Goal: Task Accomplishment & Management: Use online tool/utility

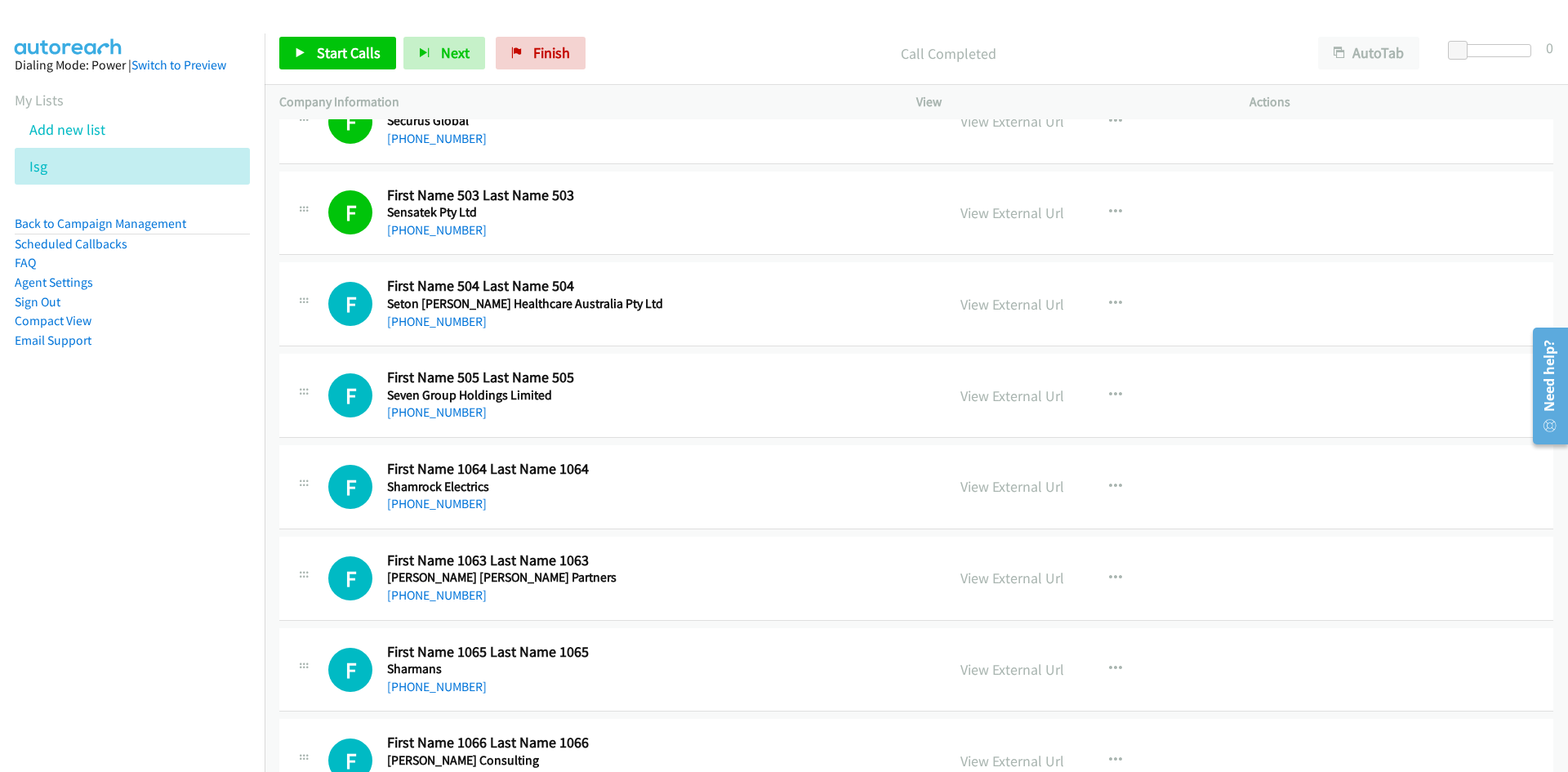
scroll to position [490, 0]
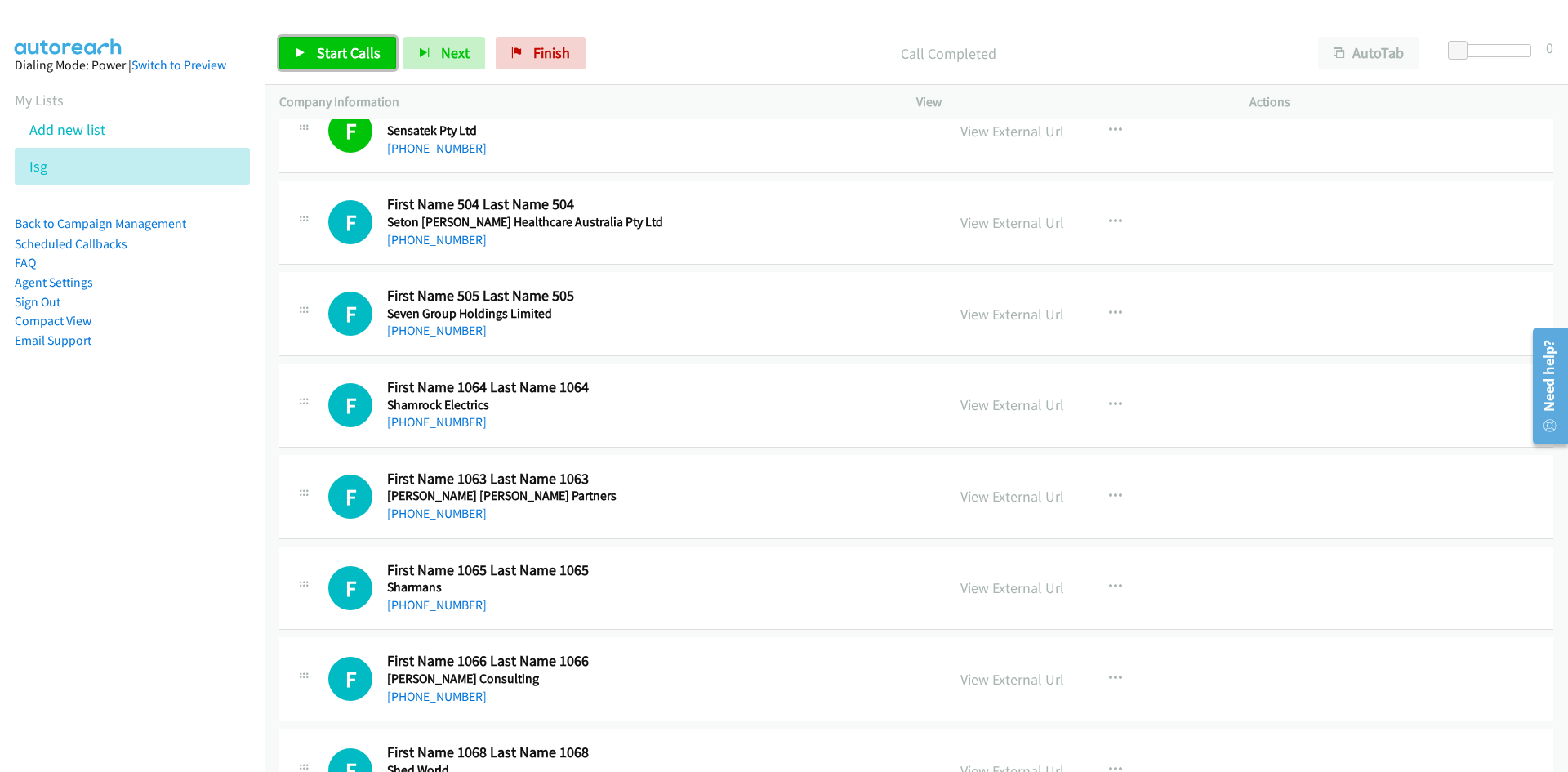
click at [372, 51] on span "Start Calls" at bounding box center [349, 53] width 64 height 19
click at [304, 52] on icon at bounding box center [301, 54] width 11 height 11
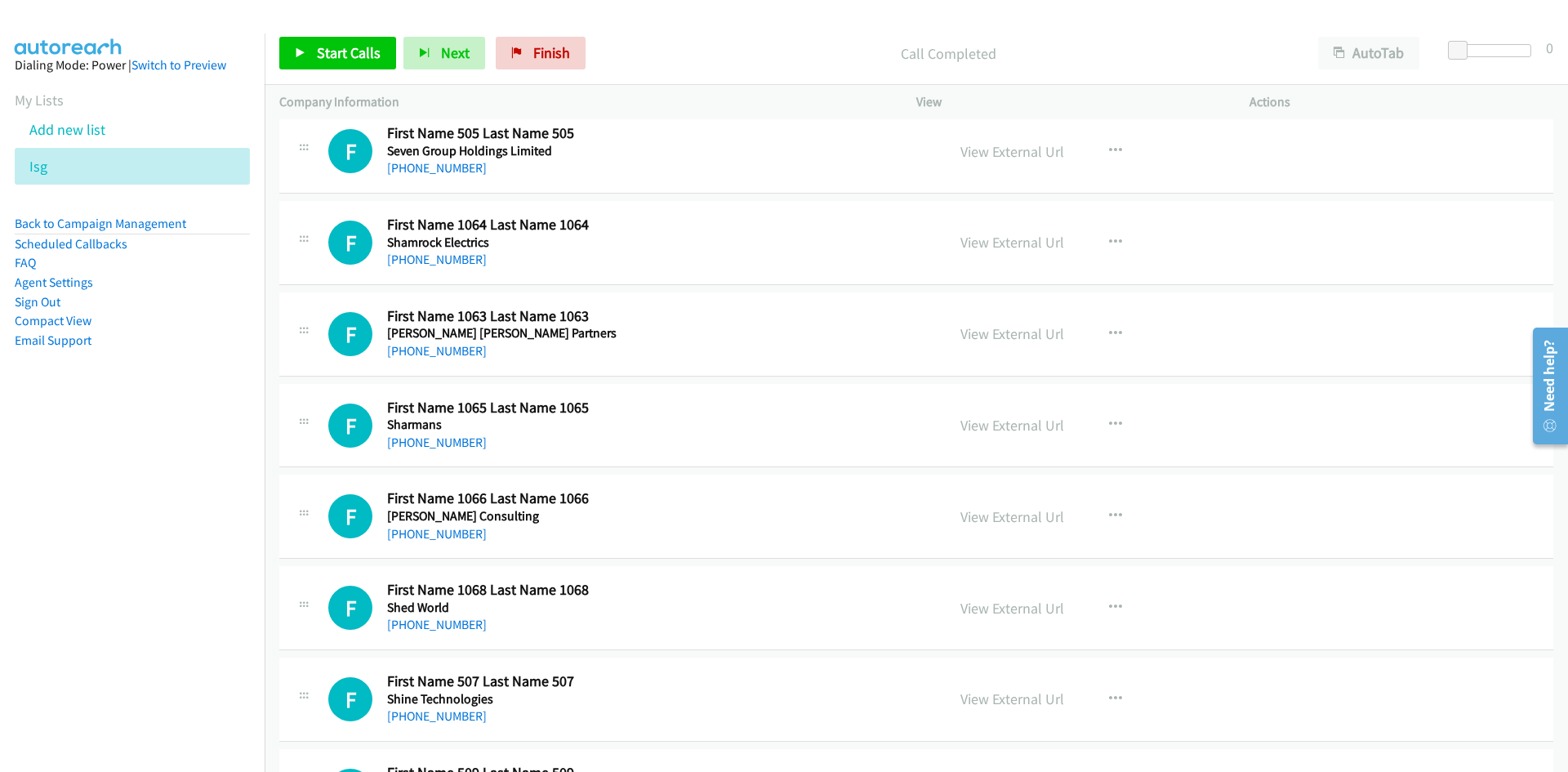
scroll to position [653, 0]
click at [354, 61] on span "Start Calls" at bounding box center [349, 53] width 64 height 19
click at [298, 48] on icon at bounding box center [301, 54] width 11 height 11
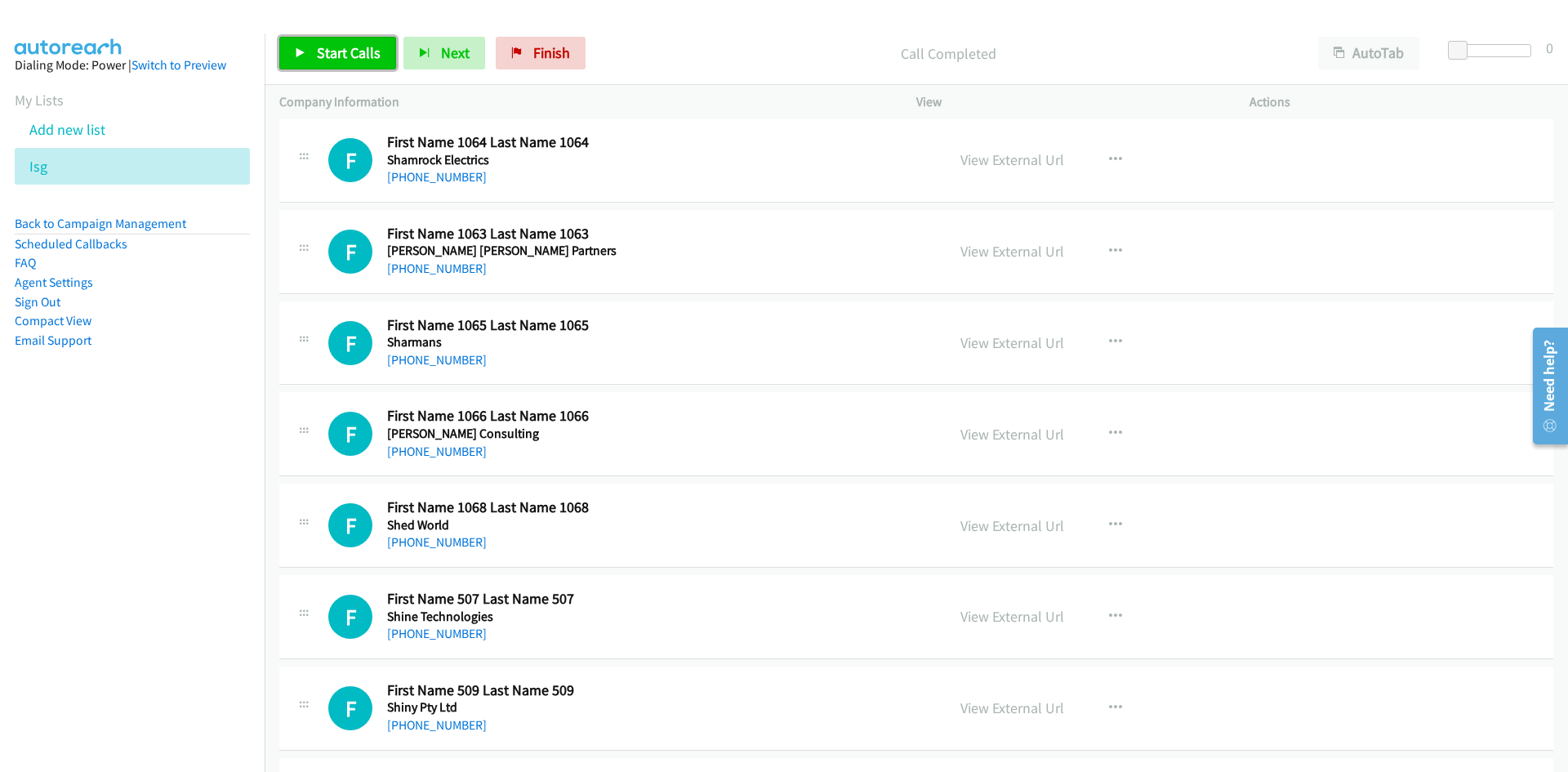
click at [371, 69] on link "Start Calls" at bounding box center [338, 53] width 117 height 32
click at [288, 47] on link "Pause" at bounding box center [324, 53] width 90 height 32
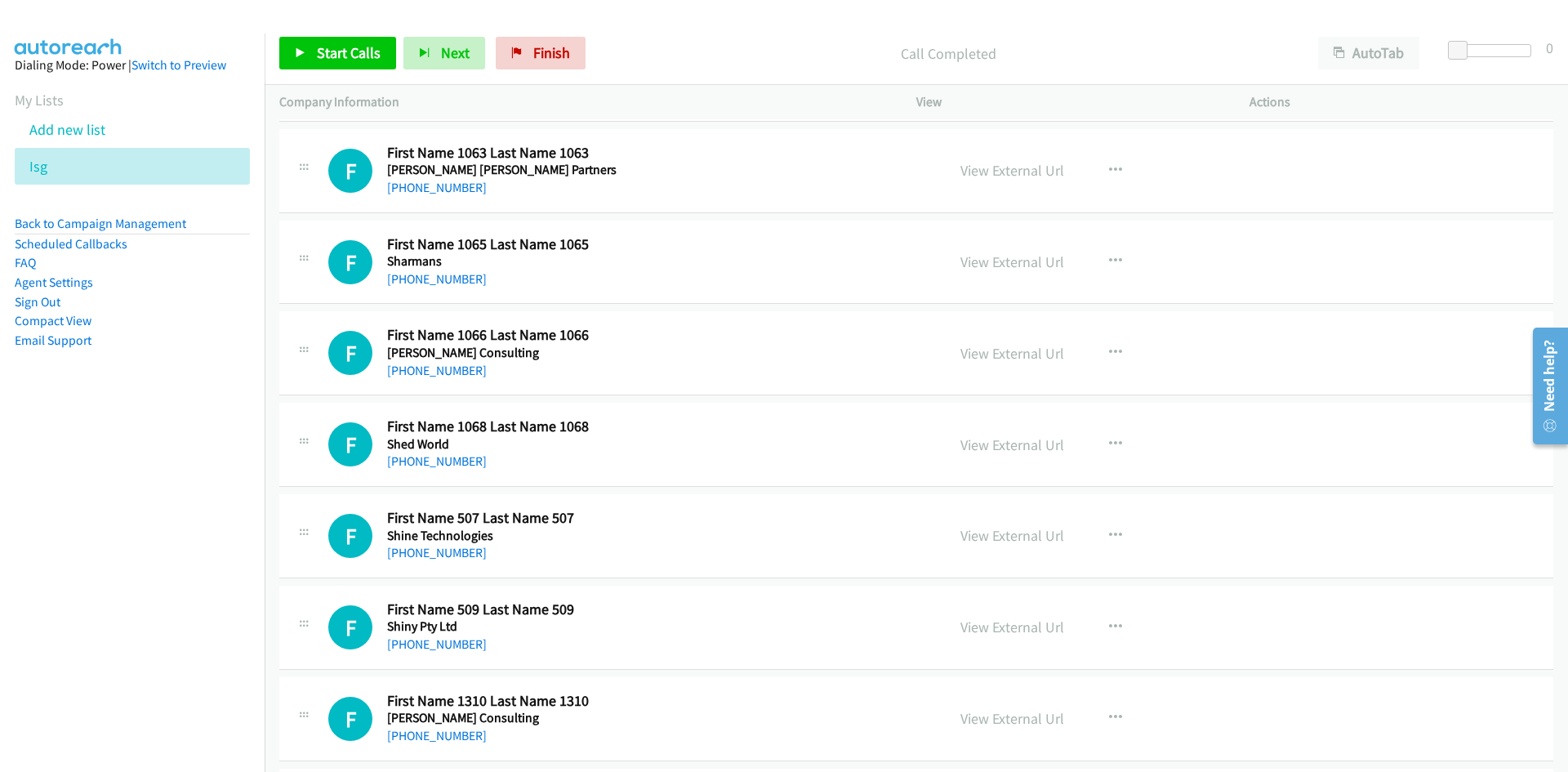
scroll to position [817, 0]
click at [291, 67] on link "Start Calls" at bounding box center [338, 53] width 117 height 32
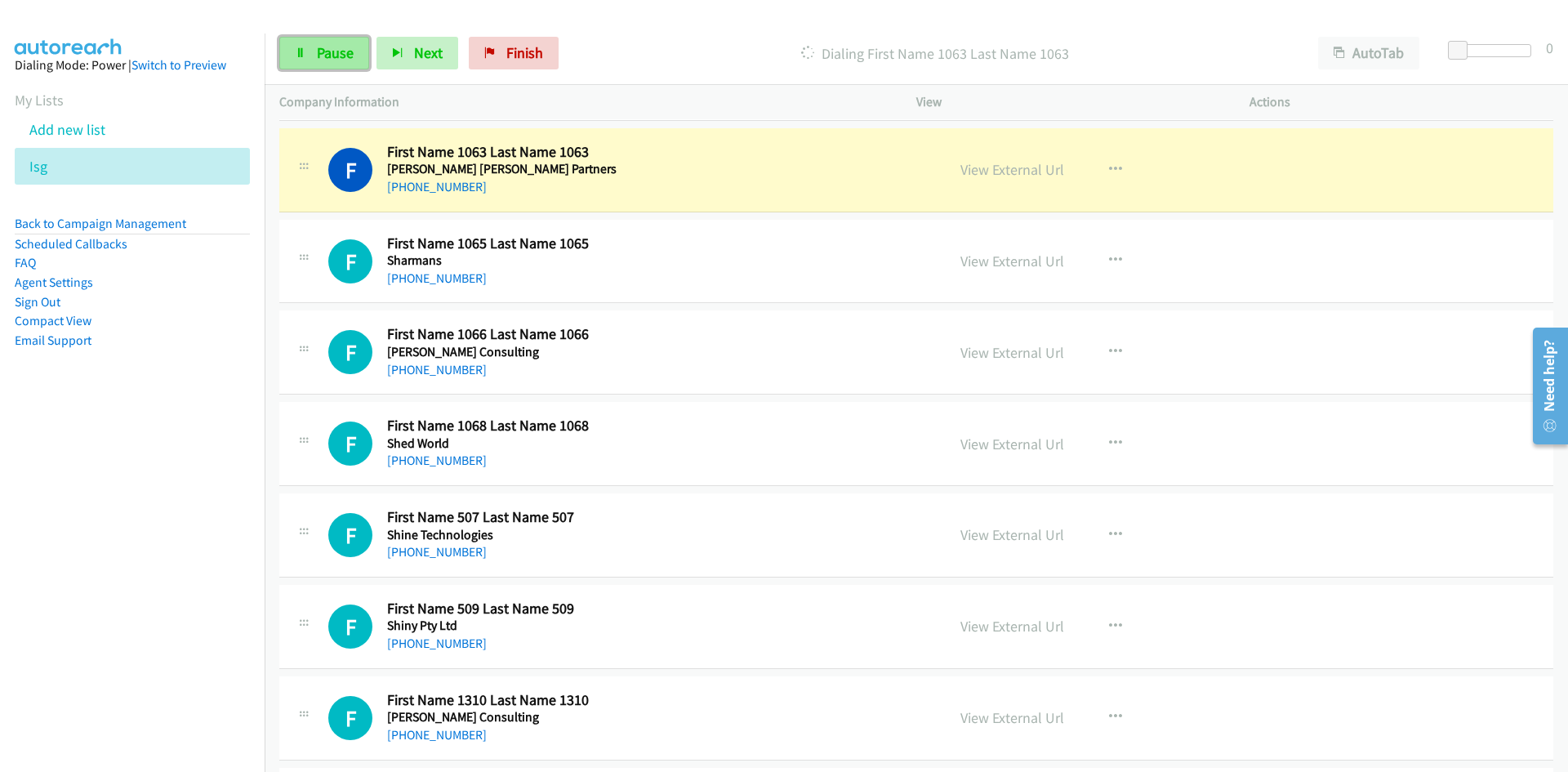
click at [291, 67] on link "Pause" at bounding box center [324, 53] width 90 height 32
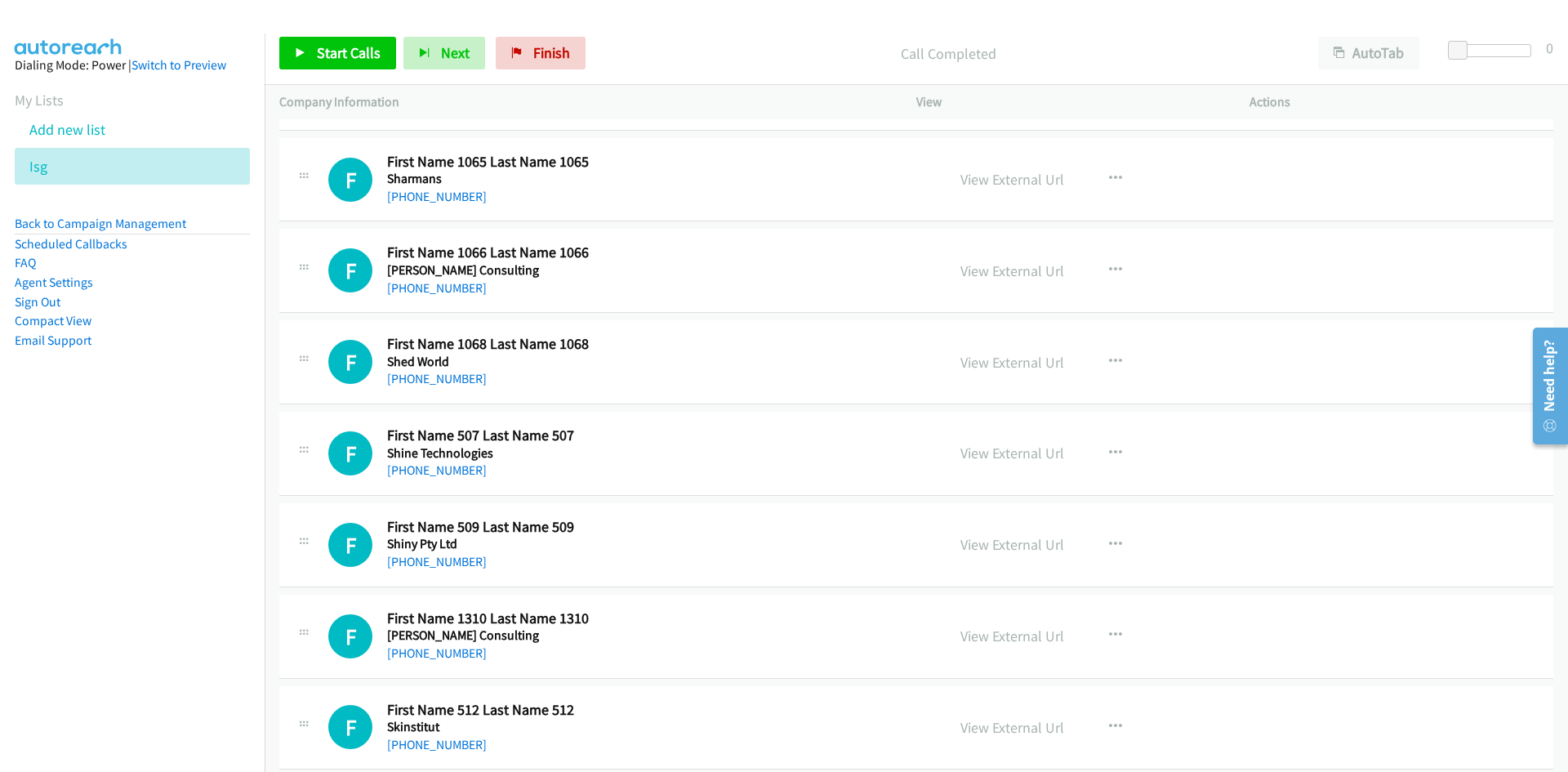
click at [374, 34] on div "Start Calls Pause Next Finish Call Completed AutoTab AutoTab 0" at bounding box center [916, 54] width 1304 height 63
click at [366, 42] on link "Start Calls" at bounding box center [338, 53] width 117 height 32
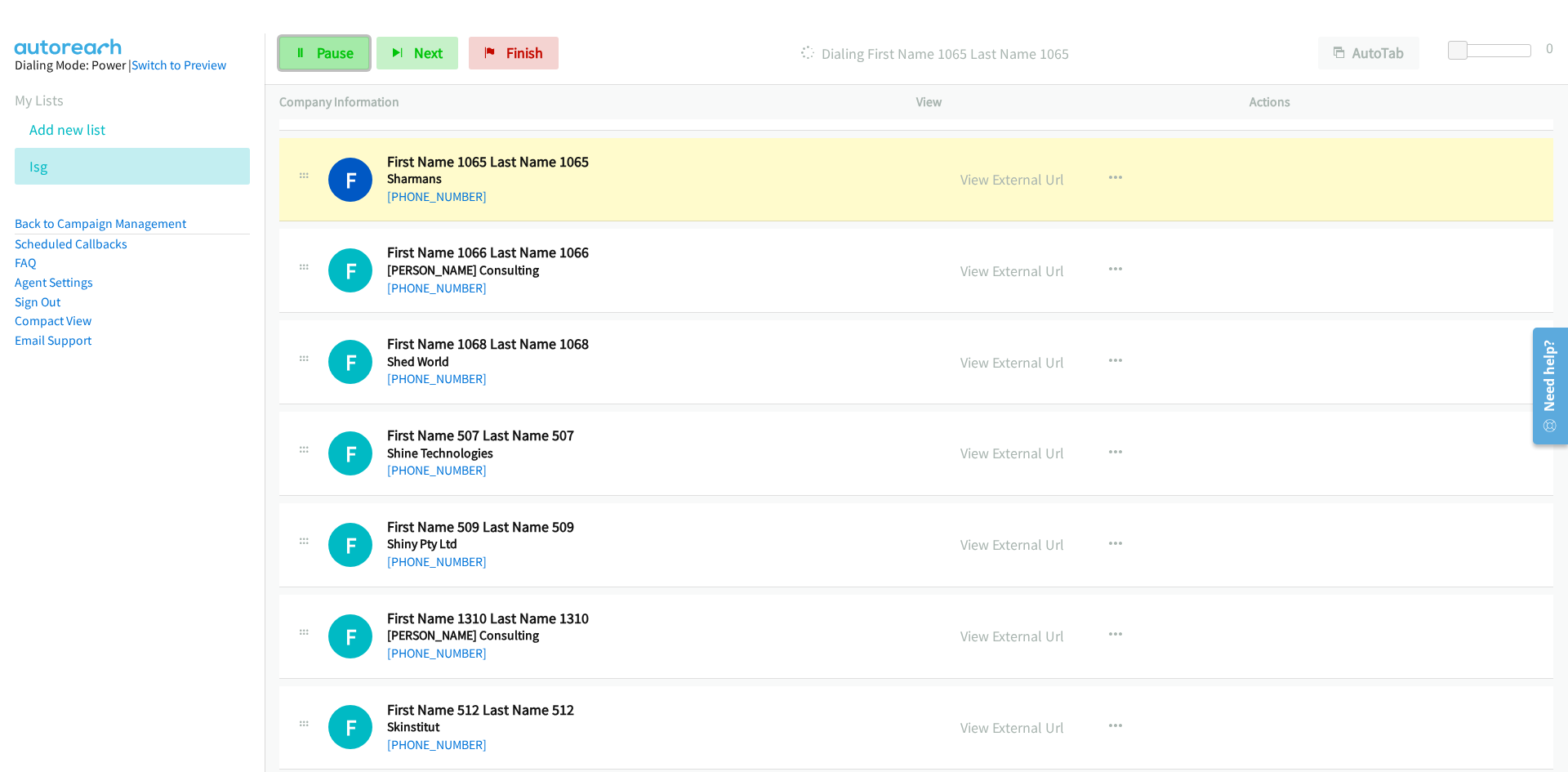
click at [366, 42] on link "Pause" at bounding box center [324, 53] width 90 height 32
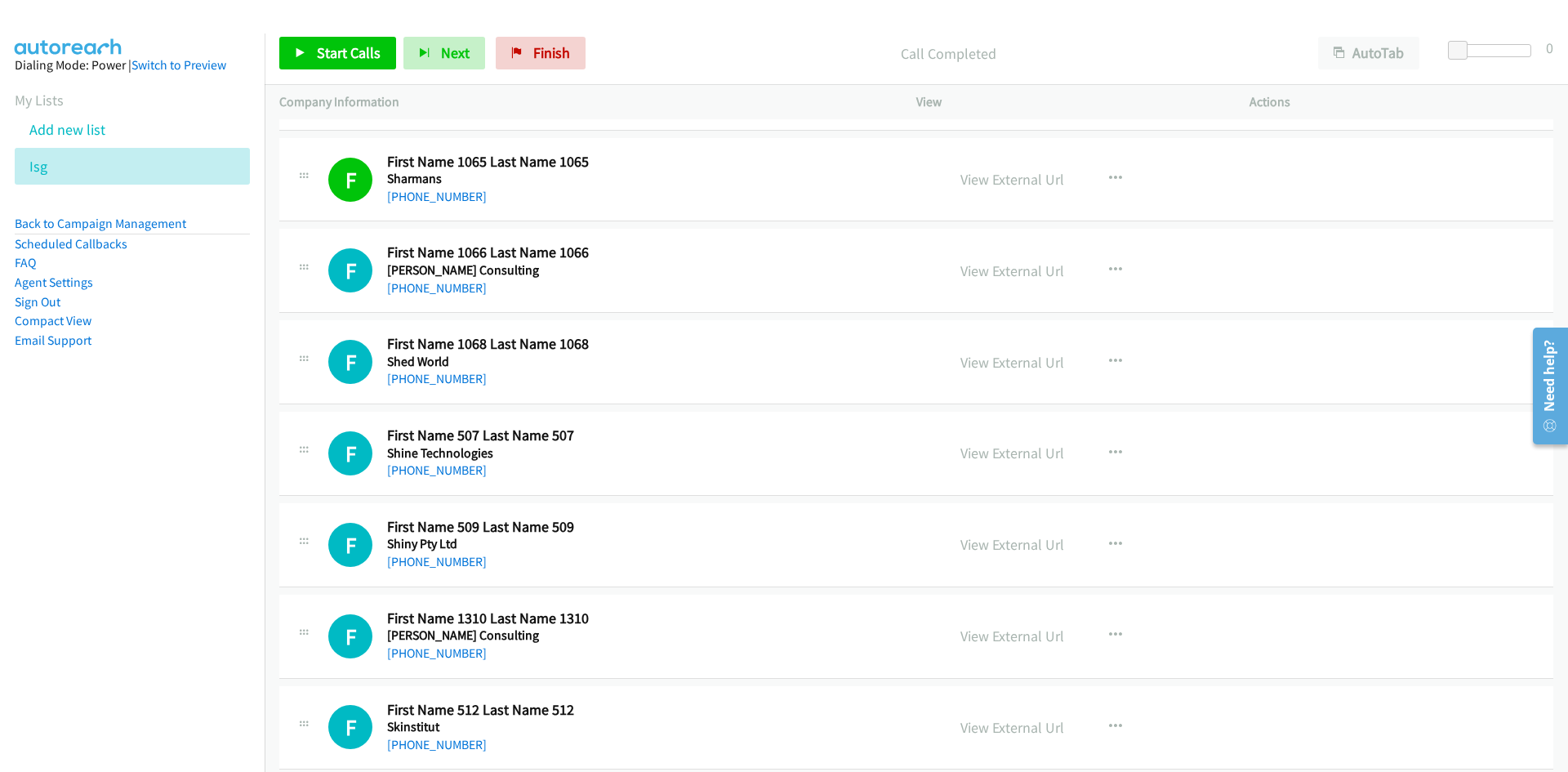
click at [1027, 165] on div "View External Url View External Url Schedule/Manage Callback Start Calls Here R…" at bounding box center [1119, 180] width 348 height 54
click at [1045, 174] on link "View External Url" at bounding box center [1012, 179] width 104 height 19
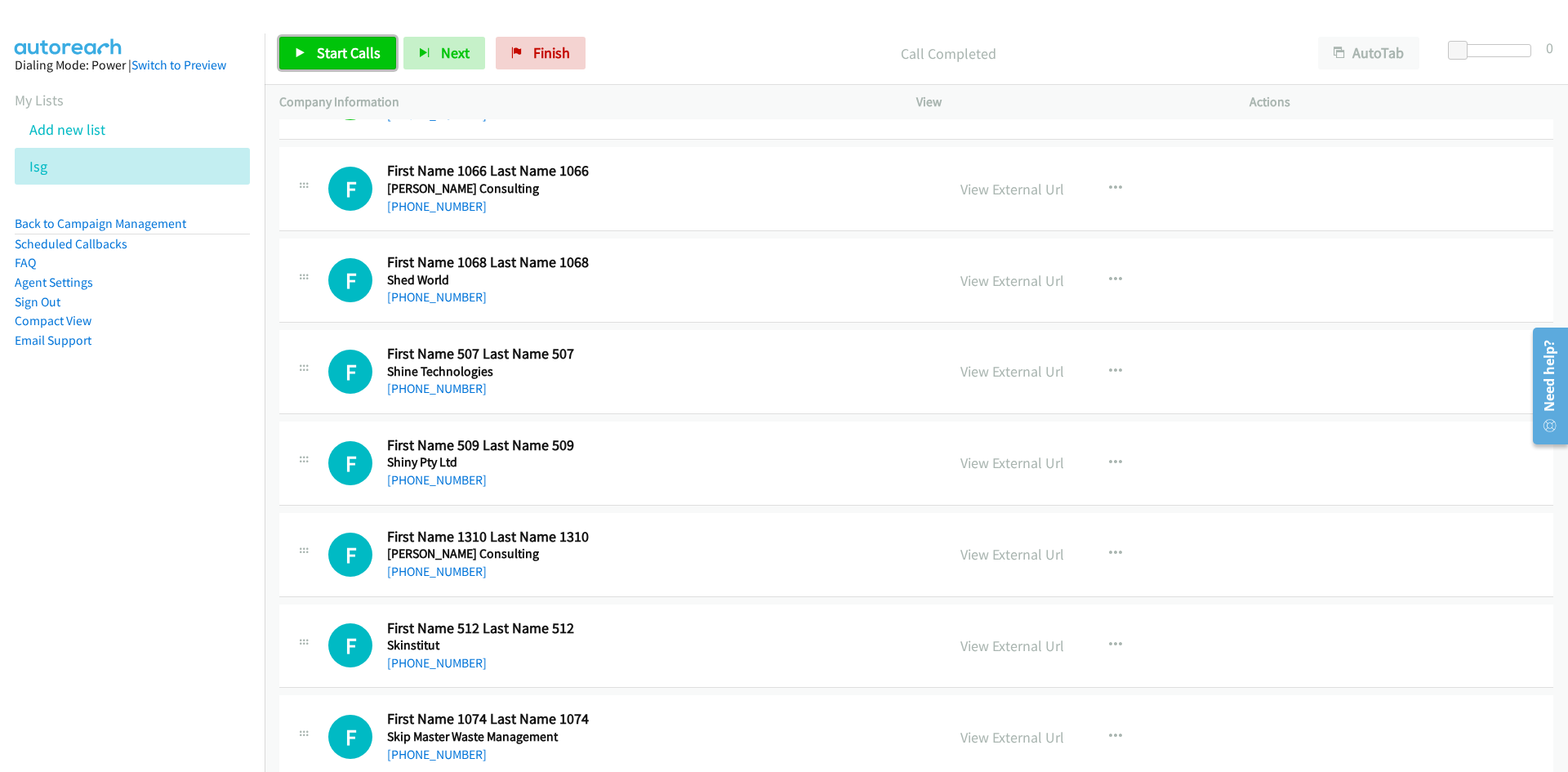
click at [337, 59] on span "Start Calls" at bounding box center [349, 53] width 64 height 19
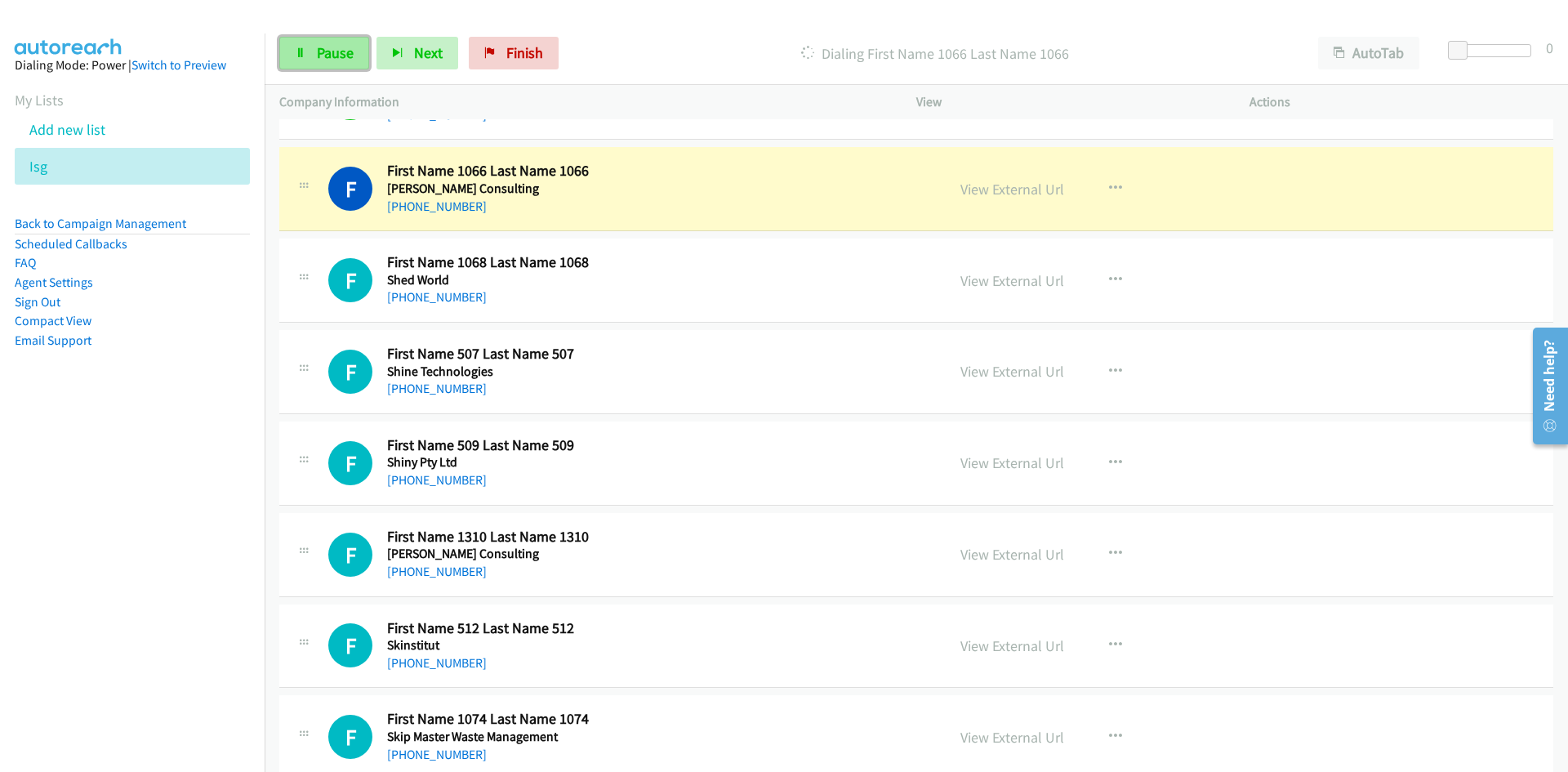
click at [337, 59] on span "Pause" at bounding box center [336, 53] width 37 height 19
click at [1029, 187] on link "View External Url" at bounding box center [1012, 189] width 104 height 19
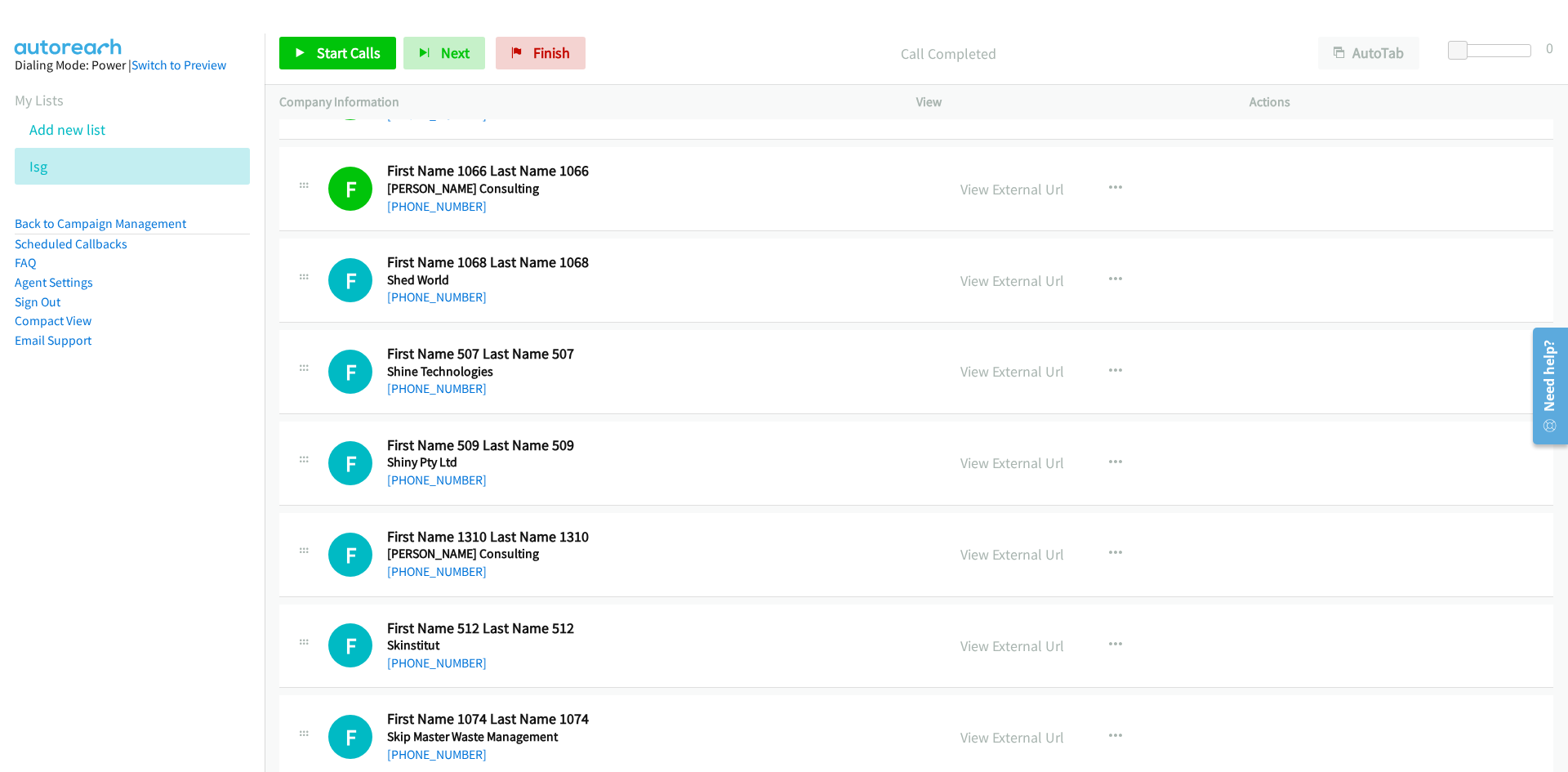
scroll to position [1062, 0]
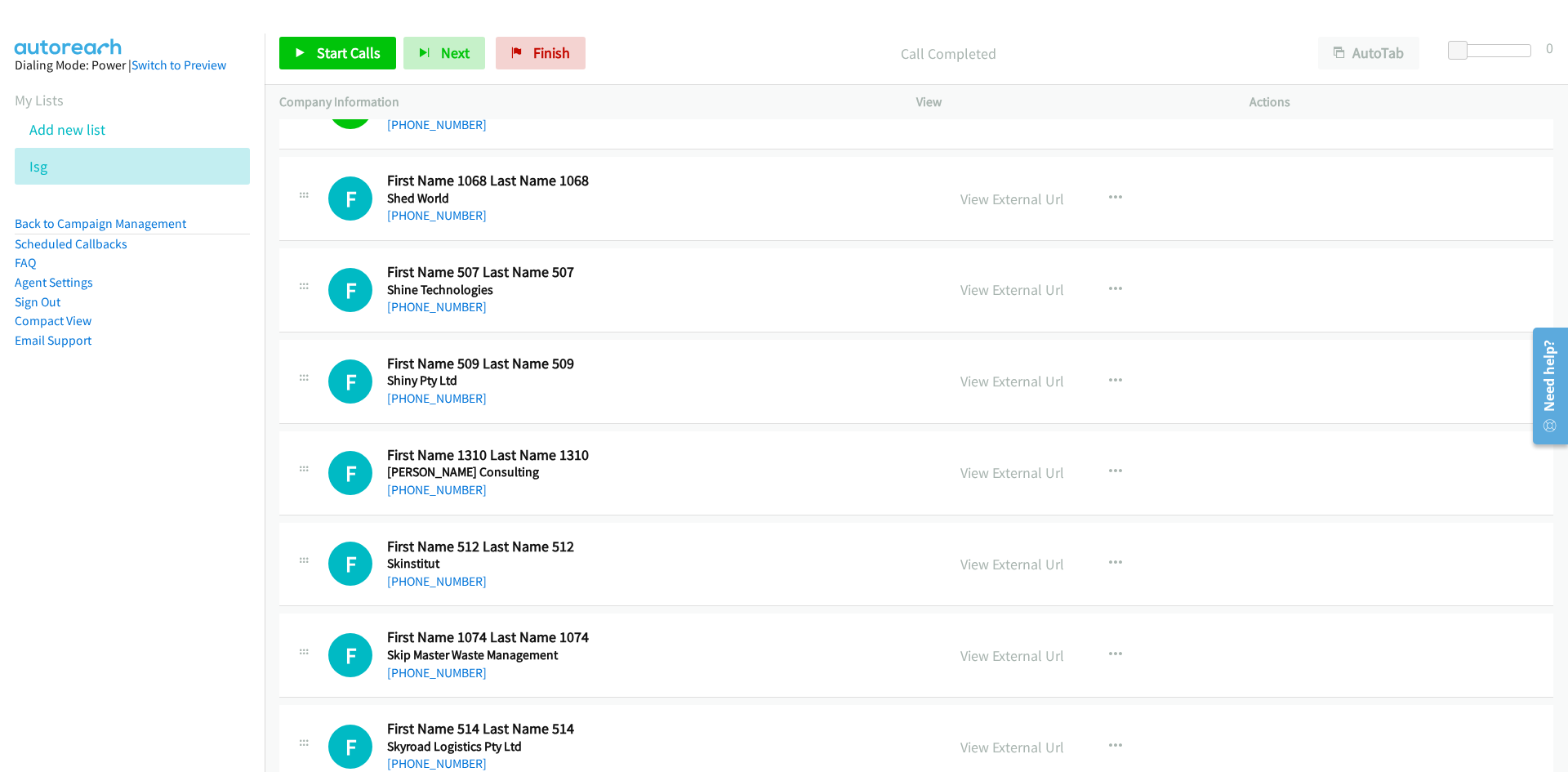
click at [318, 20] on div at bounding box center [777, 32] width 1553 height 63
click at [331, 38] on link "Start Calls" at bounding box center [338, 53] width 117 height 32
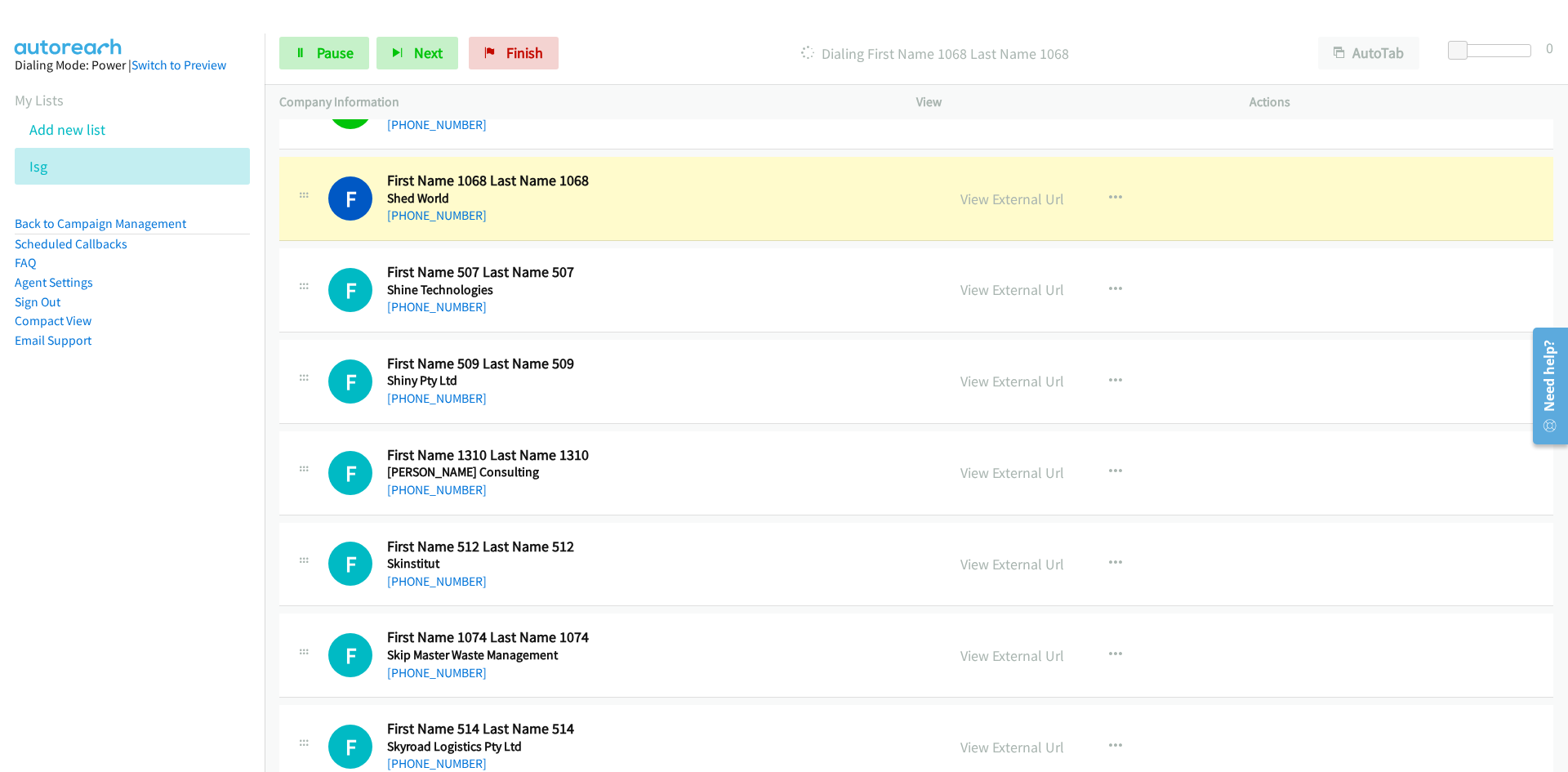
click at [352, 81] on div "Start Calls Pause Next Finish Dialing First Name 1068 Last Name 1068 AutoTab Au…" at bounding box center [916, 54] width 1304 height 63
click at [345, 61] on span "Pause" at bounding box center [336, 53] width 37 height 19
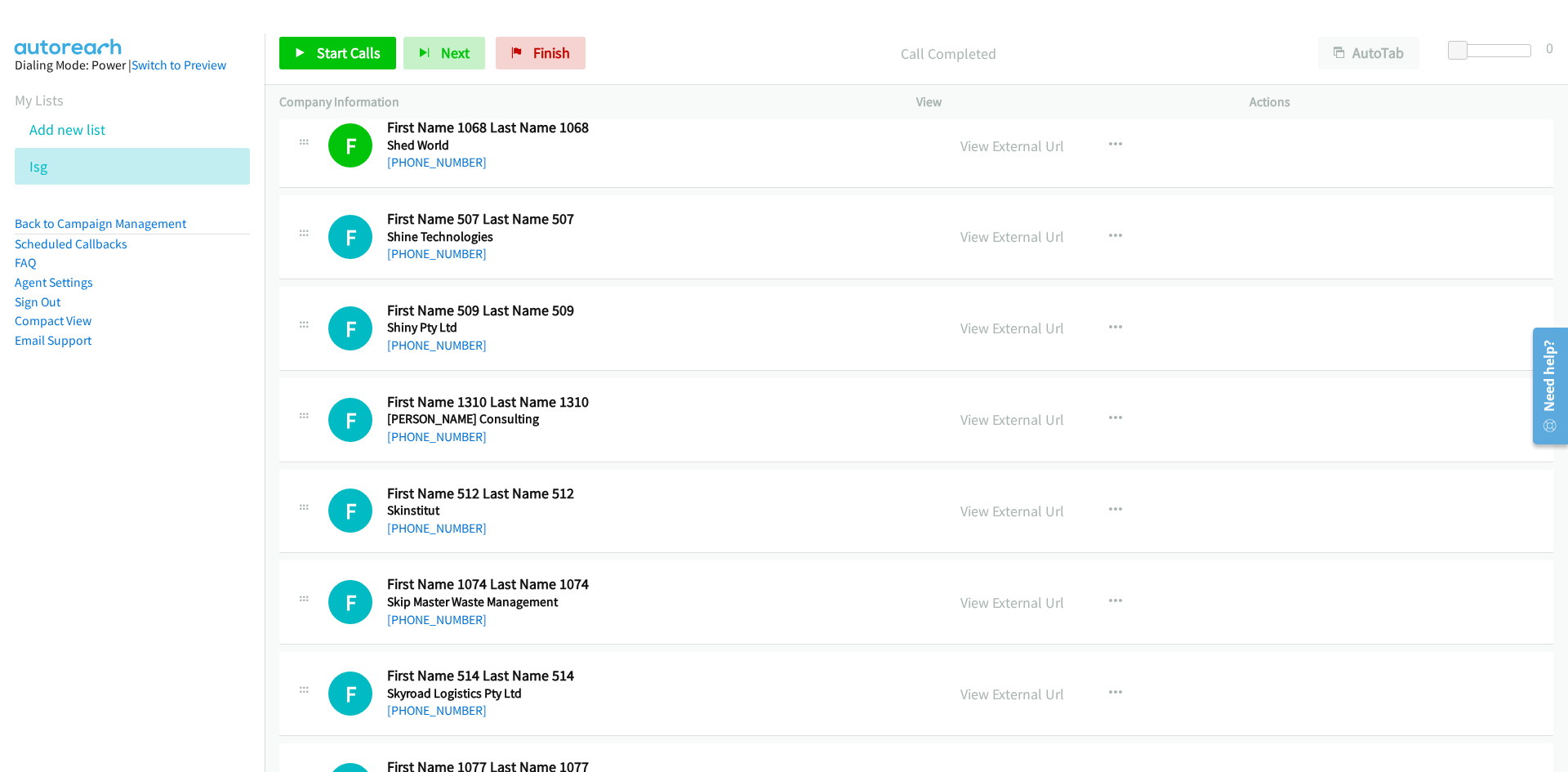
scroll to position [1143, 0]
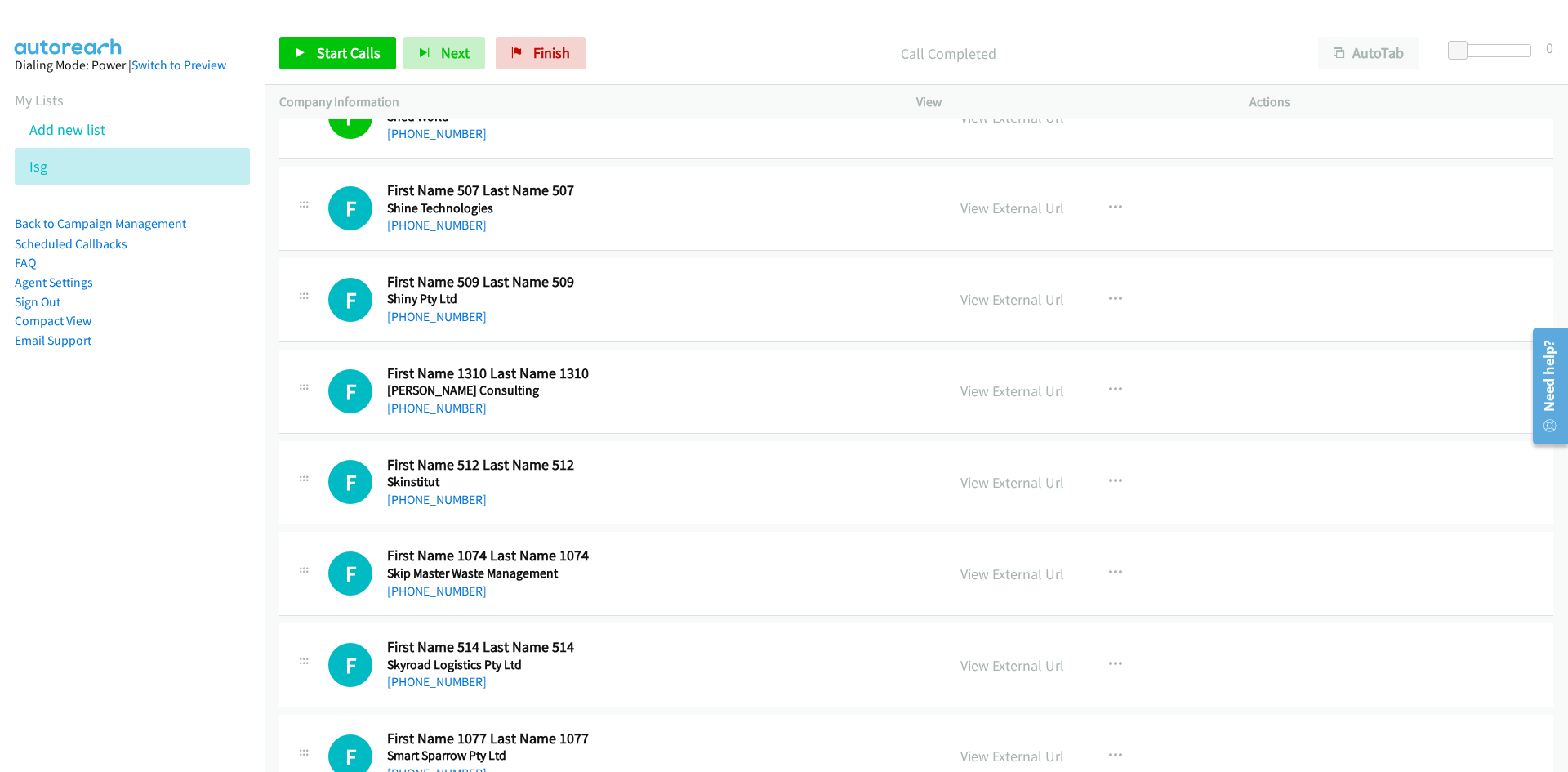
click at [351, 75] on div "Start Calls Pause Next Finish Call Completed AutoTab AutoTab 0" at bounding box center [916, 54] width 1304 height 63
click at [348, 70] on link "Start Calls" at bounding box center [338, 53] width 117 height 32
click at [300, 48] on icon at bounding box center [301, 54] width 11 height 11
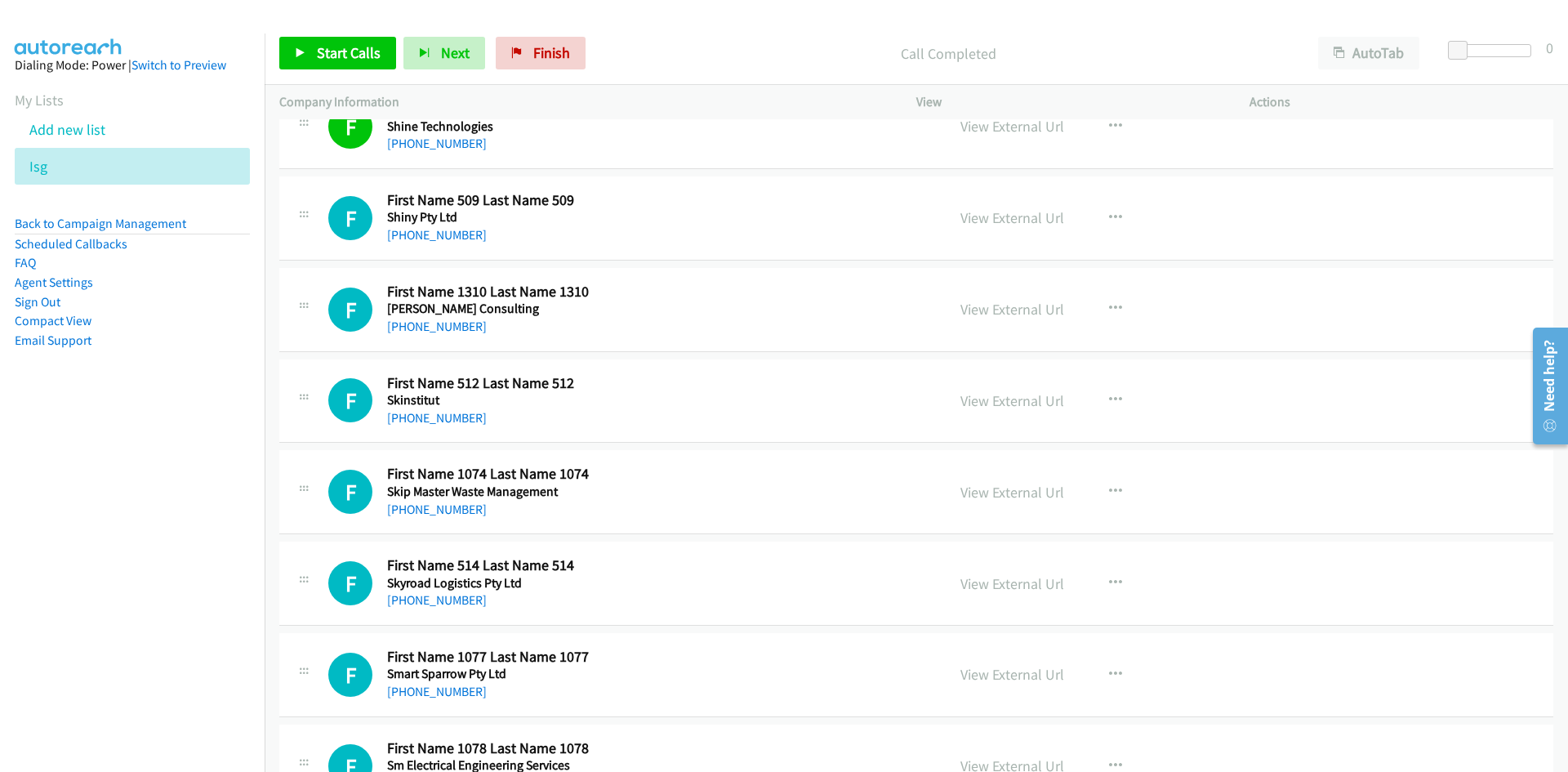
click at [324, 36] on div "Start Calls Pause Next Finish Call Completed AutoTab AutoTab 0" at bounding box center [916, 54] width 1304 height 63
click at [322, 54] on span "Start Calls" at bounding box center [349, 53] width 64 height 19
click at [302, 50] on icon at bounding box center [301, 54] width 11 height 11
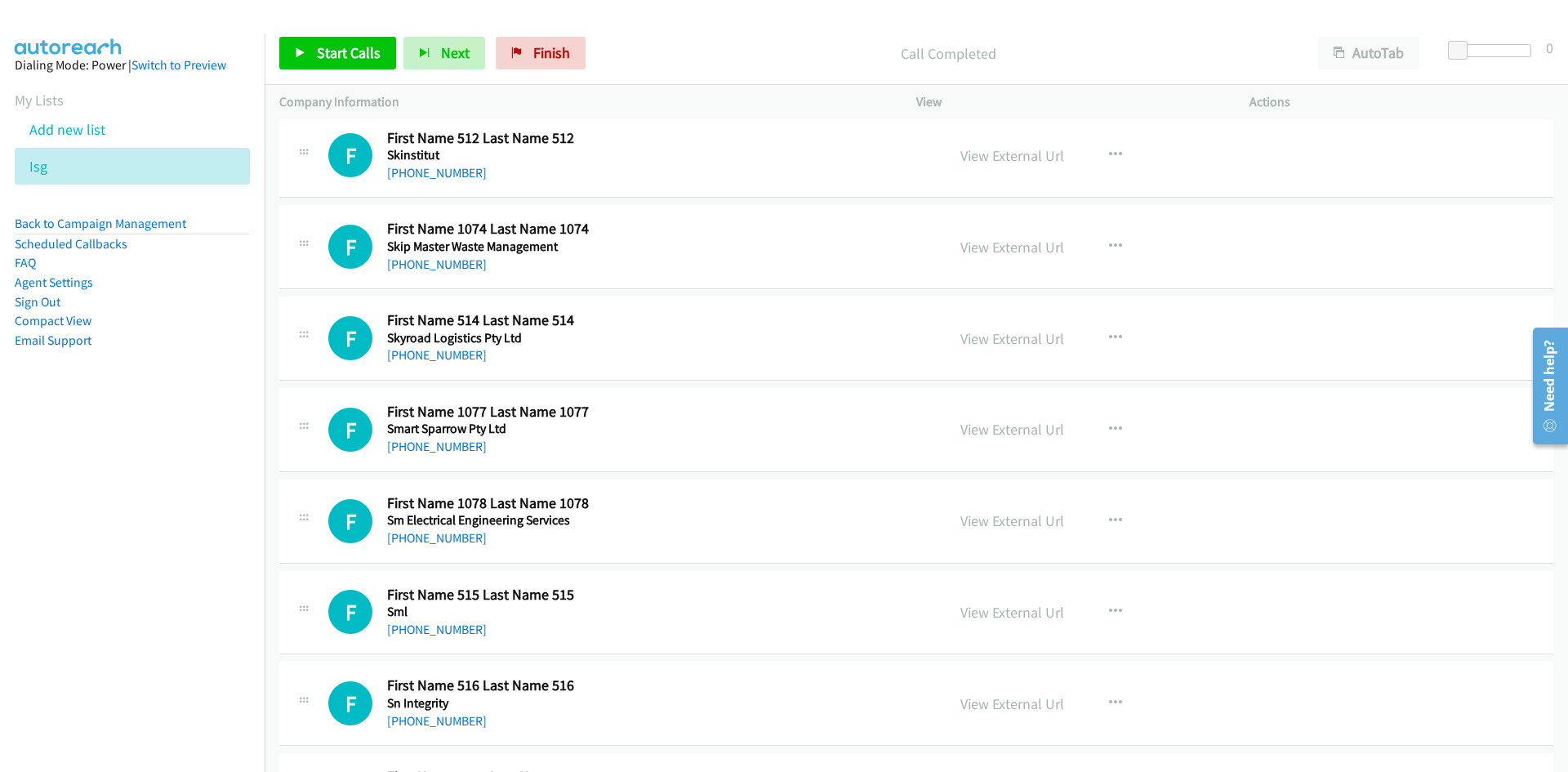
scroll to position [1388, 0]
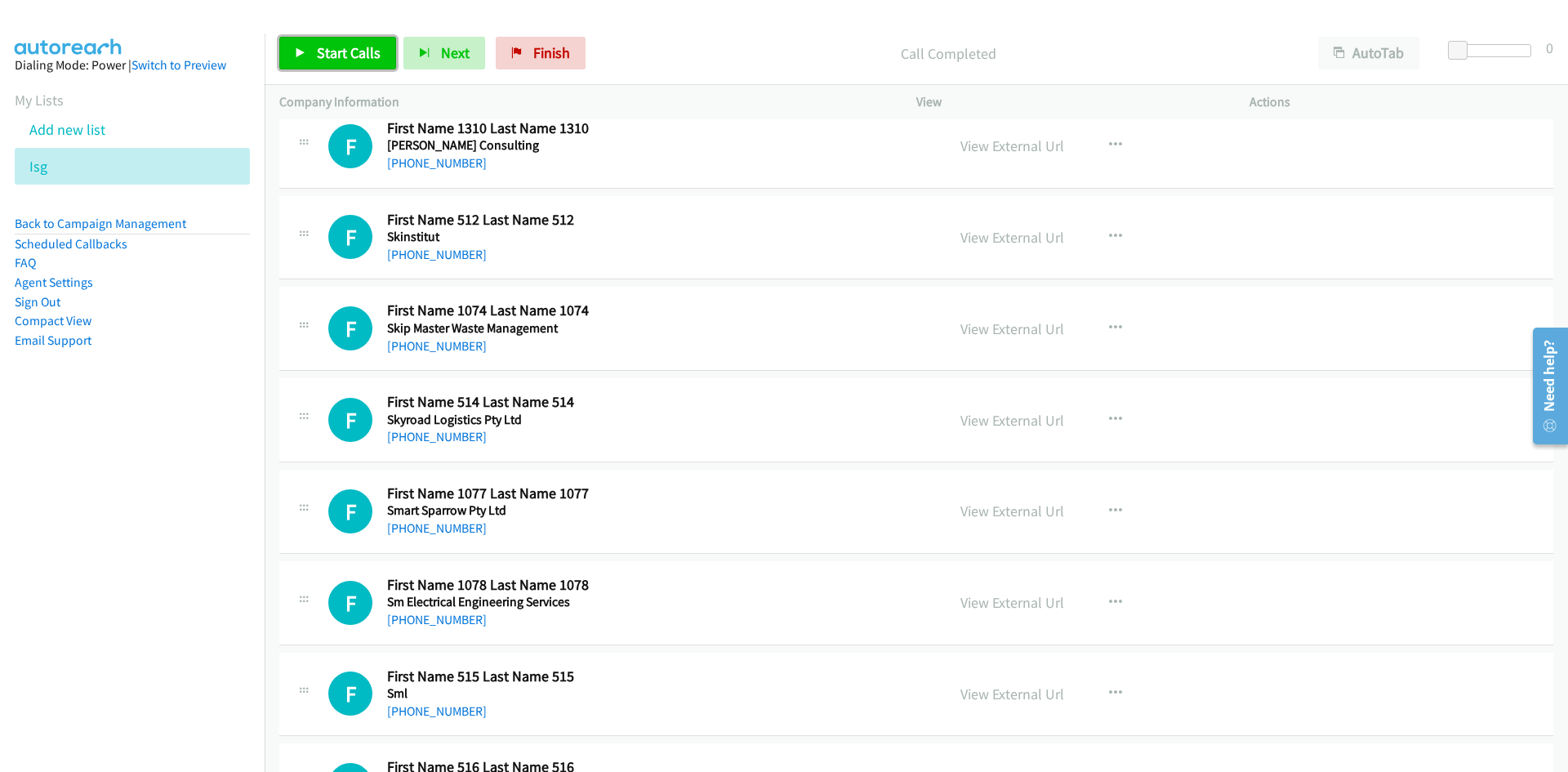
click at [302, 36] on div "Start Calls Pause Next Finish Call Completed AutoTab AutoTab 0" at bounding box center [916, 54] width 1304 height 63
click at [302, 37] on link "Start Calls" at bounding box center [338, 53] width 117 height 32
click at [302, 37] on link "Pause" at bounding box center [324, 53] width 90 height 32
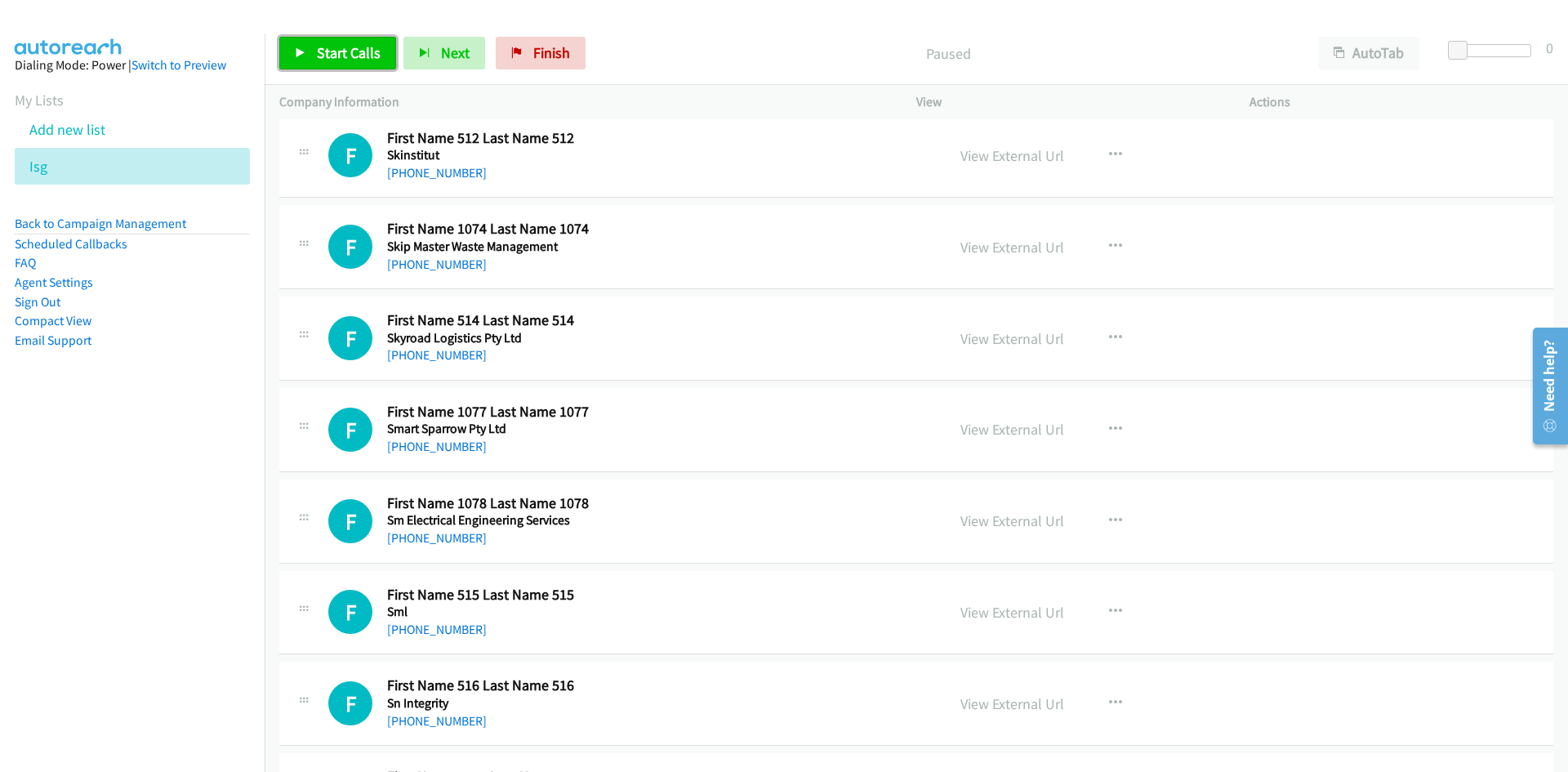
click at [292, 56] on link "Start Calls" at bounding box center [338, 53] width 117 height 32
click at [292, 56] on link "Pause" at bounding box center [324, 53] width 90 height 32
click at [1049, 148] on link "View External Url" at bounding box center [1012, 156] width 104 height 19
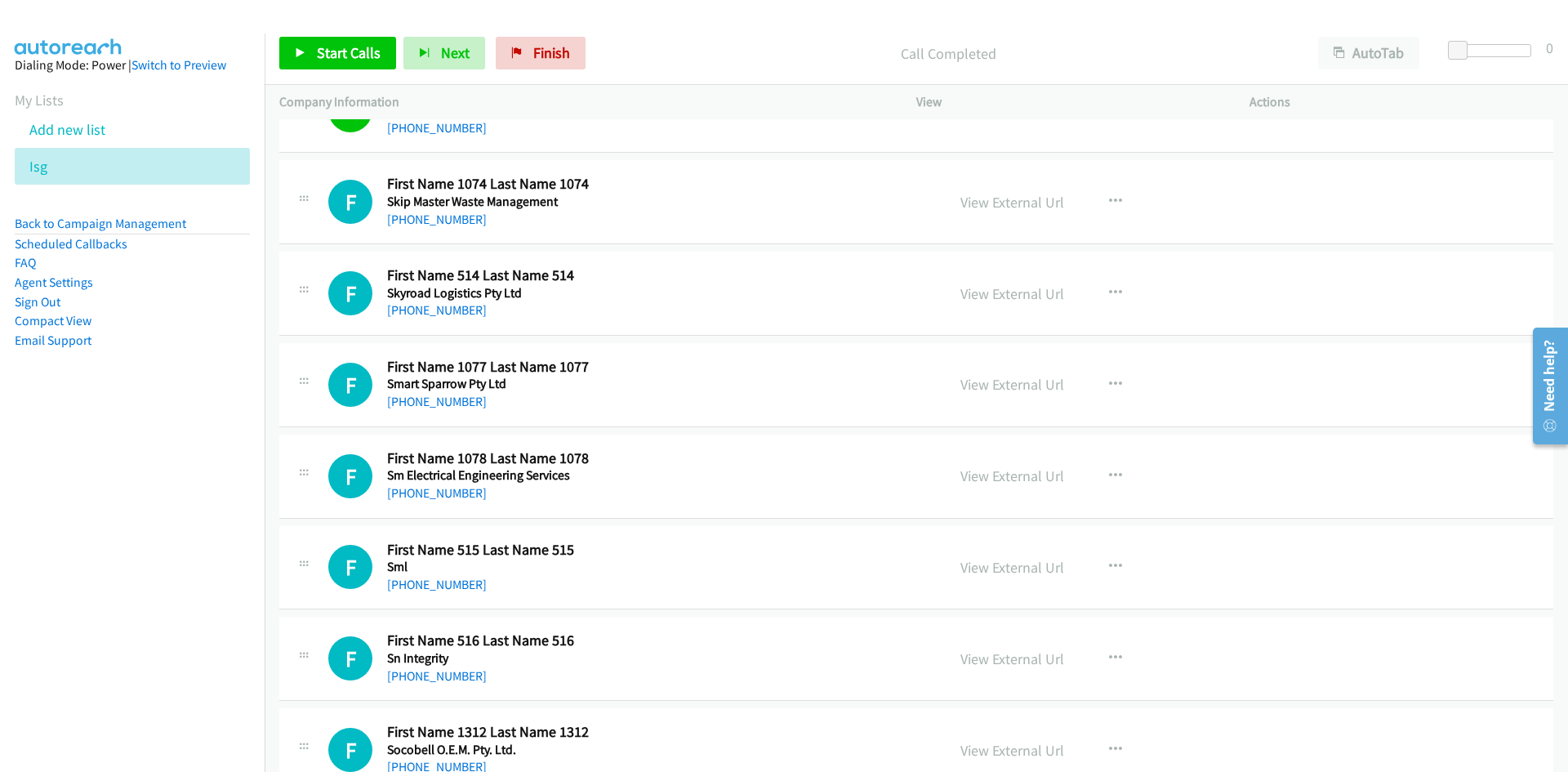
scroll to position [1551, 0]
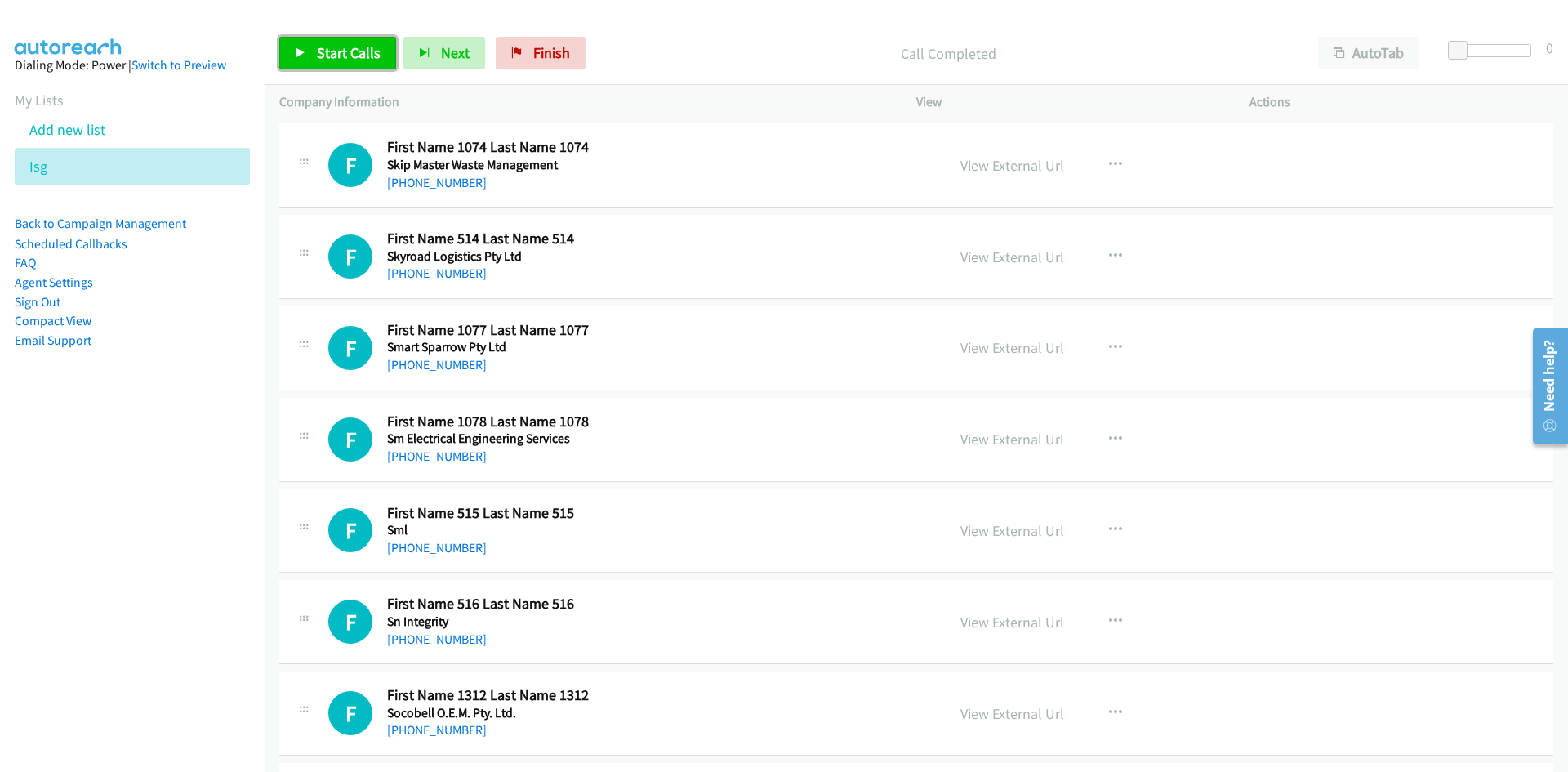
click at [328, 60] on span "Start Calls" at bounding box center [349, 53] width 64 height 19
click at [328, 60] on span "Pause" at bounding box center [336, 53] width 37 height 19
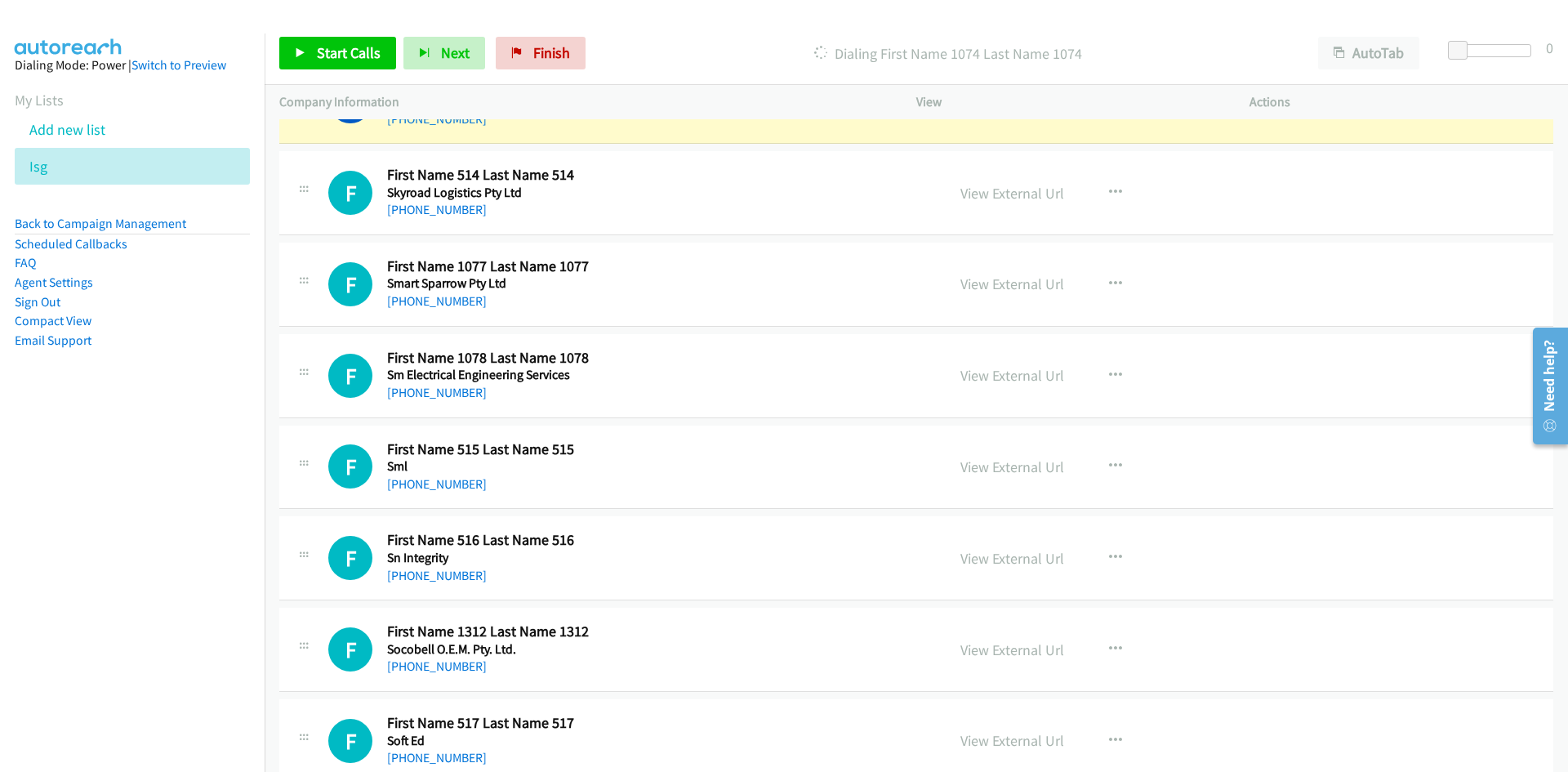
scroll to position [1633, 0]
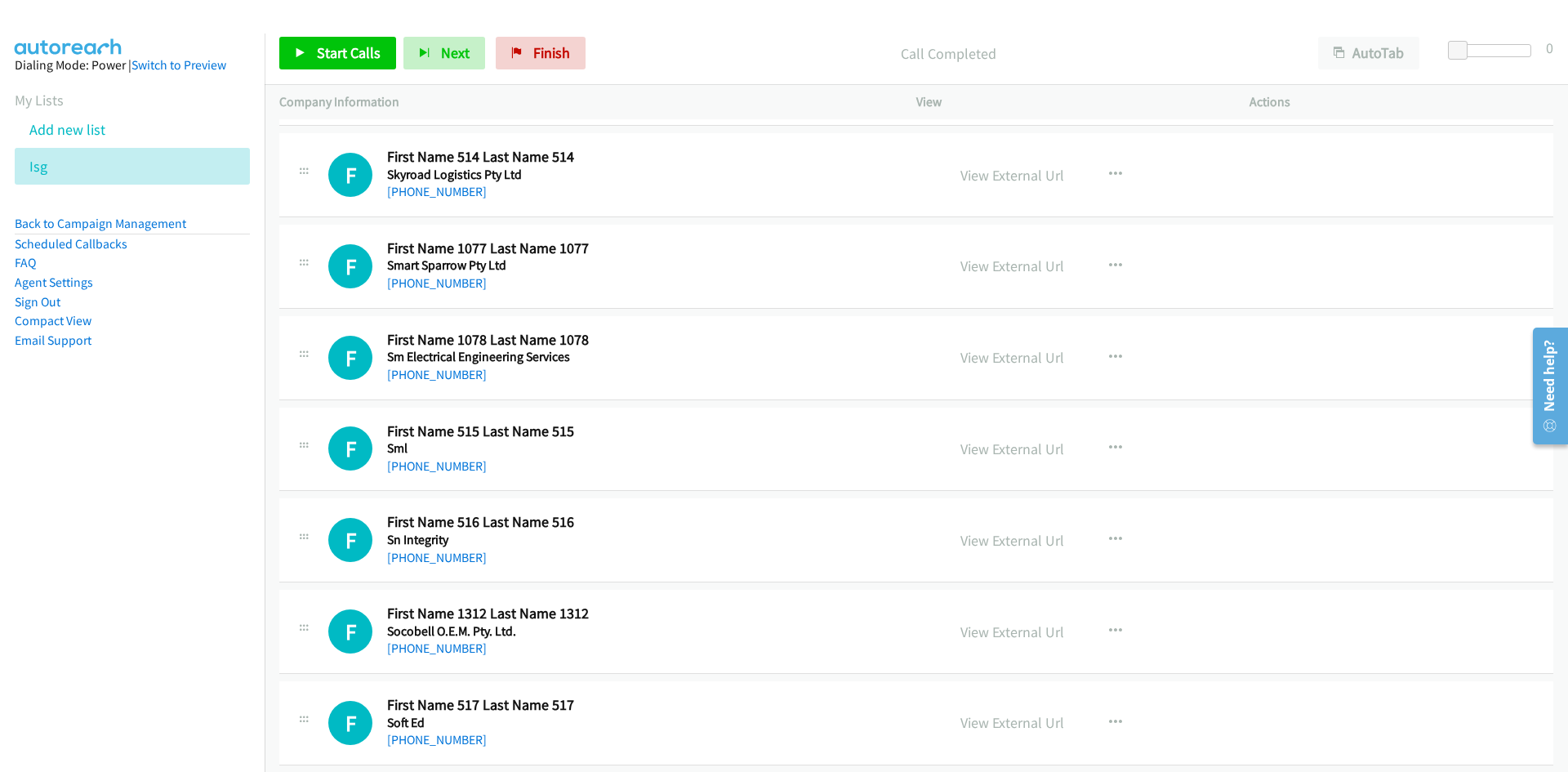
click at [358, 79] on div "Start Calls Pause Next Finish Call Completed AutoTab AutoTab 0" at bounding box center [916, 54] width 1304 height 63
click at [351, 60] on span "Start Calls" at bounding box center [349, 53] width 64 height 19
click at [324, 42] on link "Pause" at bounding box center [324, 53] width 90 height 32
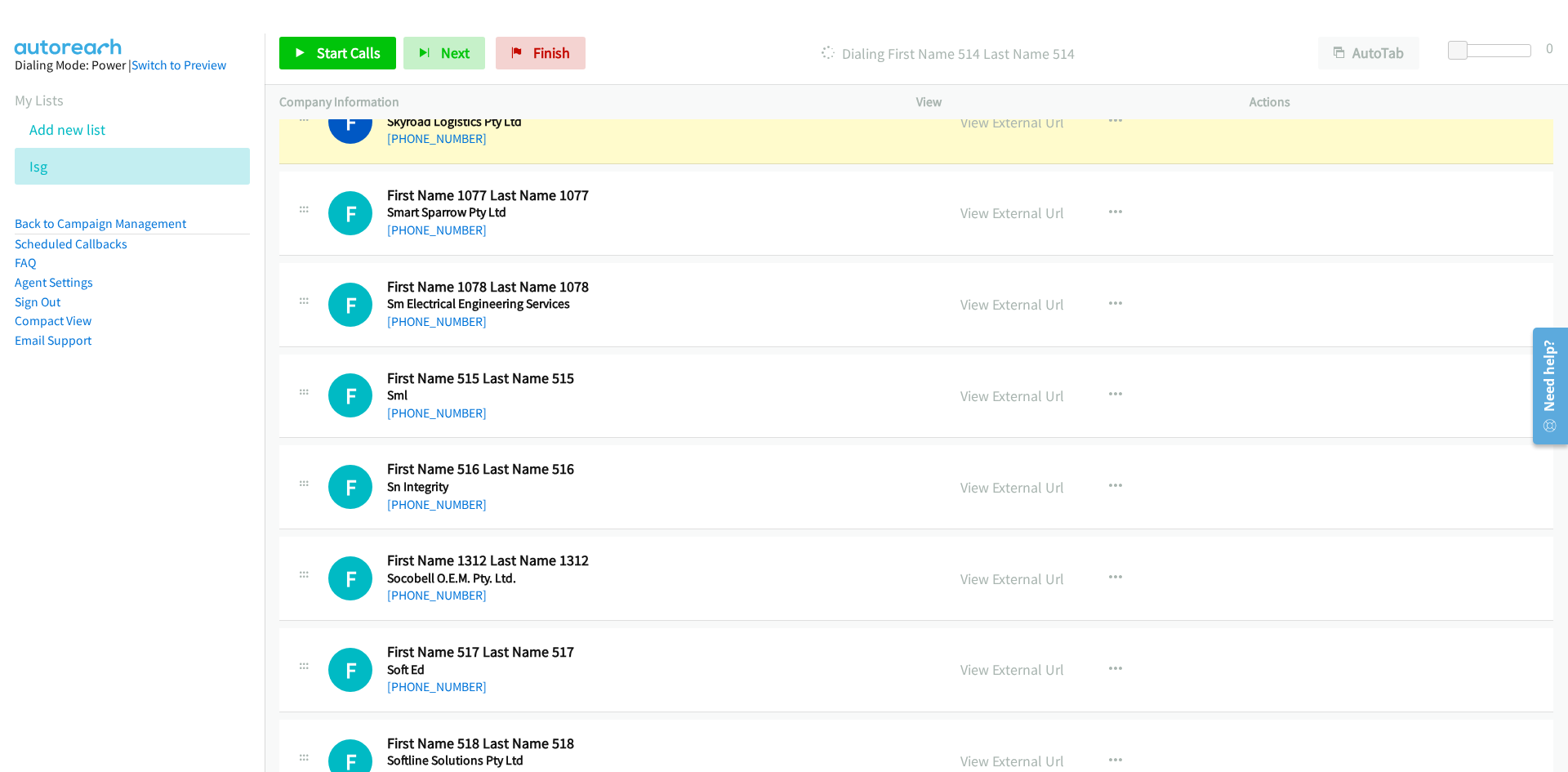
scroll to position [1715, 0]
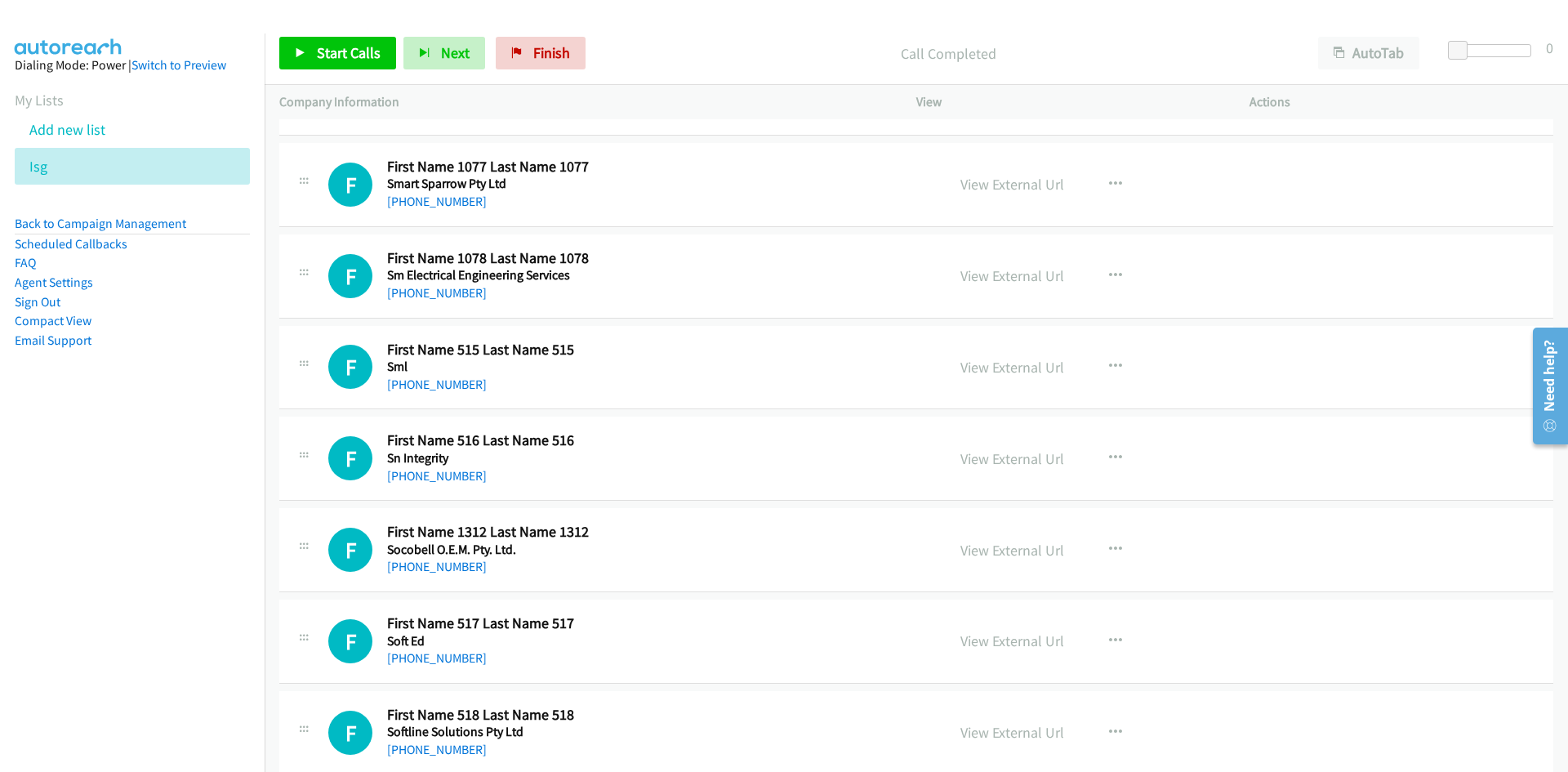
click at [377, 77] on div "Start Calls Pause Next Finish Call Completed AutoTab AutoTab 0" at bounding box center [916, 54] width 1304 height 63
click at [372, 66] on link "Start Calls" at bounding box center [338, 53] width 117 height 32
click at [341, 58] on span "Pause" at bounding box center [336, 53] width 37 height 19
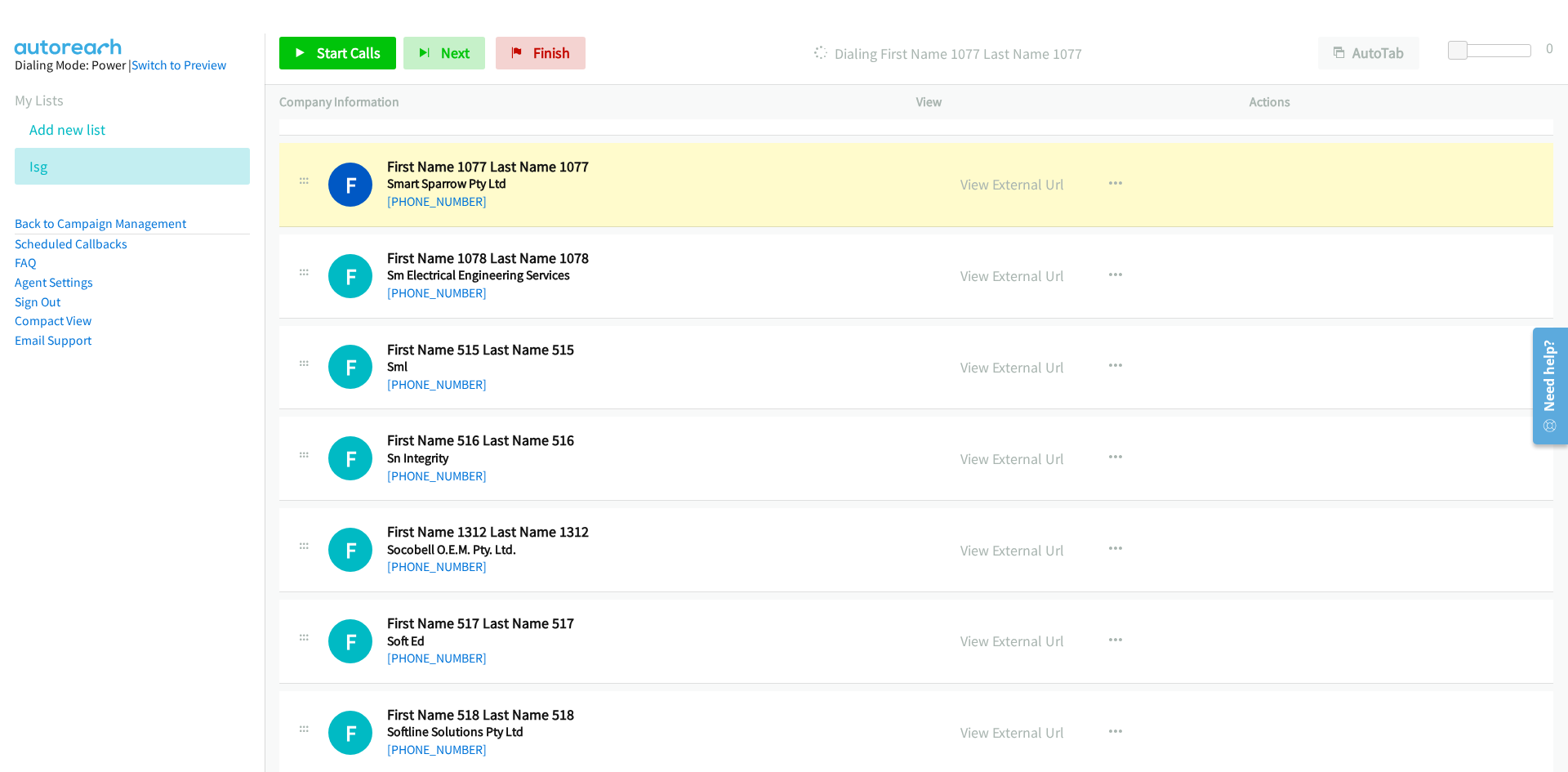
scroll to position [1797, 0]
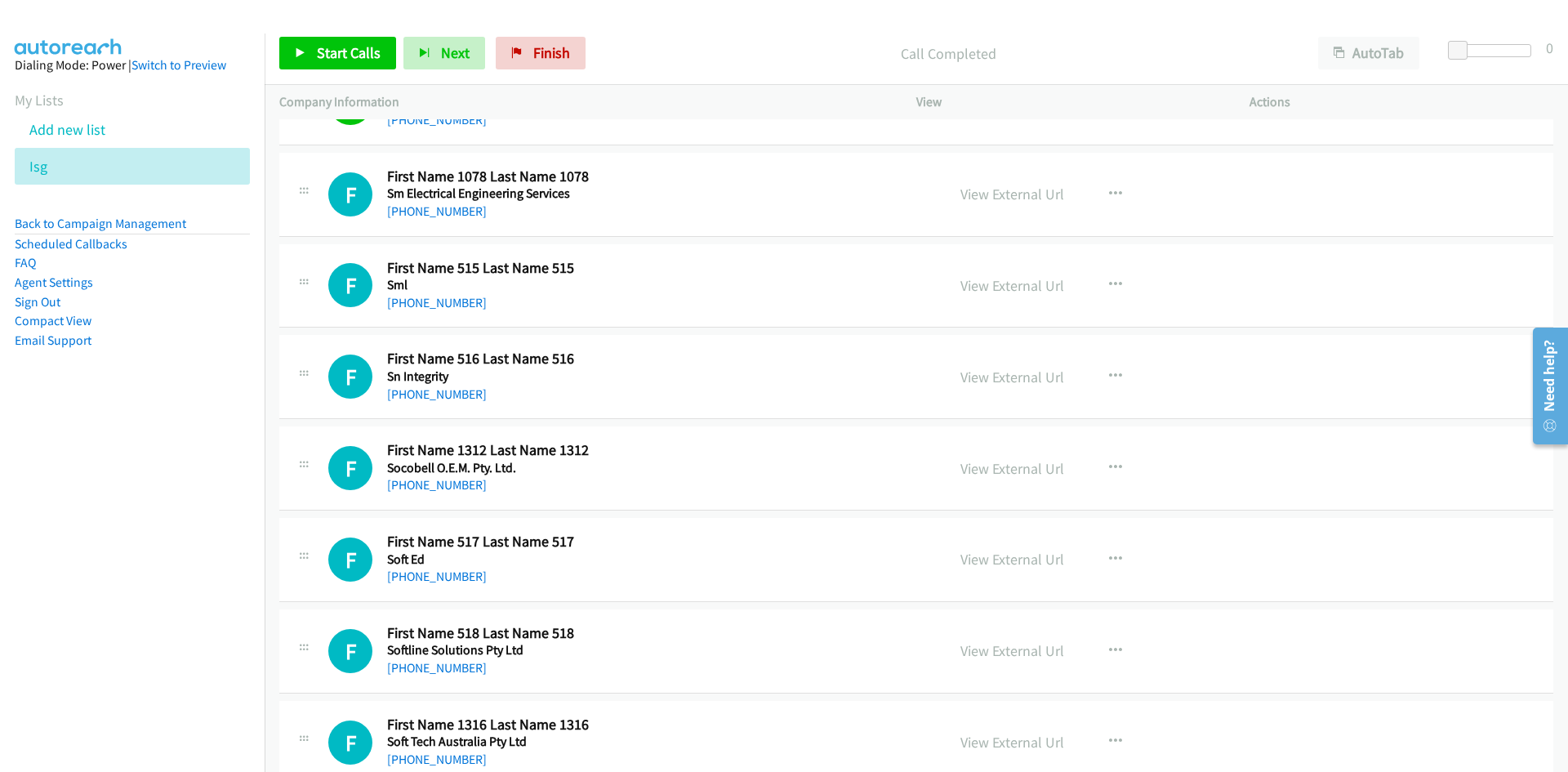
click at [344, 71] on div "Start Calls Pause Next Finish Call Completed AutoTab AutoTab 0" at bounding box center [916, 54] width 1304 height 63
click at [341, 65] on link "Start Calls" at bounding box center [338, 53] width 117 height 32
click at [341, 65] on link "Pause" at bounding box center [324, 53] width 90 height 32
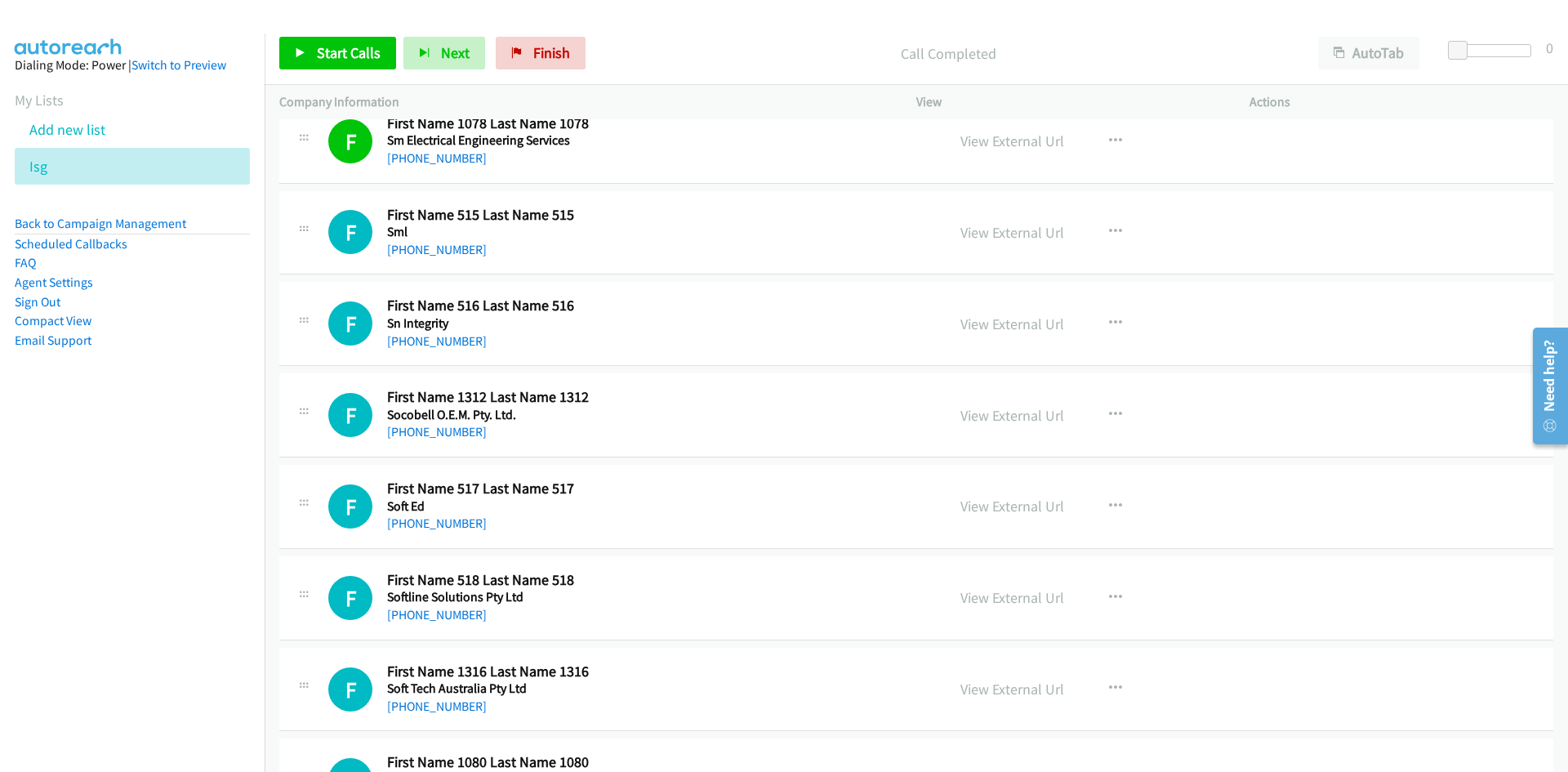
scroll to position [1879, 0]
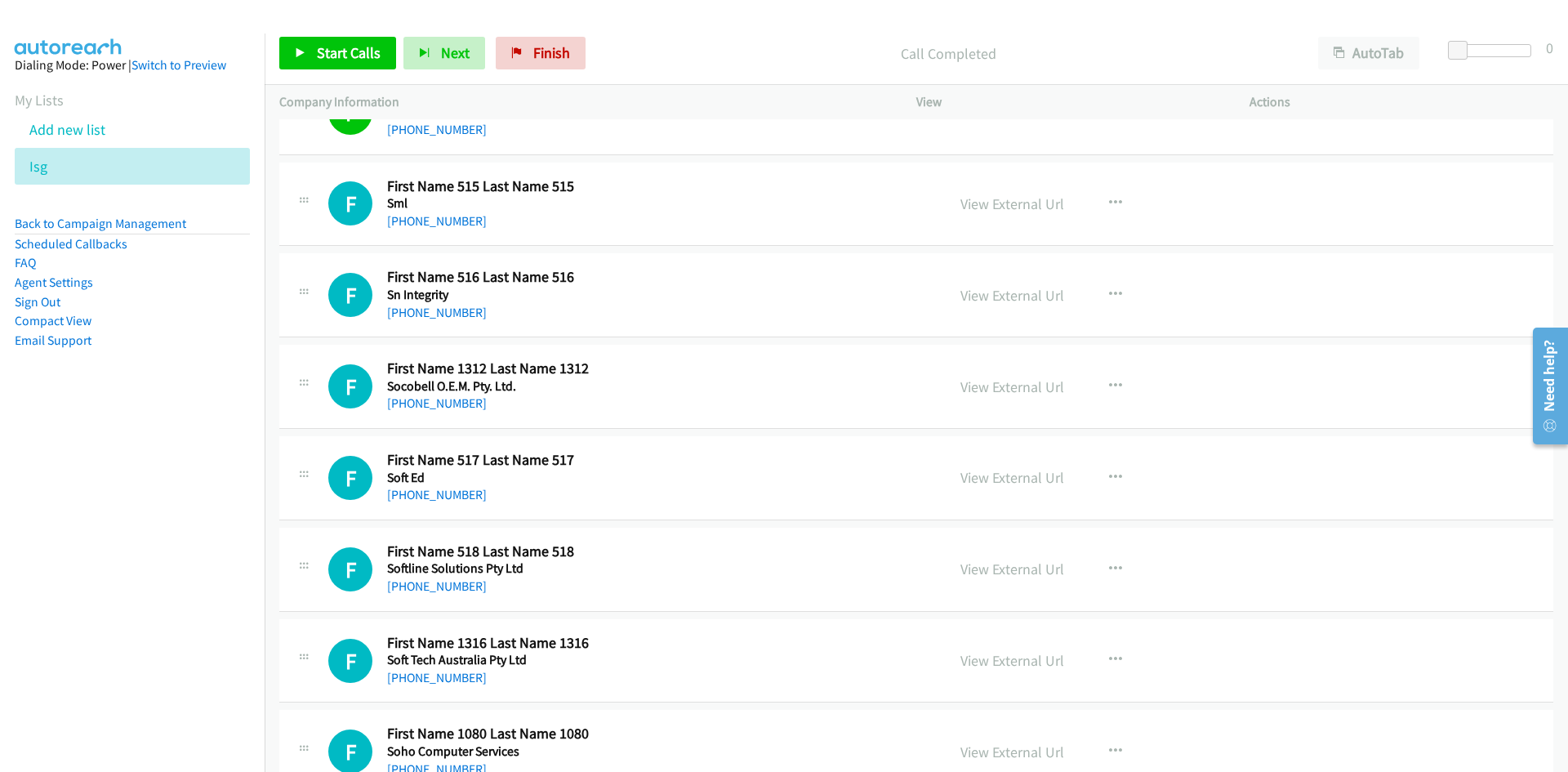
click at [397, 67] on div "Start Calls Pause Next Finish" at bounding box center [436, 53] width 314 height 32
click at [380, 60] on link "Start Calls" at bounding box center [338, 53] width 117 height 32
click at [330, 50] on span "Pause" at bounding box center [336, 53] width 37 height 19
click at [1033, 200] on link "View External Url" at bounding box center [1012, 203] width 104 height 19
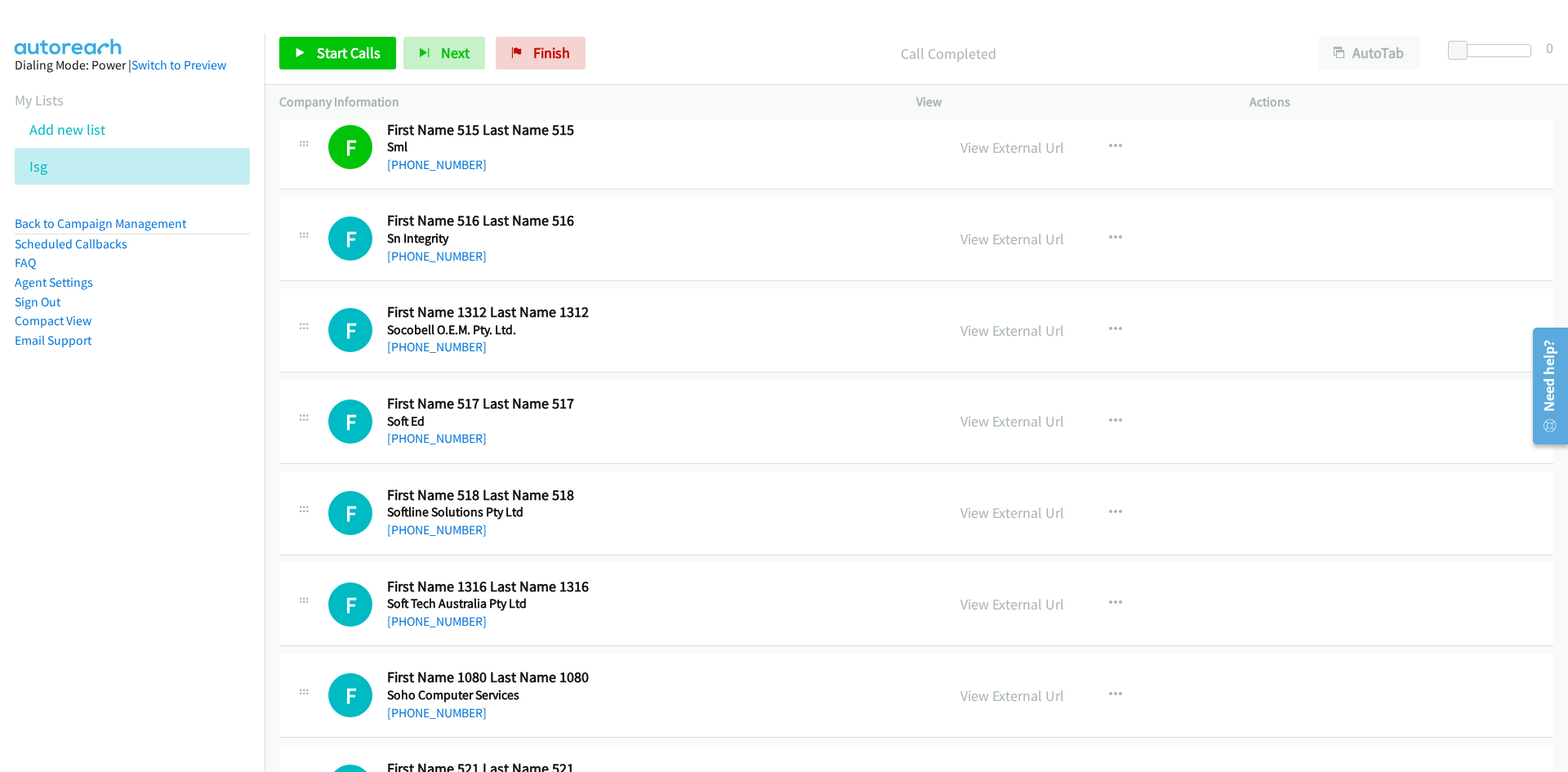
scroll to position [1961, 0]
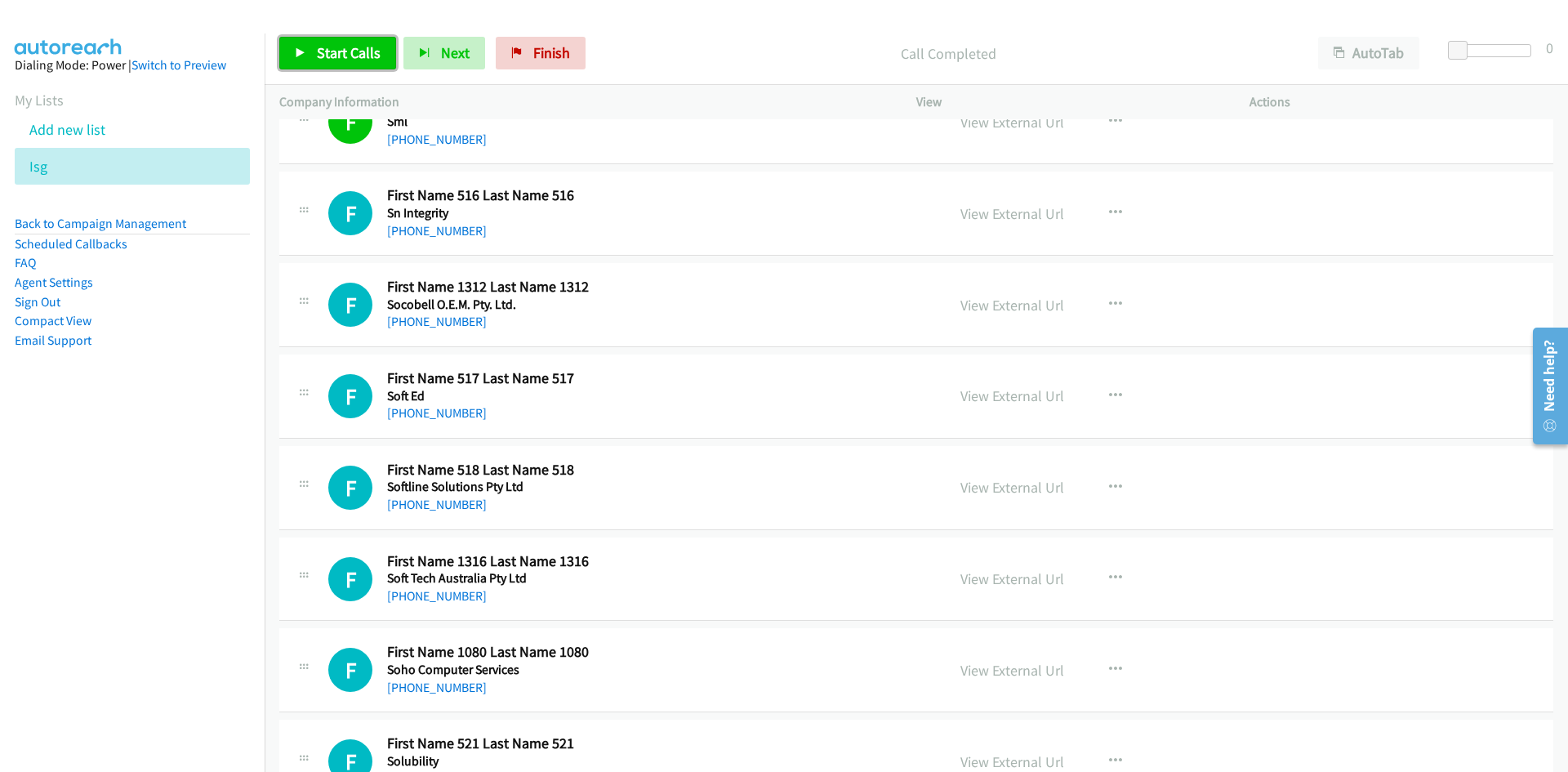
click at [365, 58] on span "Start Calls" at bounding box center [349, 53] width 64 height 19
click at [365, 58] on link "Pause" at bounding box center [324, 53] width 90 height 32
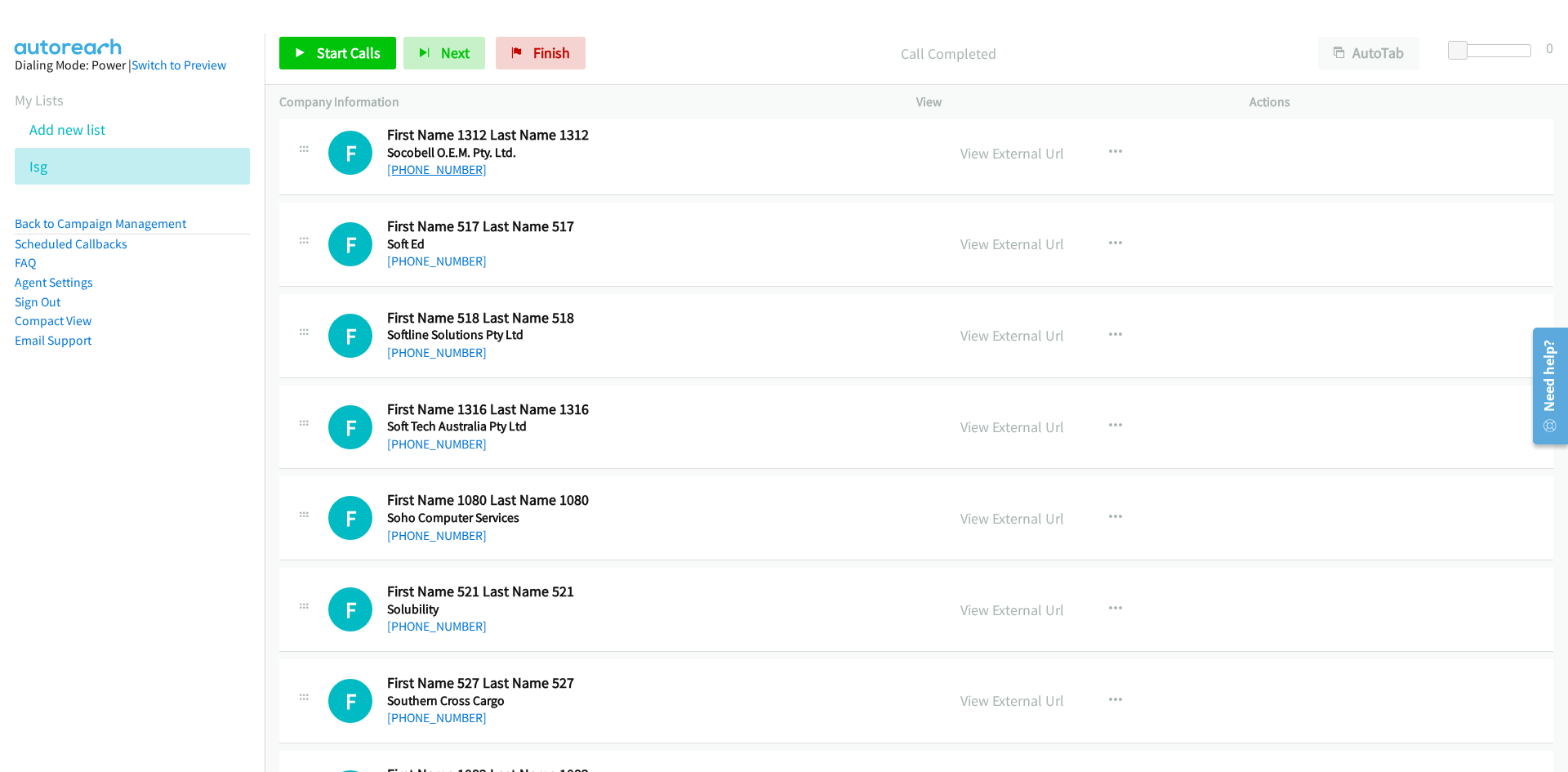
scroll to position [2124, 0]
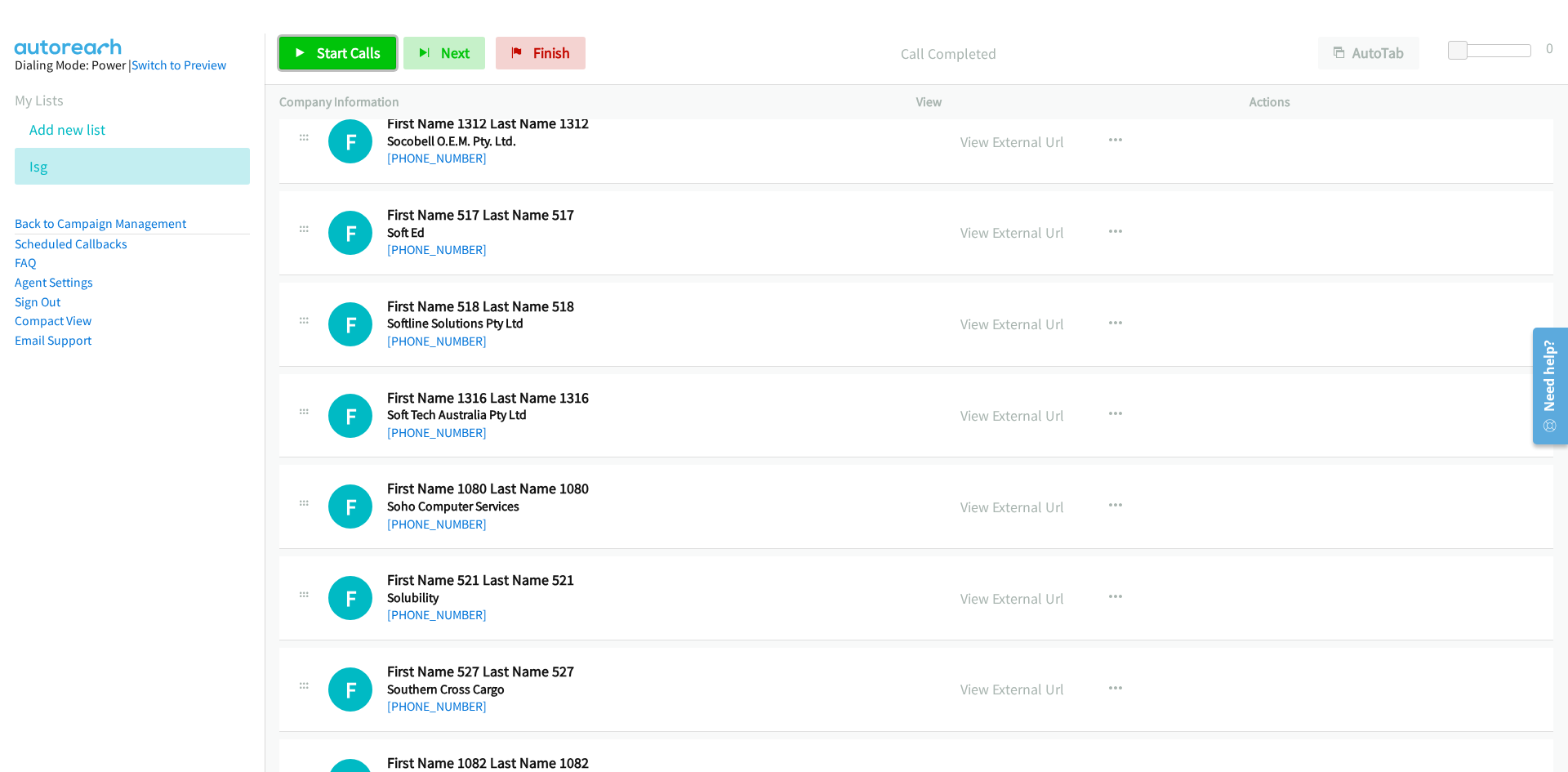
click at [328, 59] on span "Start Calls" at bounding box center [349, 53] width 64 height 19
click at [328, 59] on span "Pause" at bounding box center [336, 53] width 37 height 19
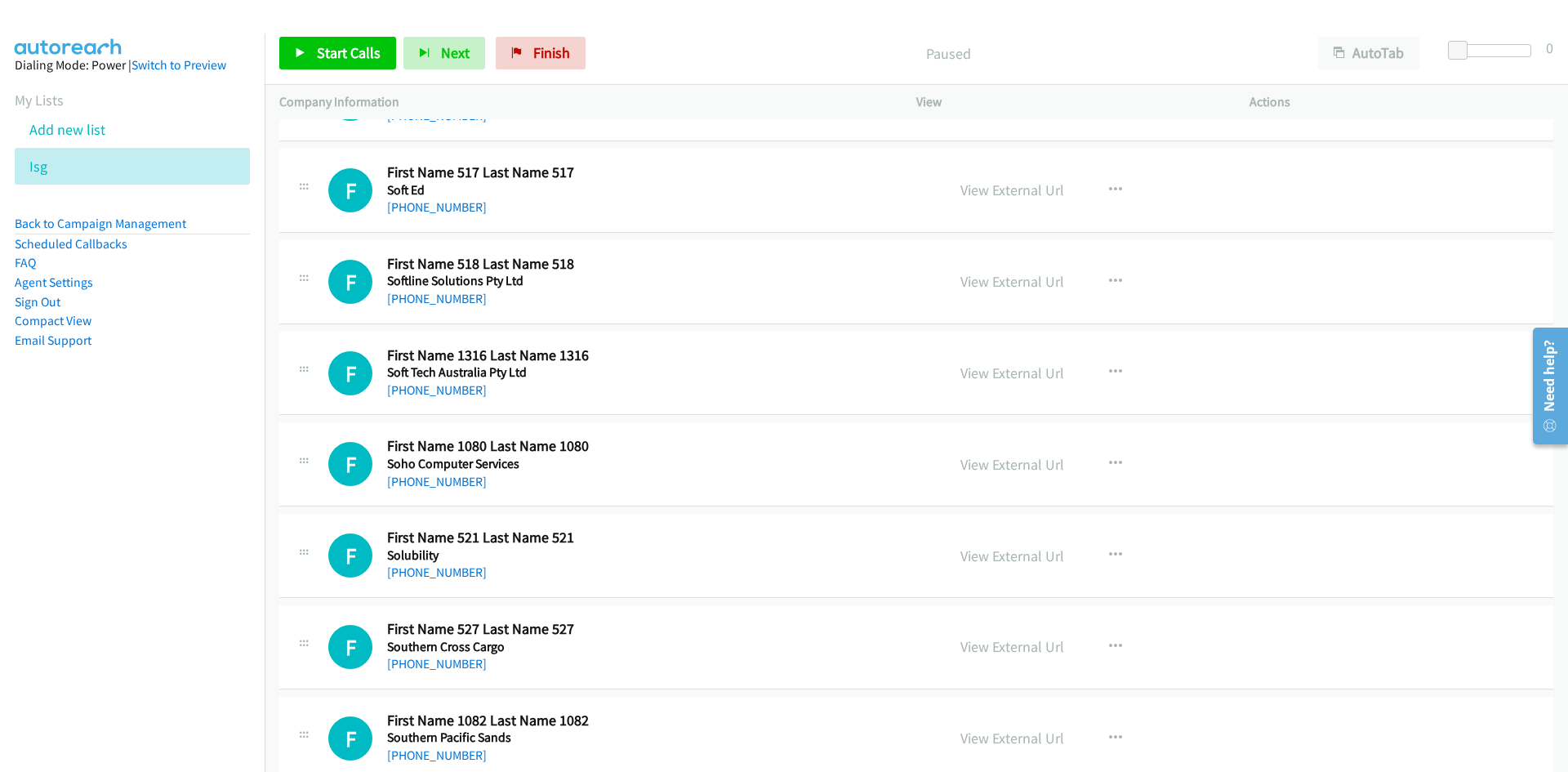
scroll to position [2206, 0]
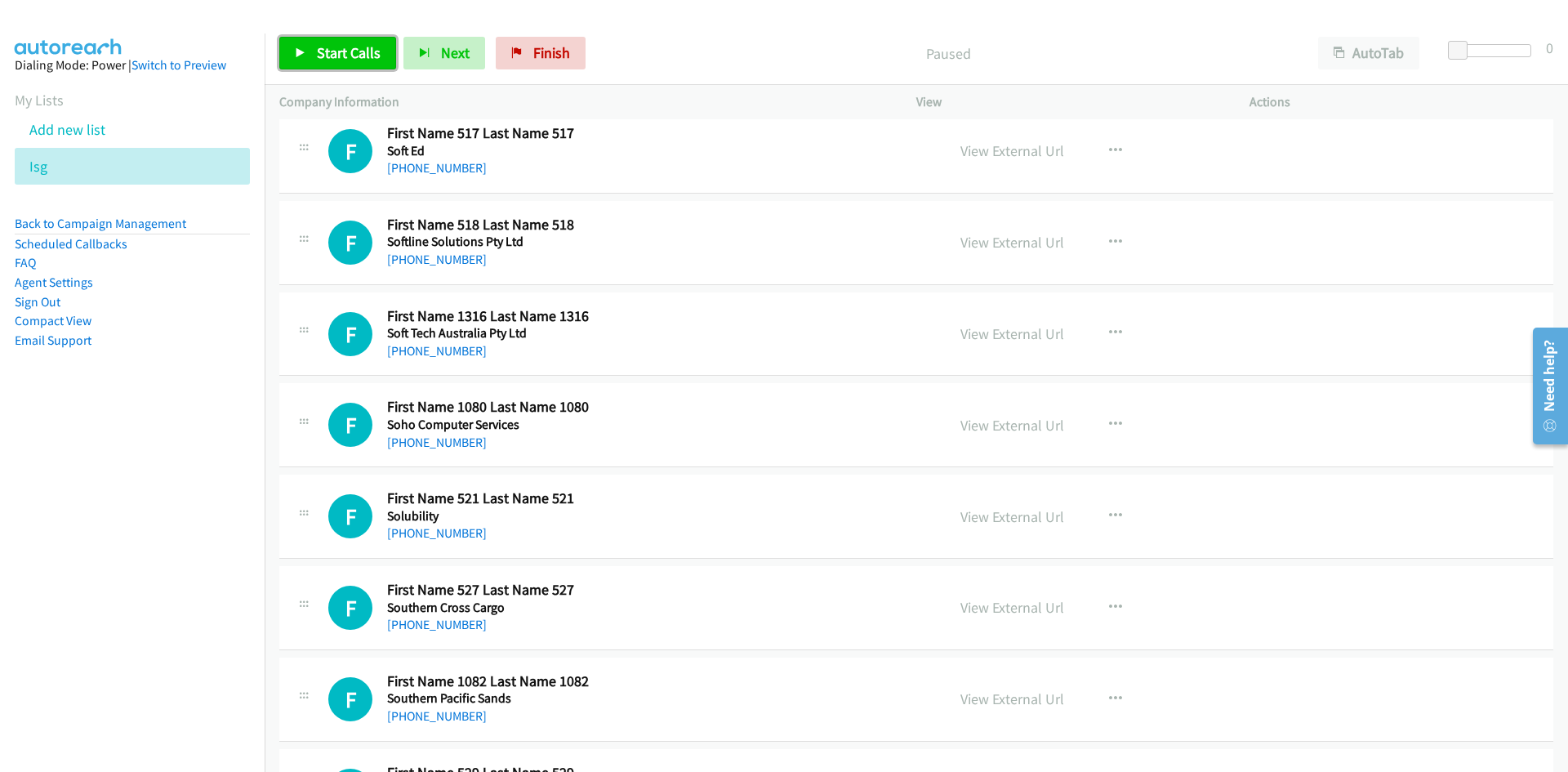
click at [302, 56] on icon at bounding box center [301, 54] width 11 height 11
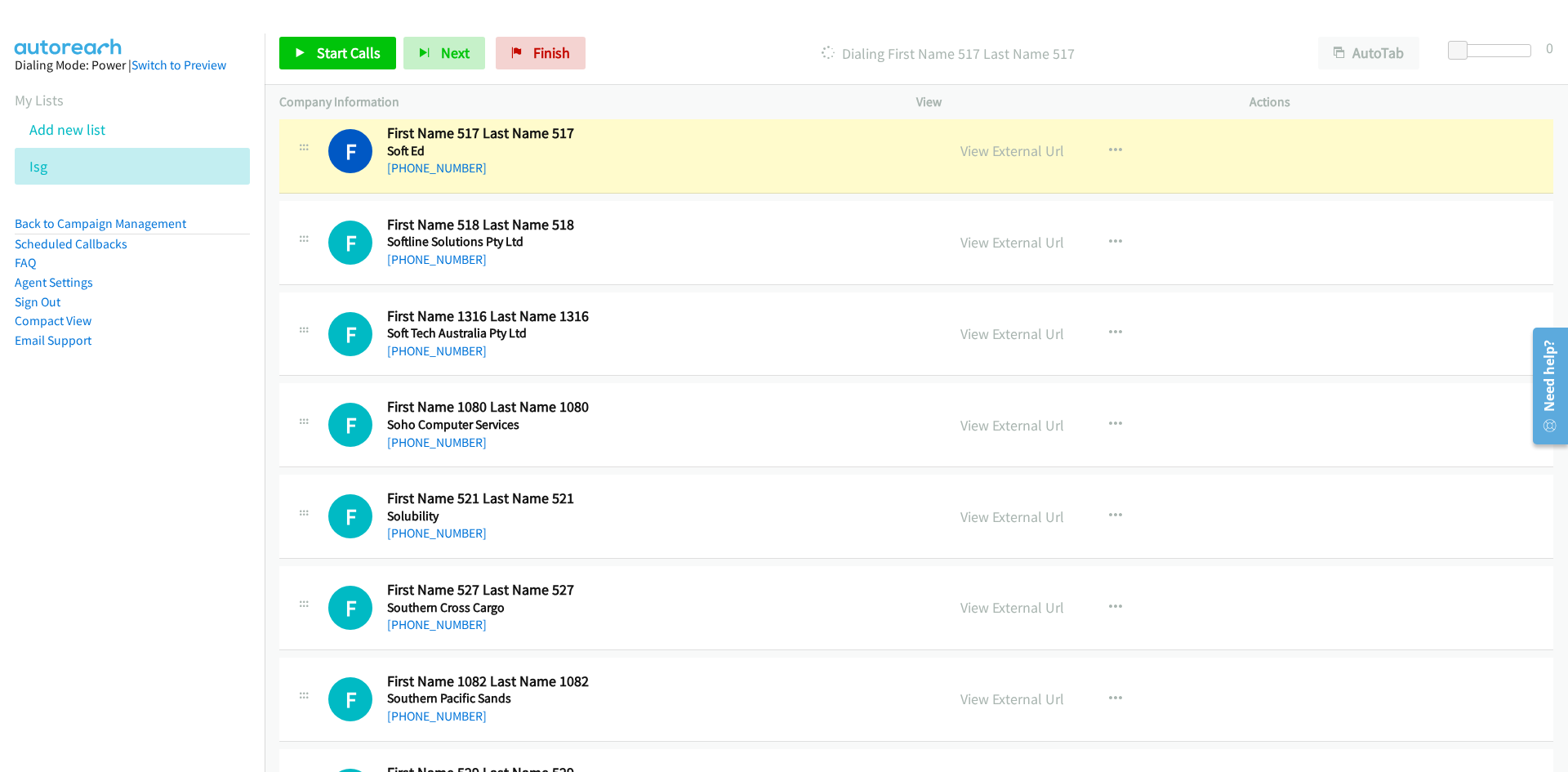
scroll to position [2287, 0]
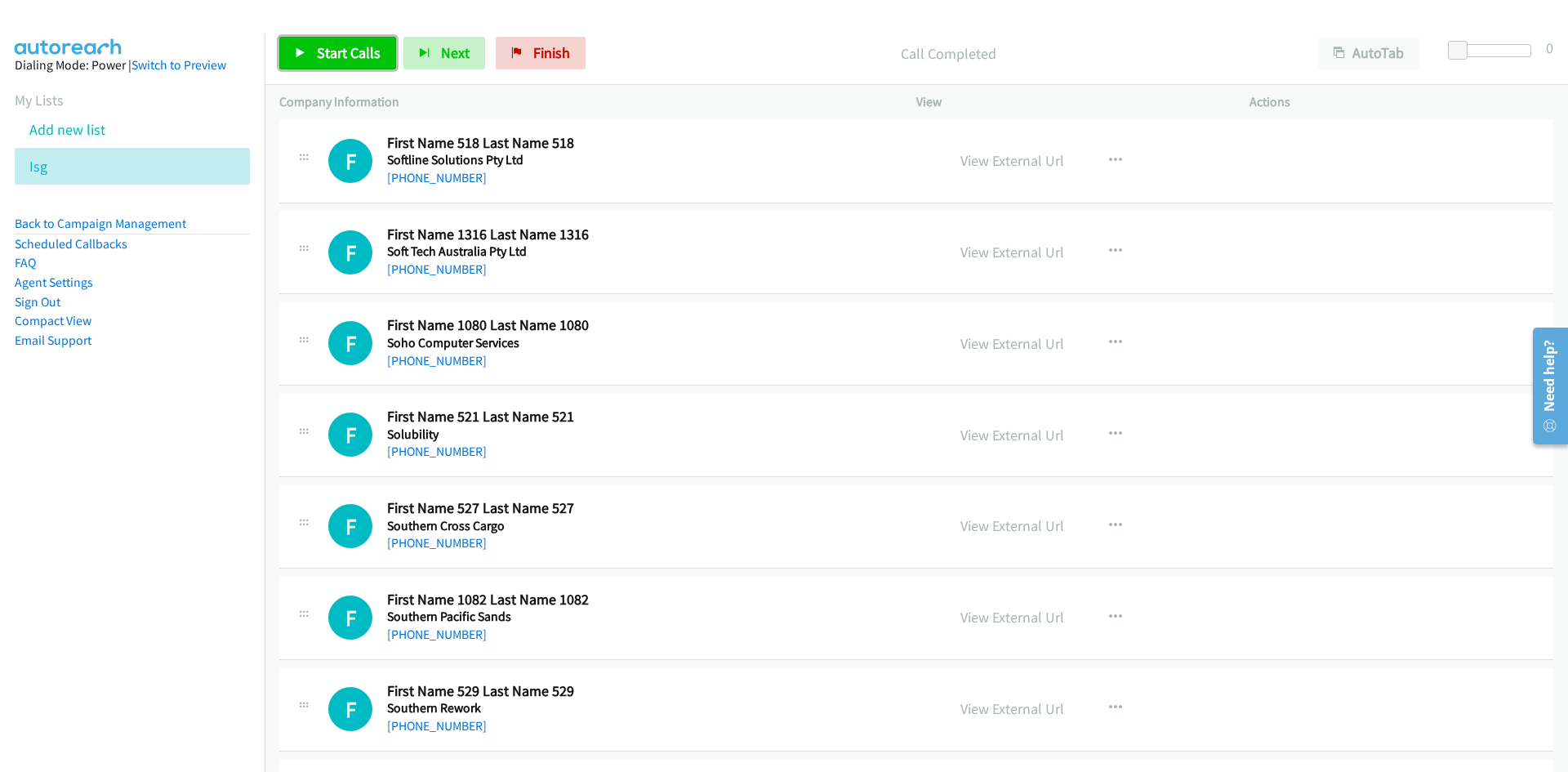
click at [350, 51] on span "Start Calls" at bounding box center [349, 53] width 64 height 19
click at [350, 51] on span "Pause" at bounding box center [336, 53] width 37 height 19
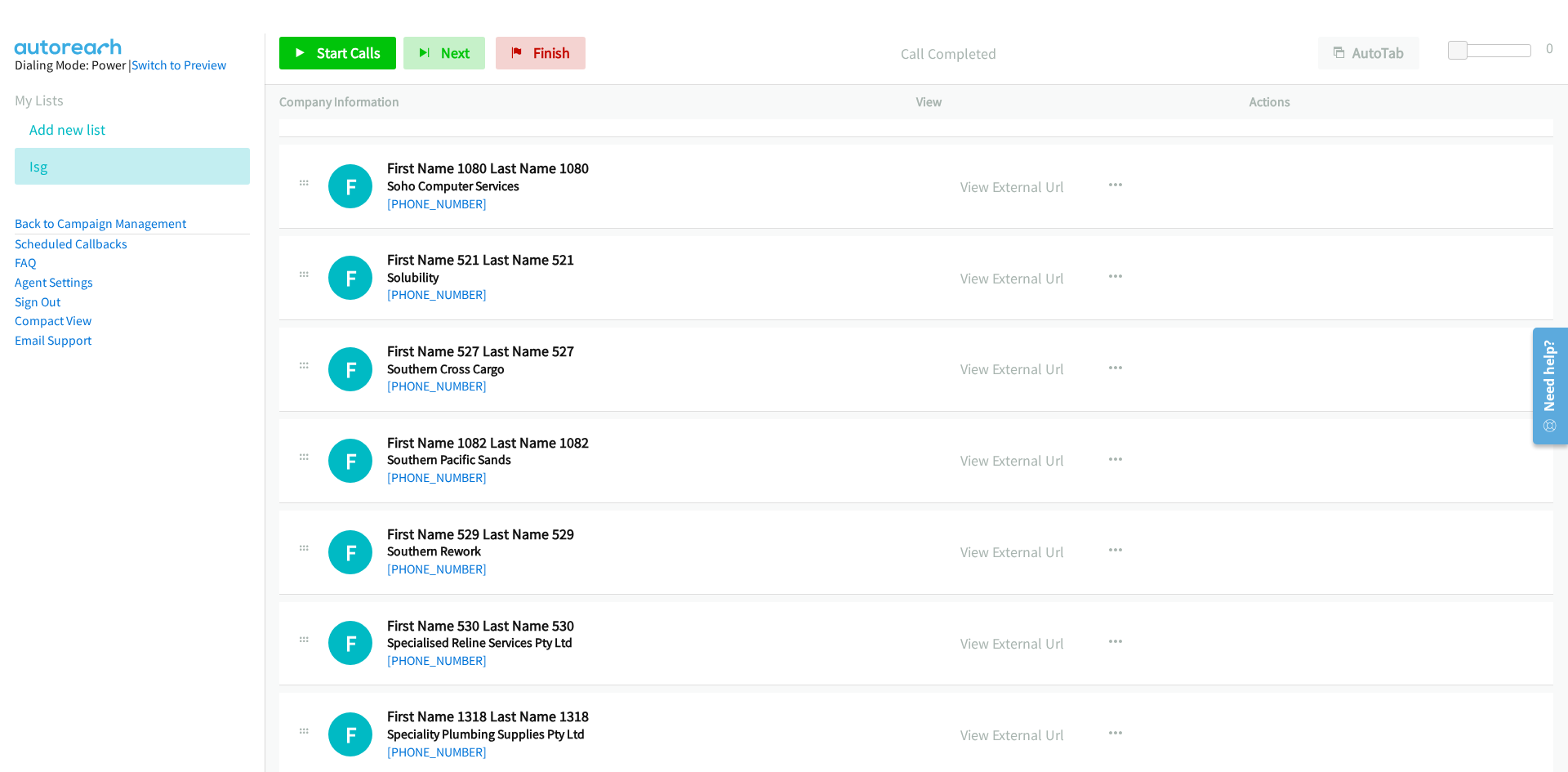
scroll to position [2451, 0]
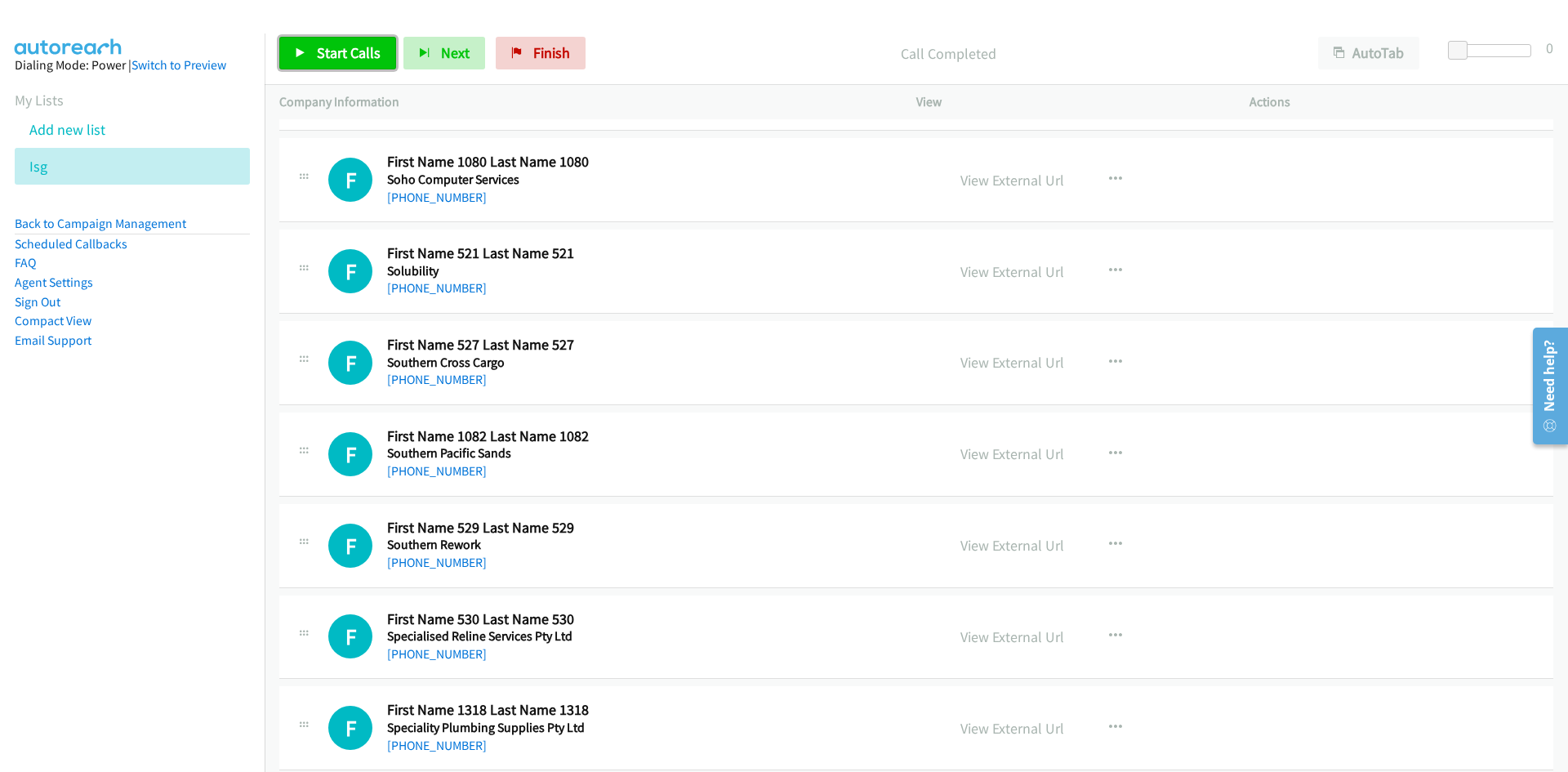
drag, startPoint x: 392, startPoint y: 50, endPoint x: 408, endPoint y: 94, distance: 46.8
click at [392, 50] on link "Start Calls" at bounding box center [338, 53] width 117 height 32
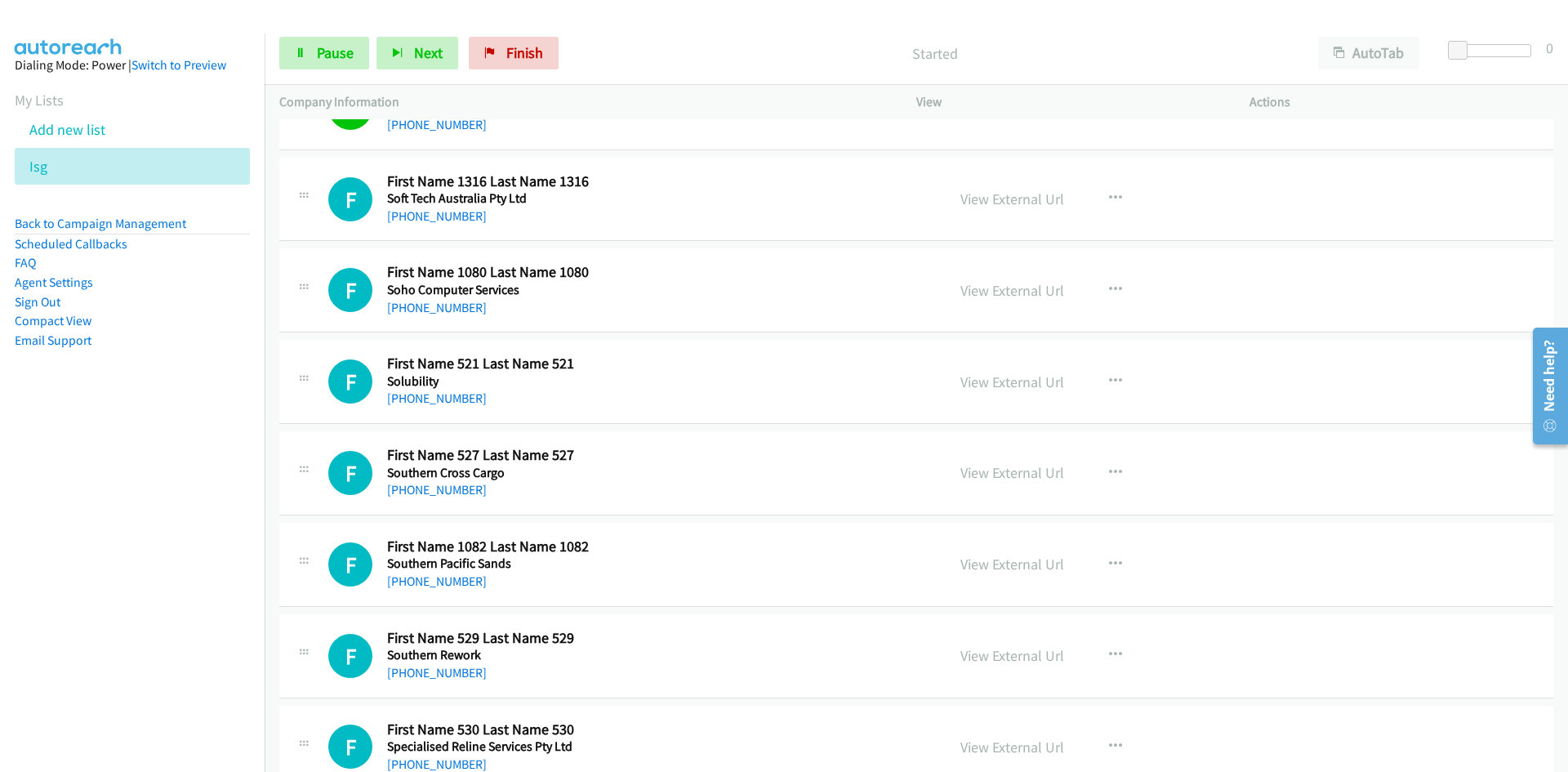
scroll to position [2369, 0]
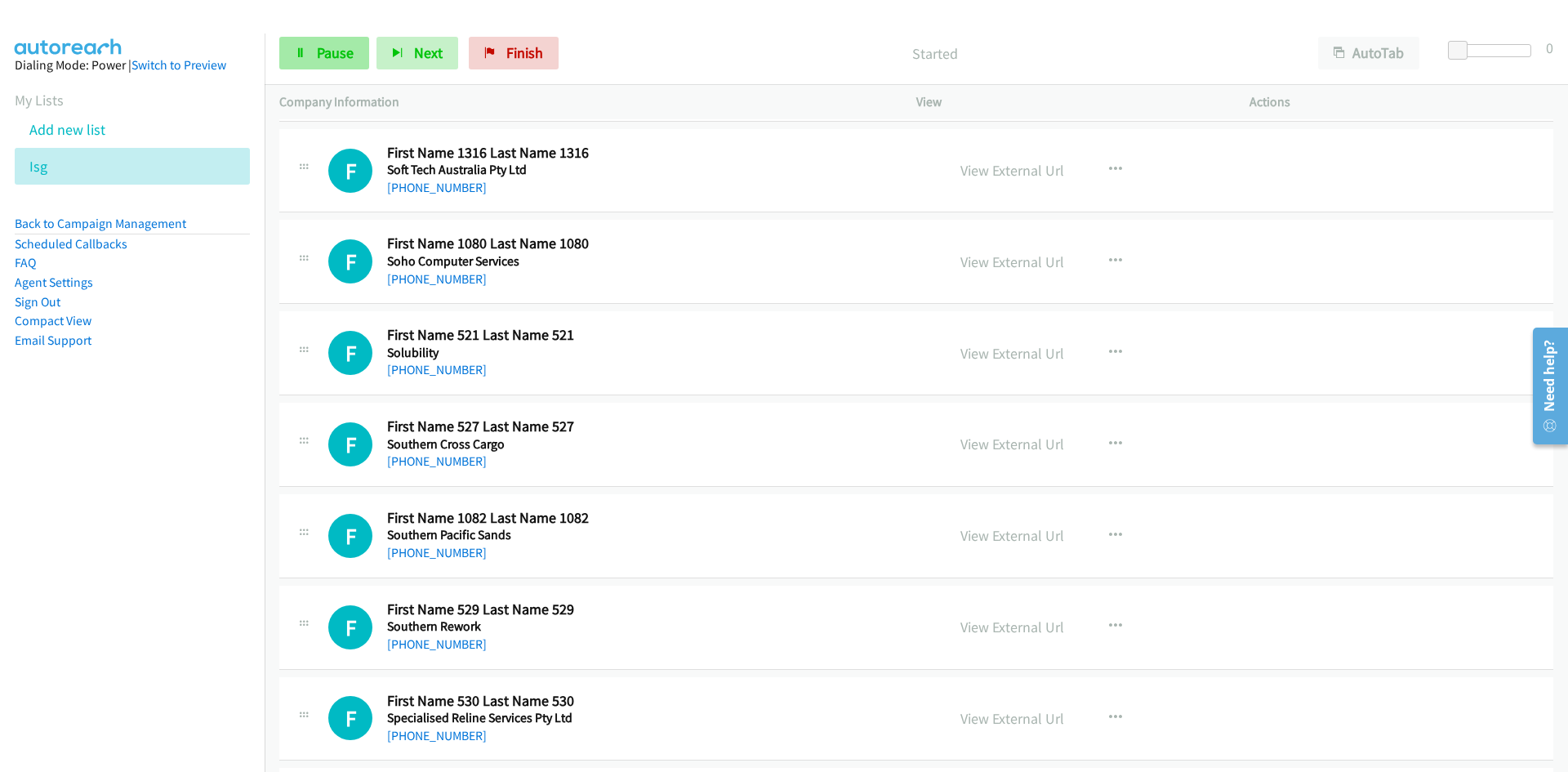
click at [358, 68] on link "Pause" at bounding box center [324, 53] width 90 height 32
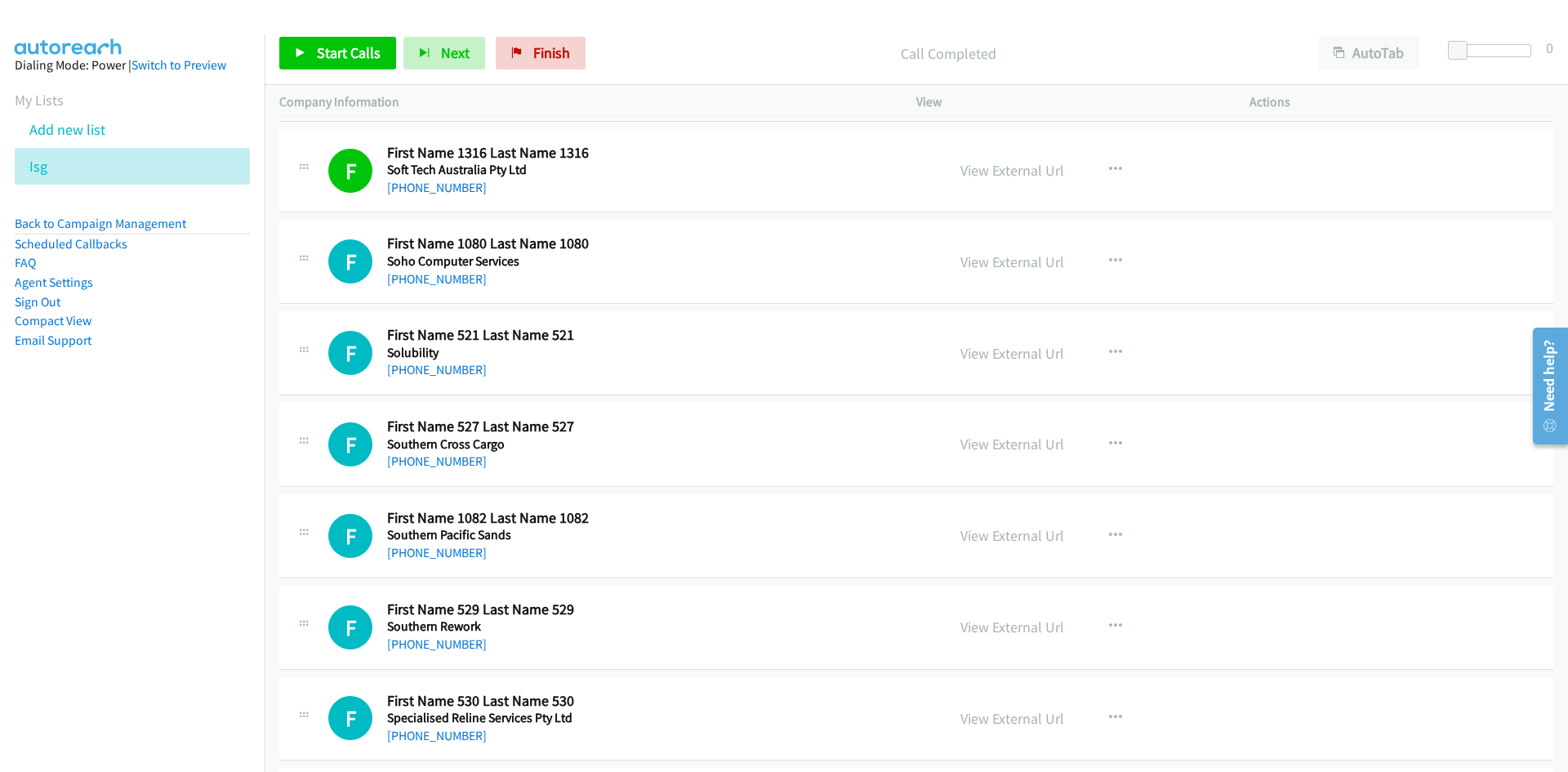
drag, startPoint x: 1007, startPoint y: 167, endPoint x: 1020, endPoint y: 299, distance: 132.6
click at [999, 184] on div "View External Url View External Url Schedule/Manage Callback Start Calls Here R…" at bounding box center [1119, 171] width 348 height 54
click at [996, 166] on link "View External Url" at bounding box center [1012, 170] width 104 height 19
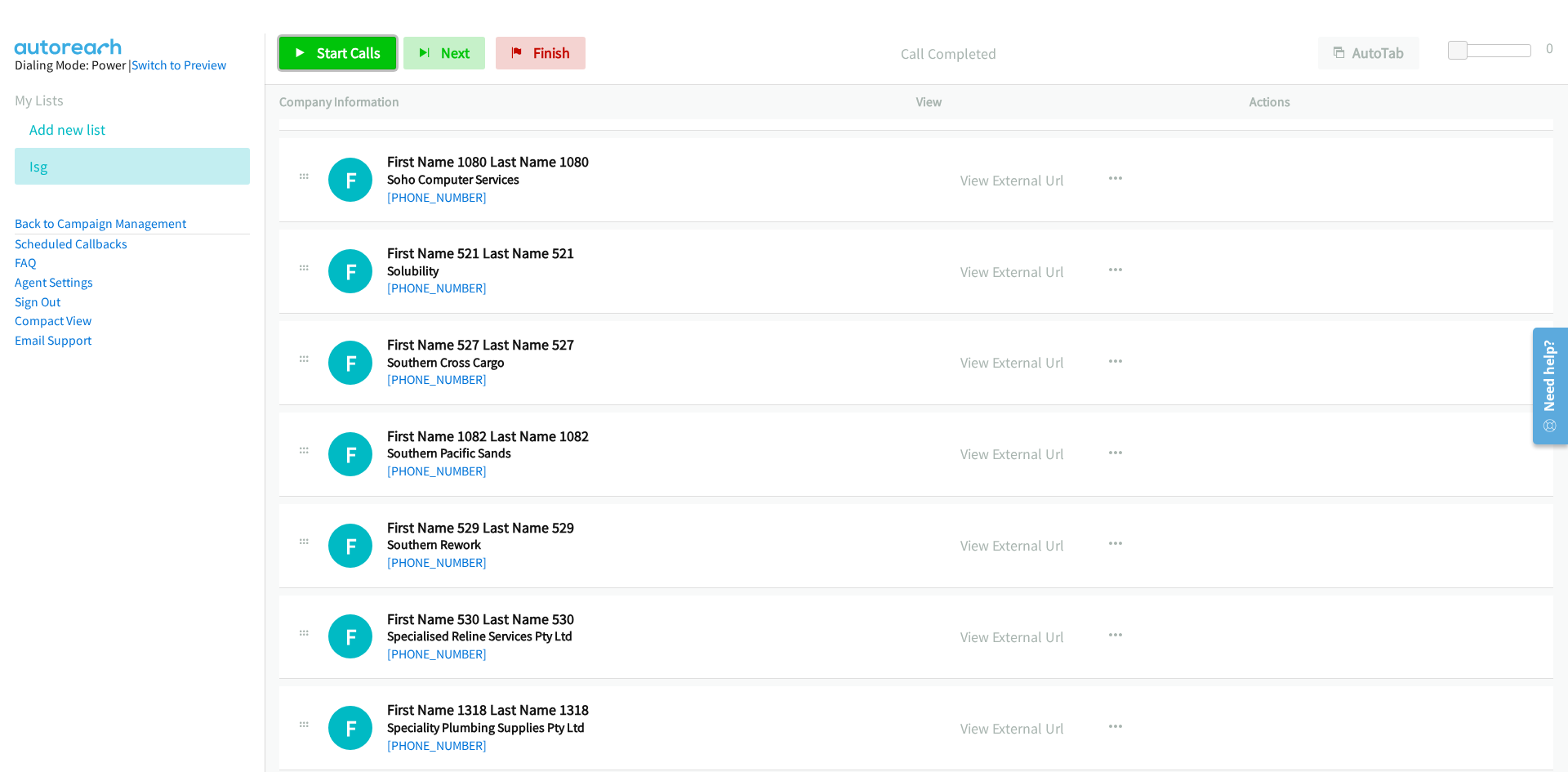
click at [352, 47] on span "Start Calls" at bounding box center [349, 53] width 64 height 19
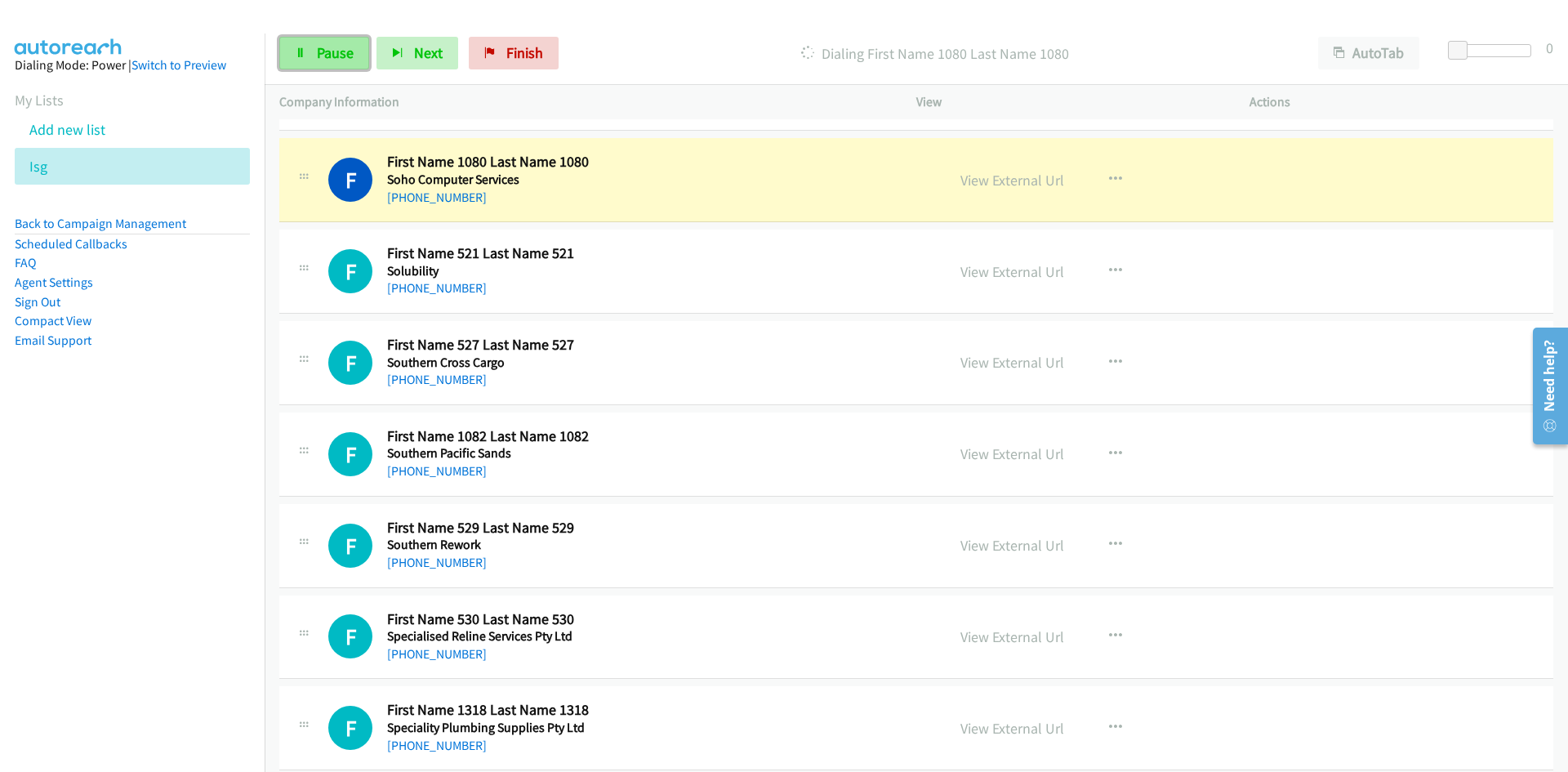
click at [354, 68] on link "Pause" at bounding box center [324, 53] width 90 height 32
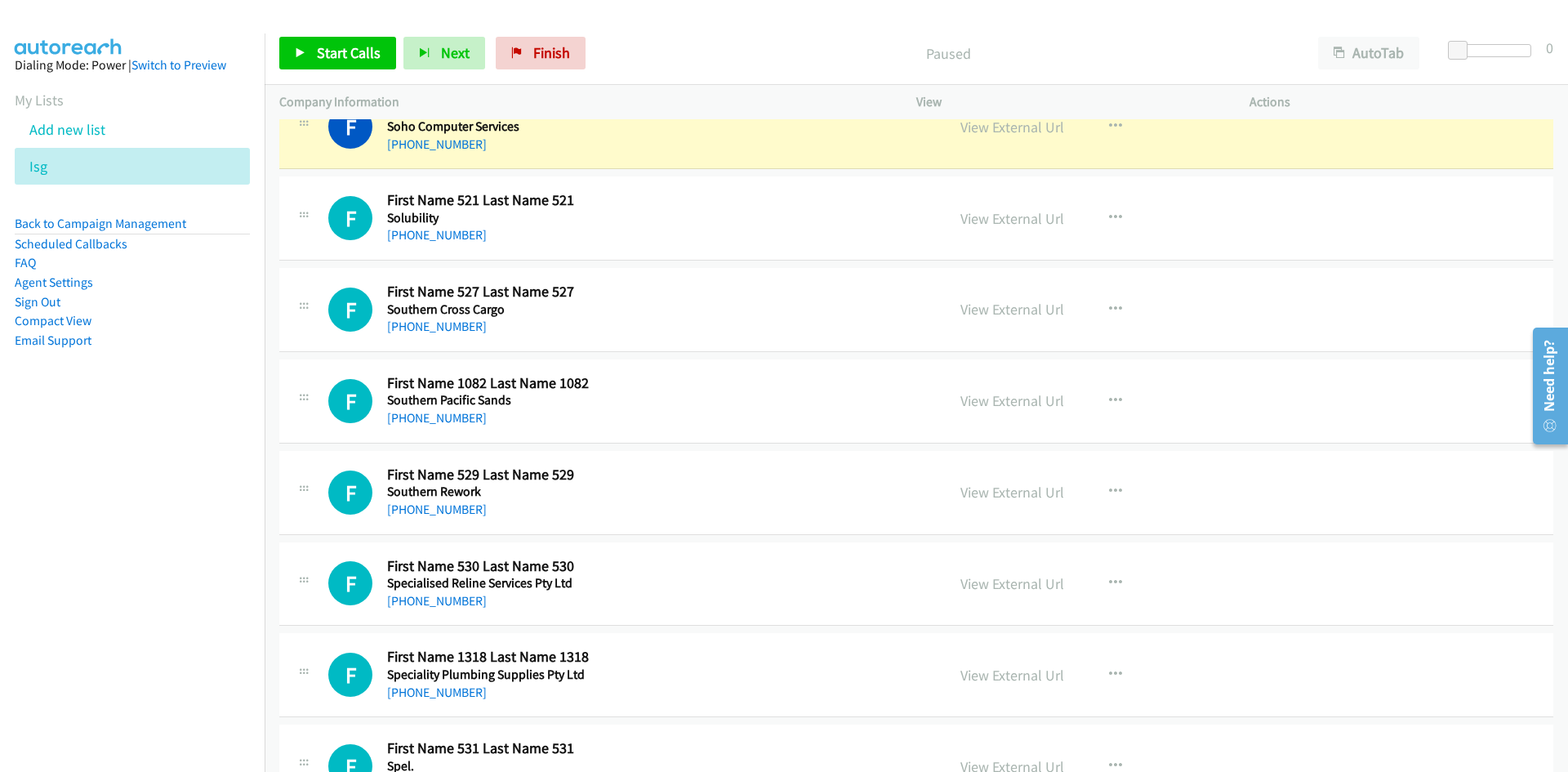
scroll to position [2532, 0]
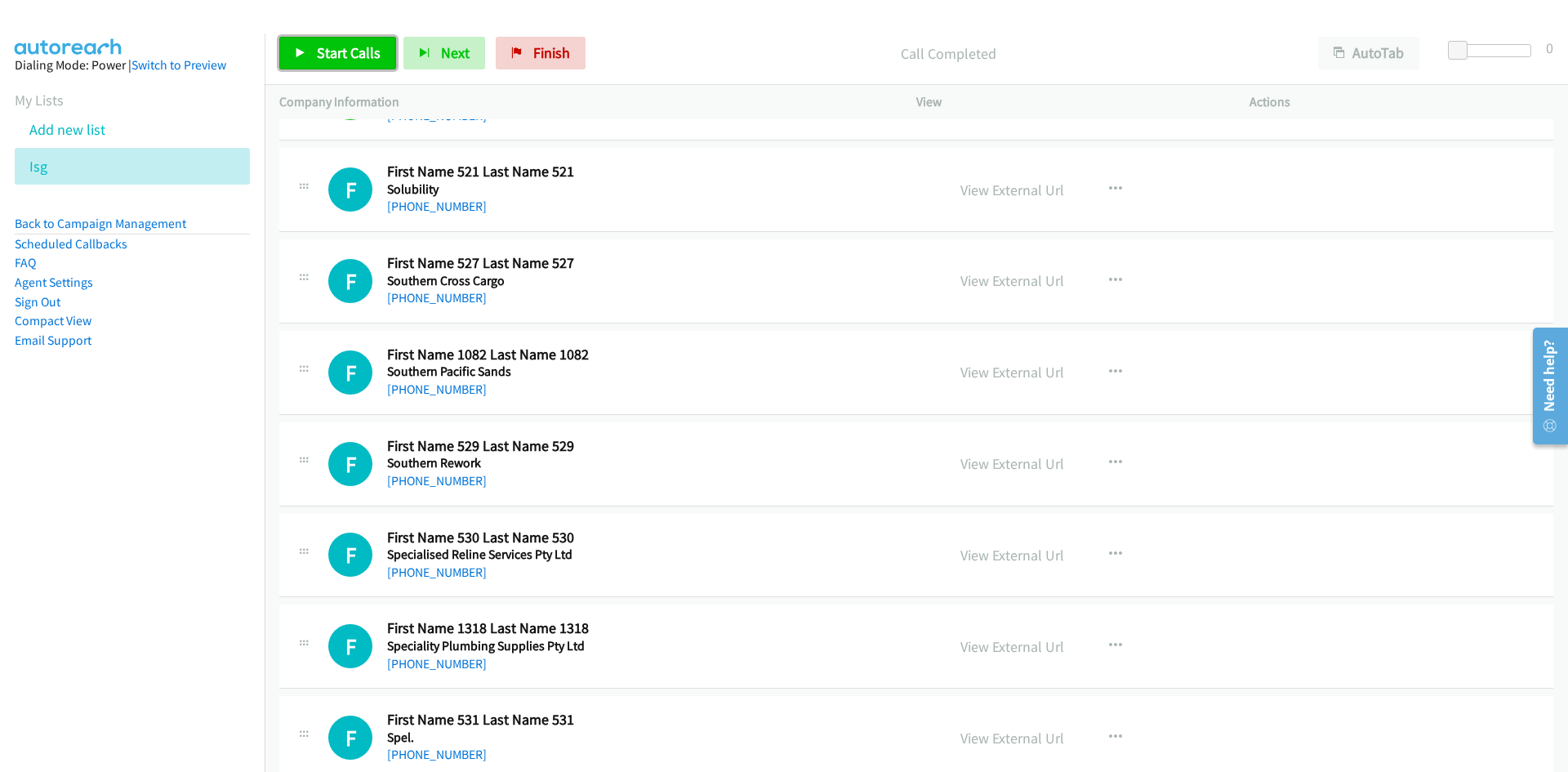
click at [348, 54] on span "Start Calls" at bounding box center [349, 53] width 64 height 19
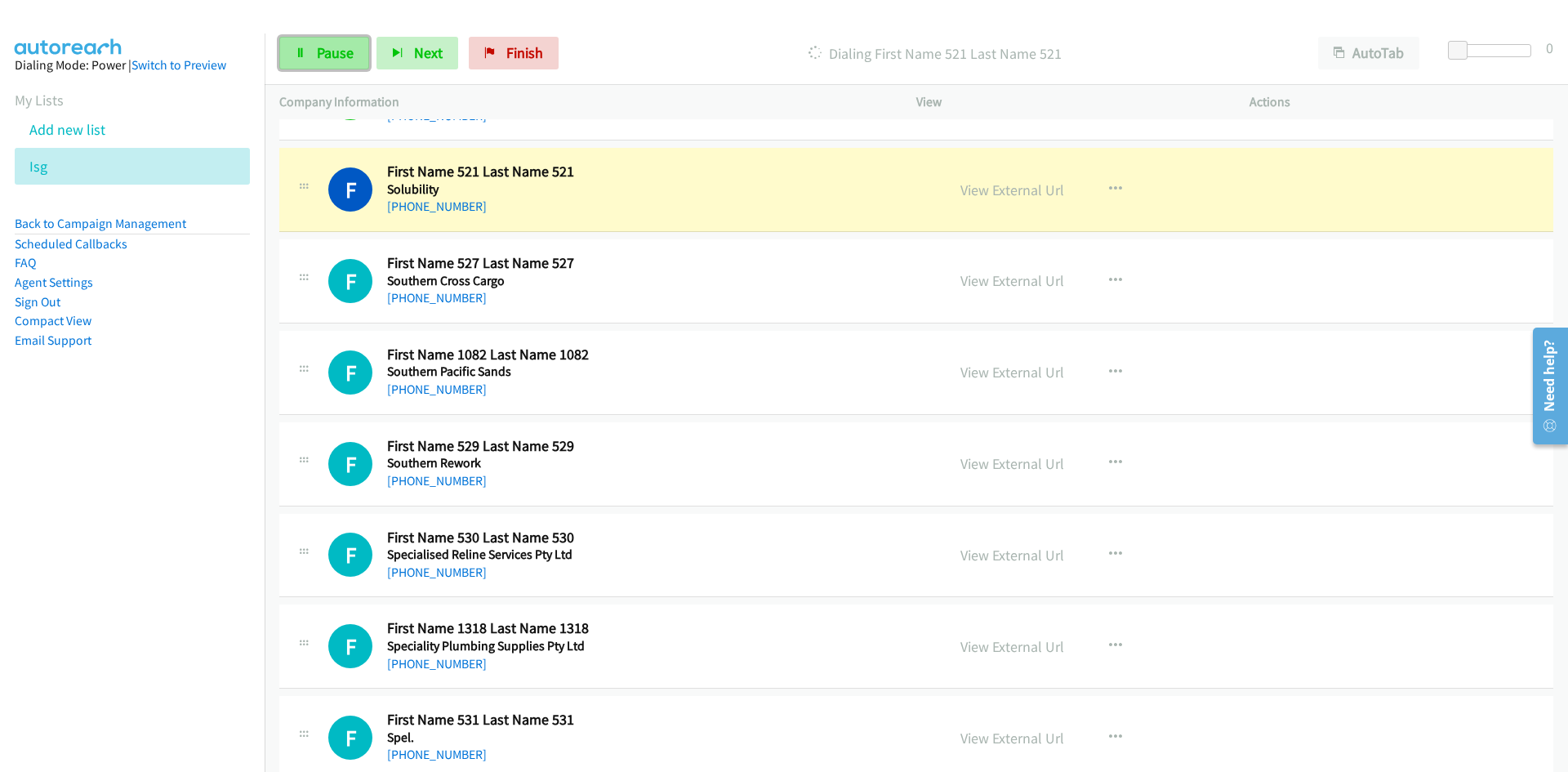
click at [348, 54] on span "Pause" at bounding box center [336, 53] width 37 height 19
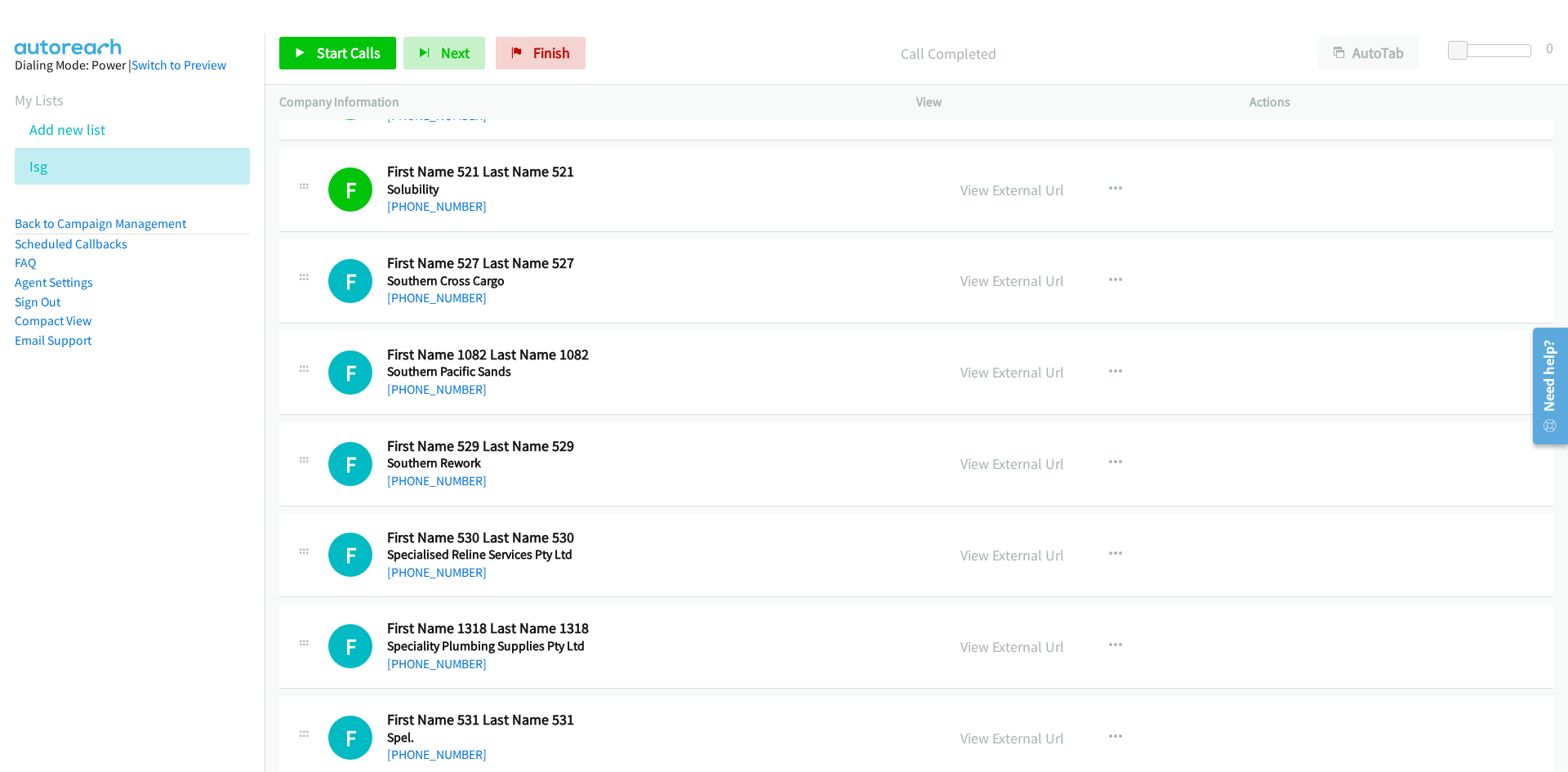
click at [948, 184] on div "View External Url View External Url Schedule/Manage Callback Start Calls Here R…" at bounding box center [1119, 189] width 348 height 54
click at [960, 190] on link "View External Url" at bounding box center [1012, 190] width 104 height 19
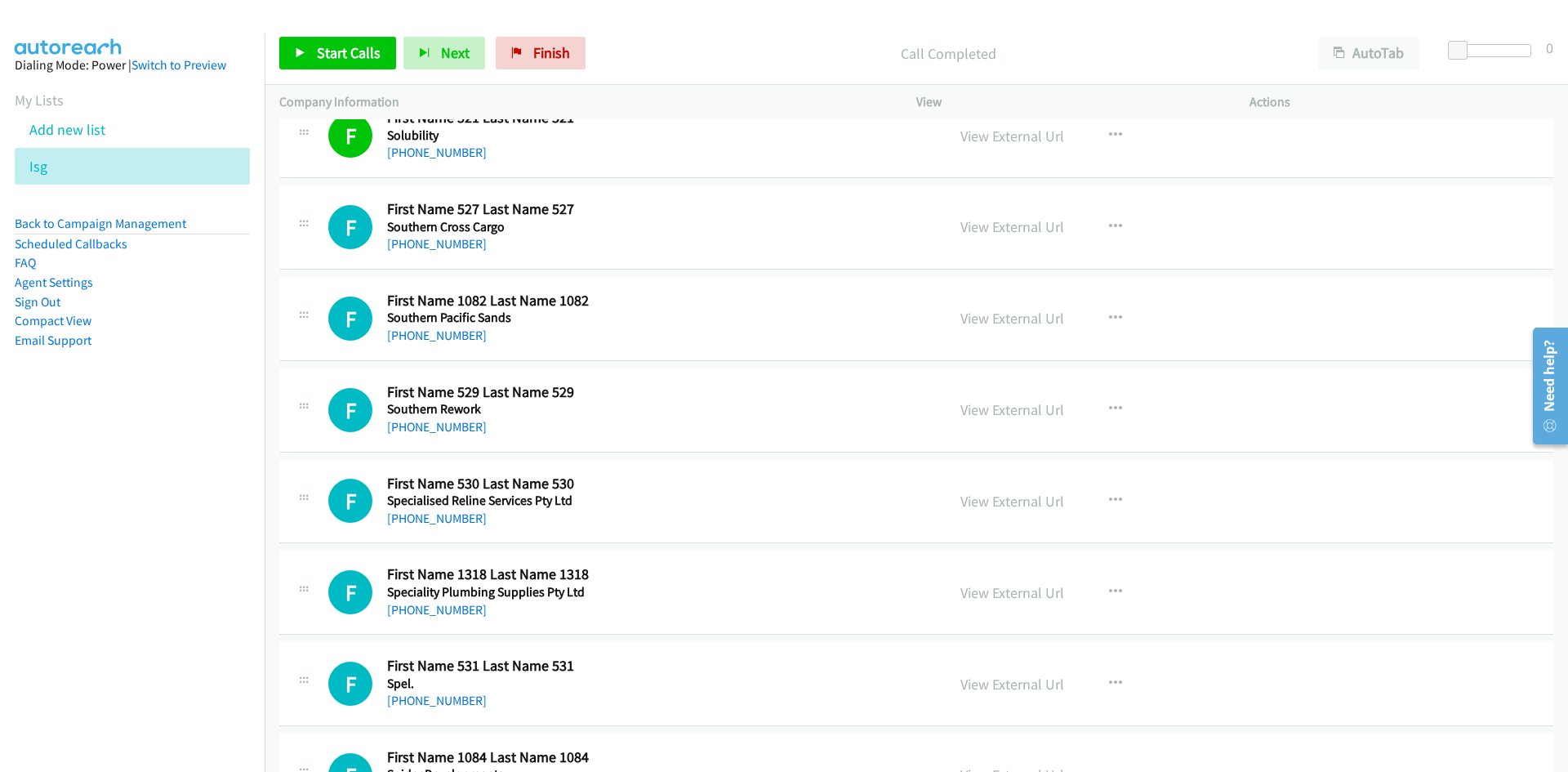
scroll to position [2614, 0]
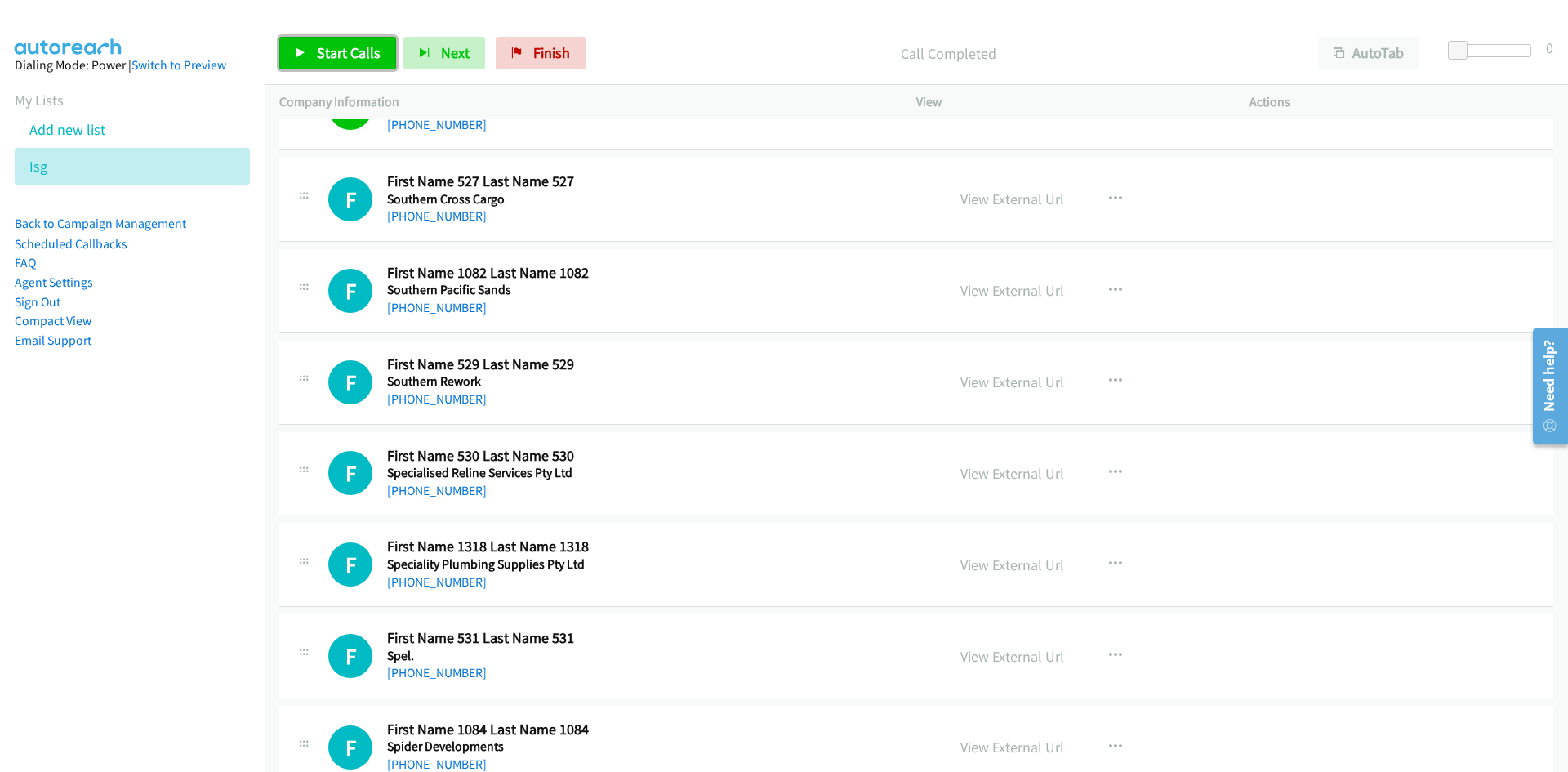
click at [358, 66] on link "Start Calls" at bounding box center [338, 53] width 117 height 32
click at [298, 48] on icon at bounding box center [301, 54] width 11 height 11
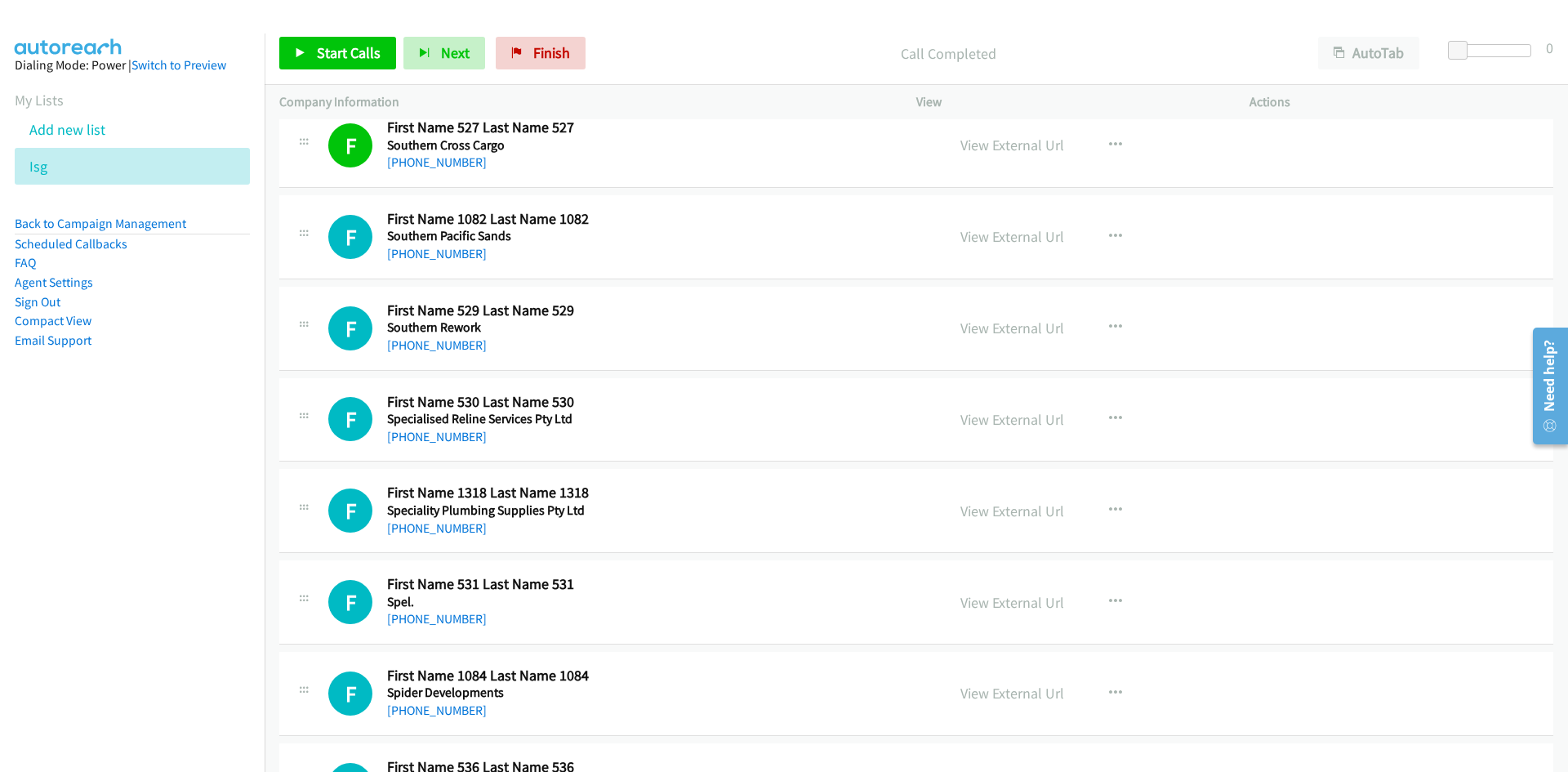
scroll to position [2696, 0]
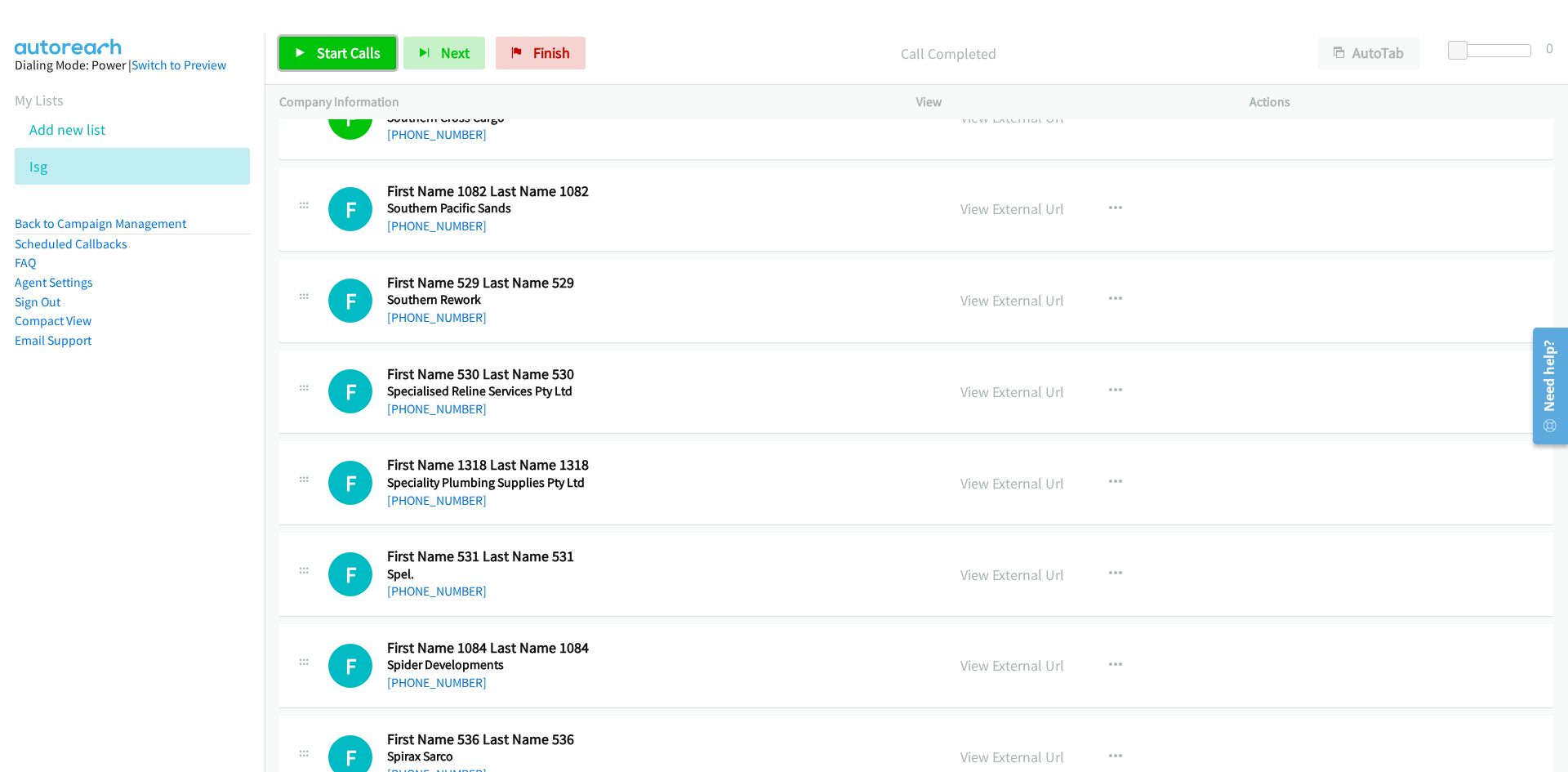
click at [346, 46] on span "Start Calls" at bounding box center [349, 53] width 64 height 19
click at [346, 46] on span "Pause" at bounding box center [336, 53] width 37 height 19
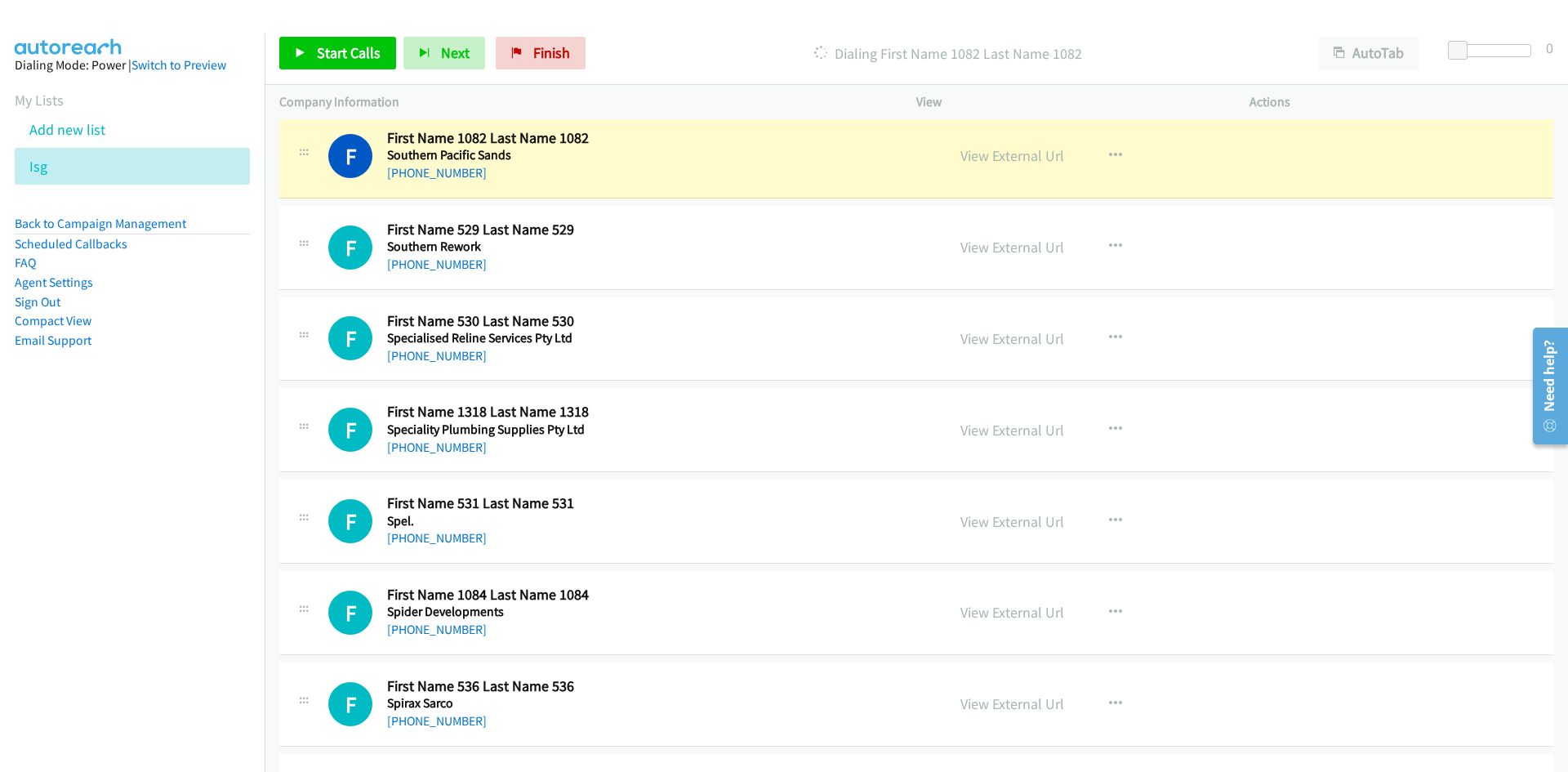
scroll to position [2777, 0]
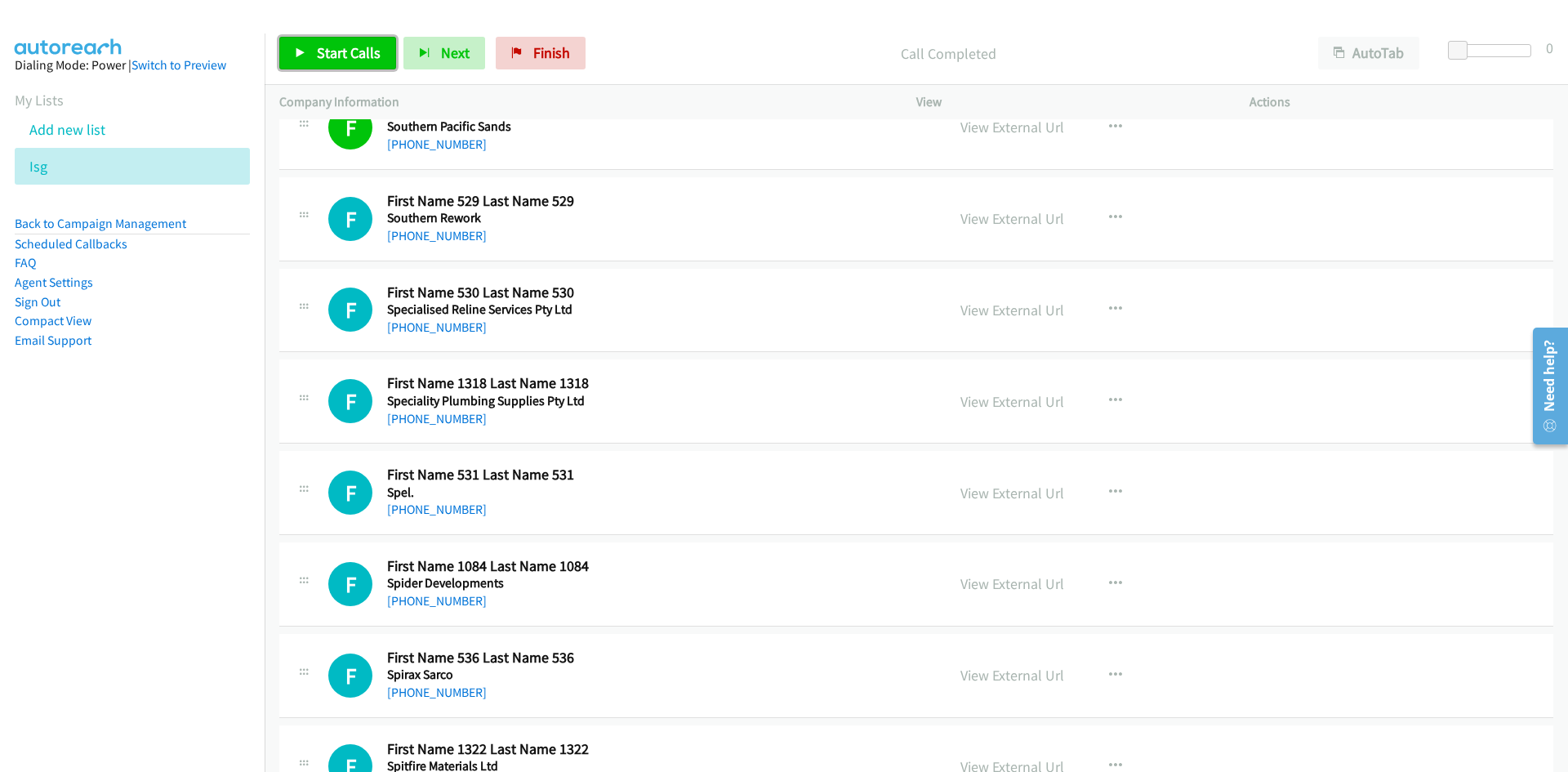
click at [340, 45] on span "Start Calls" at bounding box center [349, 53] width 64 height 19
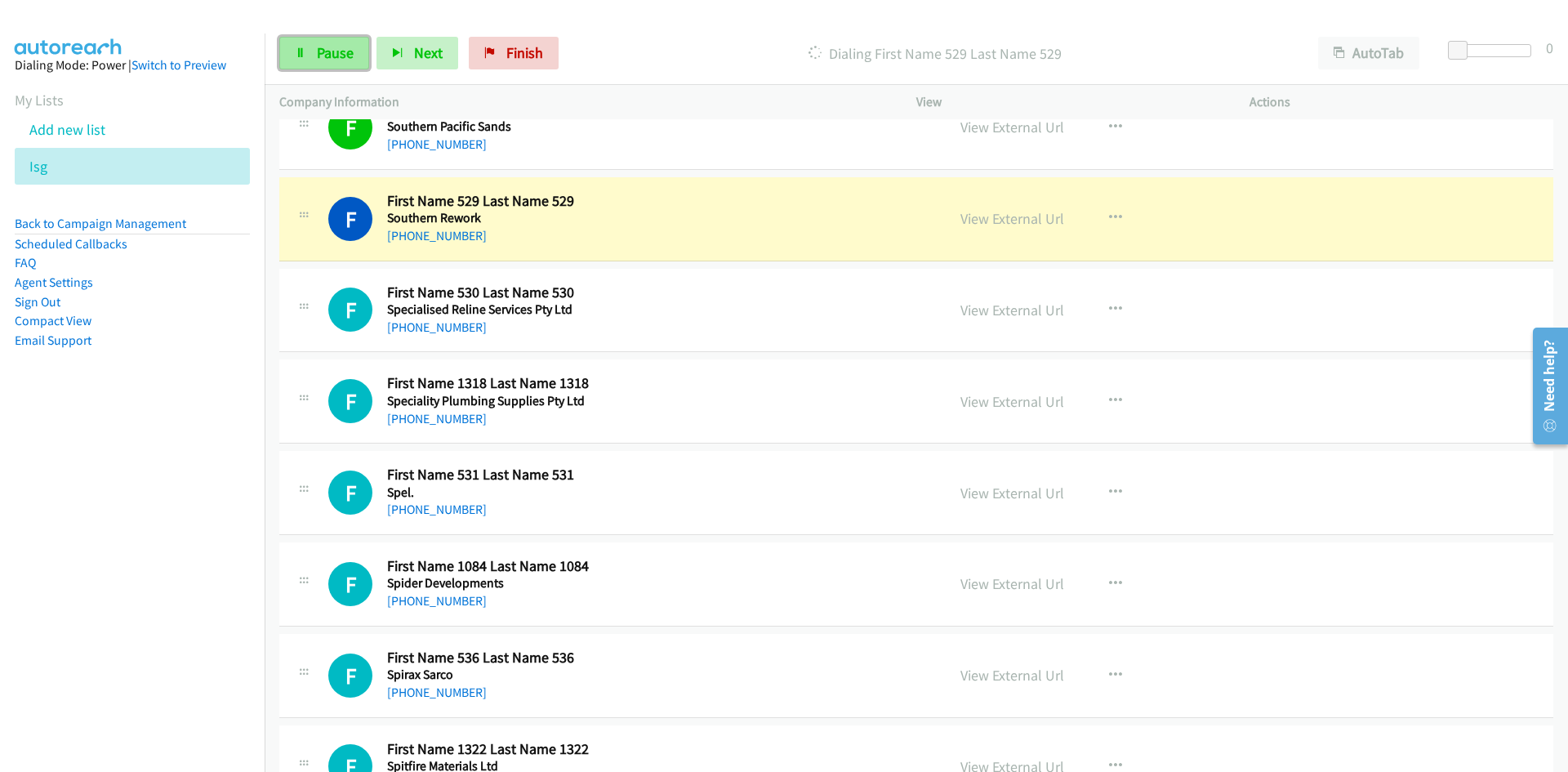
click at [340, 45] on span "Pause" at bounding box center [336, 53] width 37 height 19
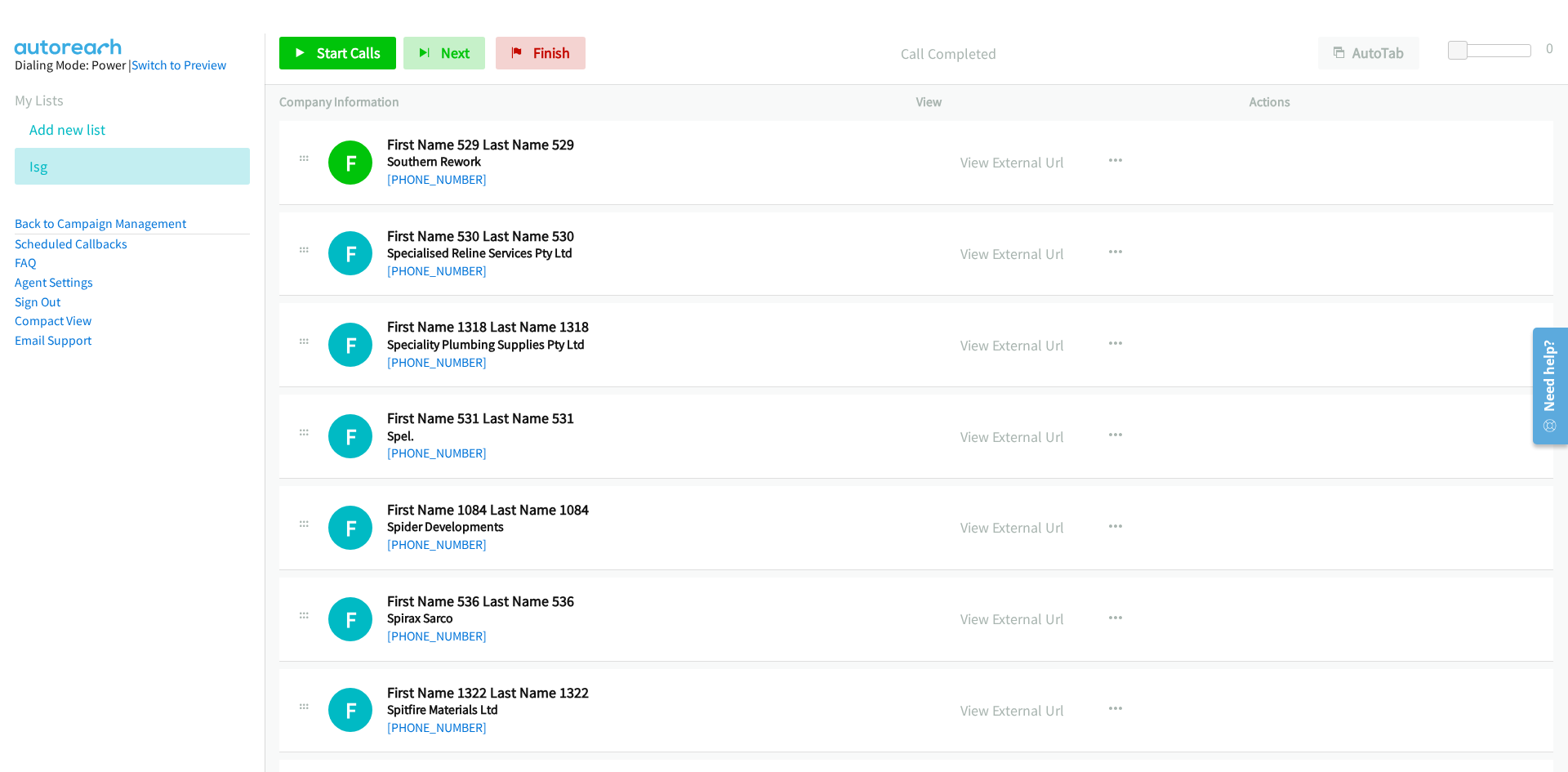
scroll to position [2859, 0]
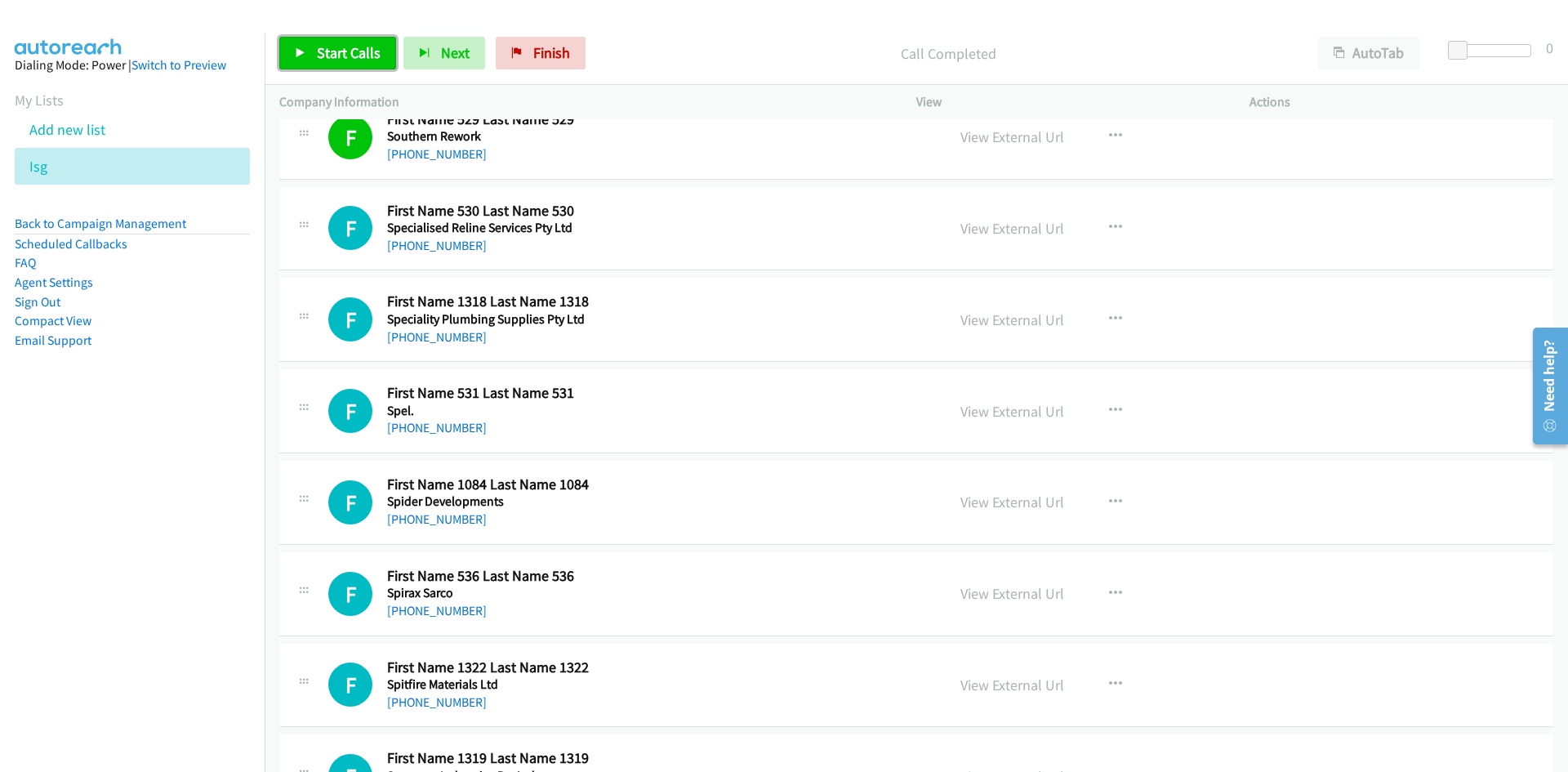
click at [322, 50] on span "Start Calls" at bounding box center [349, 53] width 64 height 19
click at [322, 50] on span "Pause" at bounding box center [336, 53] width 37 height 19
click at [1022, 234] on link "View External Url" at bounding box center [1012, 228] width 104 height 19
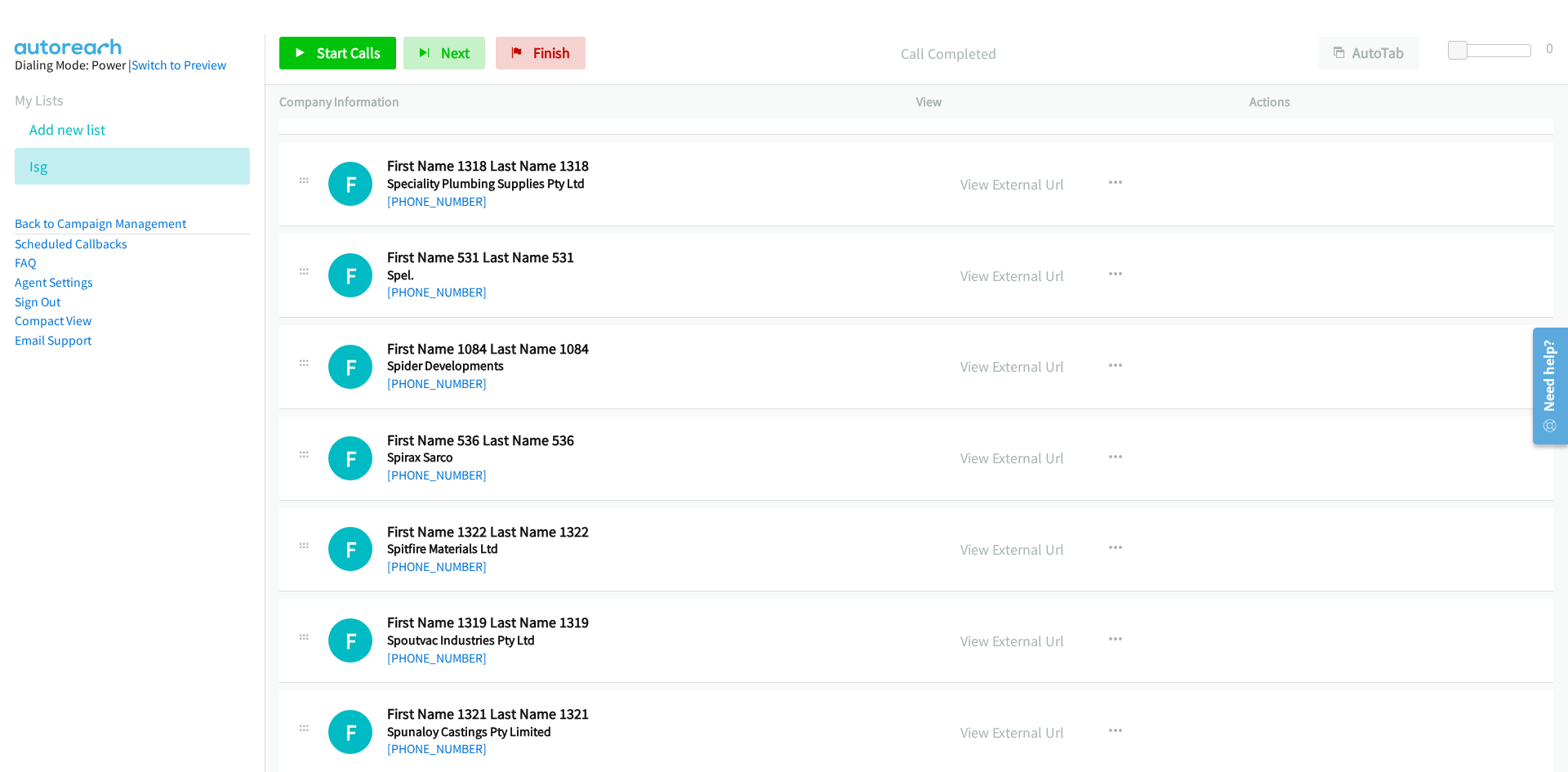
scroll to position [3022, 0]
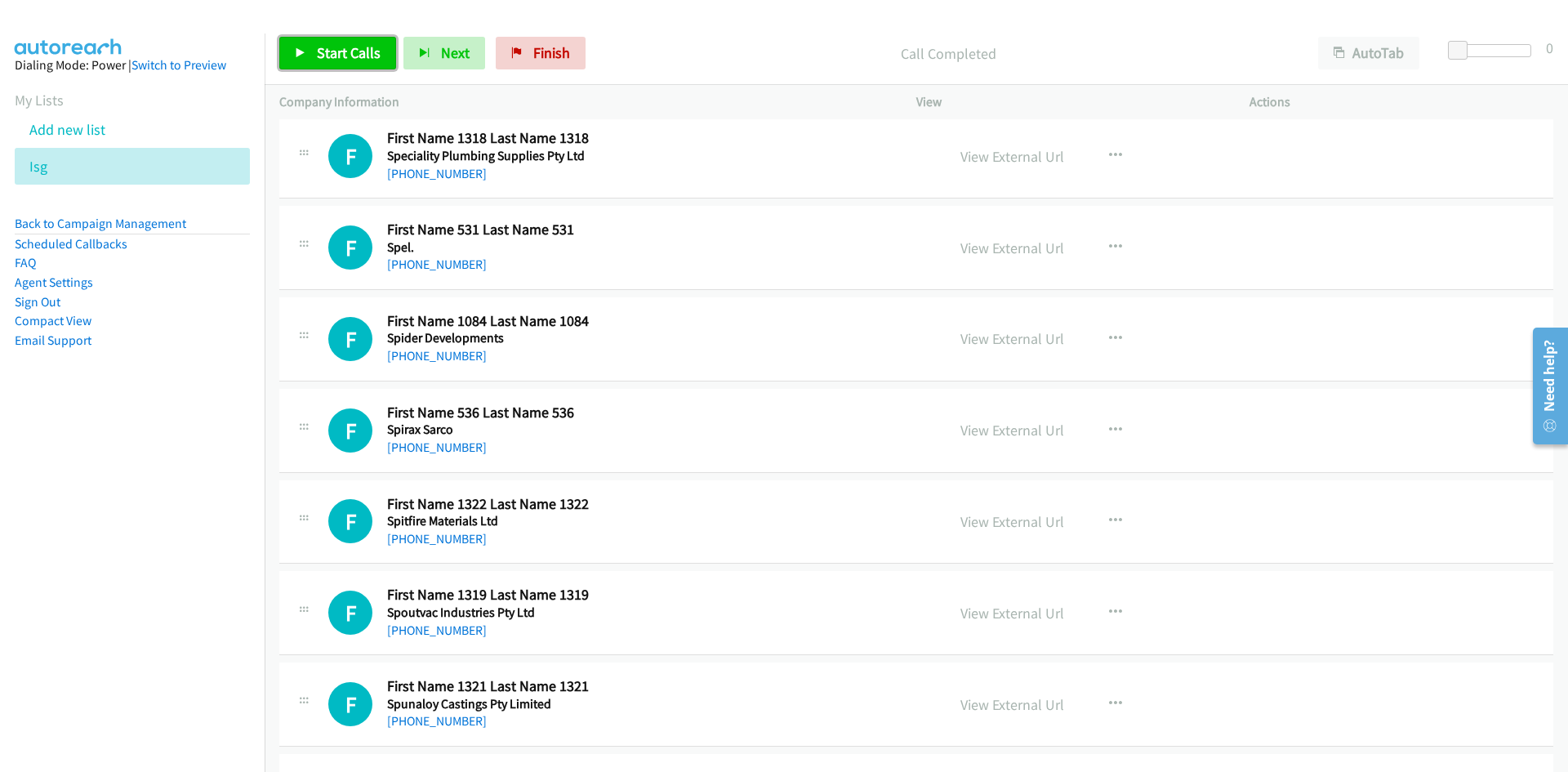
click at [345, 39] on link "Start Calls" at bounding box center [338, 53] width 117 height 32
click at [299, 48] on icon at bounding box center [301, 54] width 11 height 11
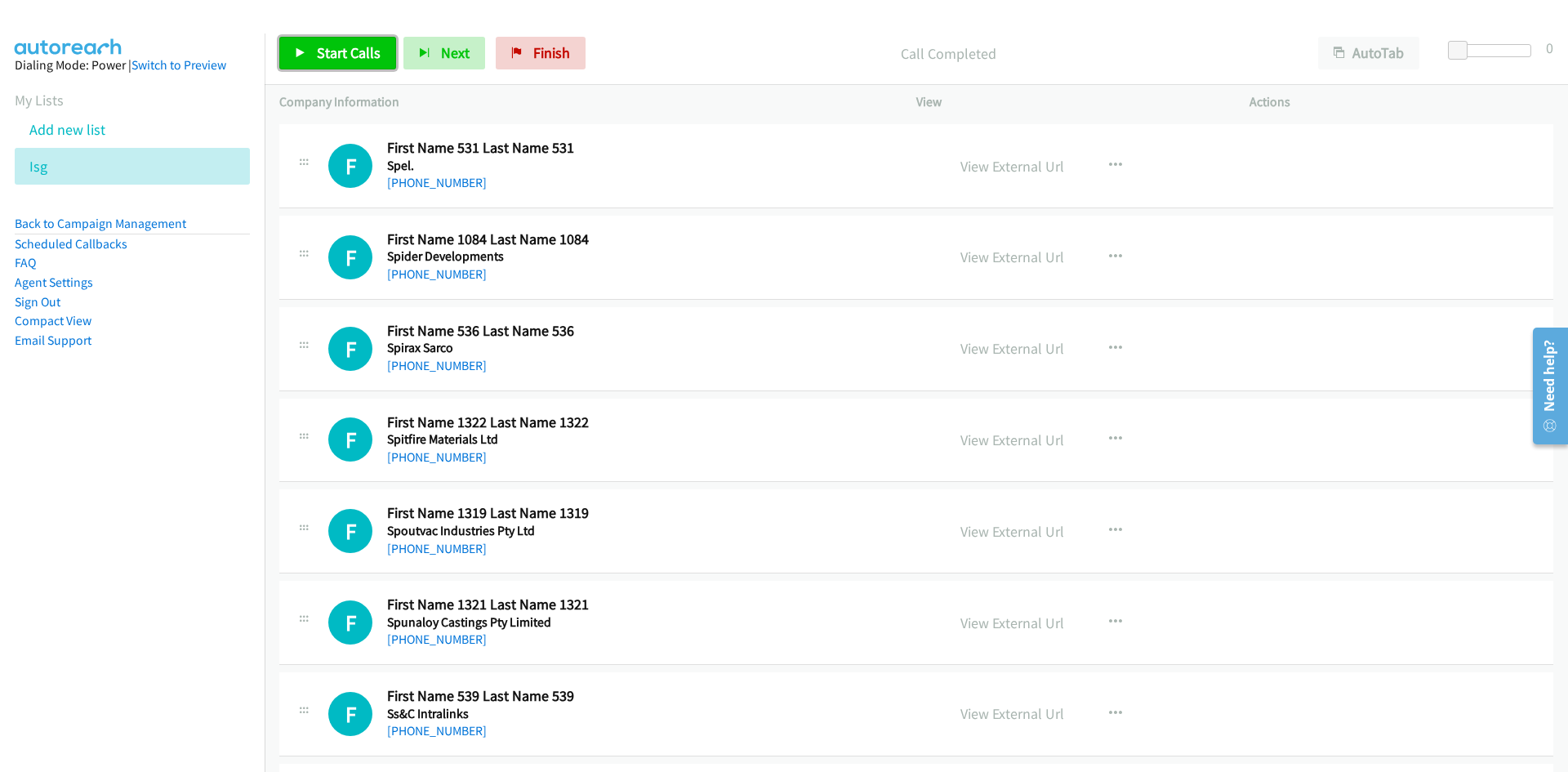
click at [292, 43] on link "Start Calls" at bounding box center [338, 53] width 117 height 32
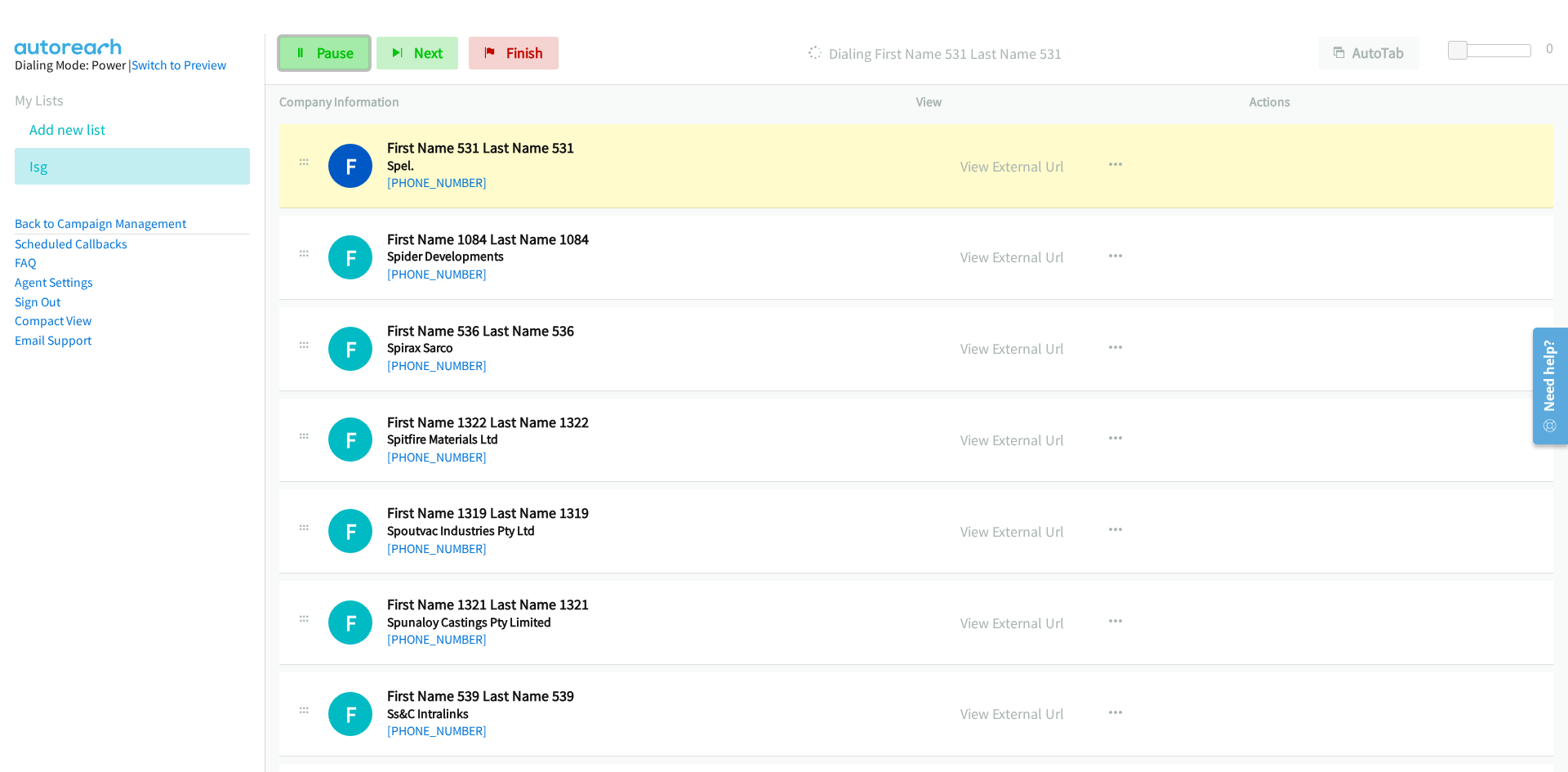
click at [295, 37] on link "Pause" at bounding box center [324, 53] width 90 height 32
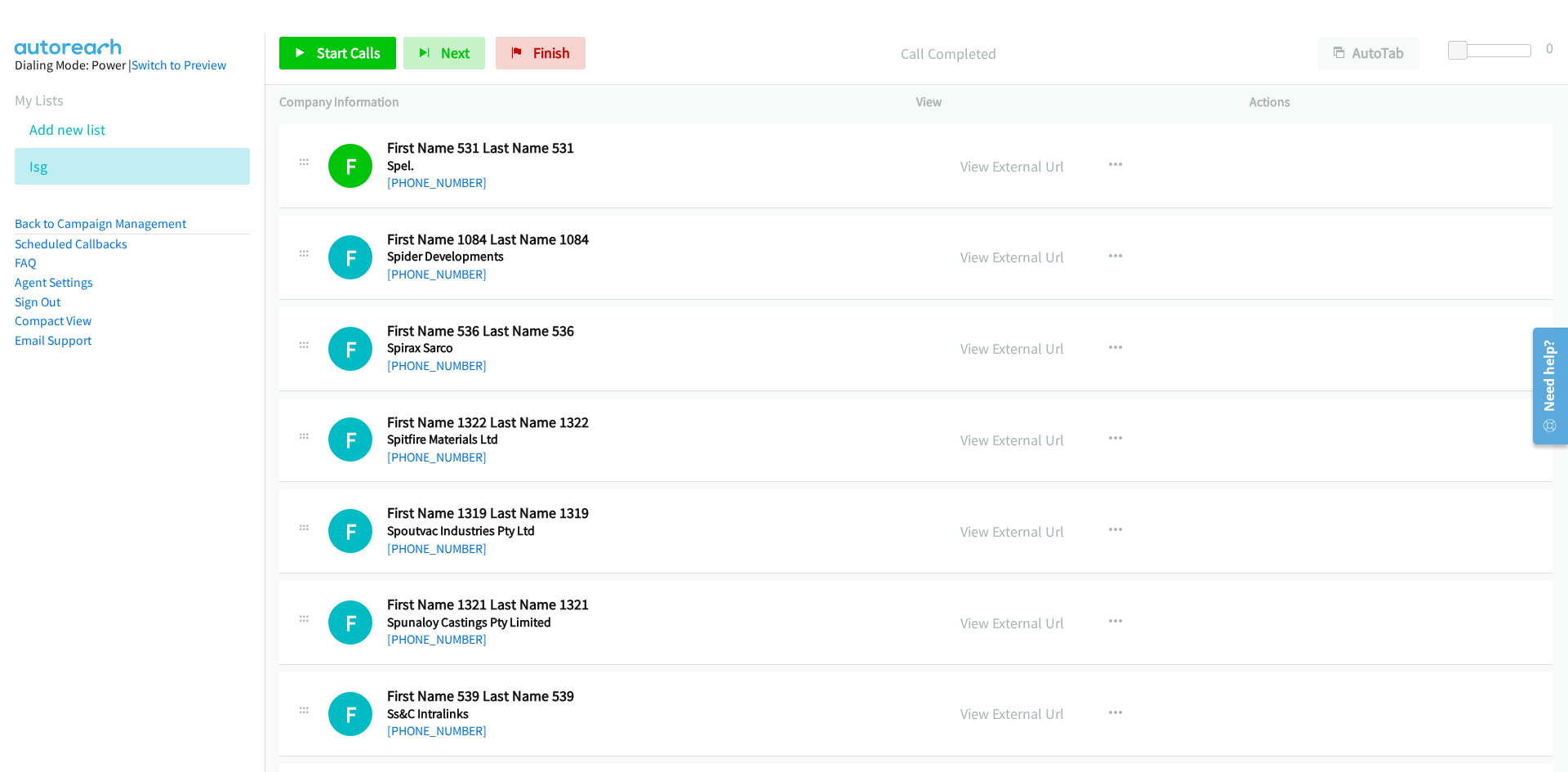
scroll to position [3185, 0]
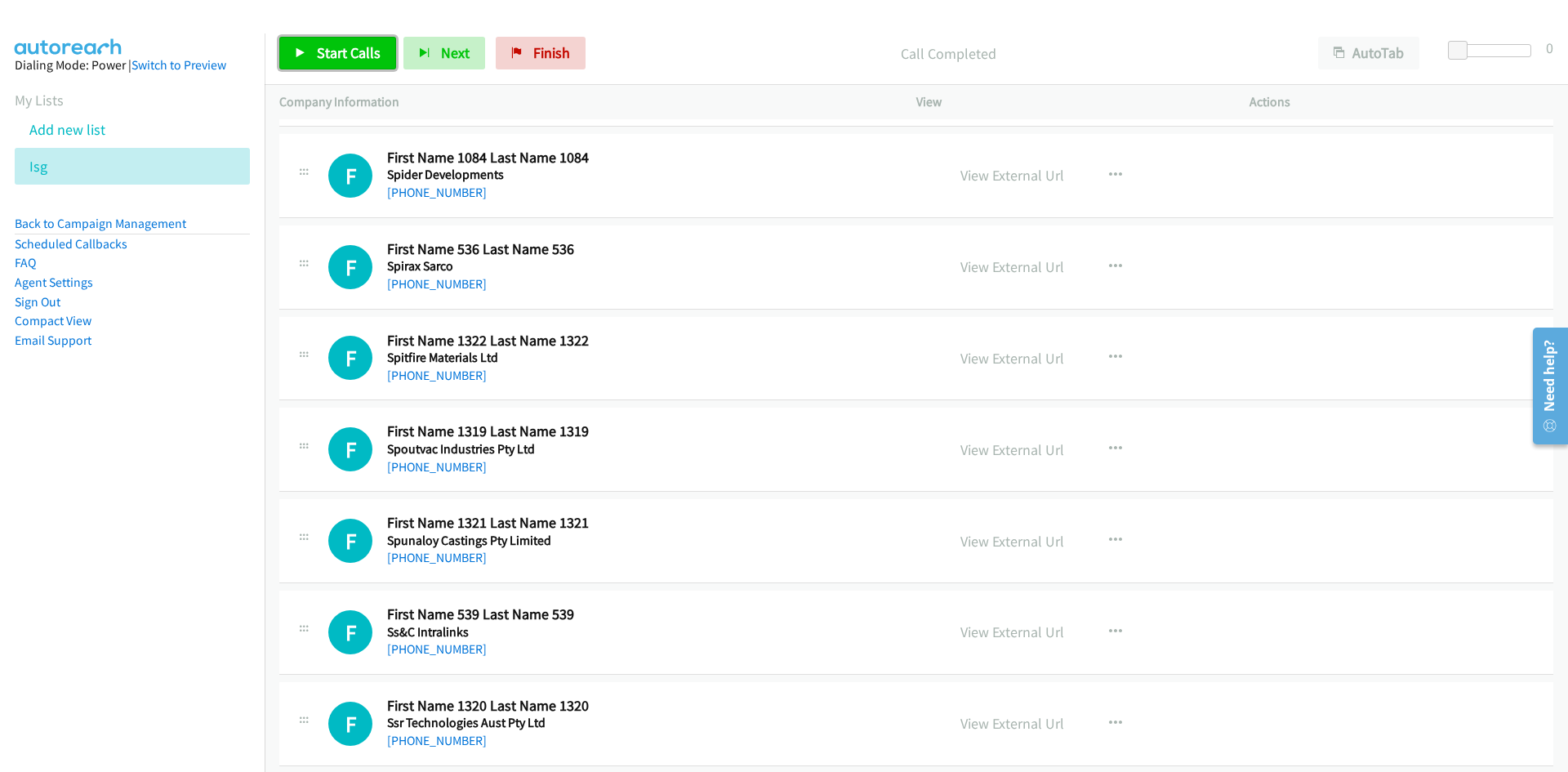
click at [289, 54] on link "Start Calls" at bounding box center [338, 53] width 117 height 32
click at [295, 48] on icon at bounding box center [301, 54] width 11 height 11
click at [1012, 167] on link "View External Url" at bounding box center [1012, 175] width 104 height 19
click at [541, 35] on div "Start Calls Pause Next Finish Call Completed AutoTab AutoTab 0" at bounding box center [916, 54] width 1304 height 63
click at [539, 45] on span "Finish" at bounding box center [552, 53] width 37 height 19
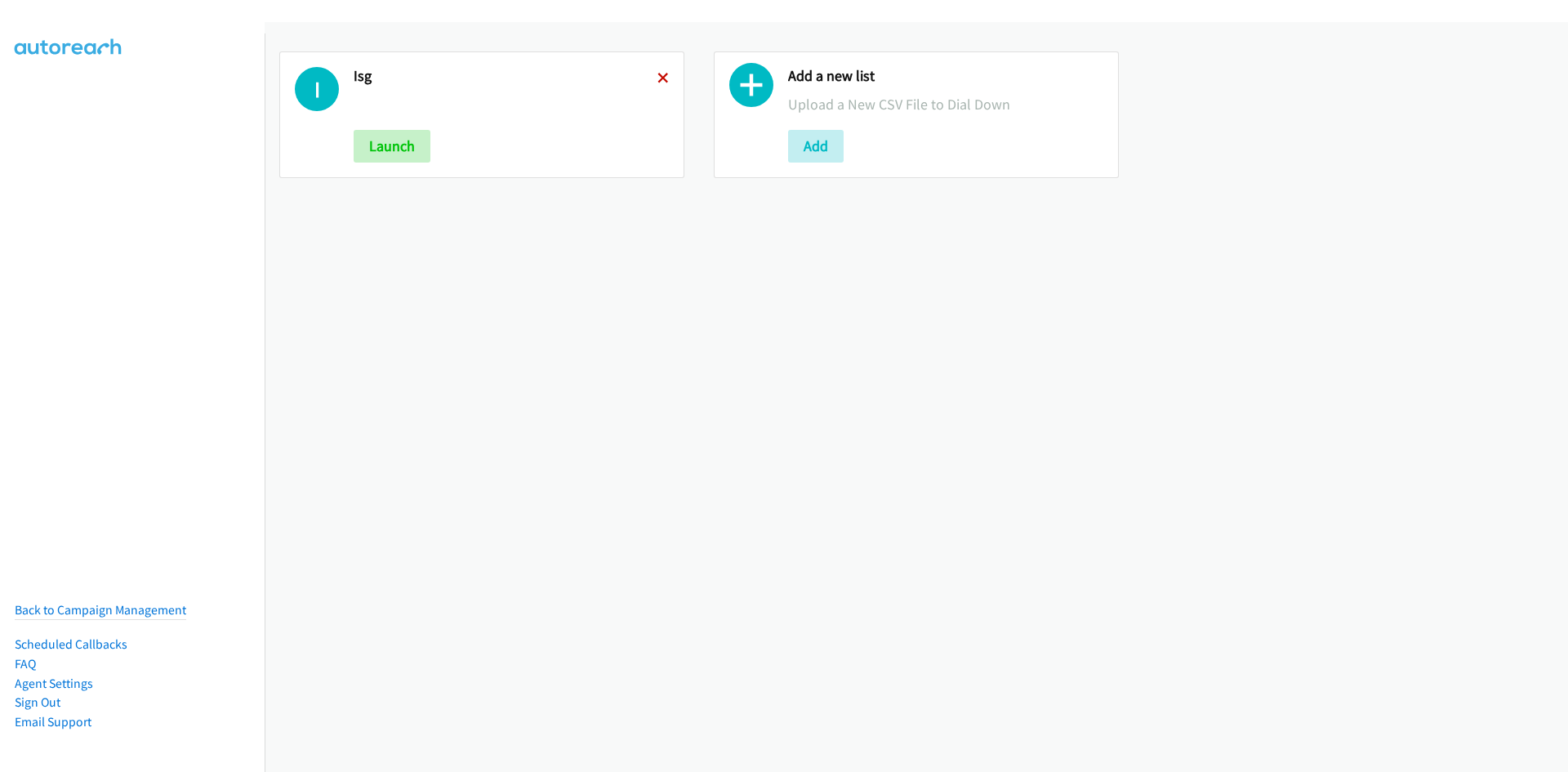
click at [658, 75] on icon at bounding box center [663, 79] width 11 height 11
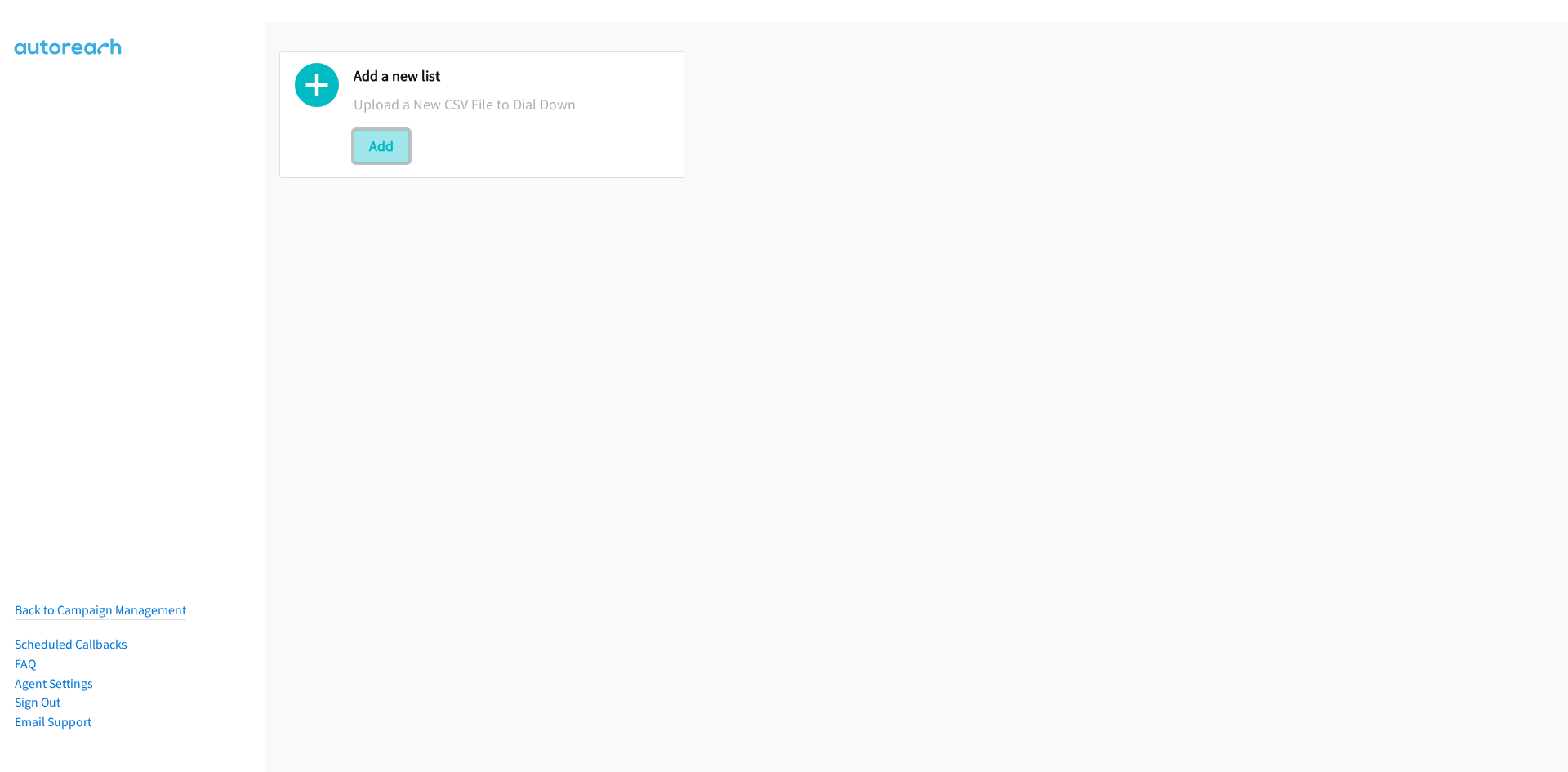
click at [392, 140] on button "Add" at bounding box center [381, 146] width 56 height 32
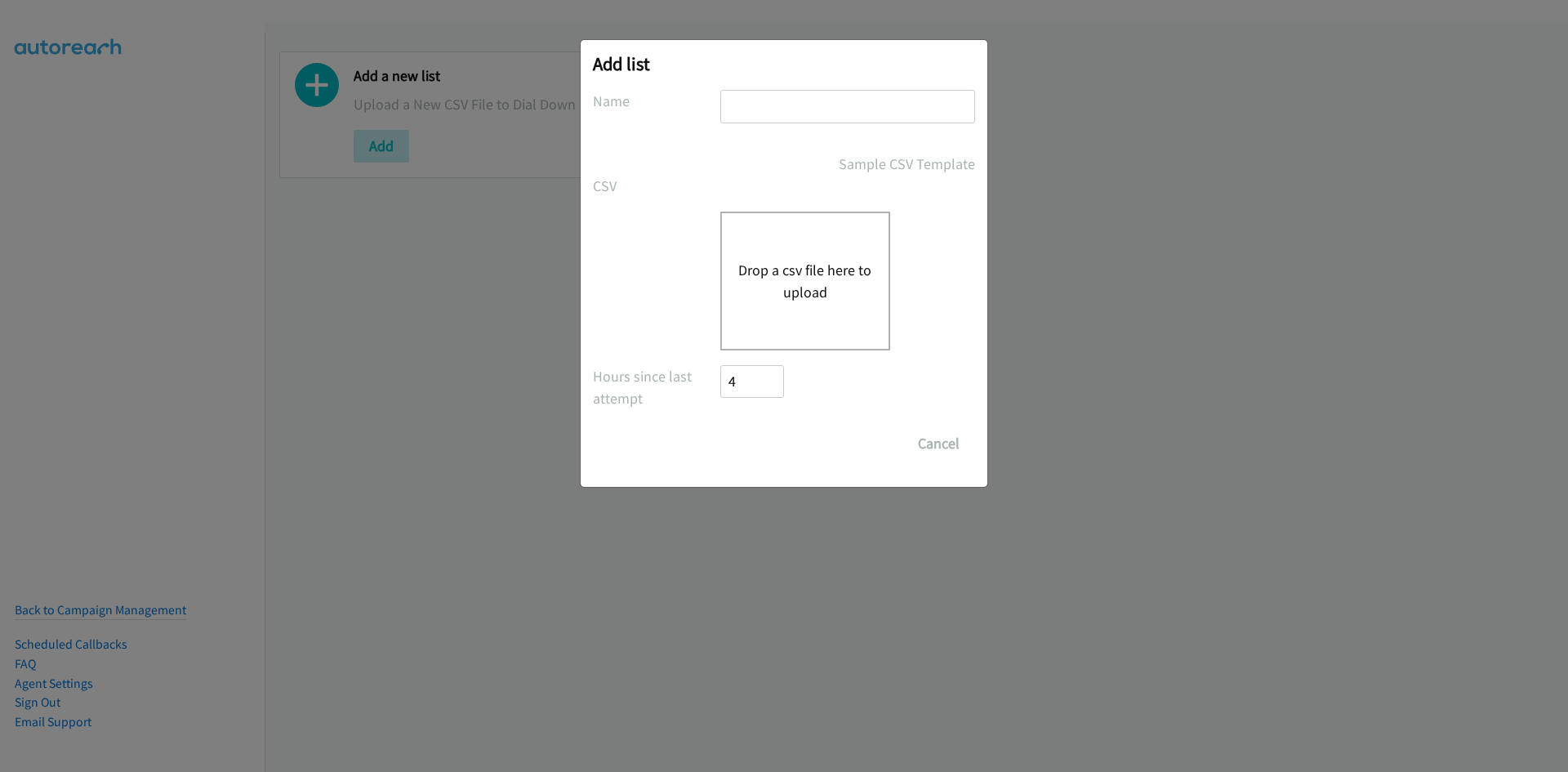
click at [765, 291] on button "Drop a csv file here to upload" at bounding box center [805, 281] width 134 height 45
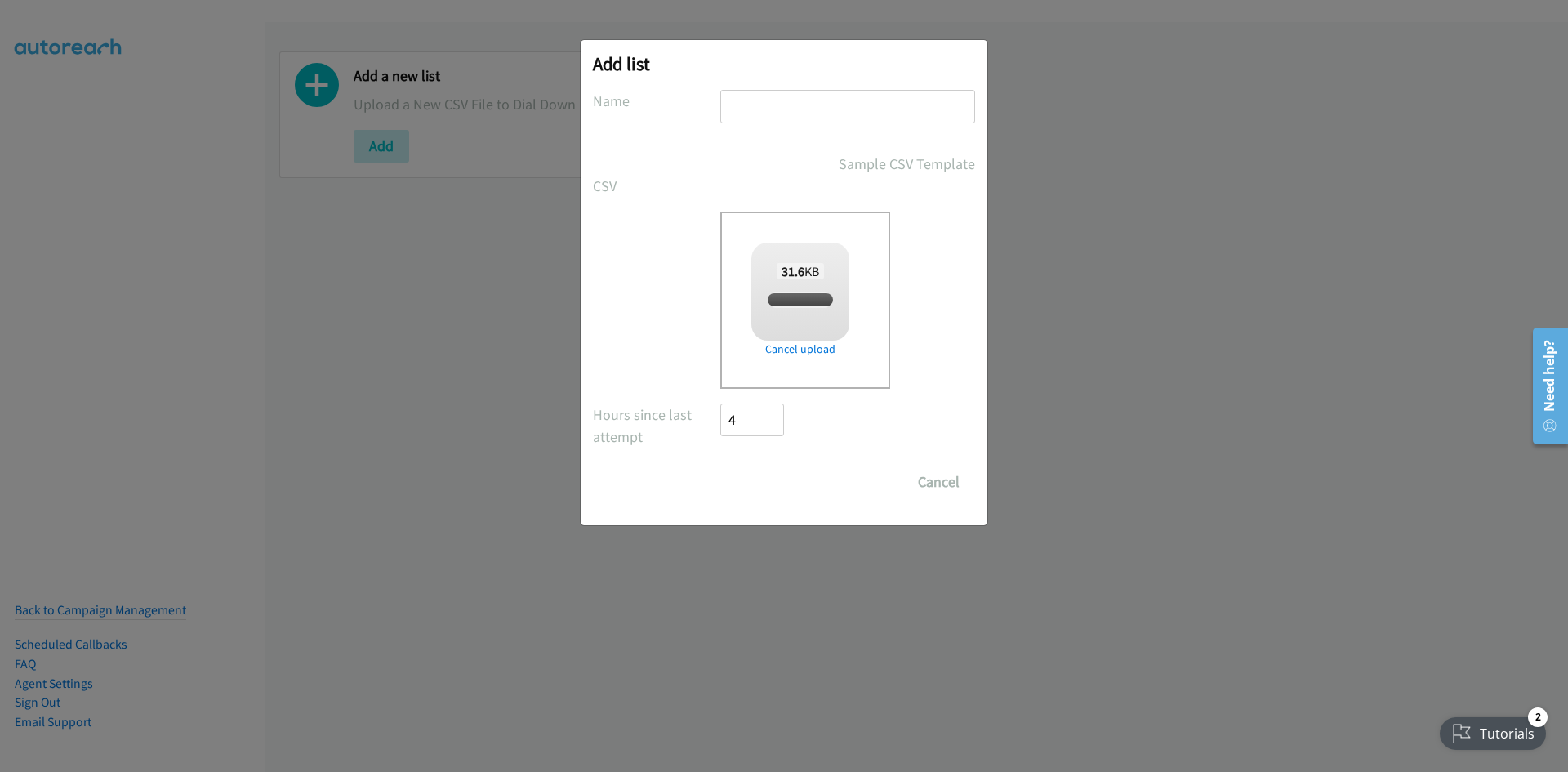
checkbox input "true"
click at [743, 109] on input "text" at bounding box center [847, 107] width 255 height 33
type input "mb ant"
click at [744, 492] on input "Save List" at bounding box center [763, 482] width 85 height 32
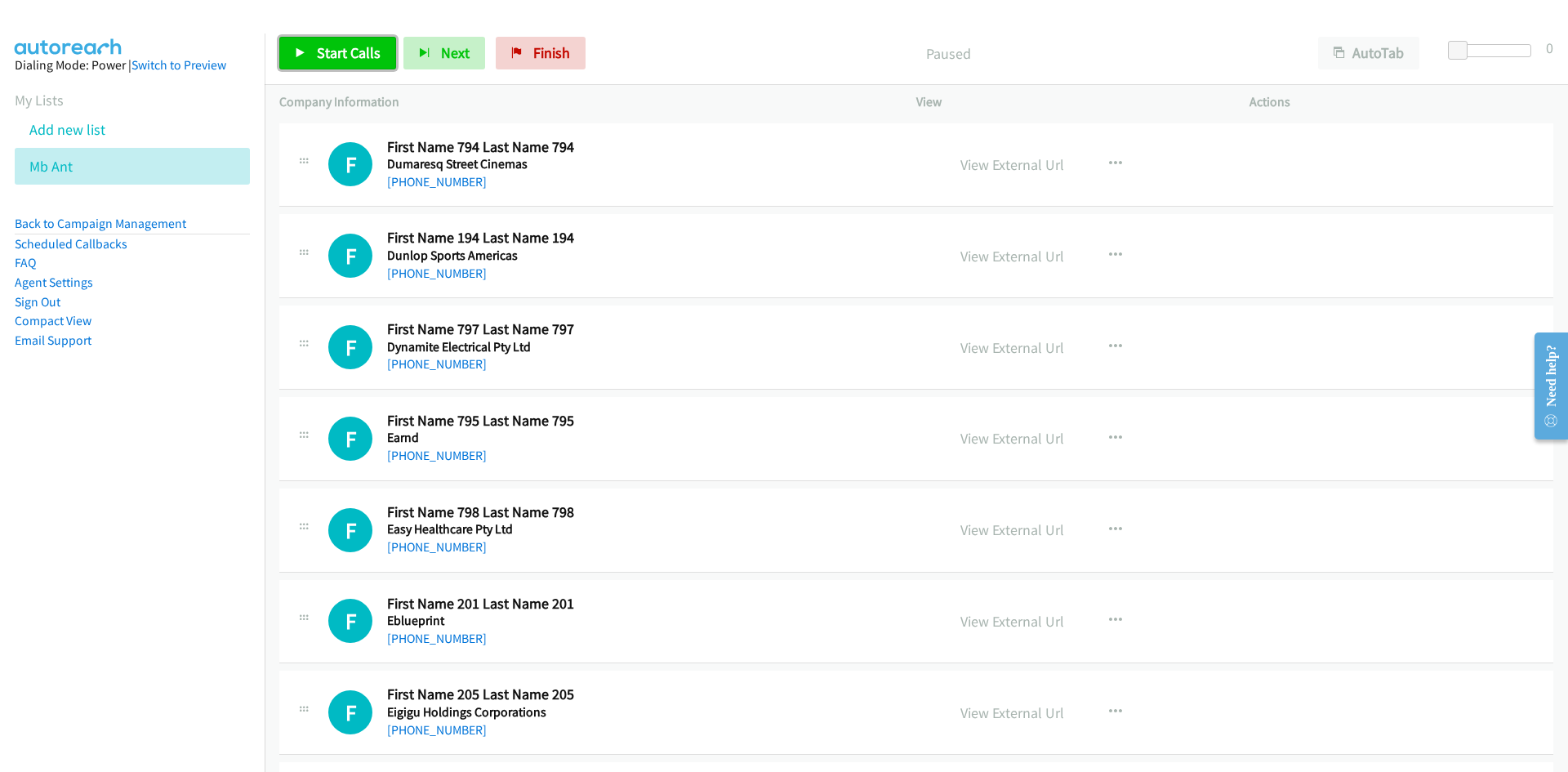
click at [372, 48] on span "Start Calls" at bounding box center [349, 53] width 64 height 19
click at [347, 58] on span "Pause" at bounding box center [336, 53] width 37 height 19
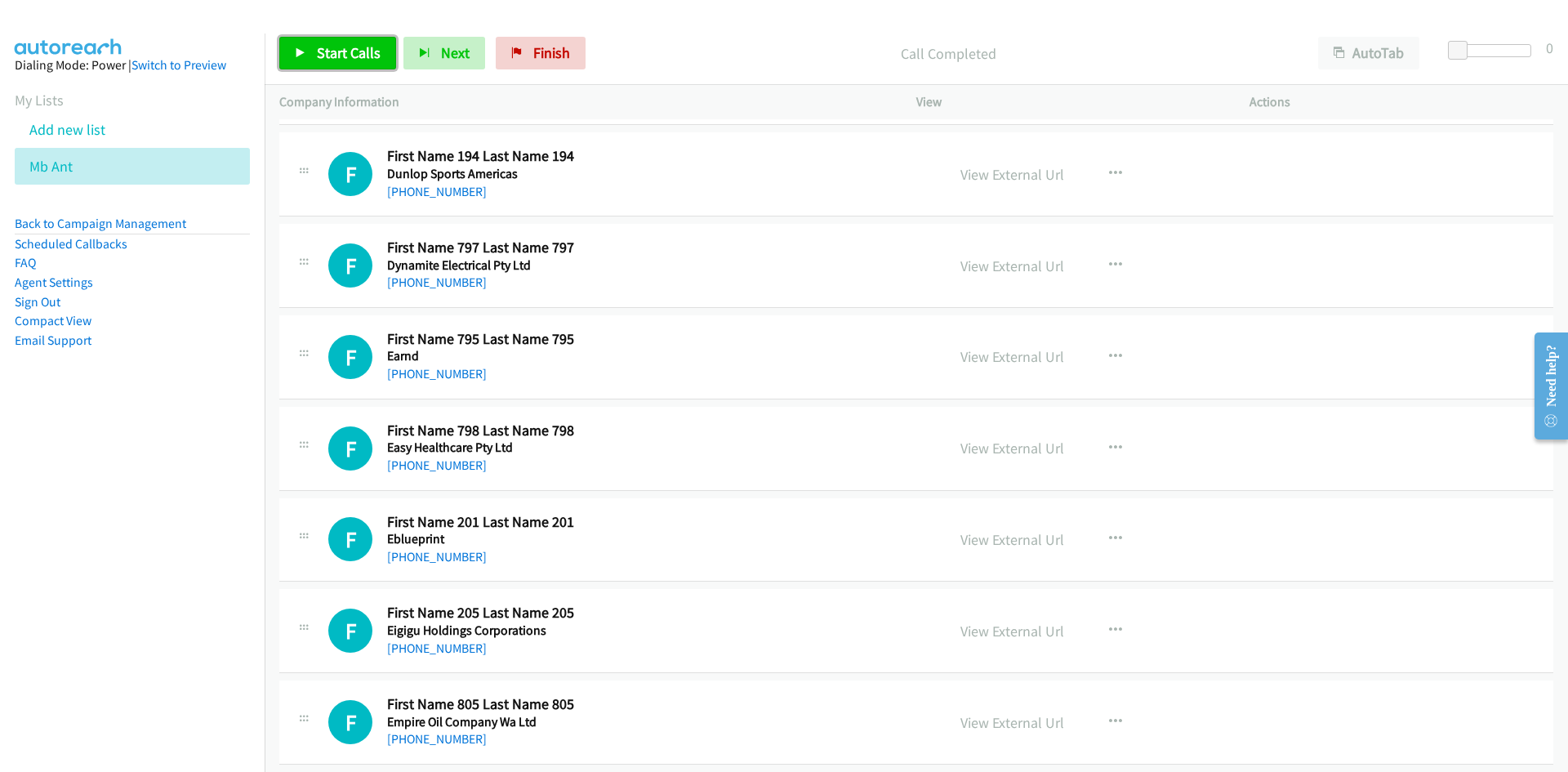
click at [330, 48] on span "Start Calls" at bounding box center [349, 53] width 64 height 19
click at [333, 47] on span "Pause" at bounding box center [336, 53] width 37 height 19
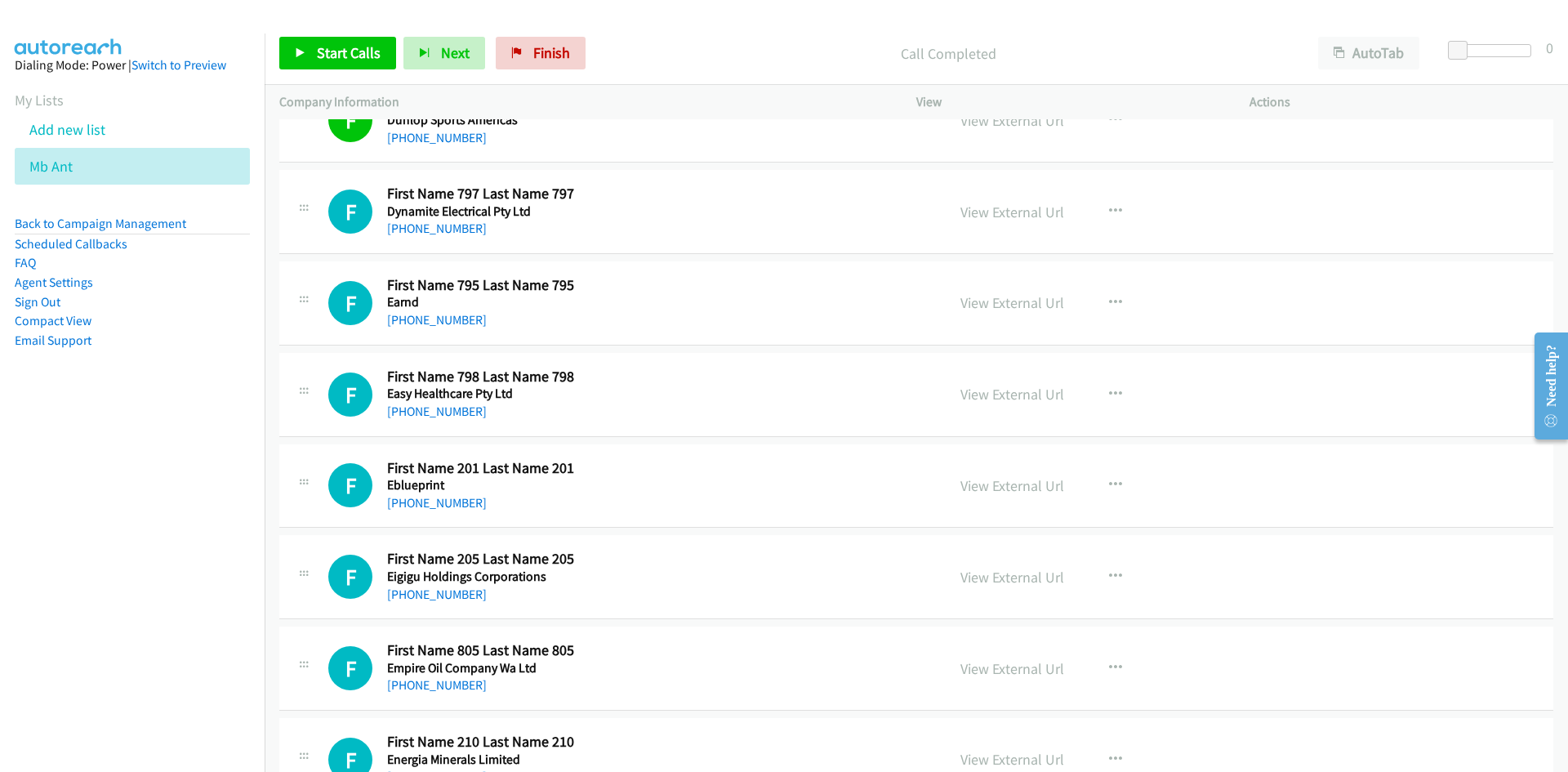
scroll to position [163, 0]
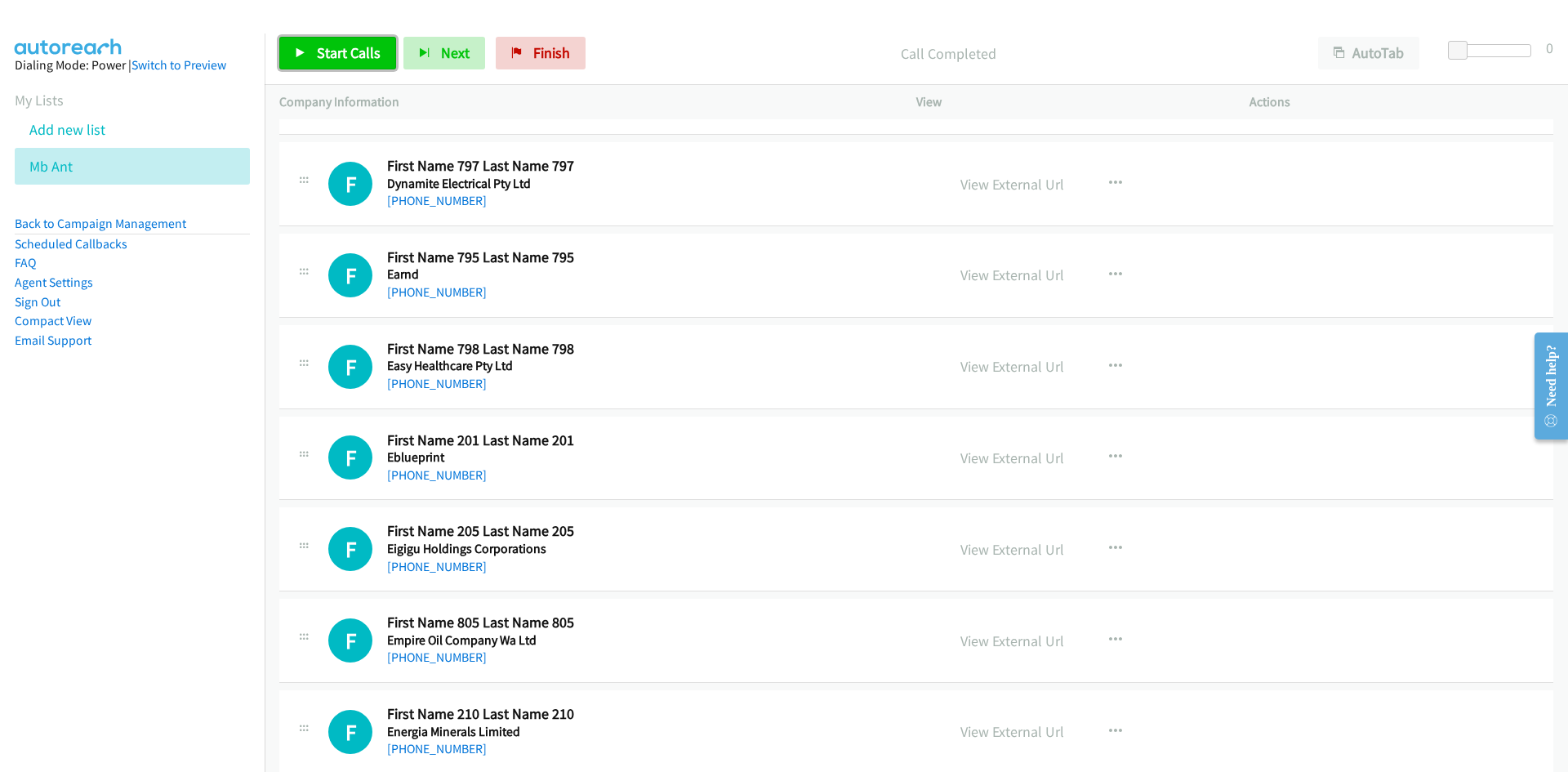
click at [352, 51] on span "Start Calls" at bounding box center [349, 53] width 64 height 19
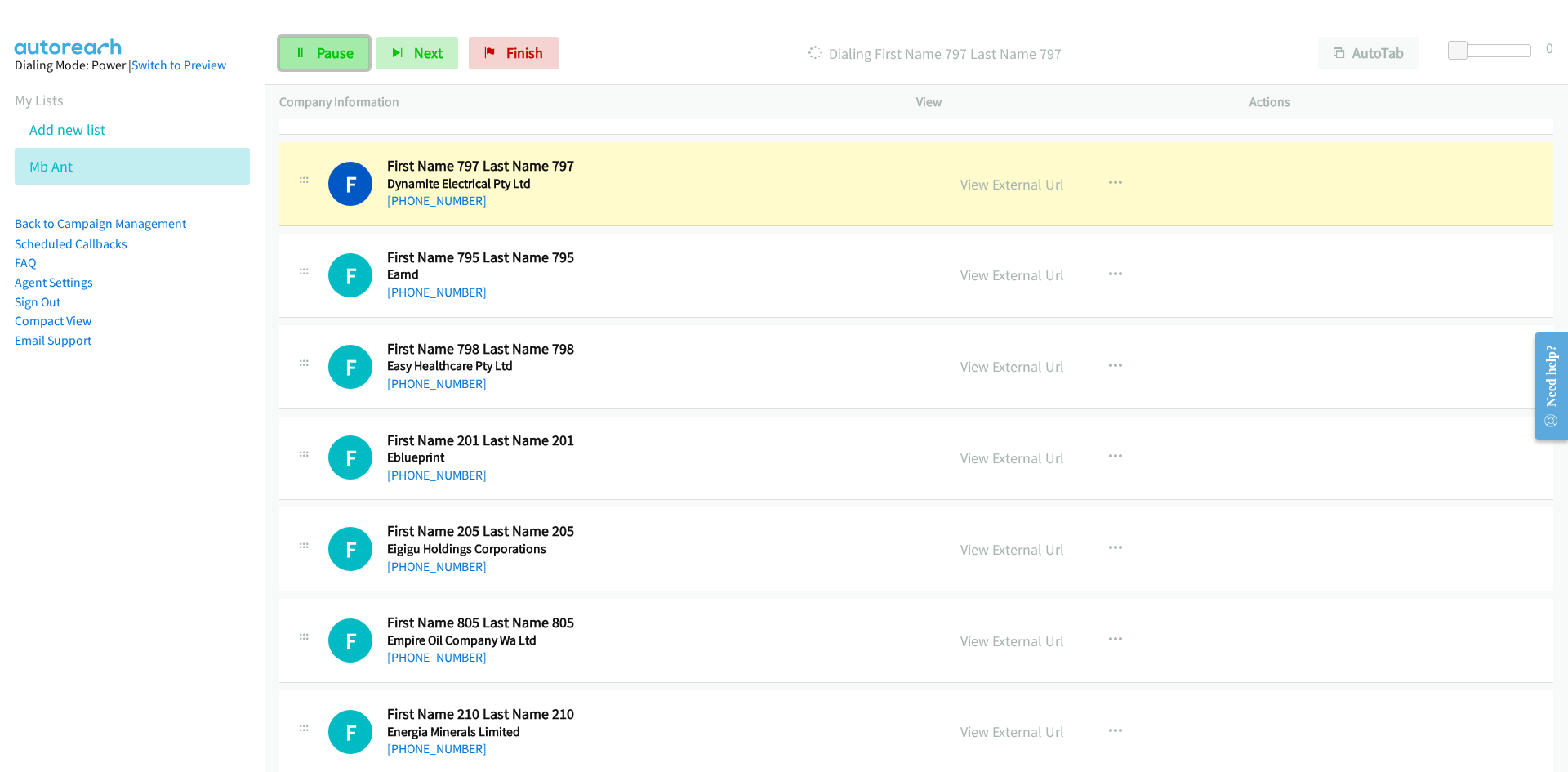
click at [352, 51] on span "Pause" at bounding box center [336, 53] width 37 height 19
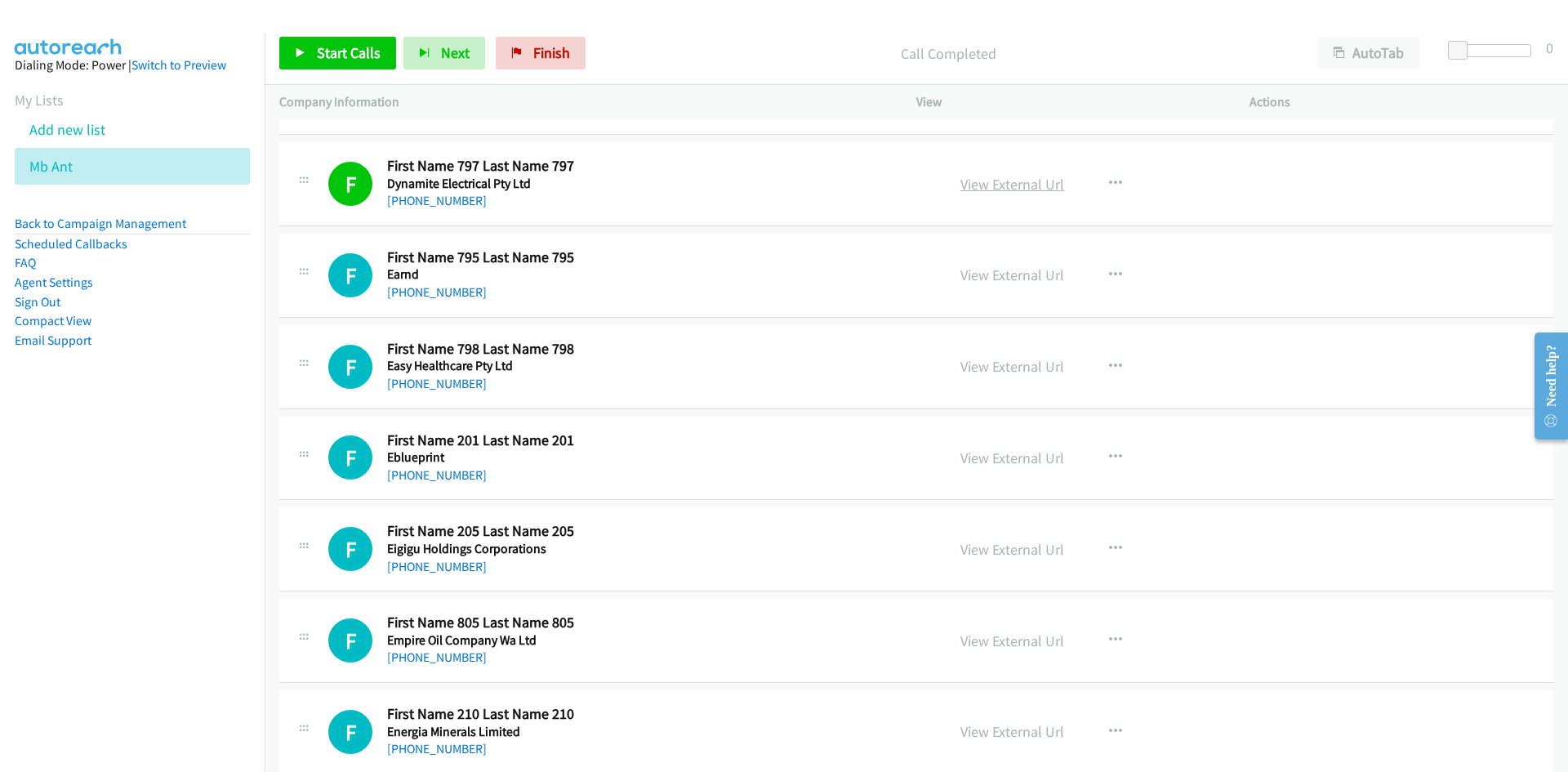
click at [1047, 183] on link "View External Url" at bounding box center [1012, 184] width 104 height 19
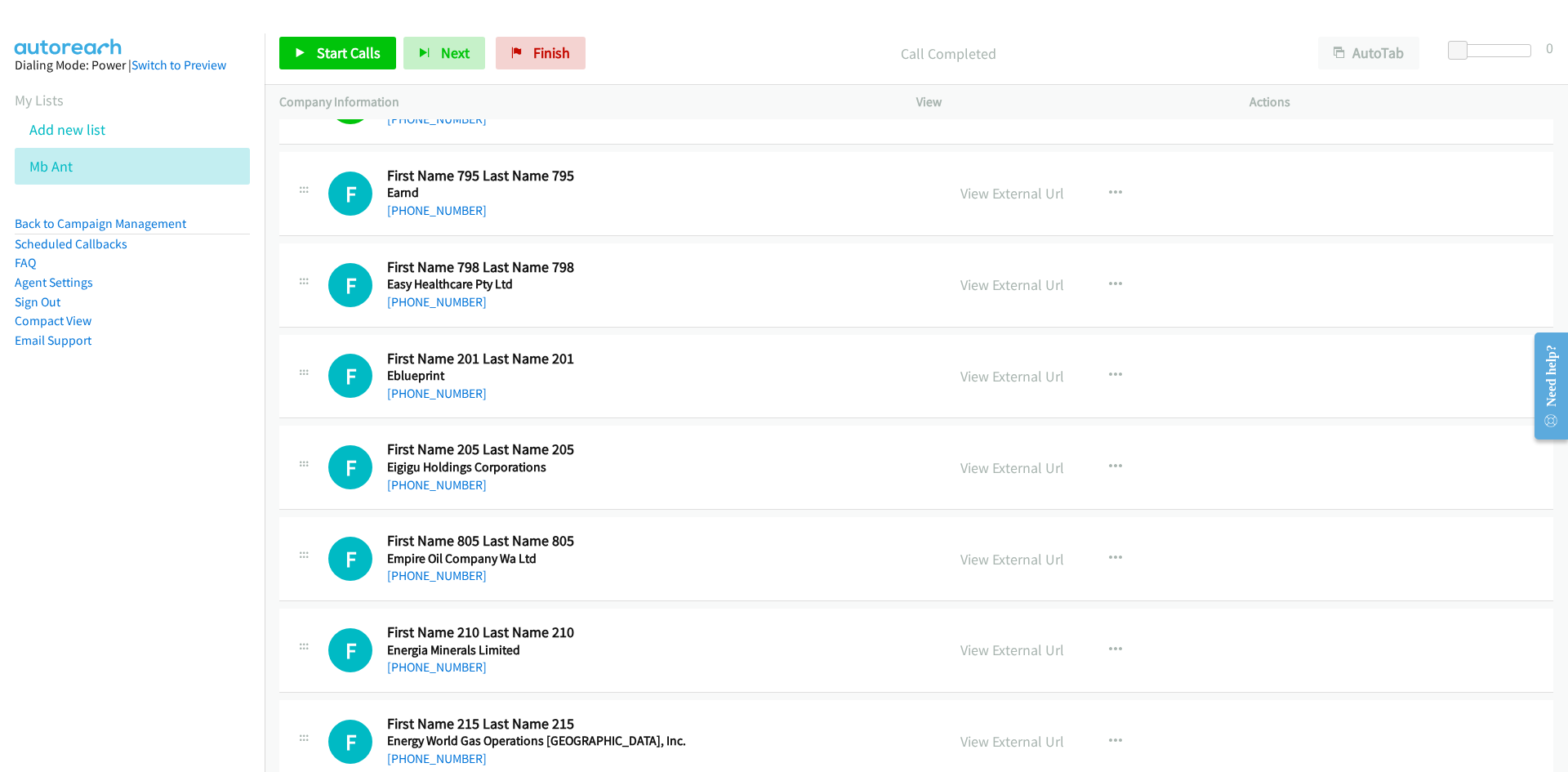
click at [361, 72] on div "Start Calls Pause Next Finish Call Completed AutoTab AutoTab 0" at bounding box center [916, 54] width 1304 height 63
click at [357, 55] on span "Start Calls" at bounding box center [349, 53] width 64 height 19
click at [357, 55] on link "Pause" at bounding box center [324, 53] width 90 height 32
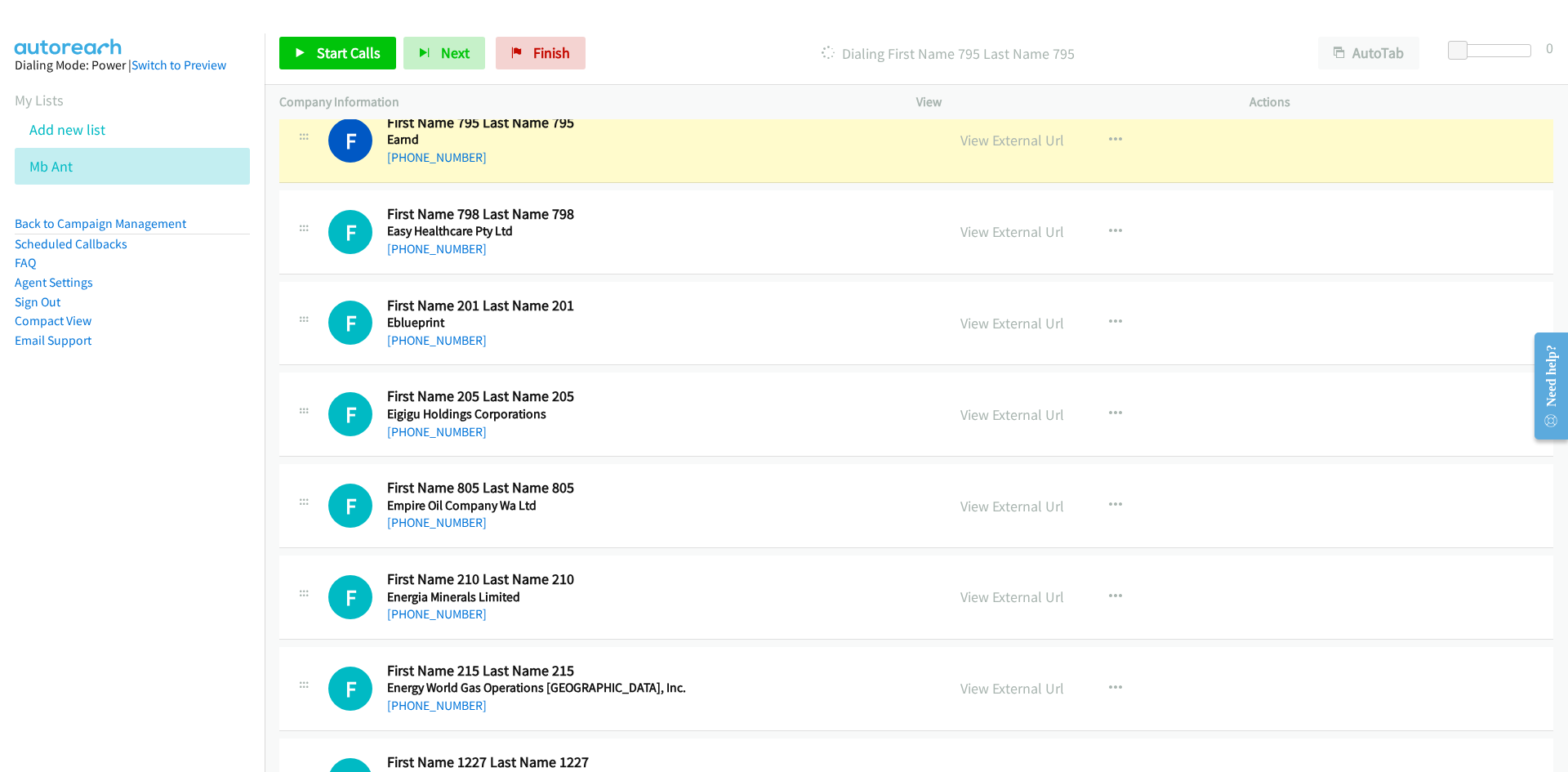
scroll to position [327, 0]
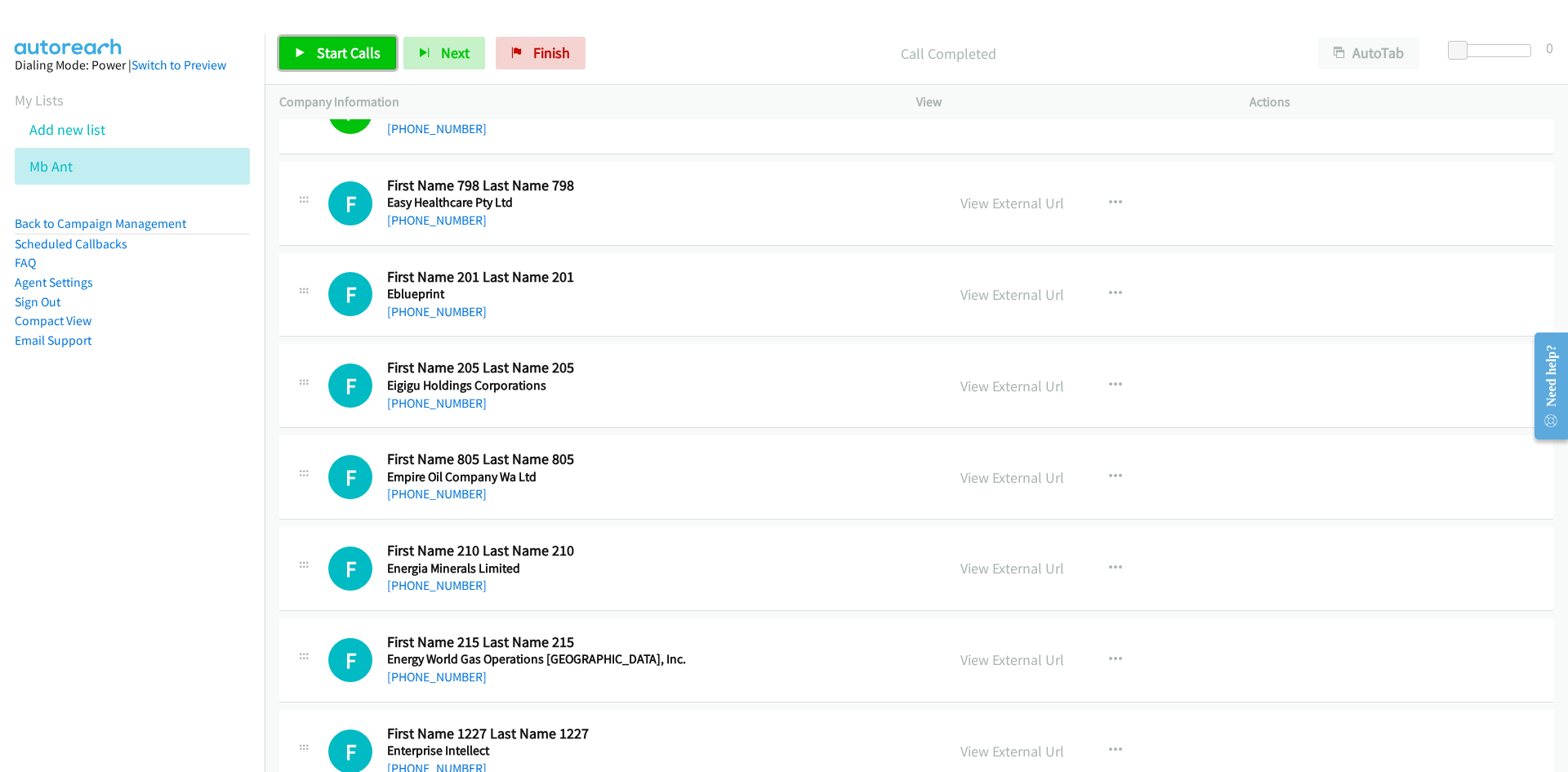
click at [387, 57] on link "Start Calls" at bounding box center [338, 53] width 117 height 32
click at [319, 53] on span "Pause" at bounding box center [336, 53] width 37 height 19
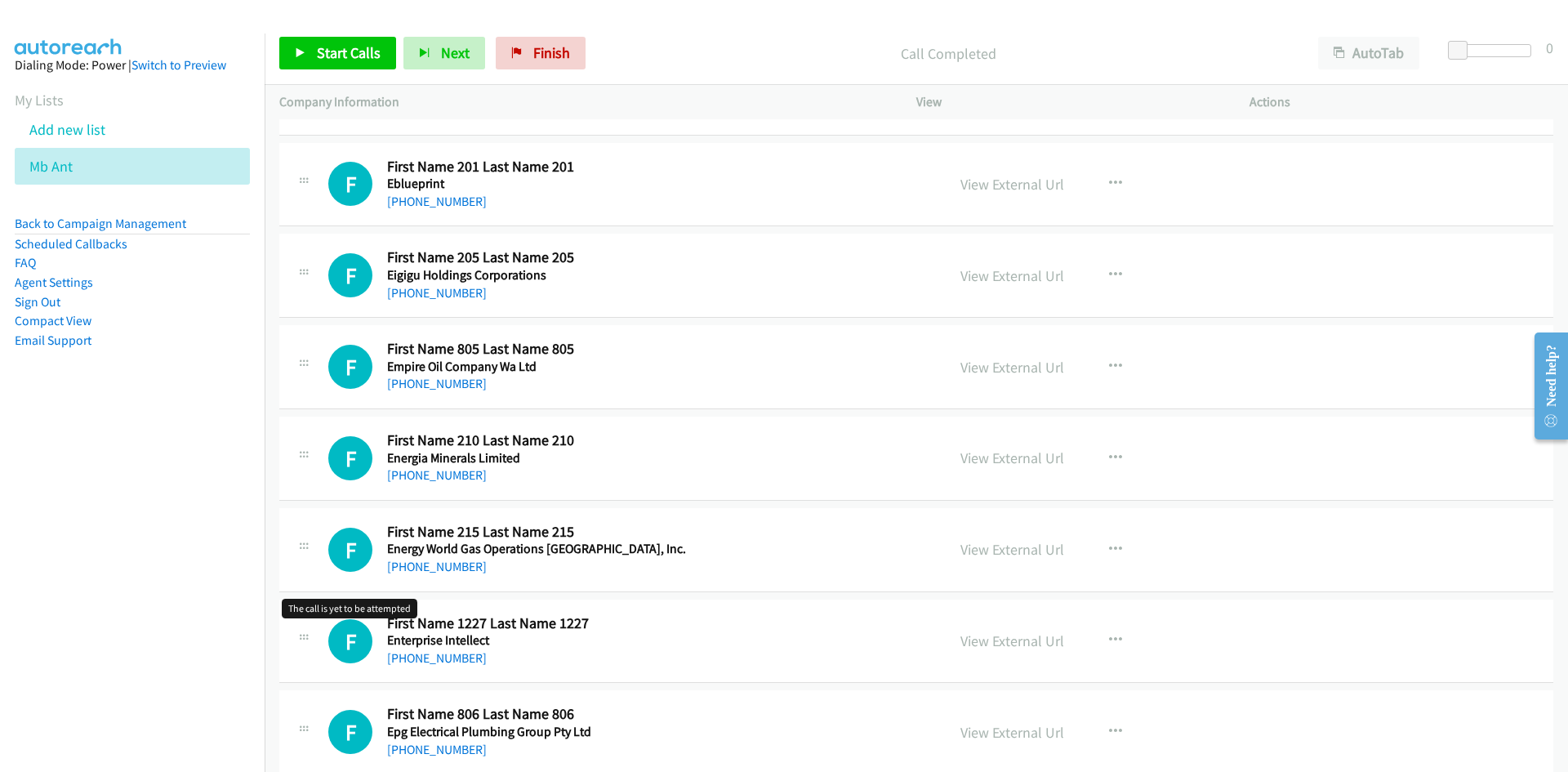
scroll to position [408, 0]
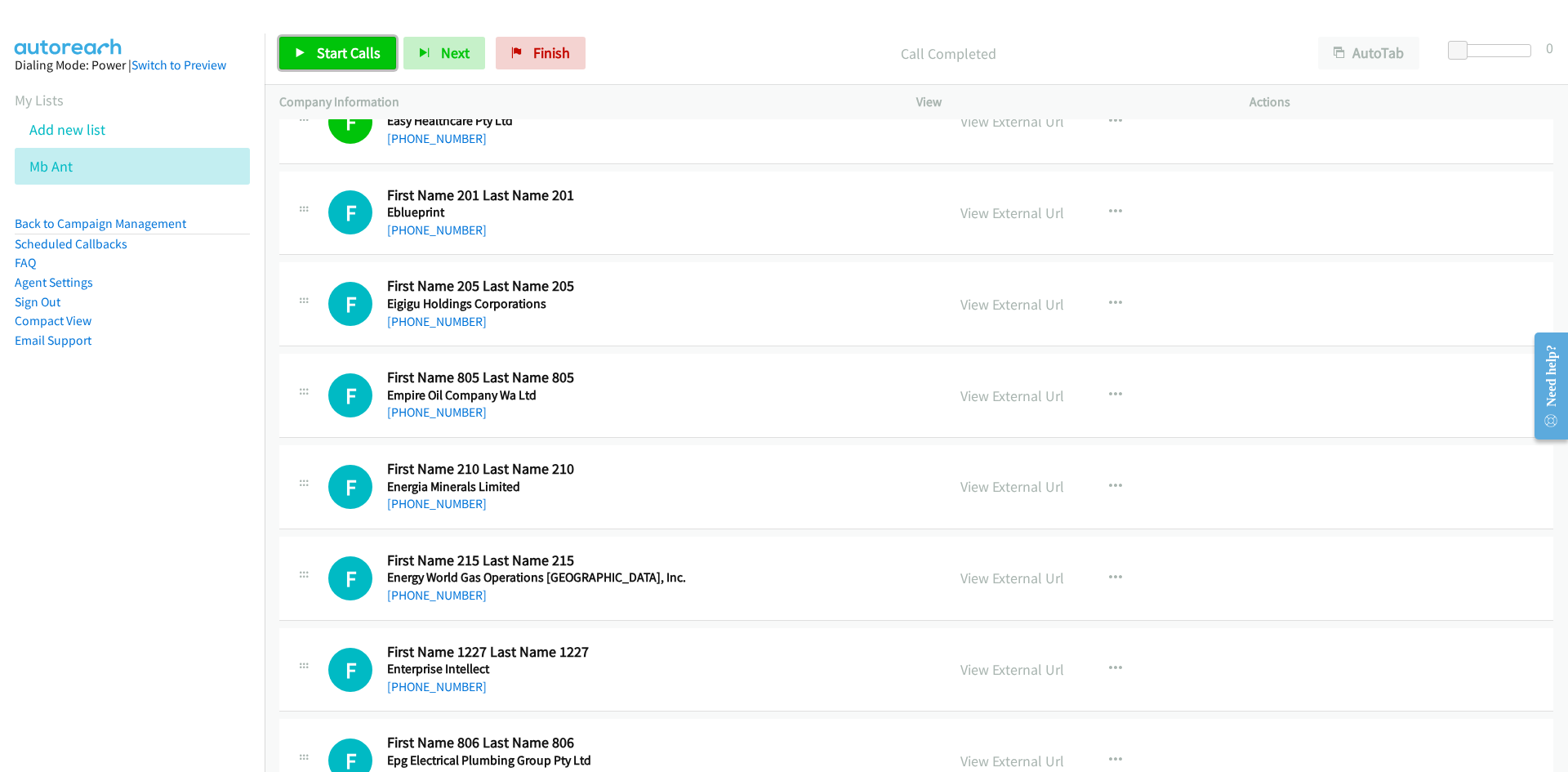
click at [319, 53] on span "Start Calls" at bounding box center [349, 53] width 64 height 19
click at [314, 60] on link "Pause" at bounding box center [324, 53] width 90 height 32
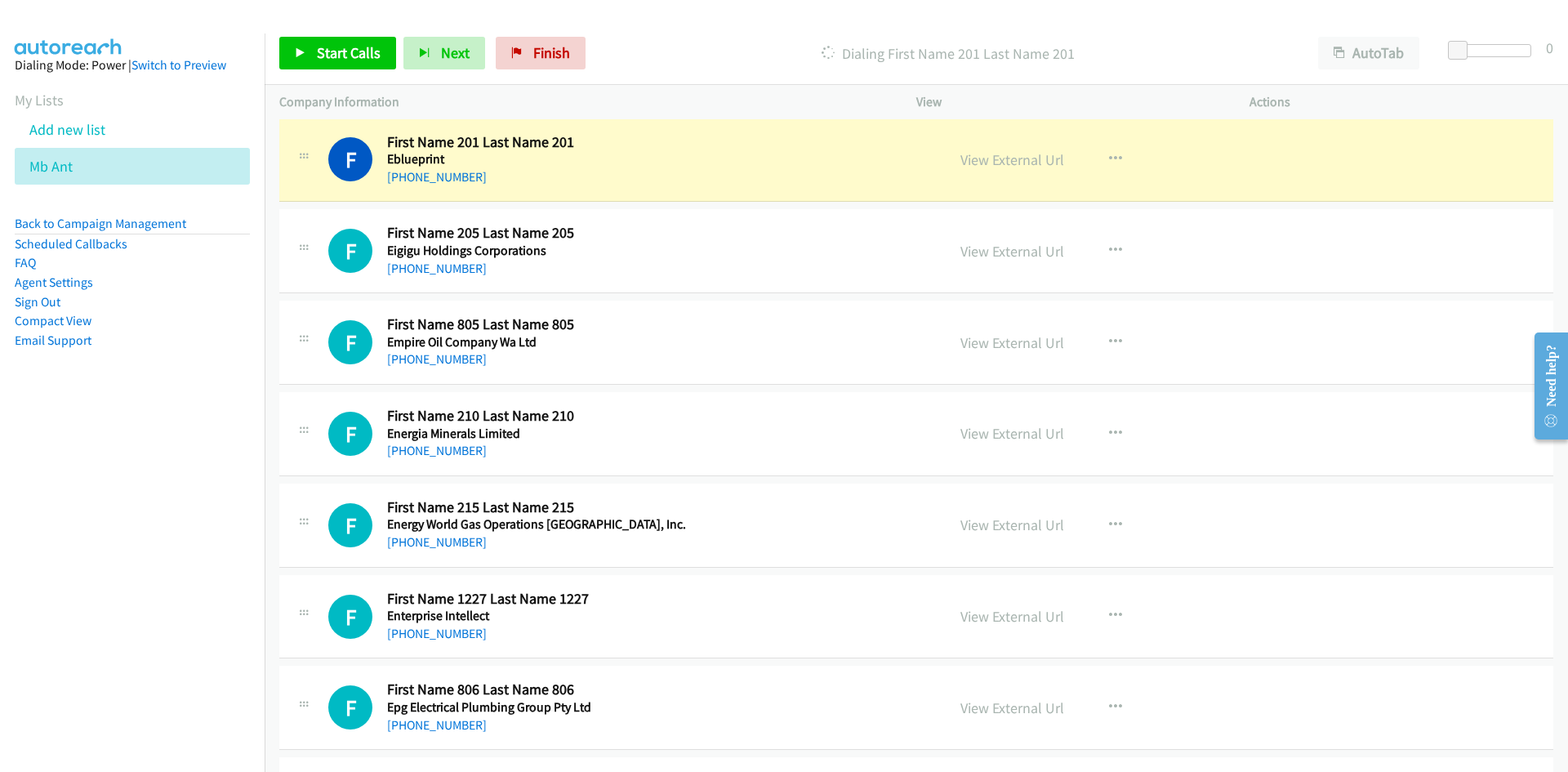
scroll to position [490, 0]
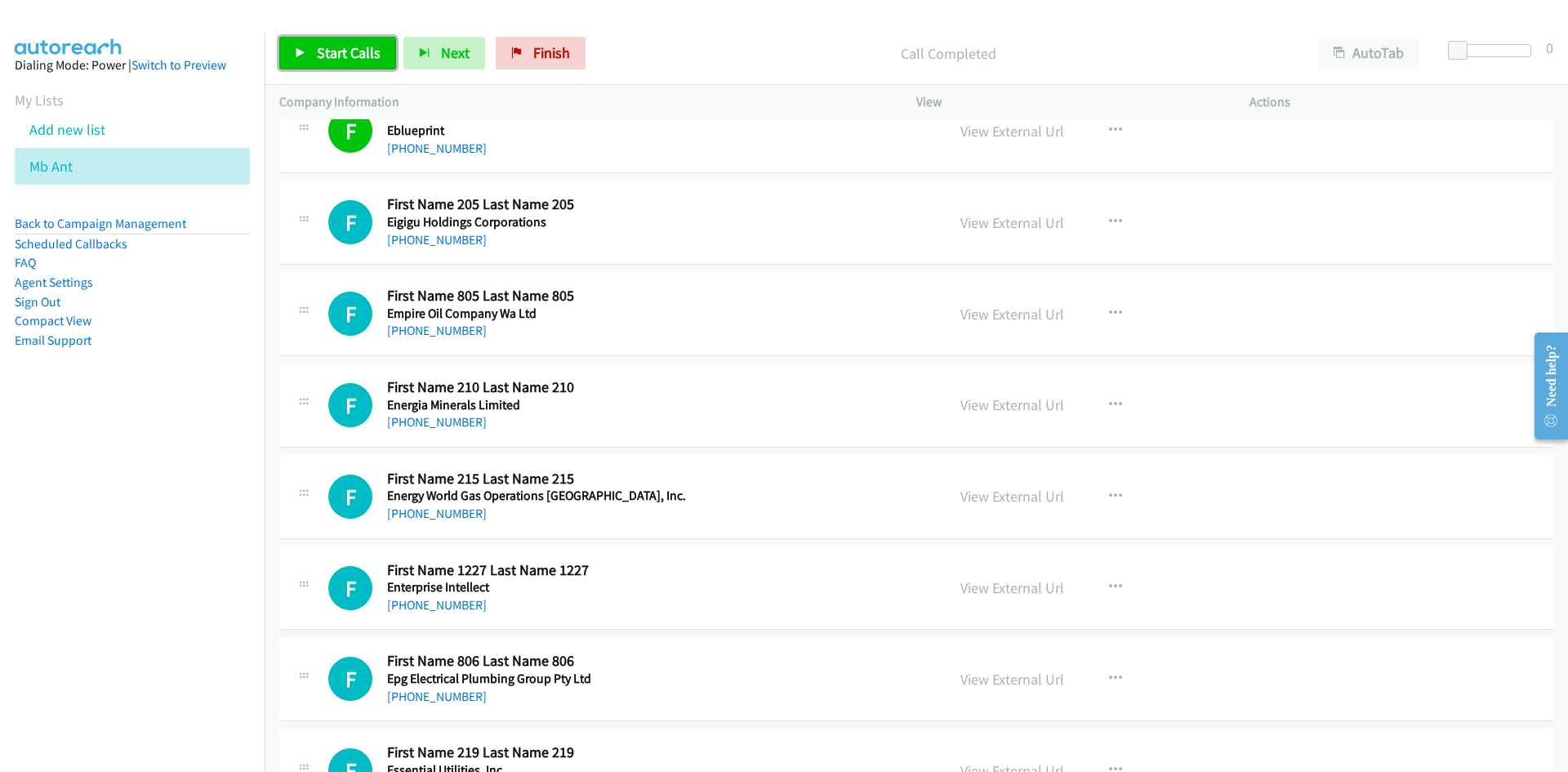
click at [365, 45] on span "Start Calls" at bounding box center [349, 53] width 64 height 19
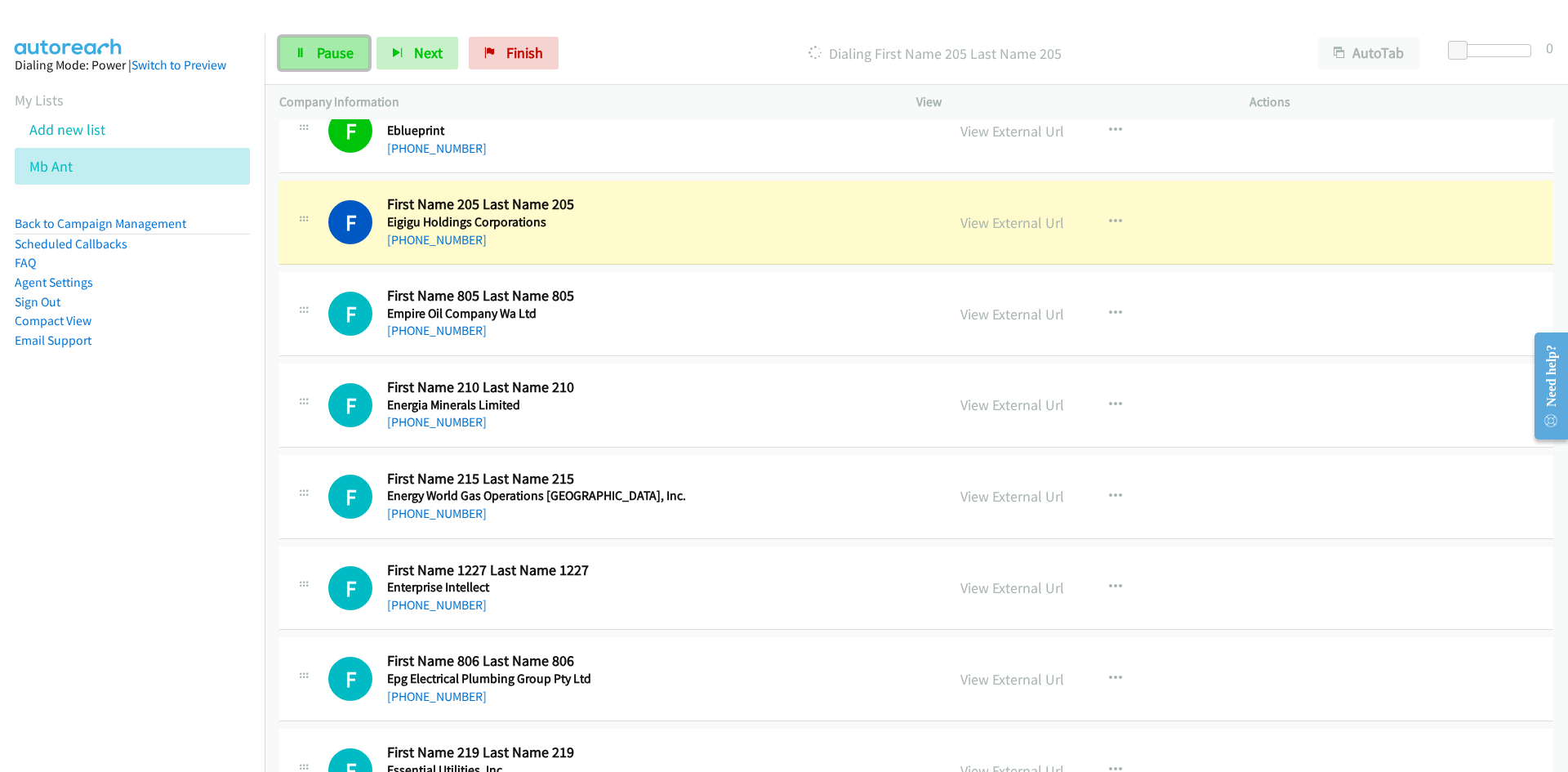
click at [365, 45] on link "Pause" at bounding box center [324, 53] width 90 height 32
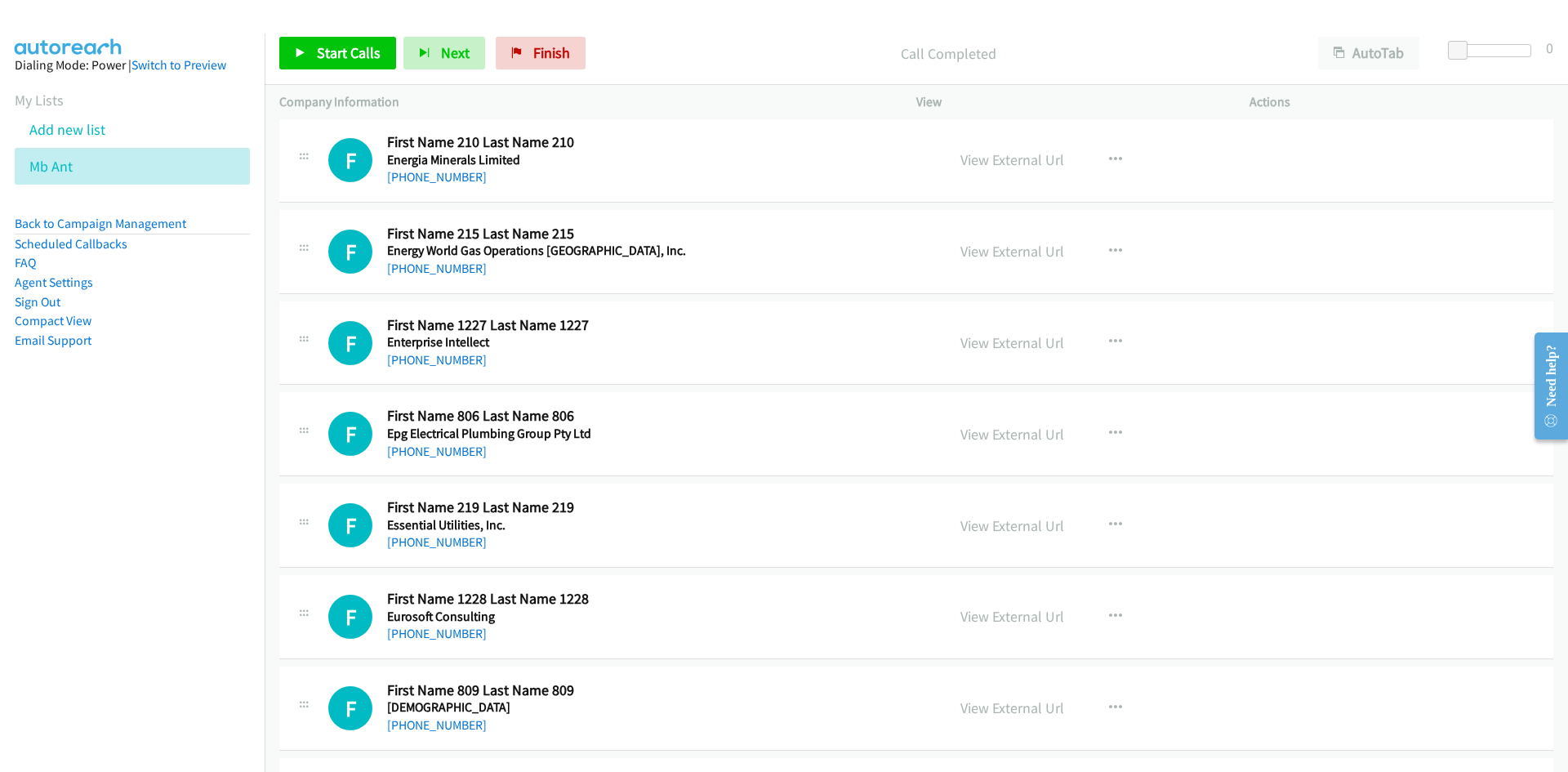
scroll to position [653, 0]
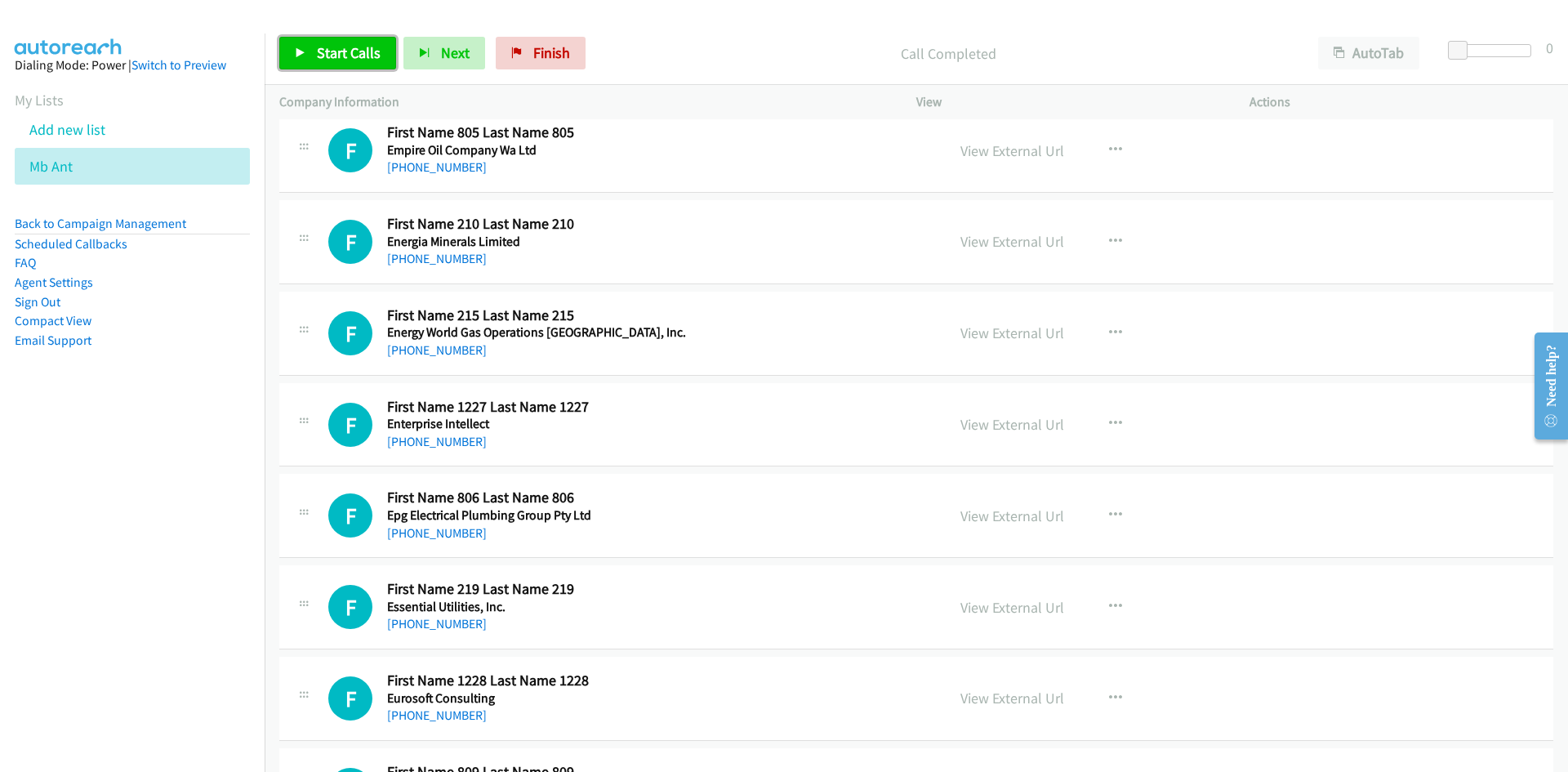
click at [350, 47] on span "Start Calls" at bounding box center [349, 53] width 64 height 19
click at [310, 48] on link "Pause" at bounding box center [324, 53] width 90 height 32
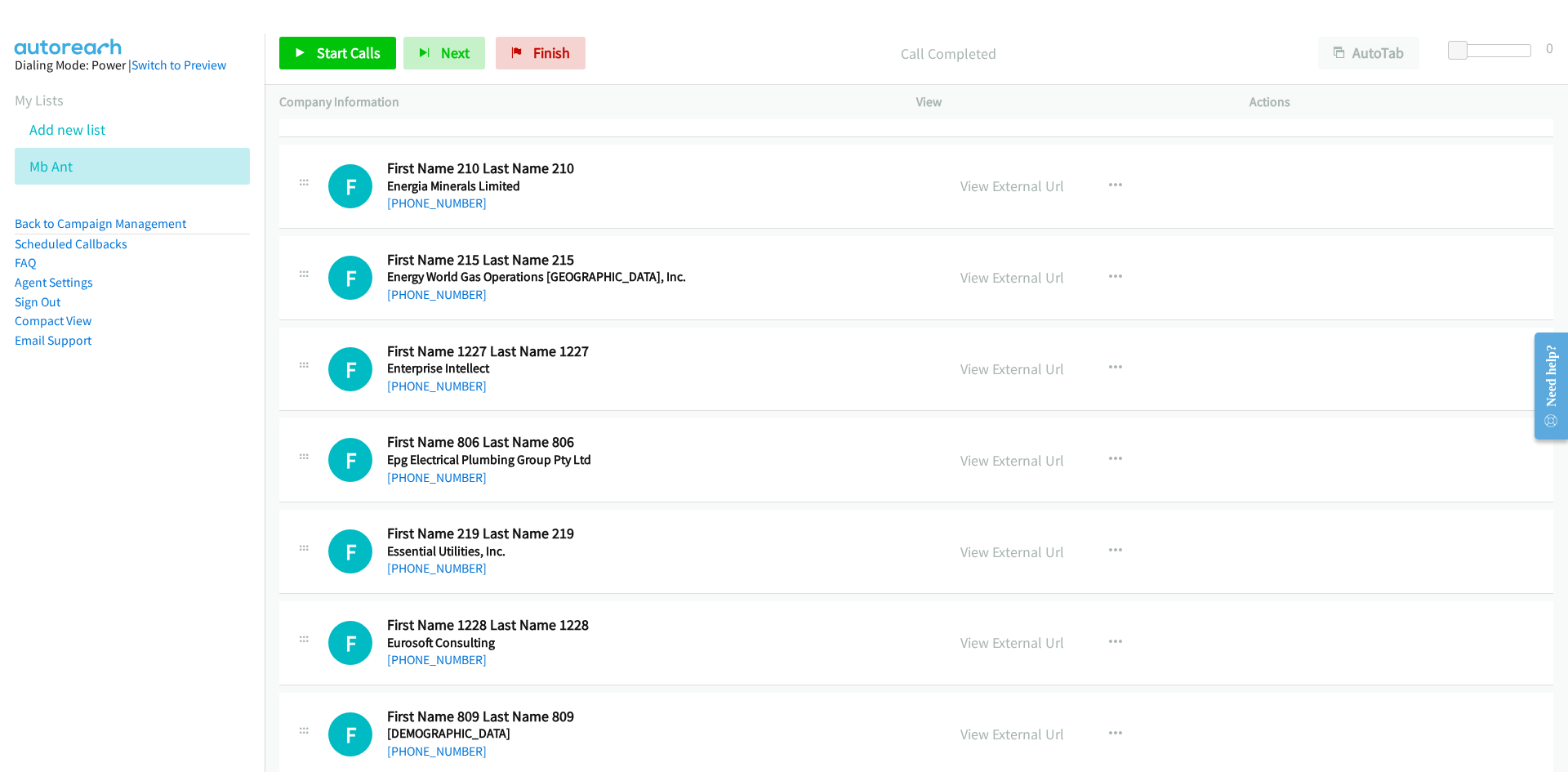
scroll to position [735, 0]
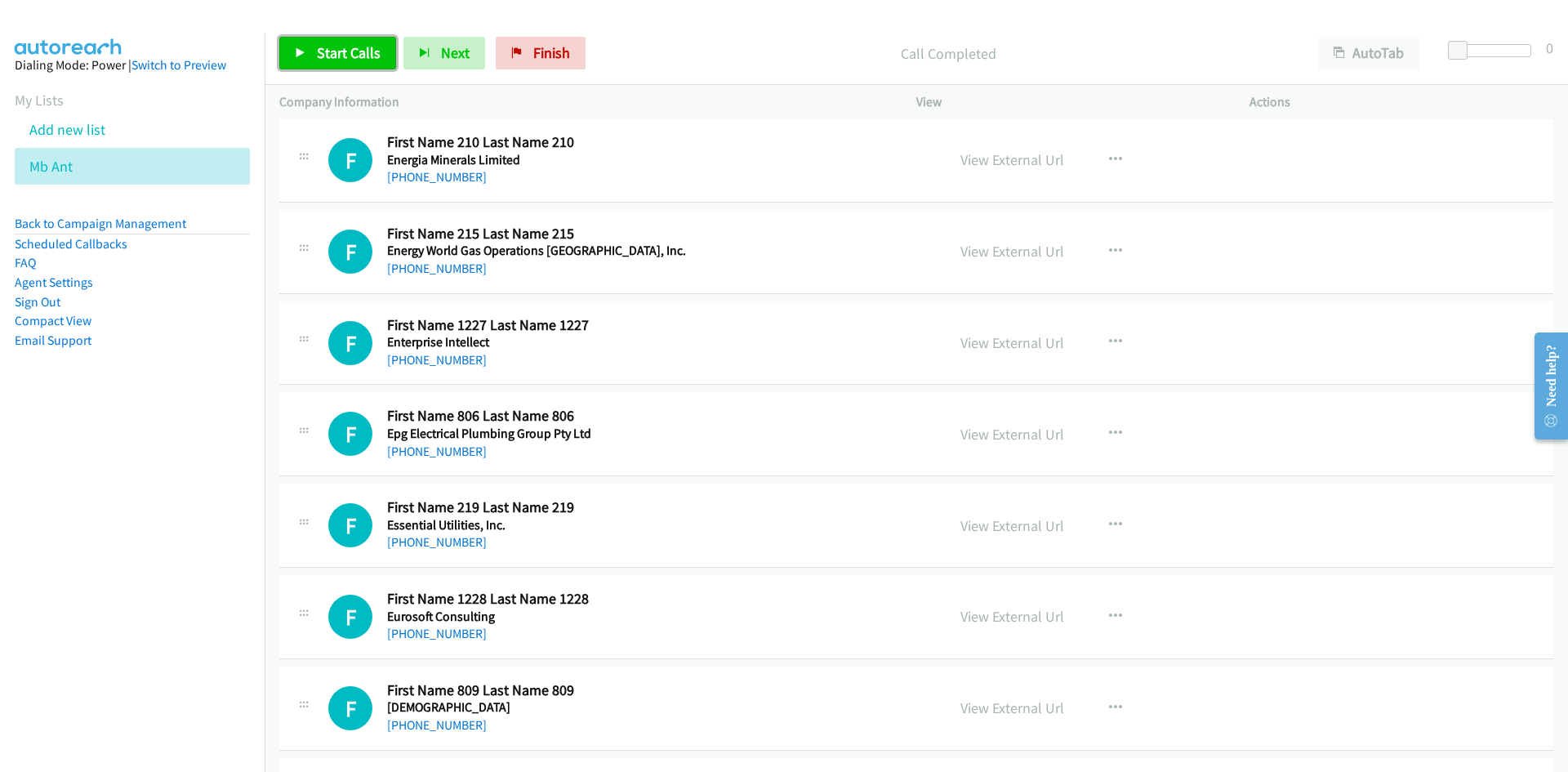
click at [297, 59] on link "Start Calls" at bounding box center [338, 53] width 117 height 32
click at [297, 59] on link "Pause" at bounding box center [324, 53] width 90 height 32
click at [308, 52] on link "Start Calls" at bounding box center [338, 53] width 117 height 32
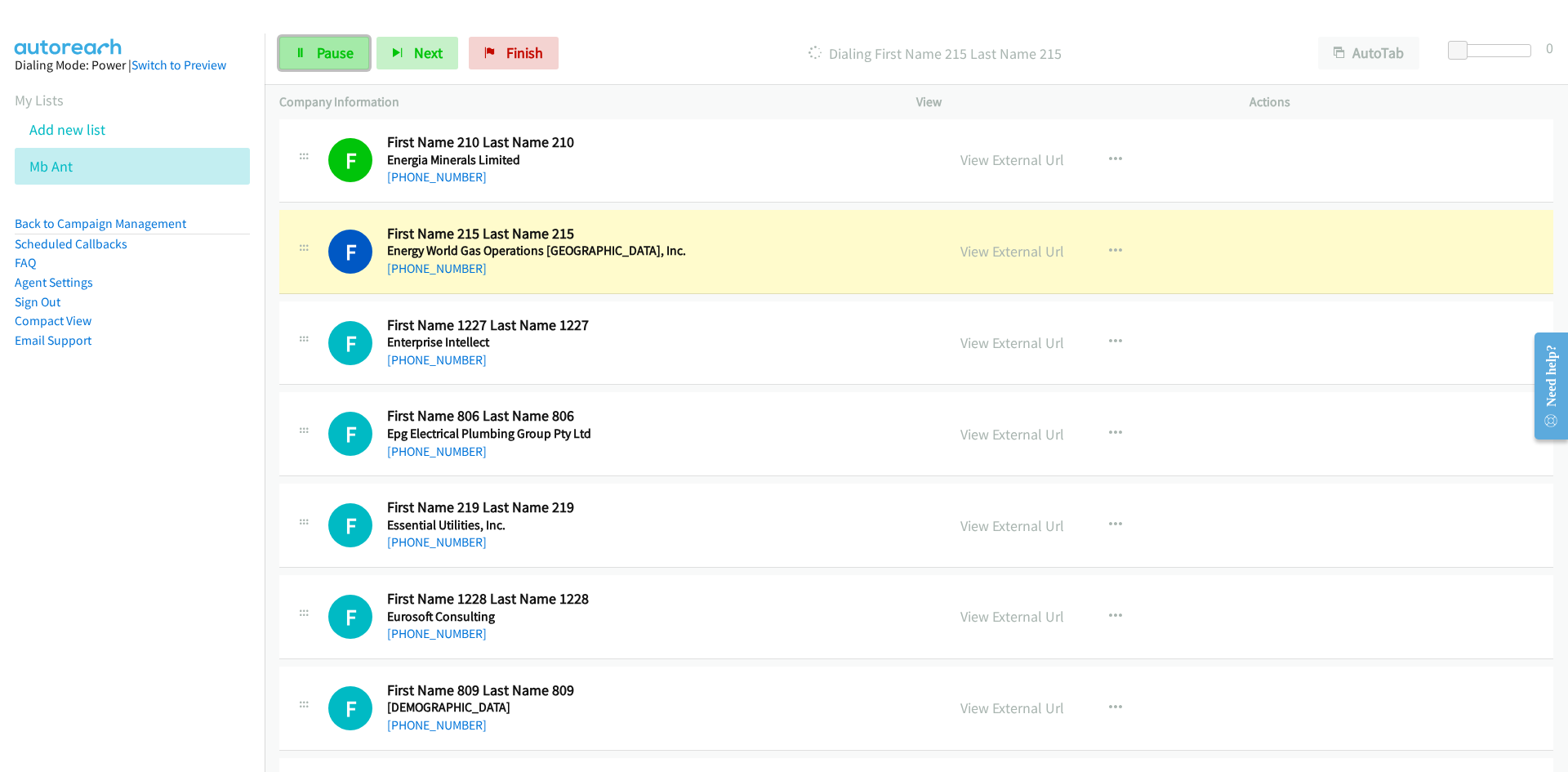
drag, startPoint x: 341, startPoint y: 46, endPoint x: 331, endPoint y: 44, distance: 10.2
click at [341, 45] on span "Pause" at bounding box center [336, 53] width 37 height 19
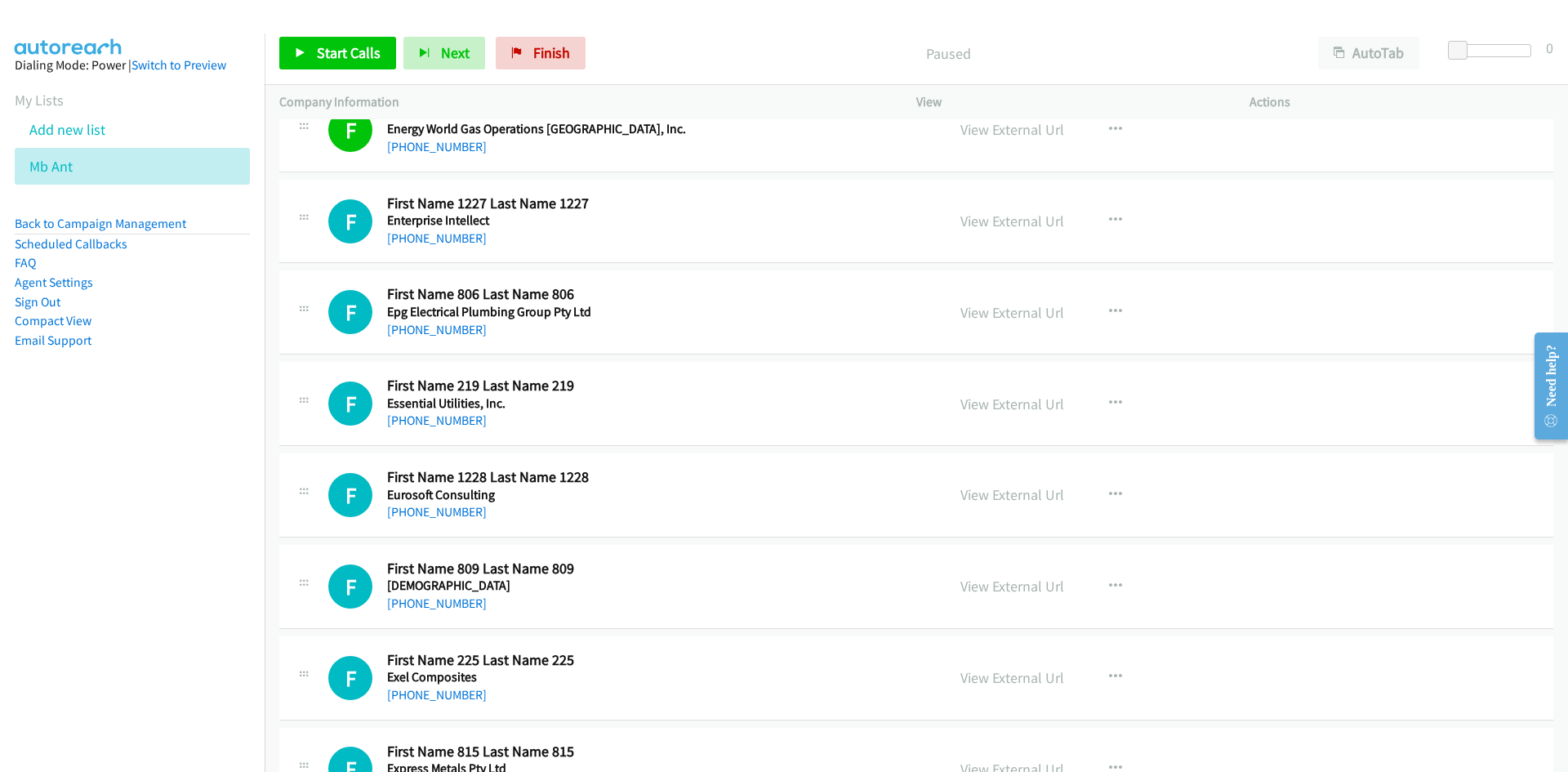
scroll to position [898, 0]
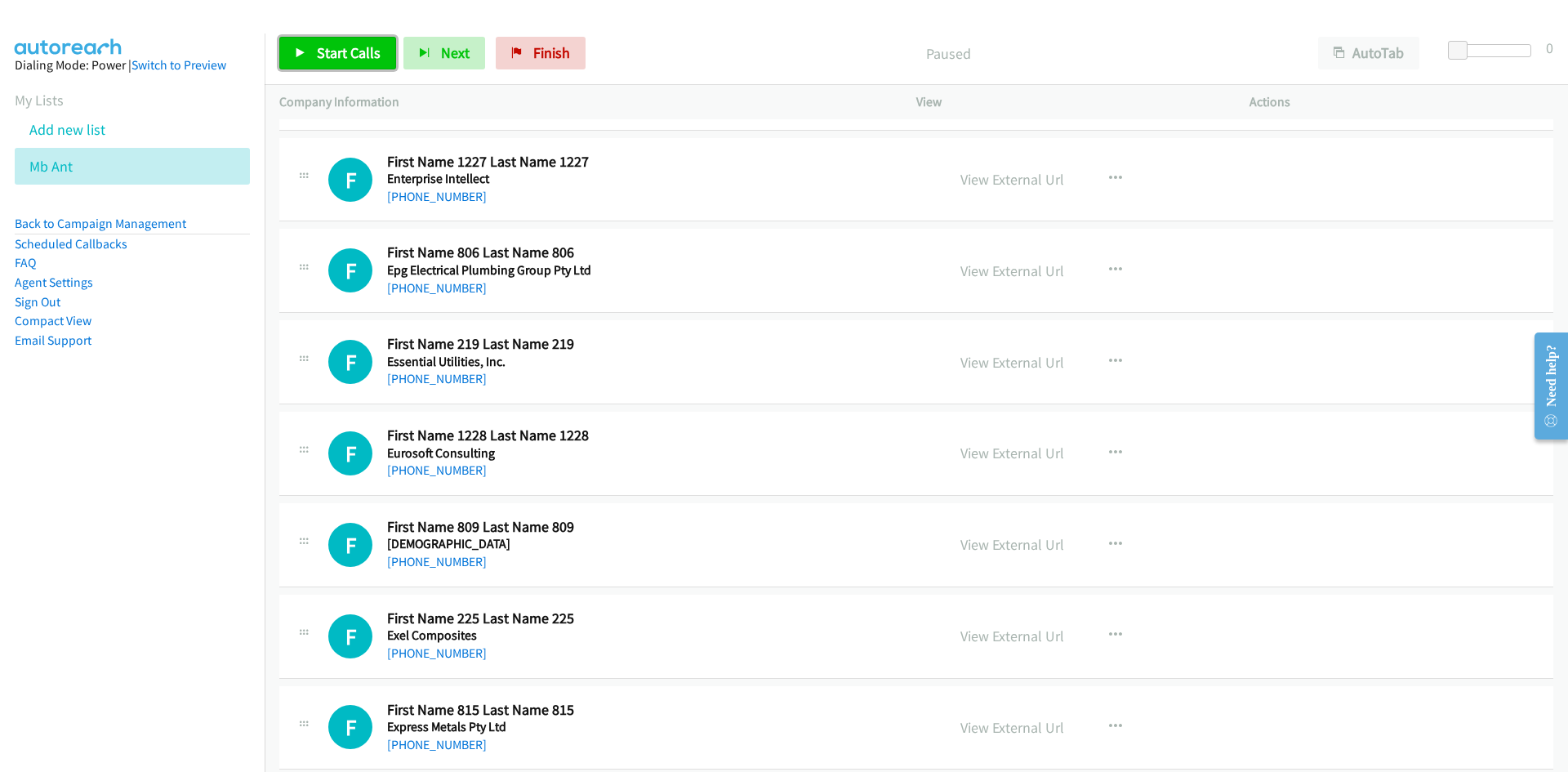
click at [332, 44] on span "Start Calls" at bounding box center [349, 53] width 64 height 19
click at [325, 46] on span "Pause" at bounding box center [336, 53] width 37 height 19
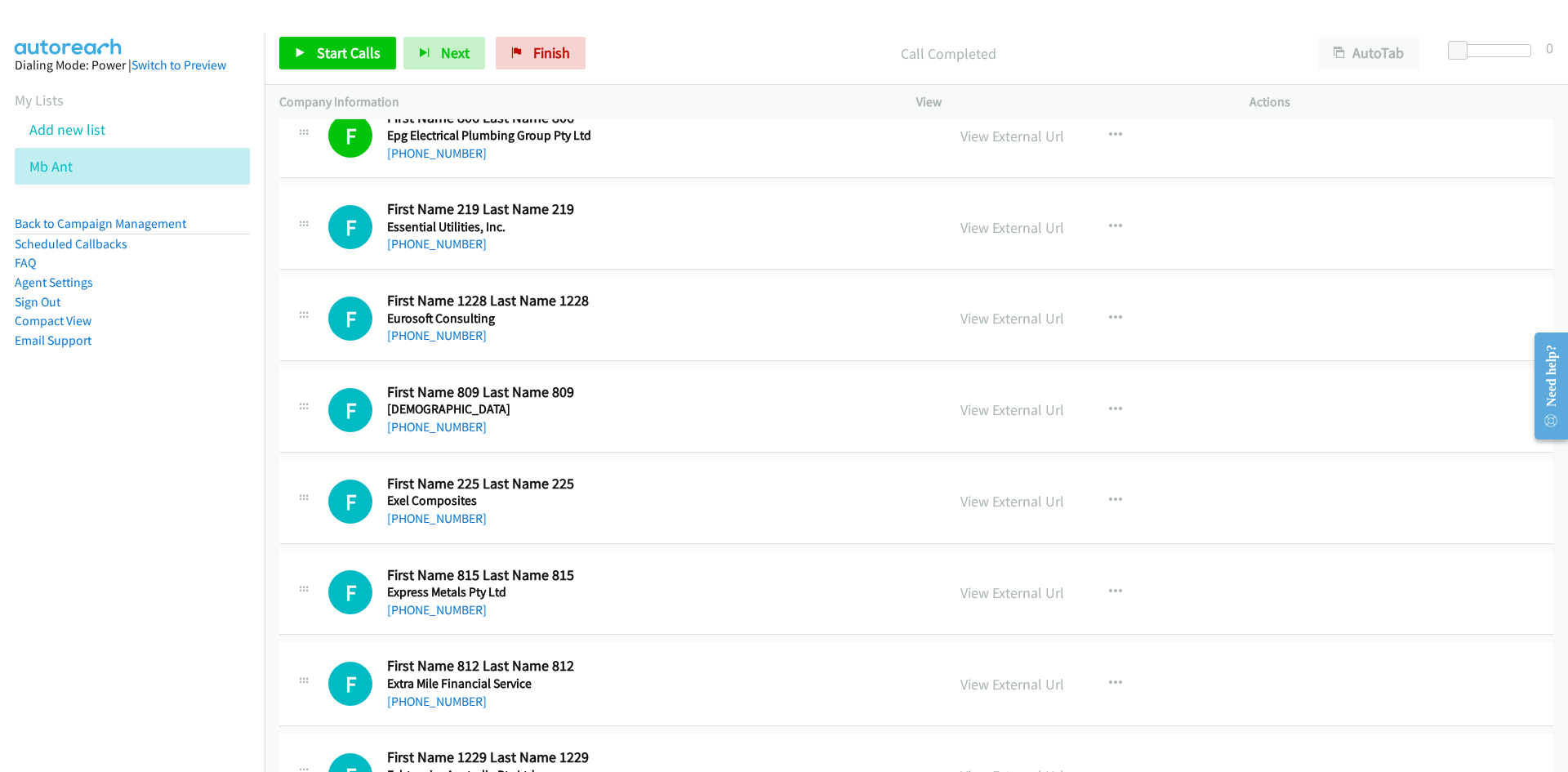
scroll to position [1062, 0]
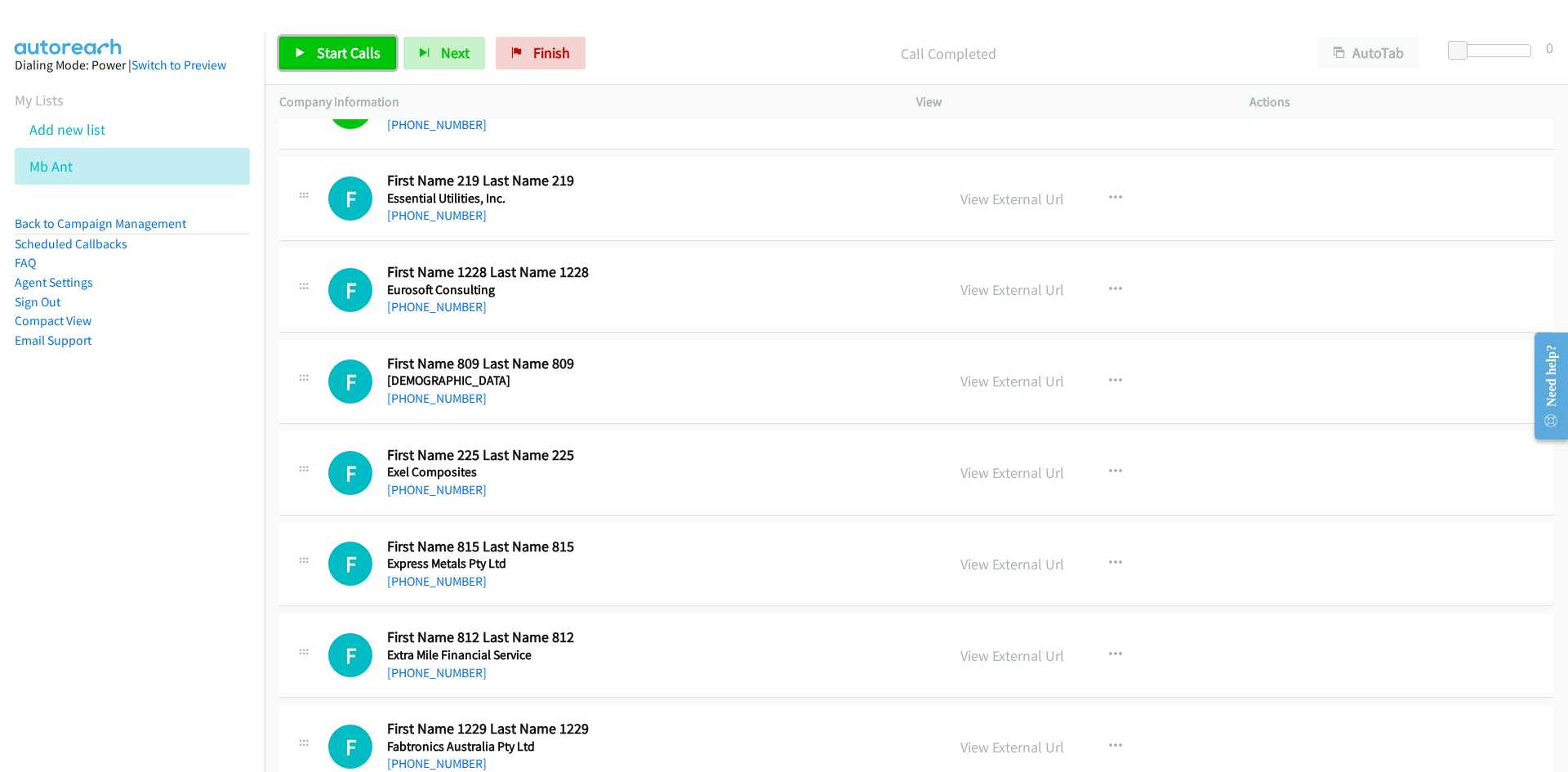
click at [359, 45] on span "Start Calls" at bounding box center [349, 53] width 64 height 19
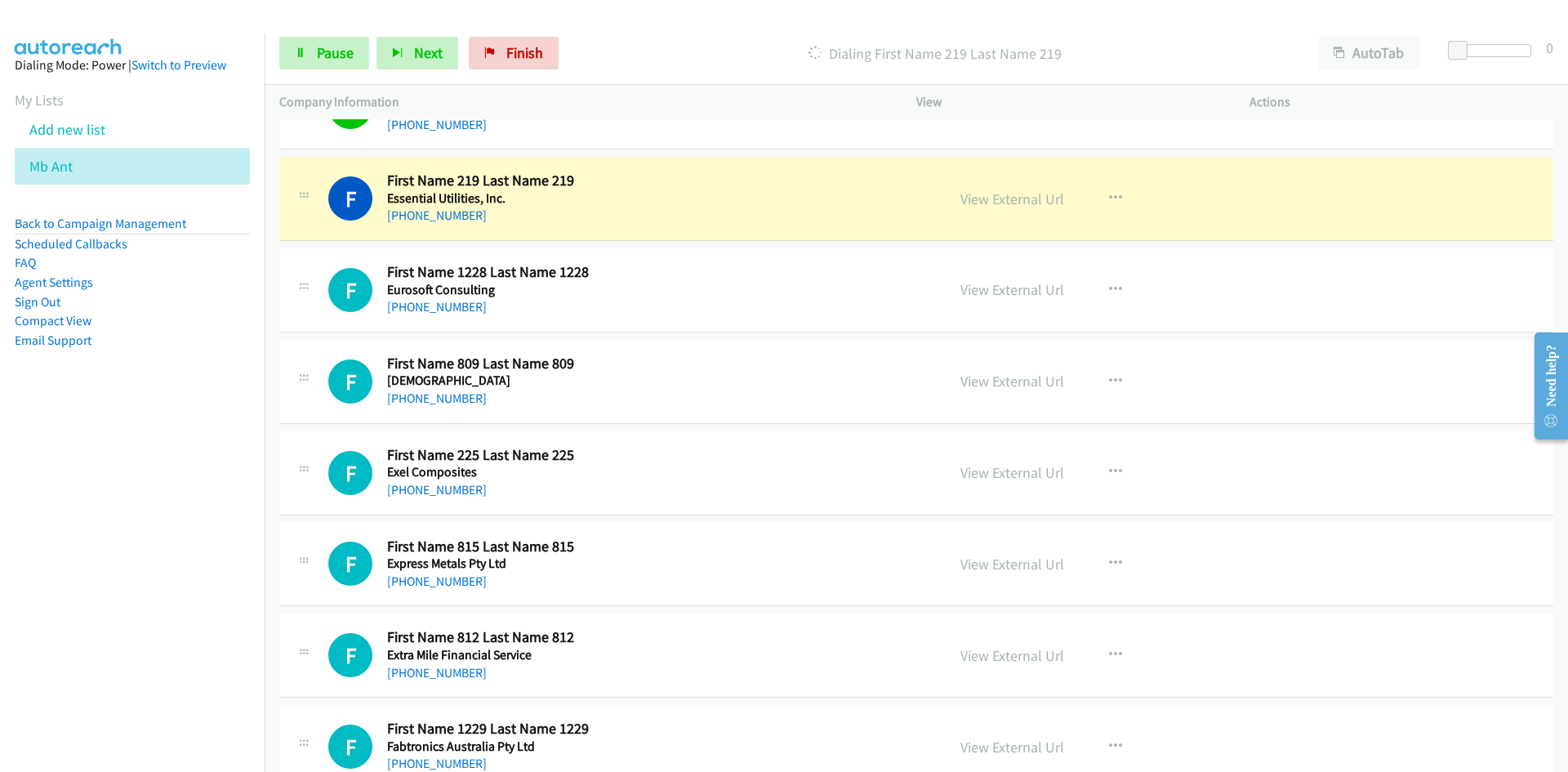
click at [307, 32] on div "Start Calls Pause Next Finish Dialing First Name 219 Last Name 219 AutoTab Auto…" at bounding box center [916, 54] width 1304 height 63
click at [312, 45] on link "Pause" at bounding box center [324, 53] width 90 height 32
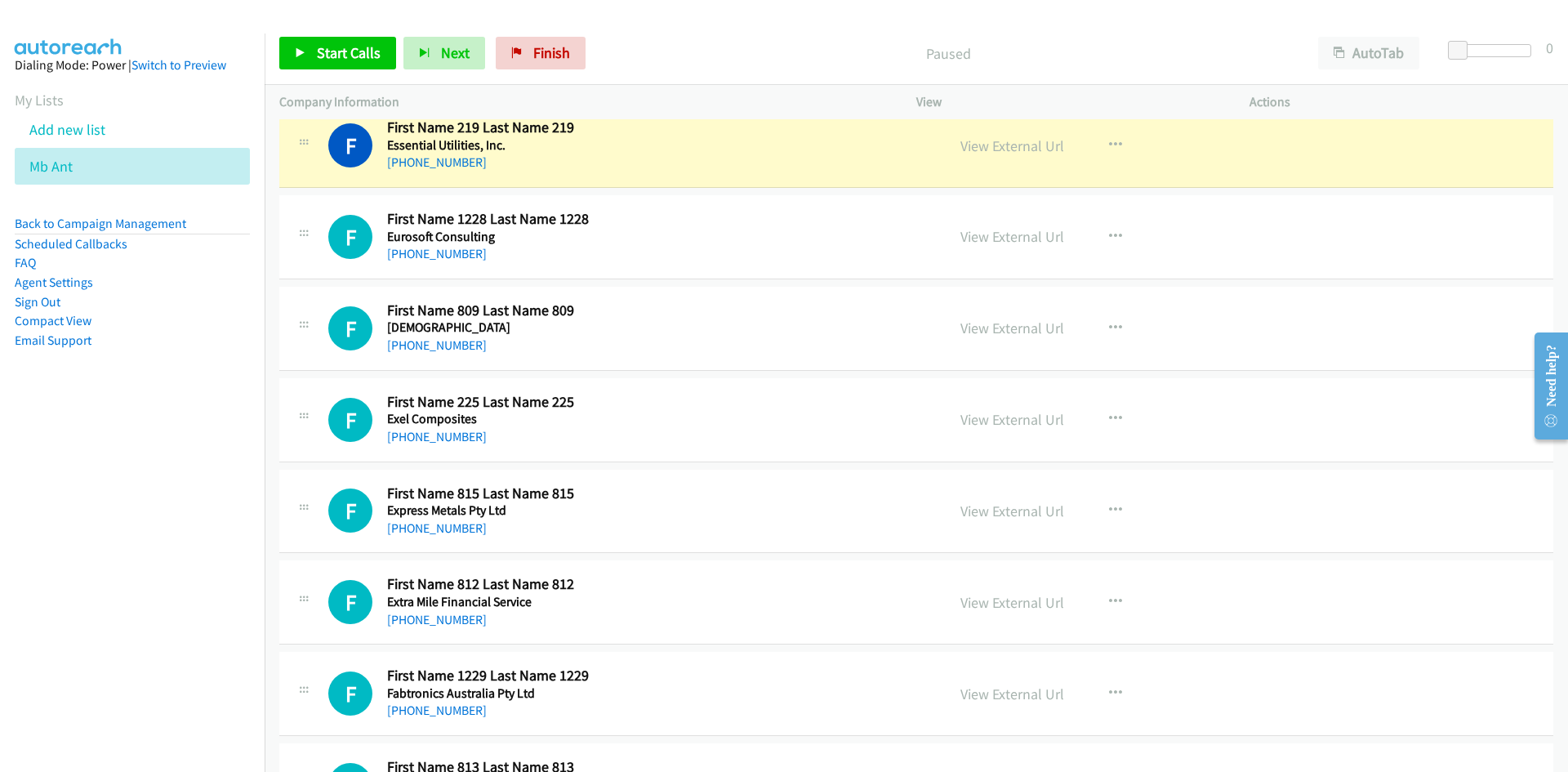
scroll to position [1143, 0]
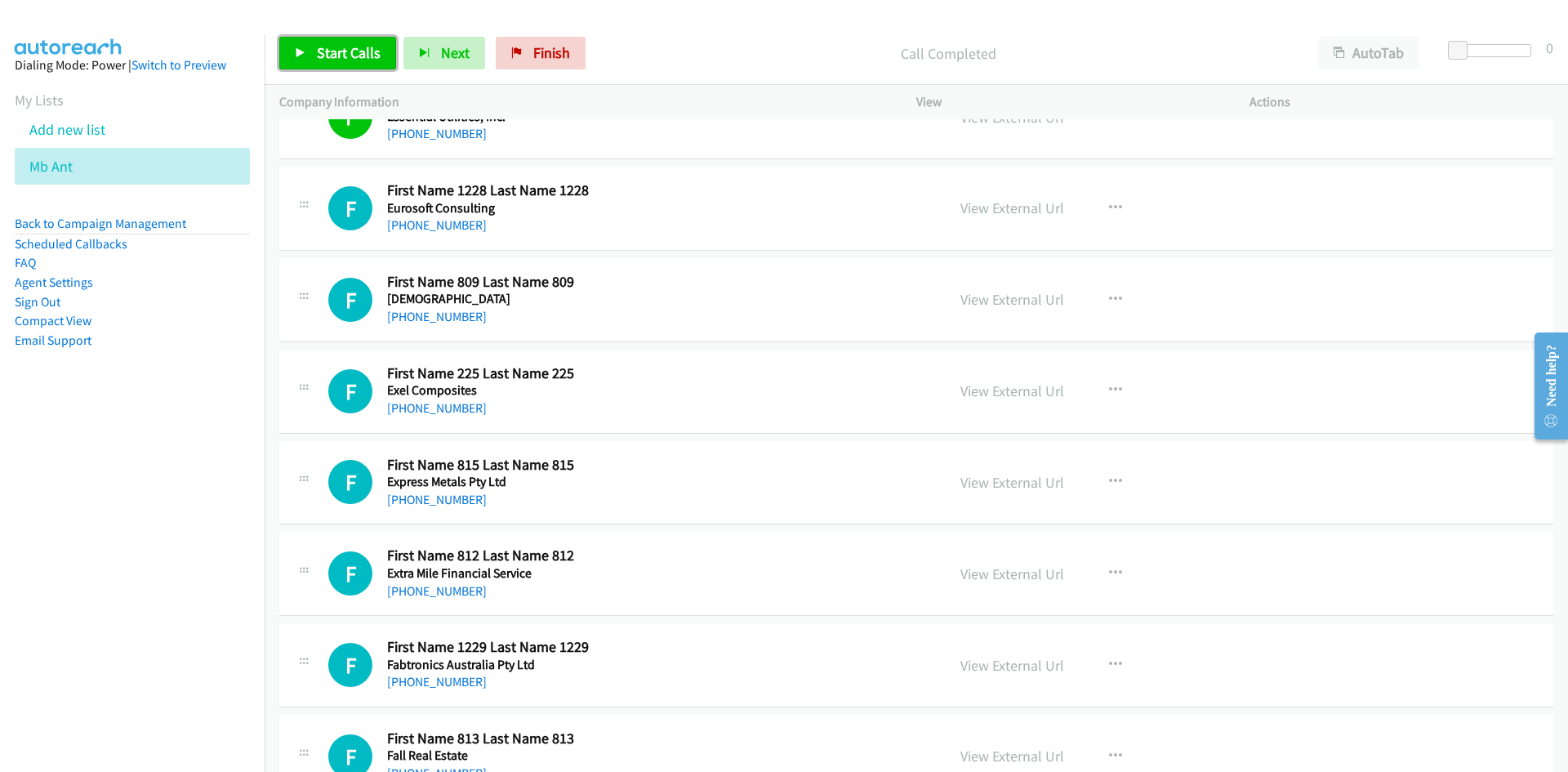
click at [359, 54] on span "Start Calls" at bounding box center [349, 53] width 64 height 19
click at [359, 54] on link "Pause" at bounding box center [324, 53] width 90 height 32
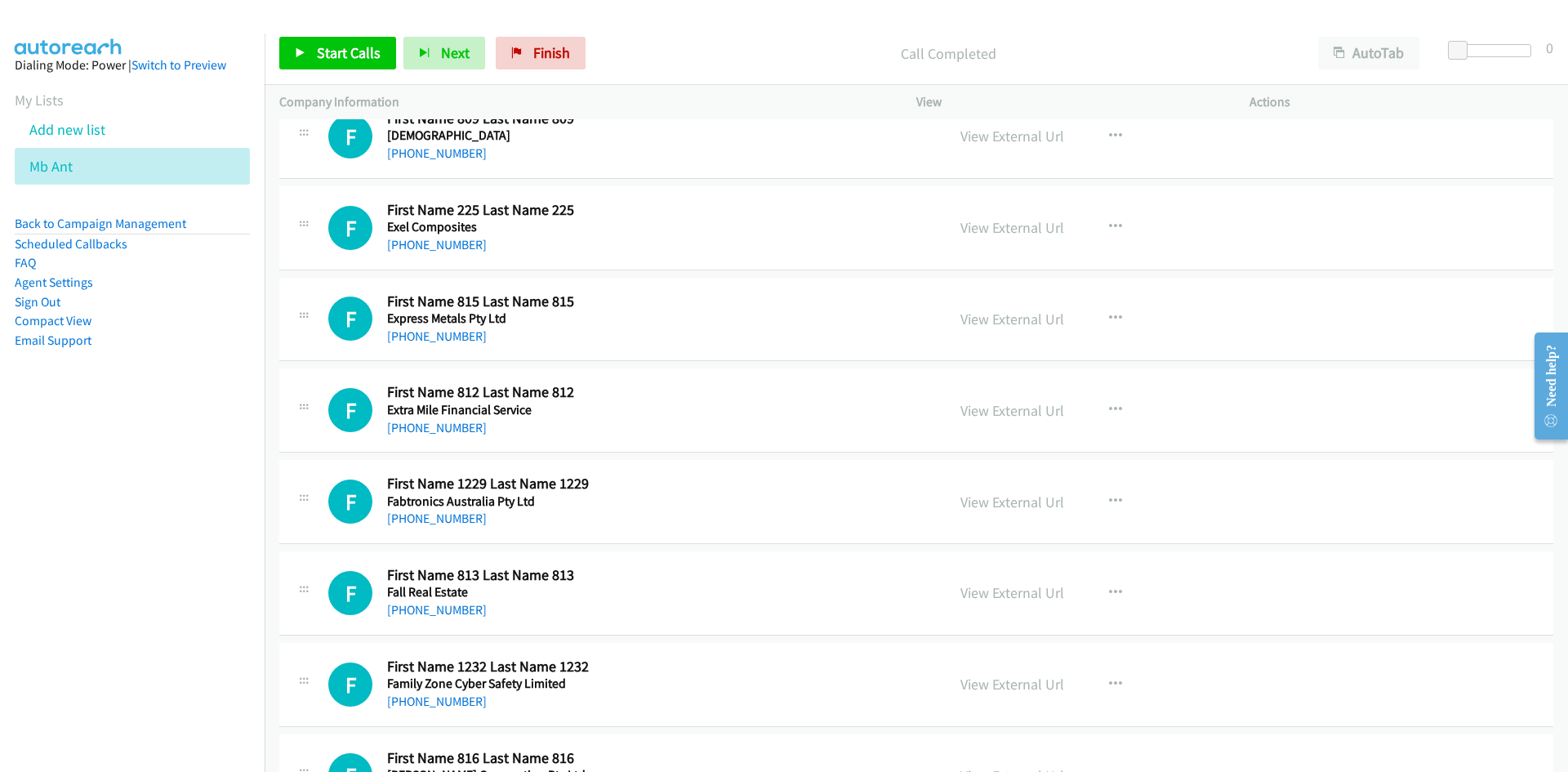
scroll to position [1225, 0]
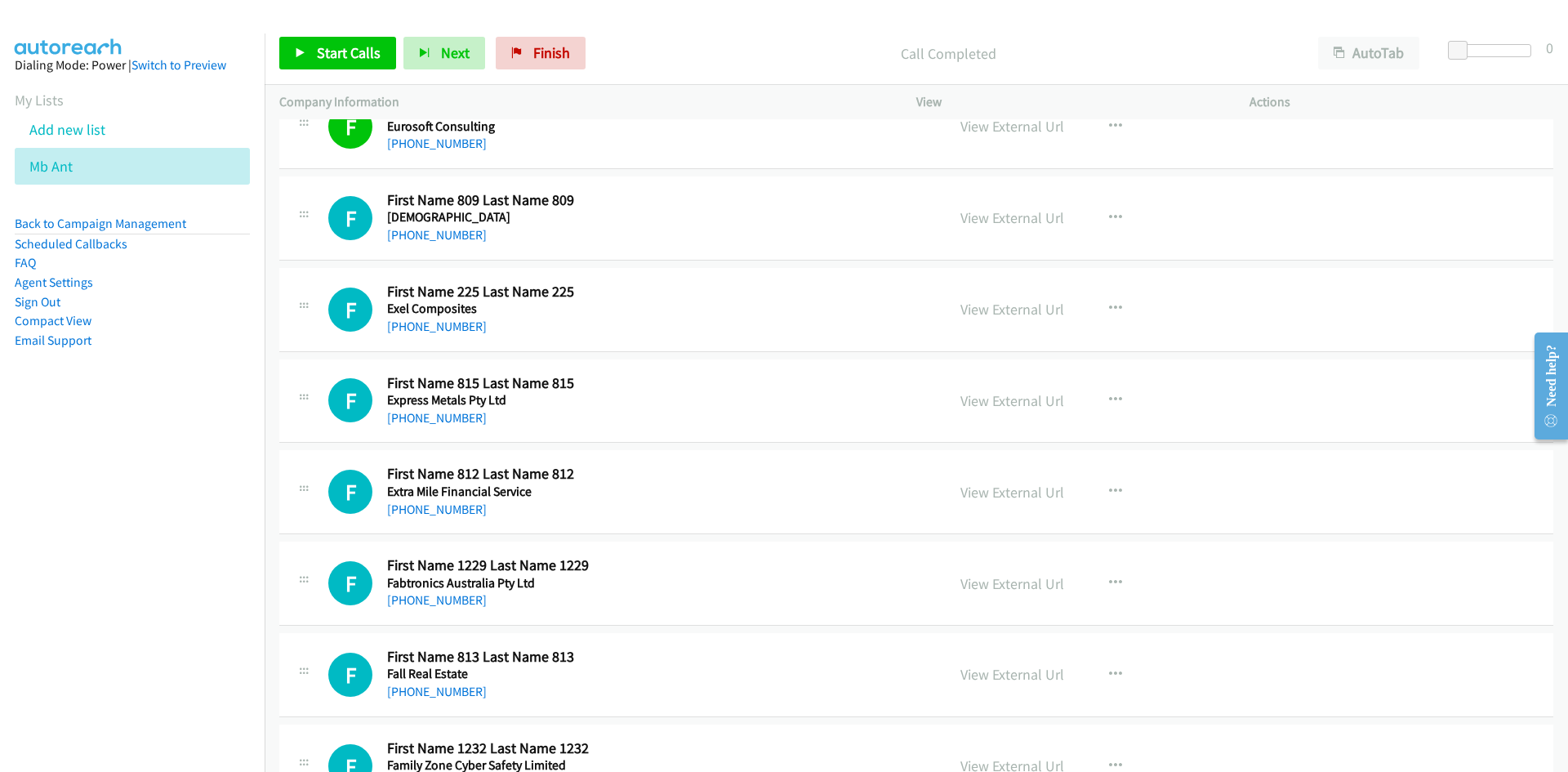
drag, startPoint x: 396, startPoint y: 37, endPoint x: 386, endPoint y: 38, distance: 10.0
click at [386, 38] on div "Start Calls Pause Next Finish" at bounding box center [436, 53] width 314 height 32
click at [386, 39] on link "Start Calls" at bounding box center [338, 53] width 117 height 32
click at [306, 45] on link "Pause" at bounding box center [324, 53] width 90 height 32
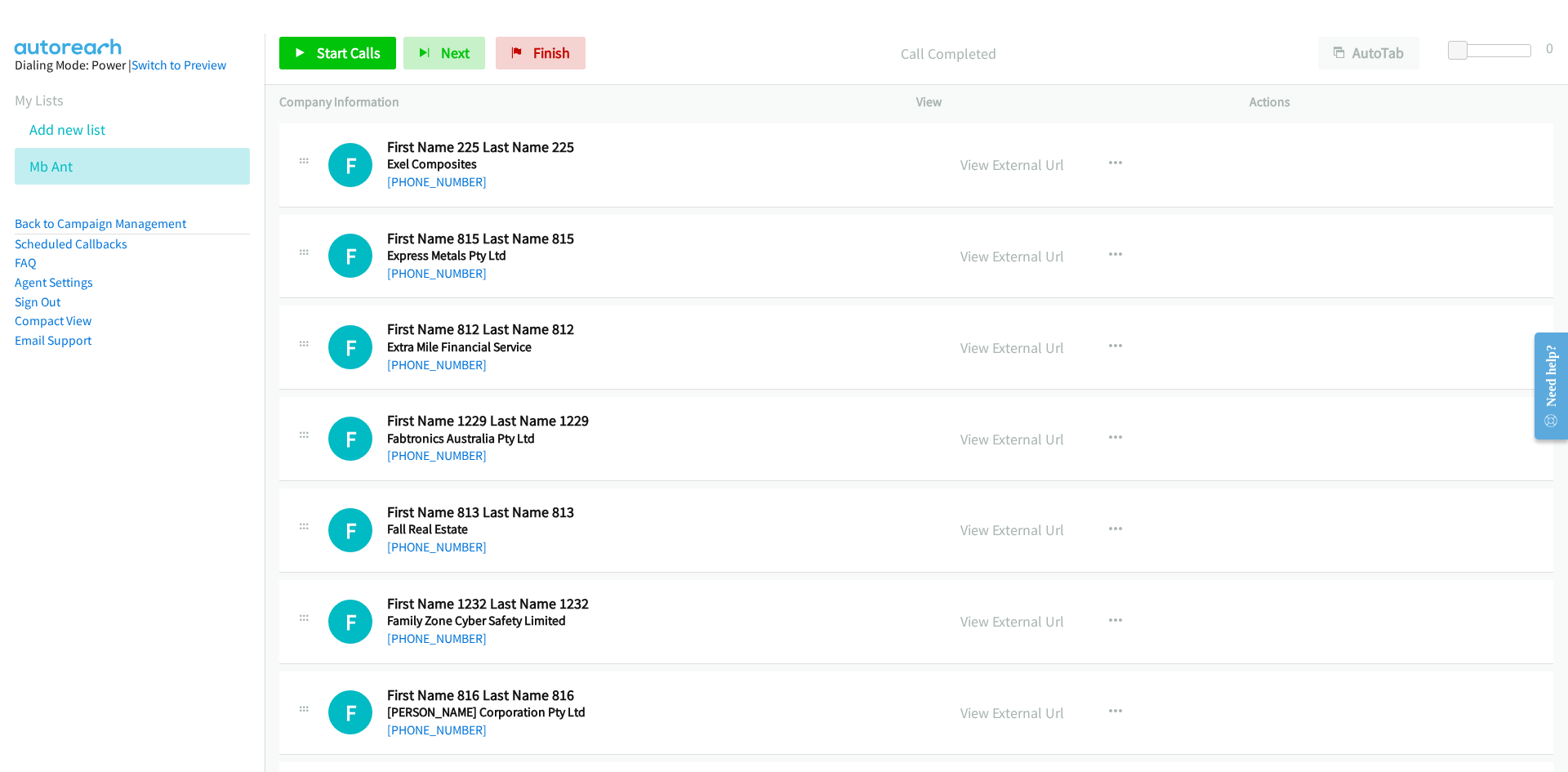
scroll to position [1388, 0]
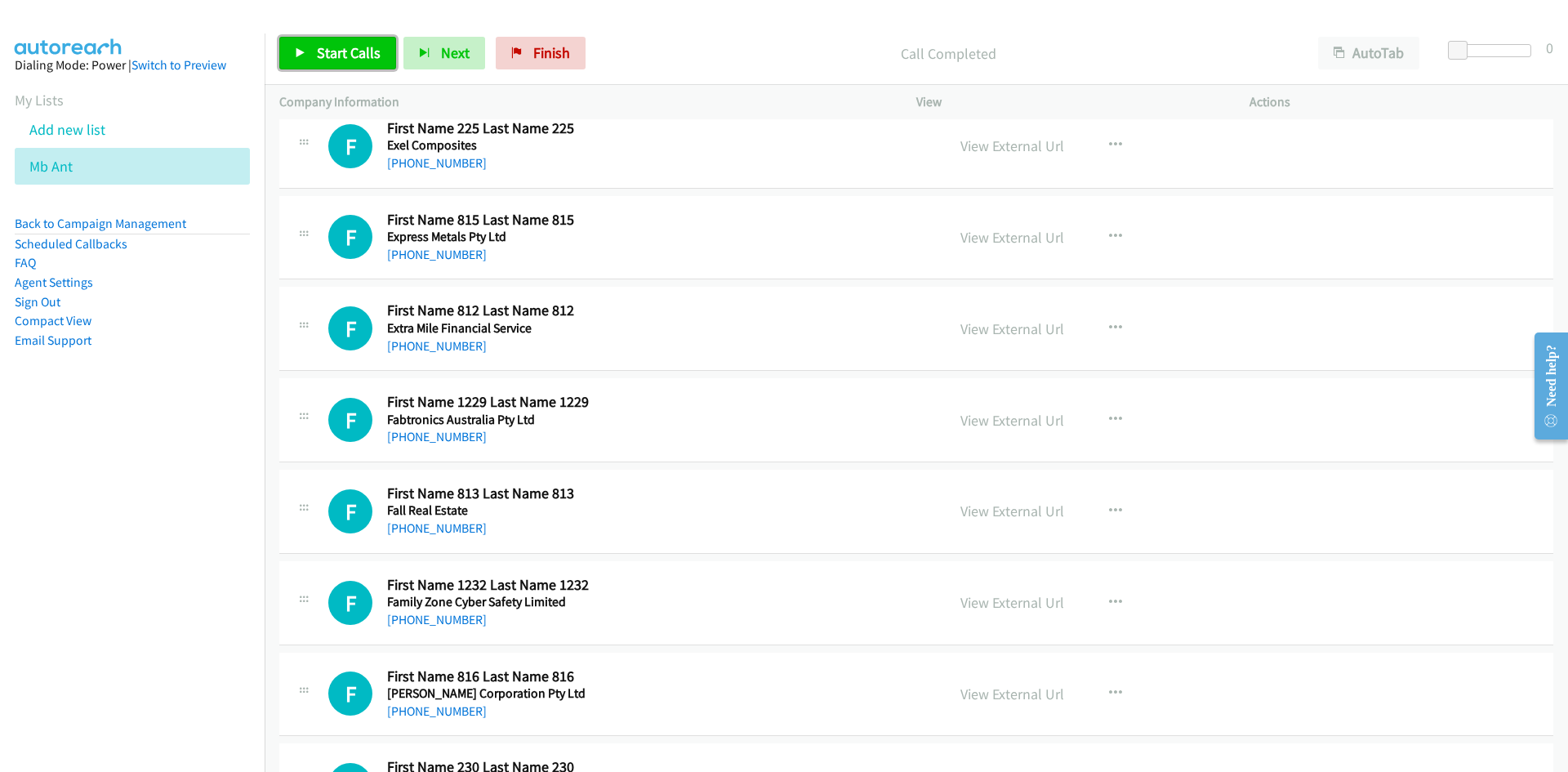
click at [342, 63] on link "Start Calls" at bounding box center [338, 53] width 117 height 32
click at [342, 63] on link "Pause" at bounding box center [324, 53] width 90 height 32
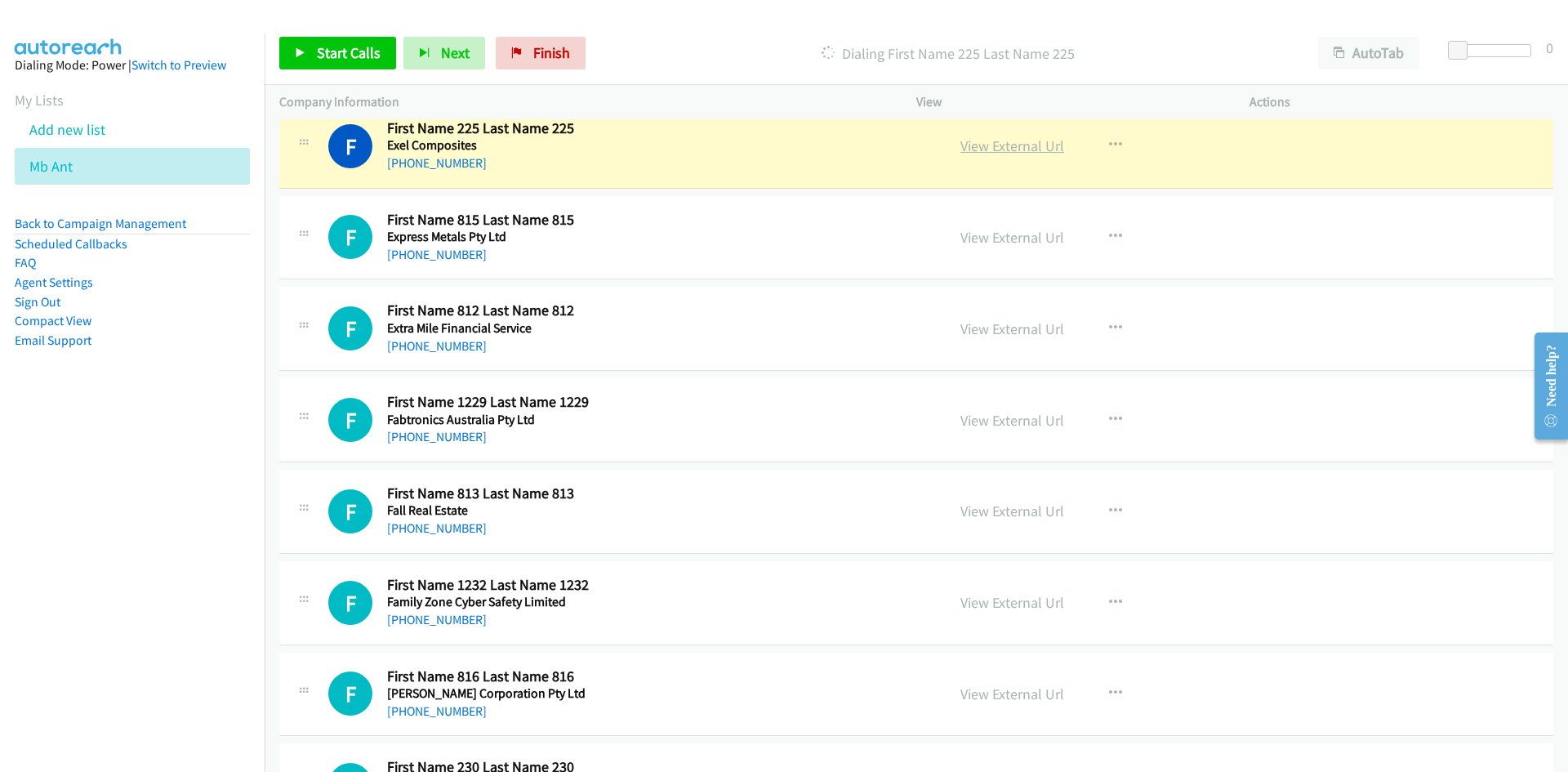
click at [1039, 151] on link "View External Url" at bounding box center [1012, 146] width 104 height 19
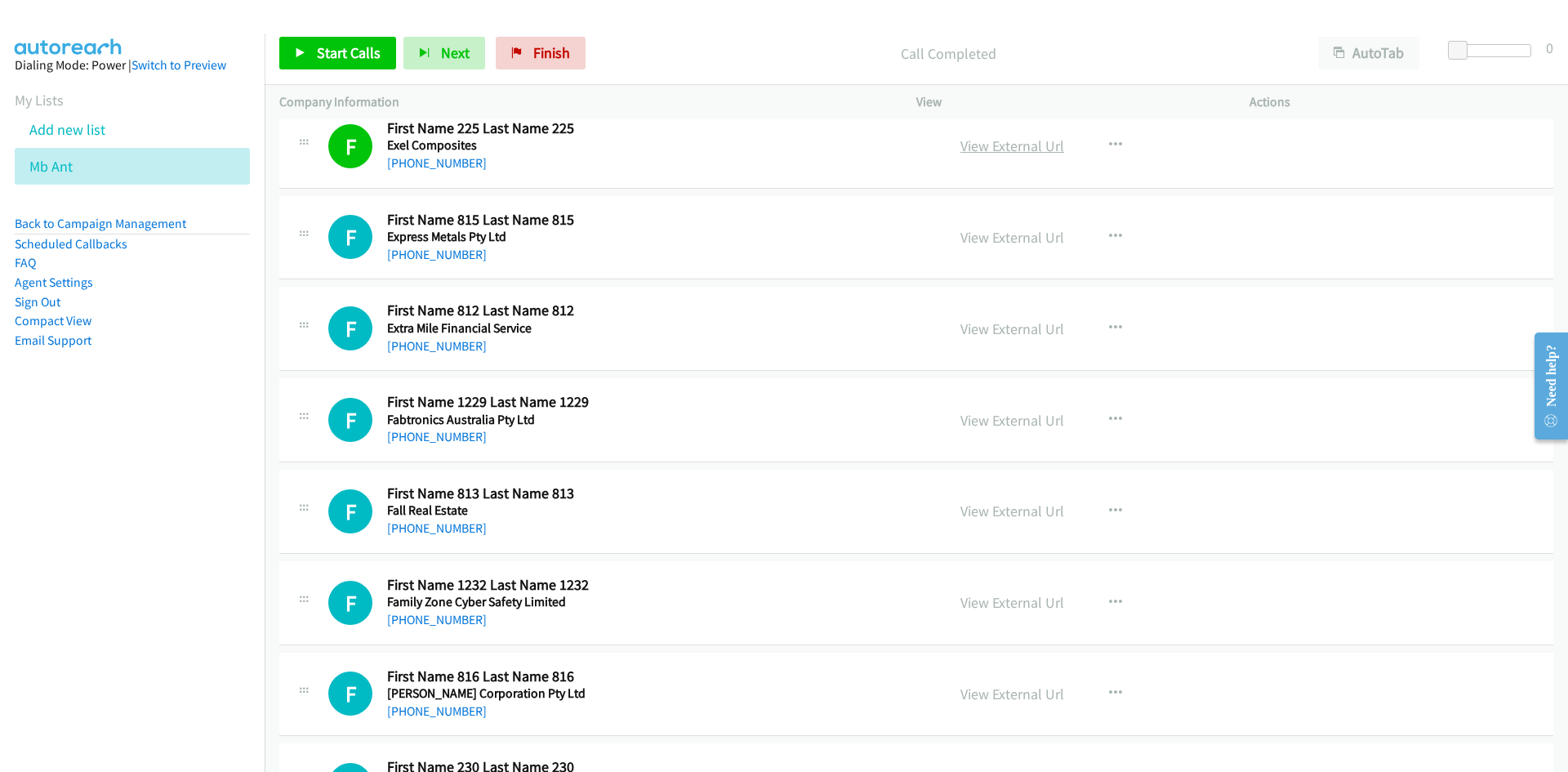
click at [1031, 150] on link "View External Url" at bounding box center [1012, 146] width 104 height 19
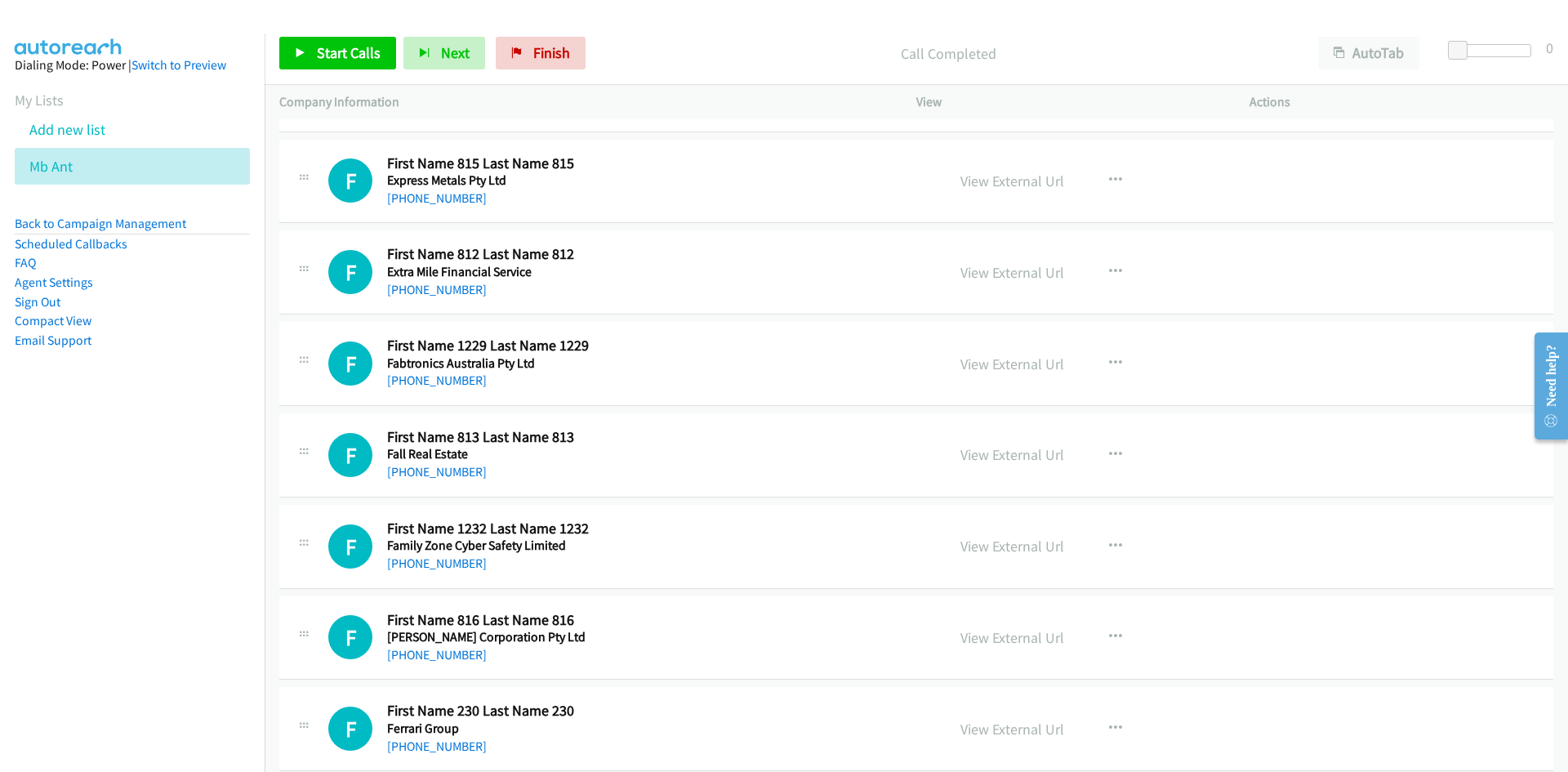
scroll to position [1470, 0]
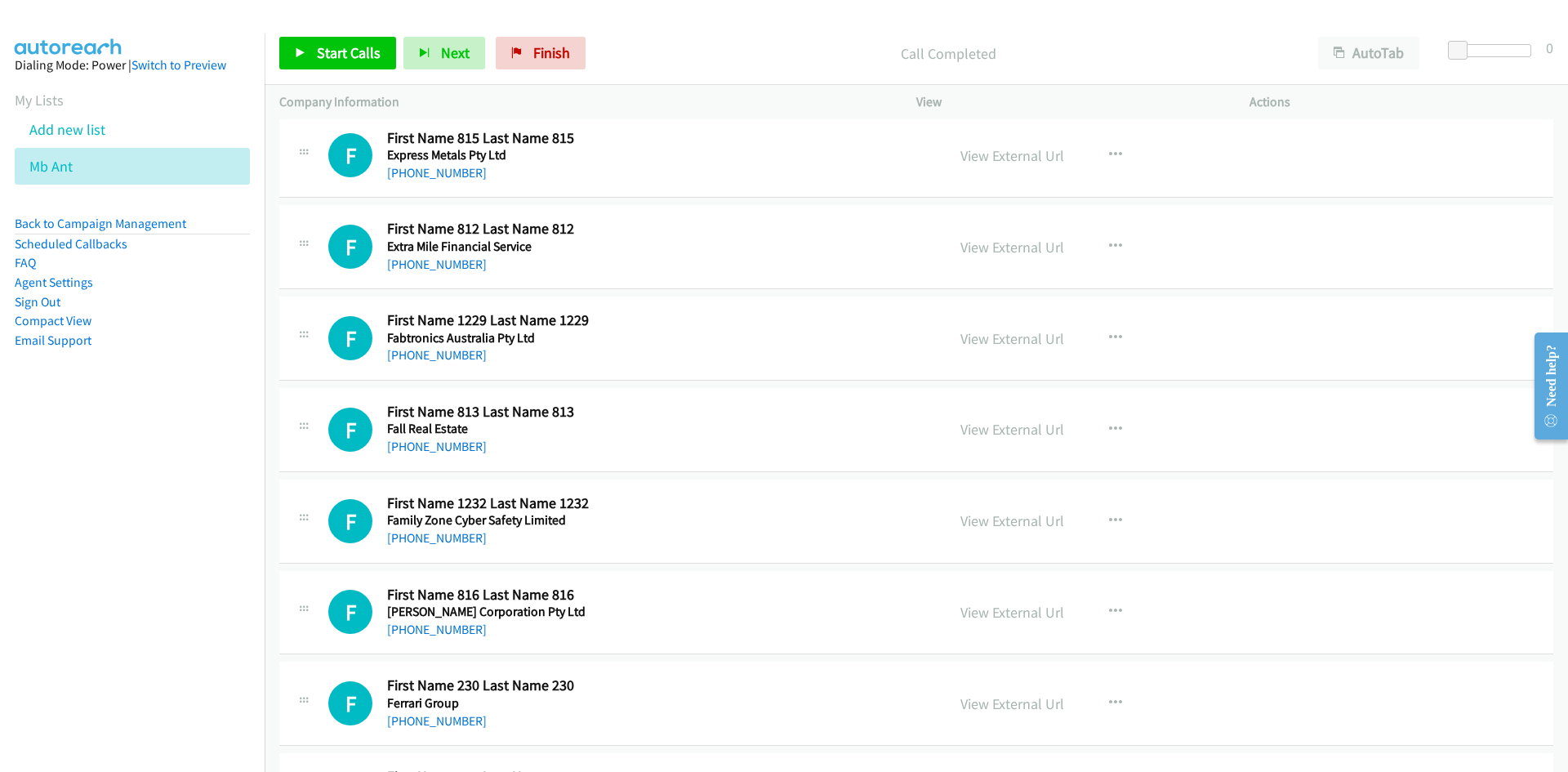
click at [366, 32] on div "Start Calls Pause Next Finish Call Completed AutoTab AutoTab 0" at bounding box center [916, 54] width 1304 height 63
click at [368, 39] on link "Start Calls" at bounding box center [338, 53] width 117 height 32
click at [326, 48] on span "Pause" at bounding box center [336, 53] width 37 height 19
click at [1021, 160] on link "View External Url" at bounding box center [1012, 156] width 104 height 19
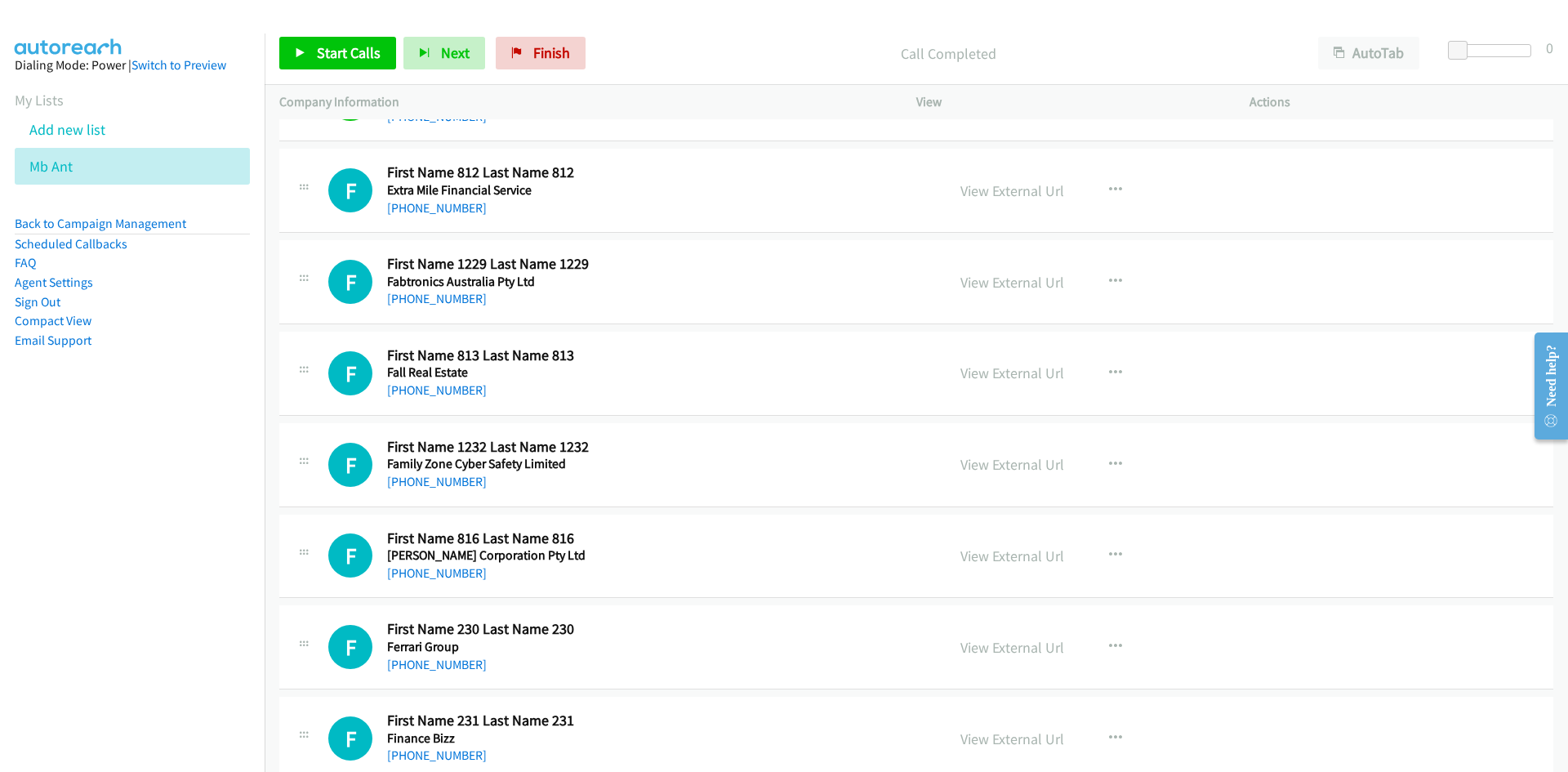
scroll to position [1551, 0]
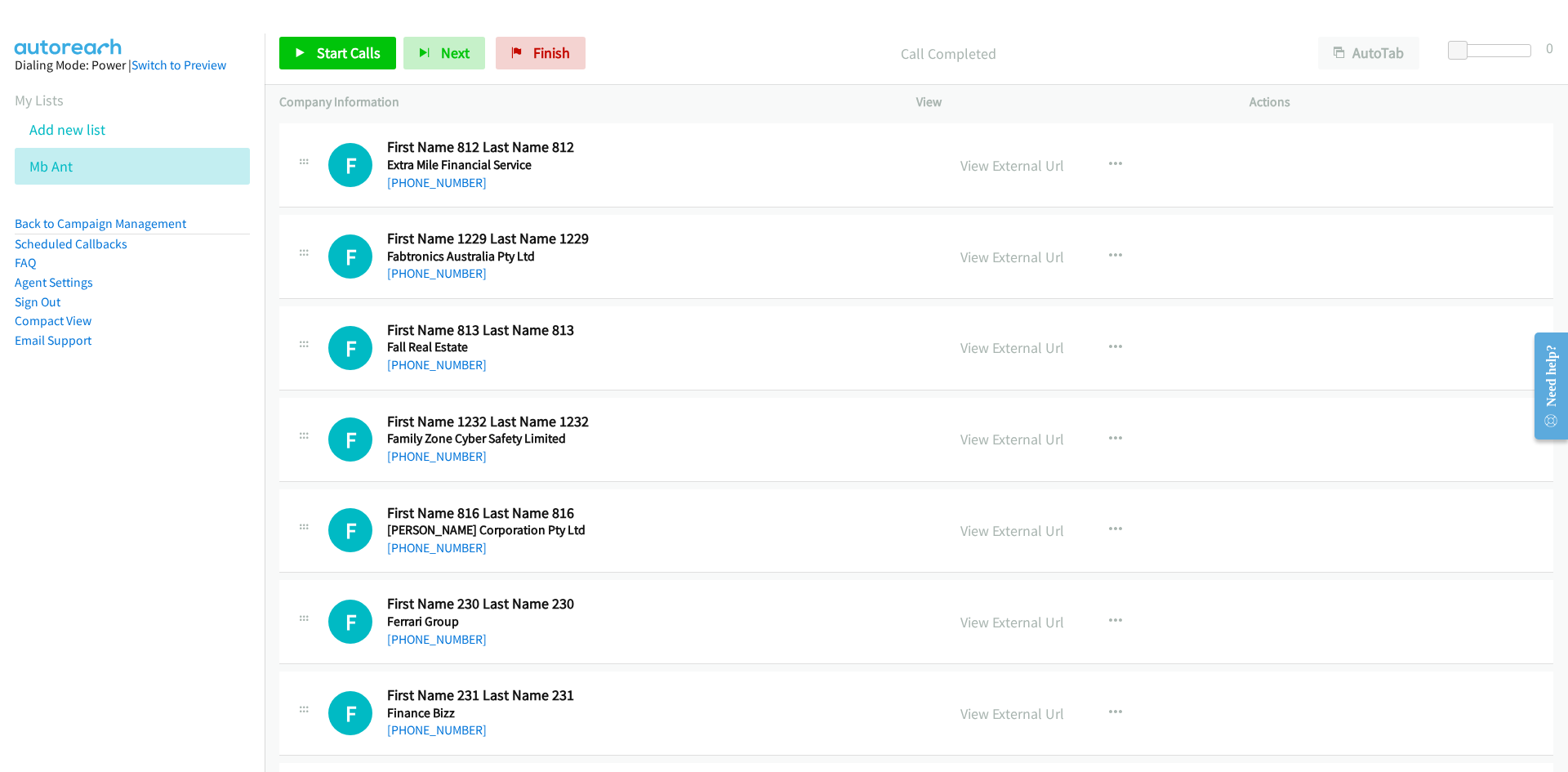
click at [364, 73] on div "Start Calls Pause Next Finish Call Completed AutoTab AutoTab 0" at bounding box center [916, 54] width 1304 height 63
click at [362, 66] on link "Start Calls" at bounding box center [338, 53] width 117 height 32
click at [299, 48] on icon at bounding box center [301, 54] width 11 height 11
click at [978, 169] on link "View External Url" at bounding box center [1012, 165] width 104 height 19
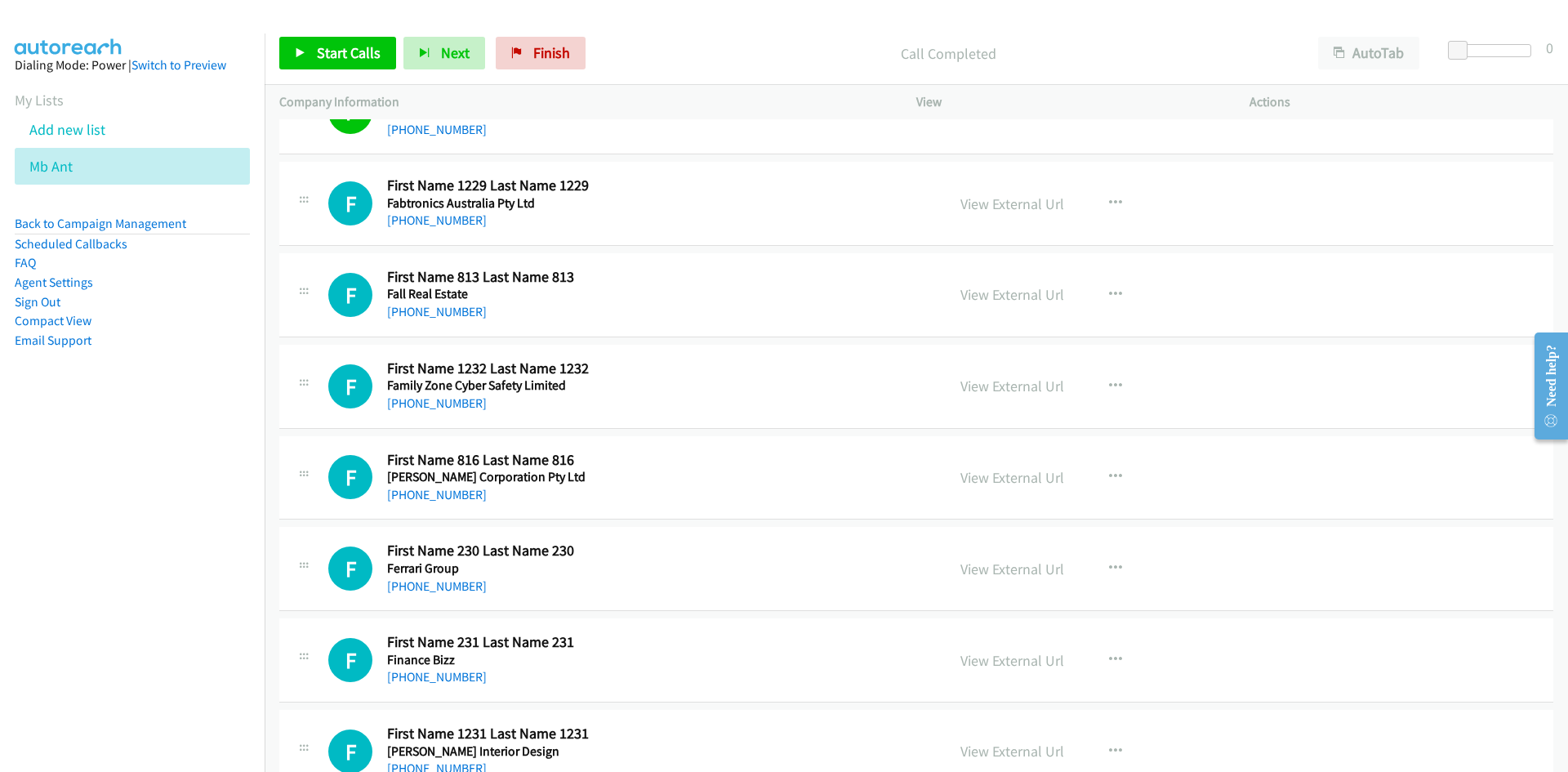
scroll to position [1633, 0]
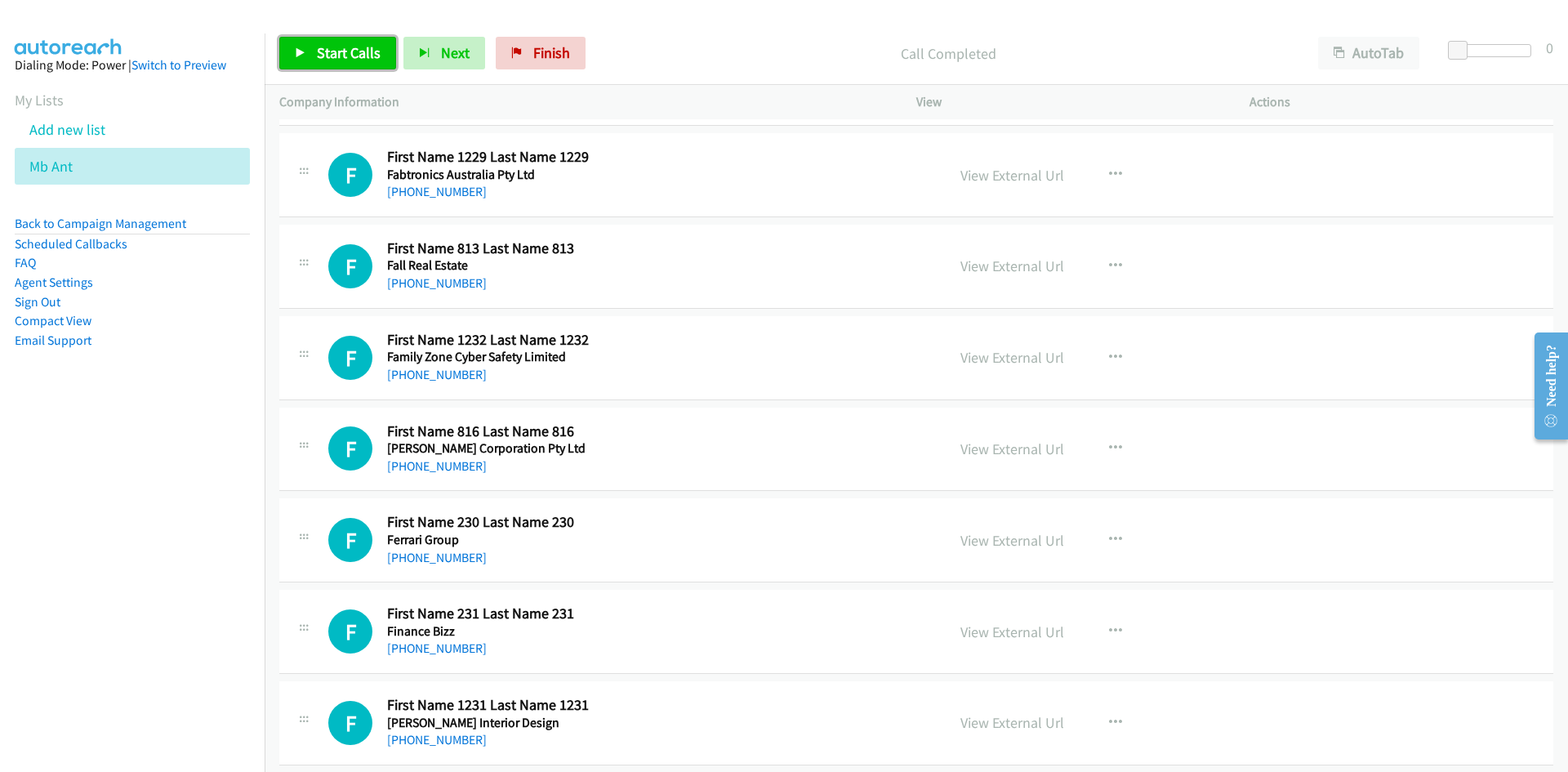
click at [366, 55] on span "Start Calls" at bounding box center [349, 53] width 64 height 19
click at [301, 49] on icon at bounding box center [301, 54] width 11 height 11
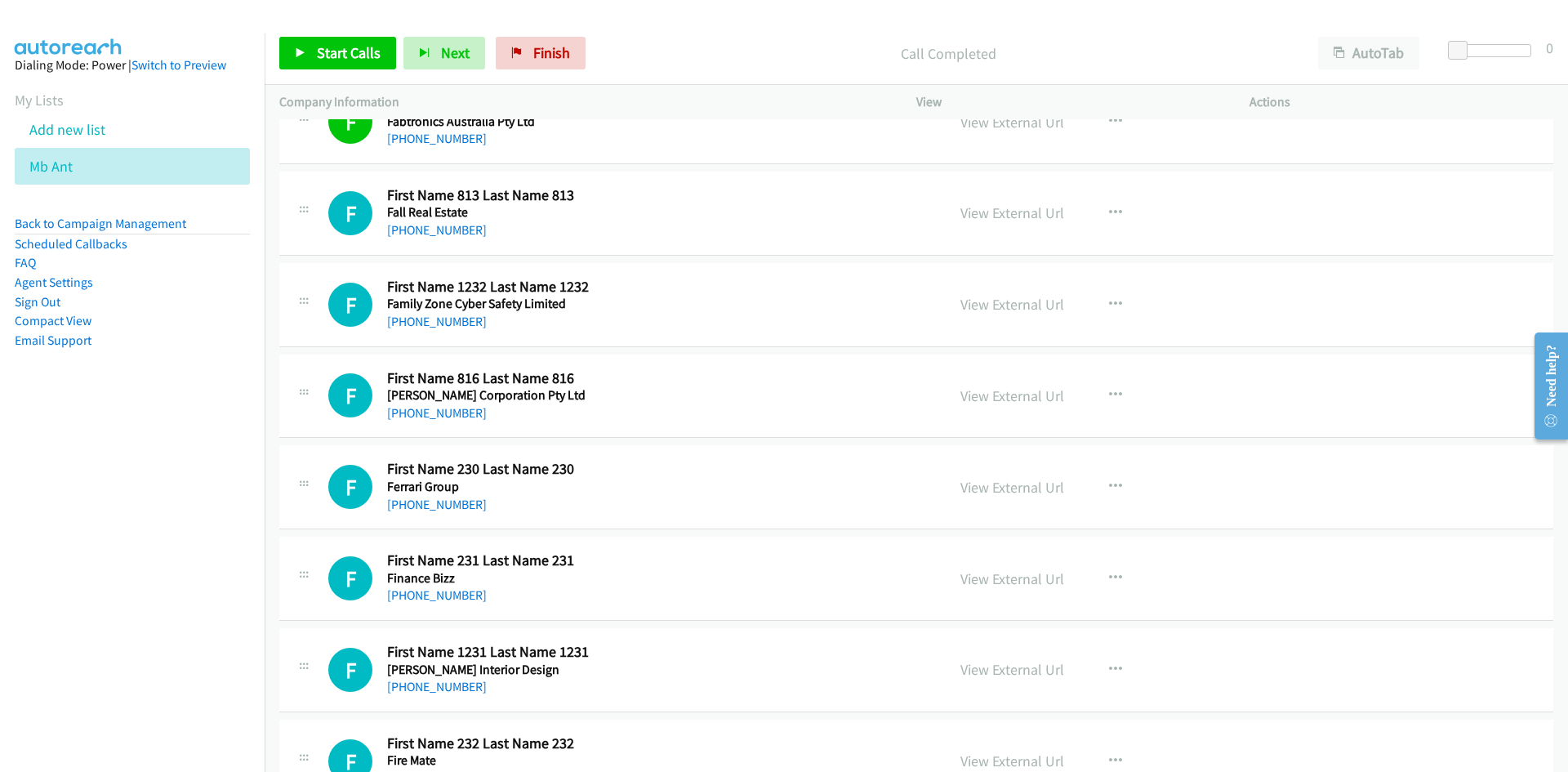
scroll to position [1715, 0]
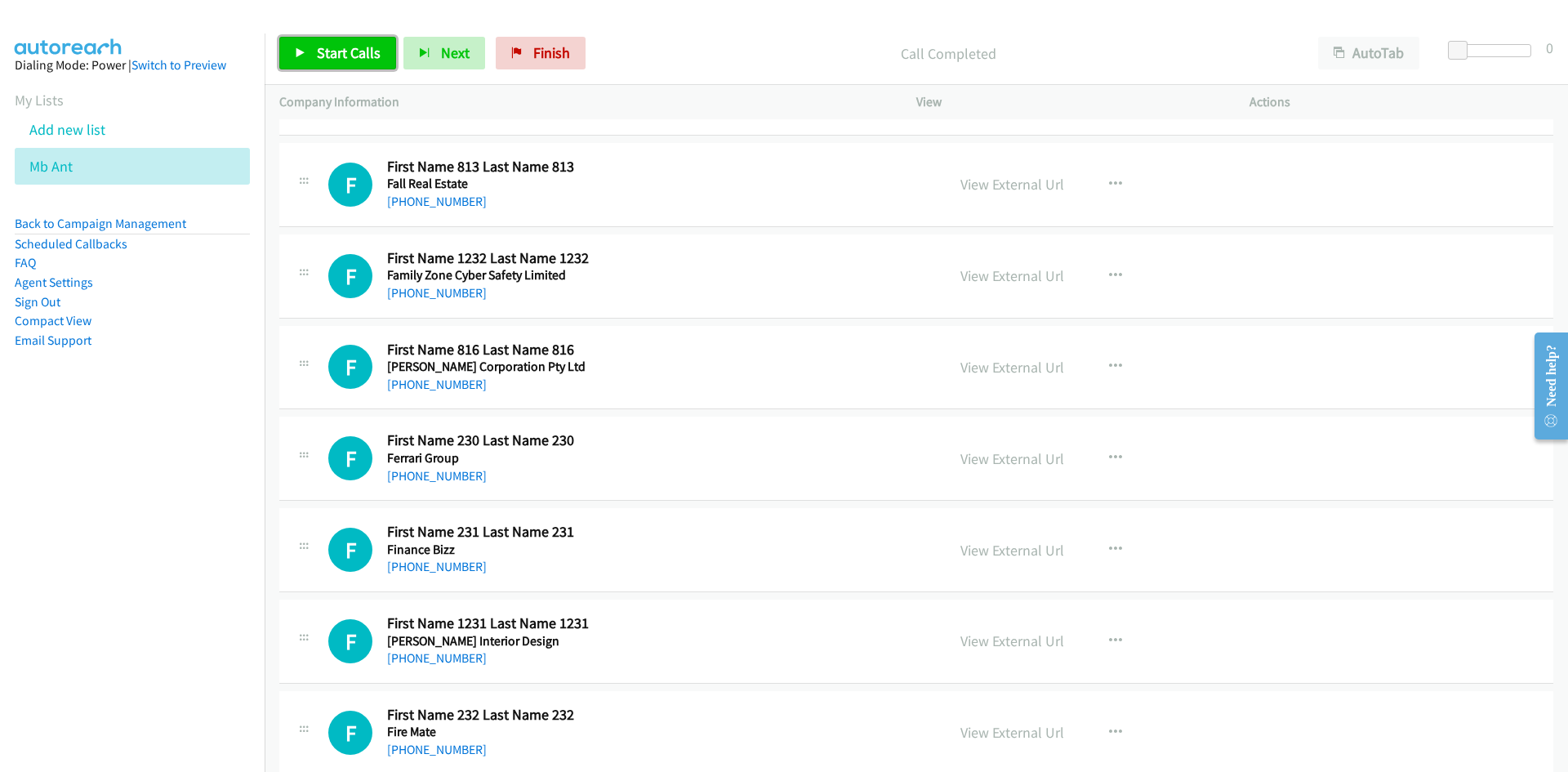
click at [341, 58] on span "Start Calls" at bounding box center [349, 53] width 64 height 19
click at [278, 46] on div "Start Calls Pause Next Finish Started AutoTab AutoTab 0" at bounding box center [916, 54] width 1304 height 63
click at [279, 46] on link "Pause" at bounding box center [324, 53] width 90 height 32
click at [1044, 181] on link "View External Url" at bounding box center [1012, 184] width 104 height 19
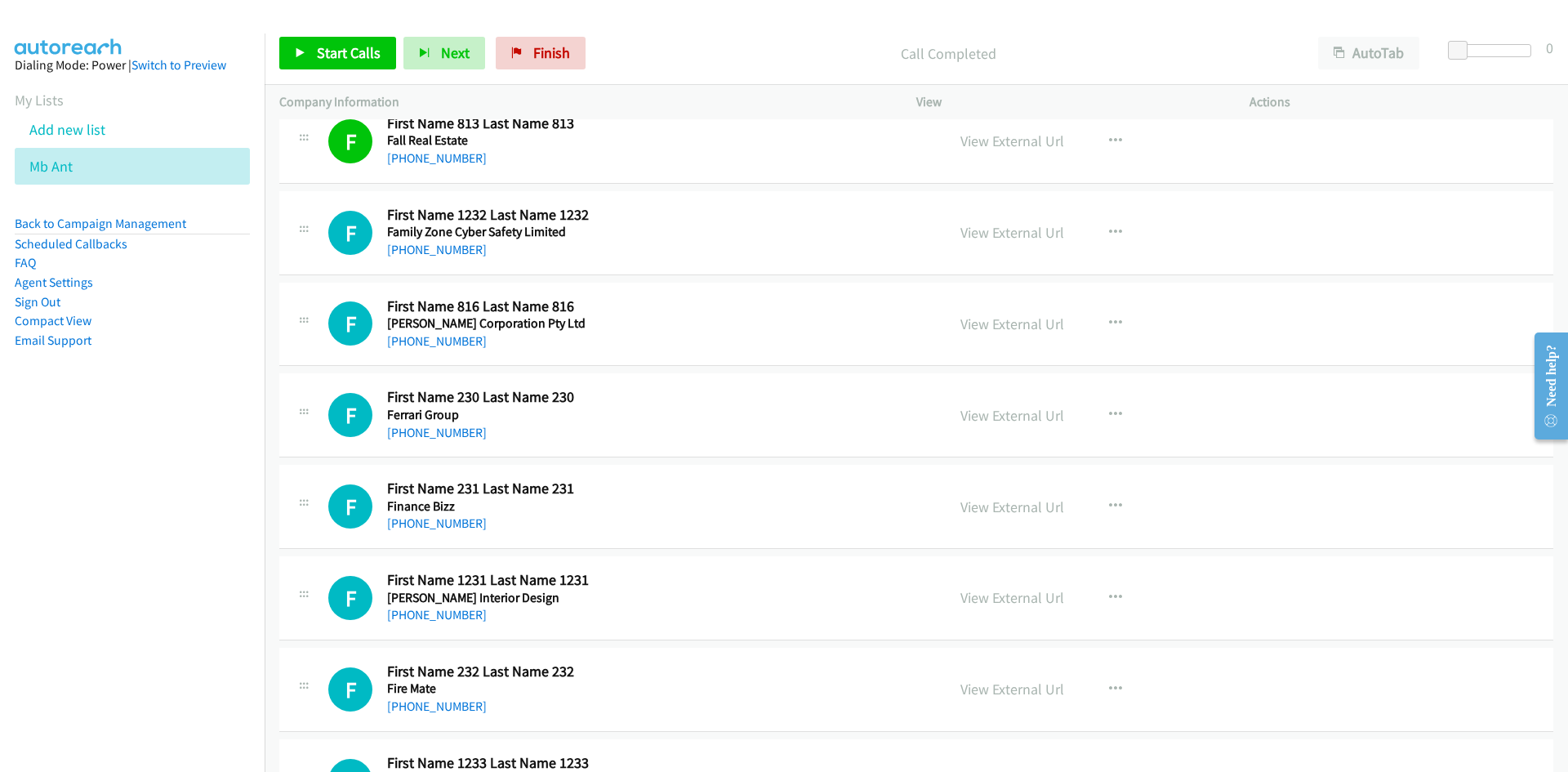
scroll to position [1797, 0]
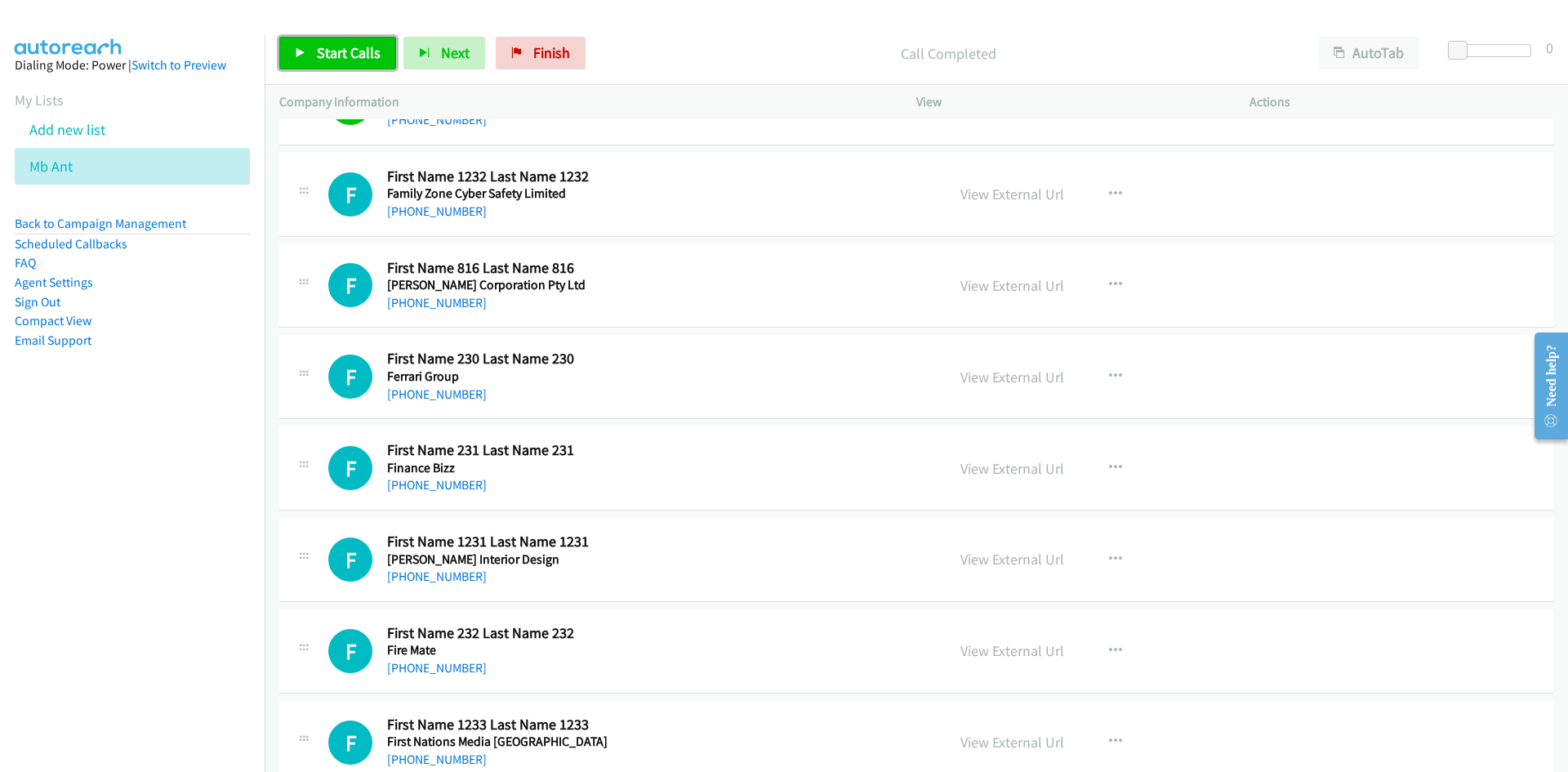
click at [375, 45] on span "Start Calls" at bounding box center [349, 53] width 64 height 19
click at [353, 48] on link "Pause" at bounding box center [324, 53] width 90 height 32
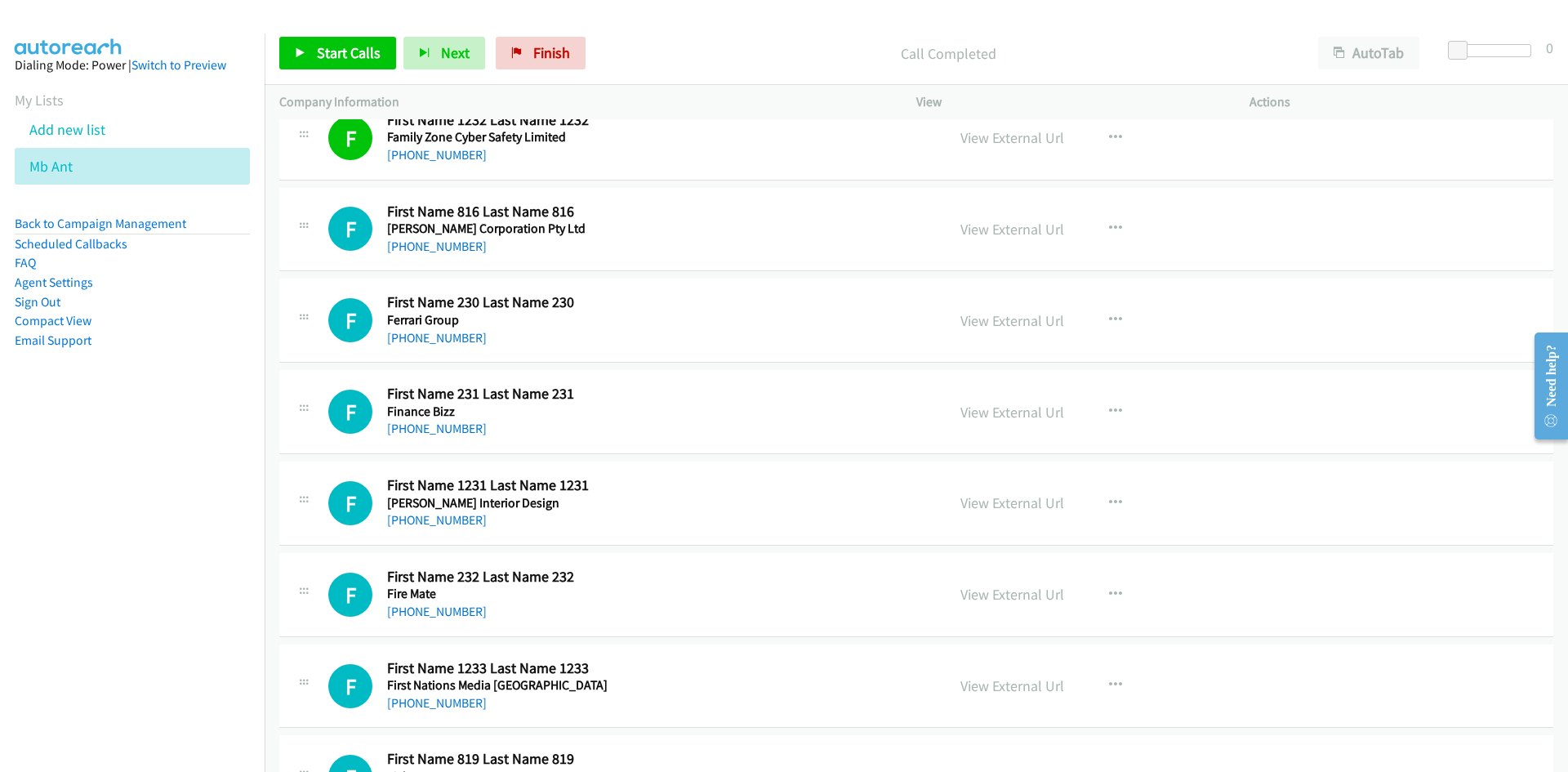
scroll to position [1879, 0]
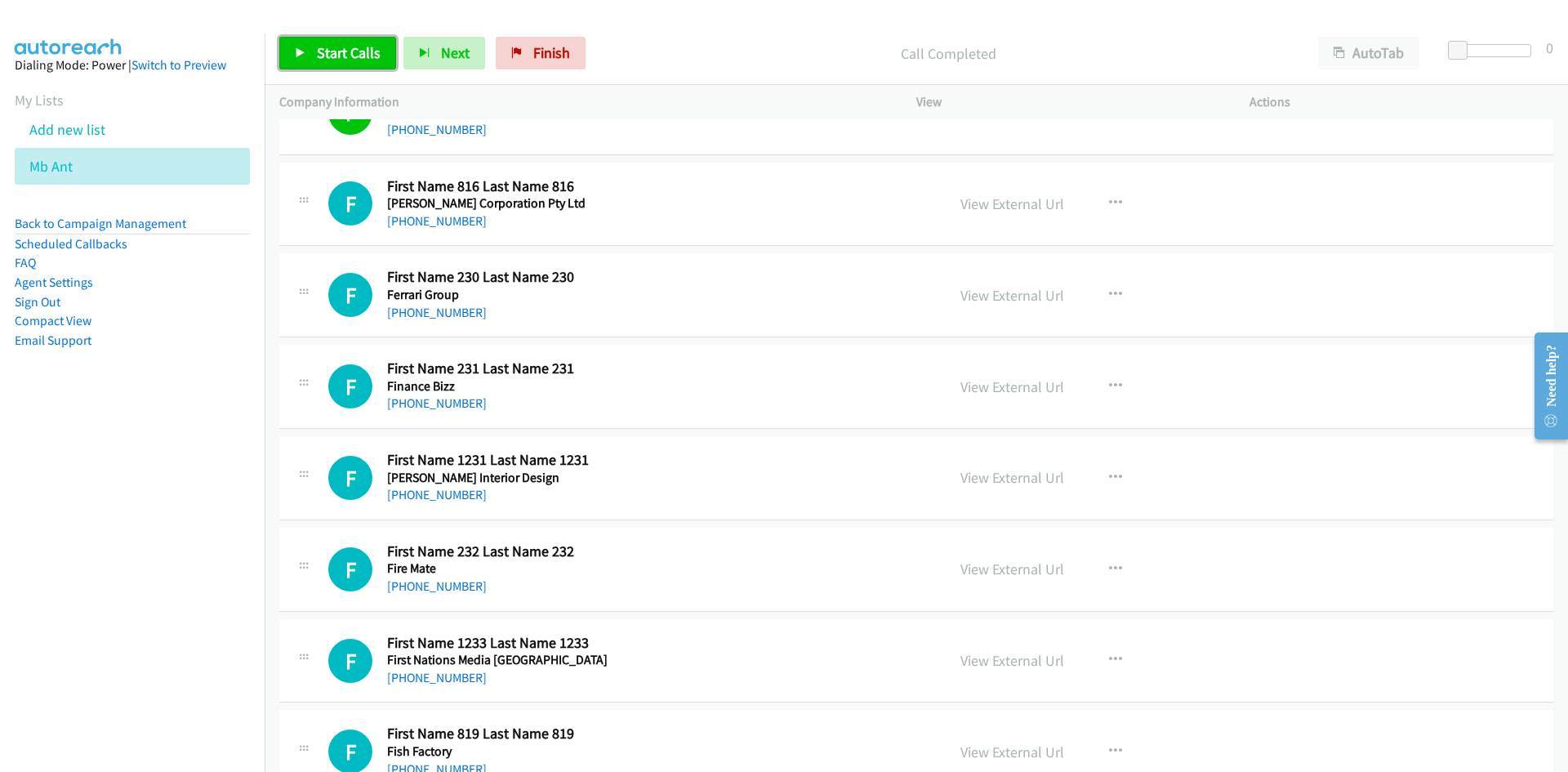
click at [369, 60] on span "Start Calls" at bounding box center [349, 53] width 64 height 19
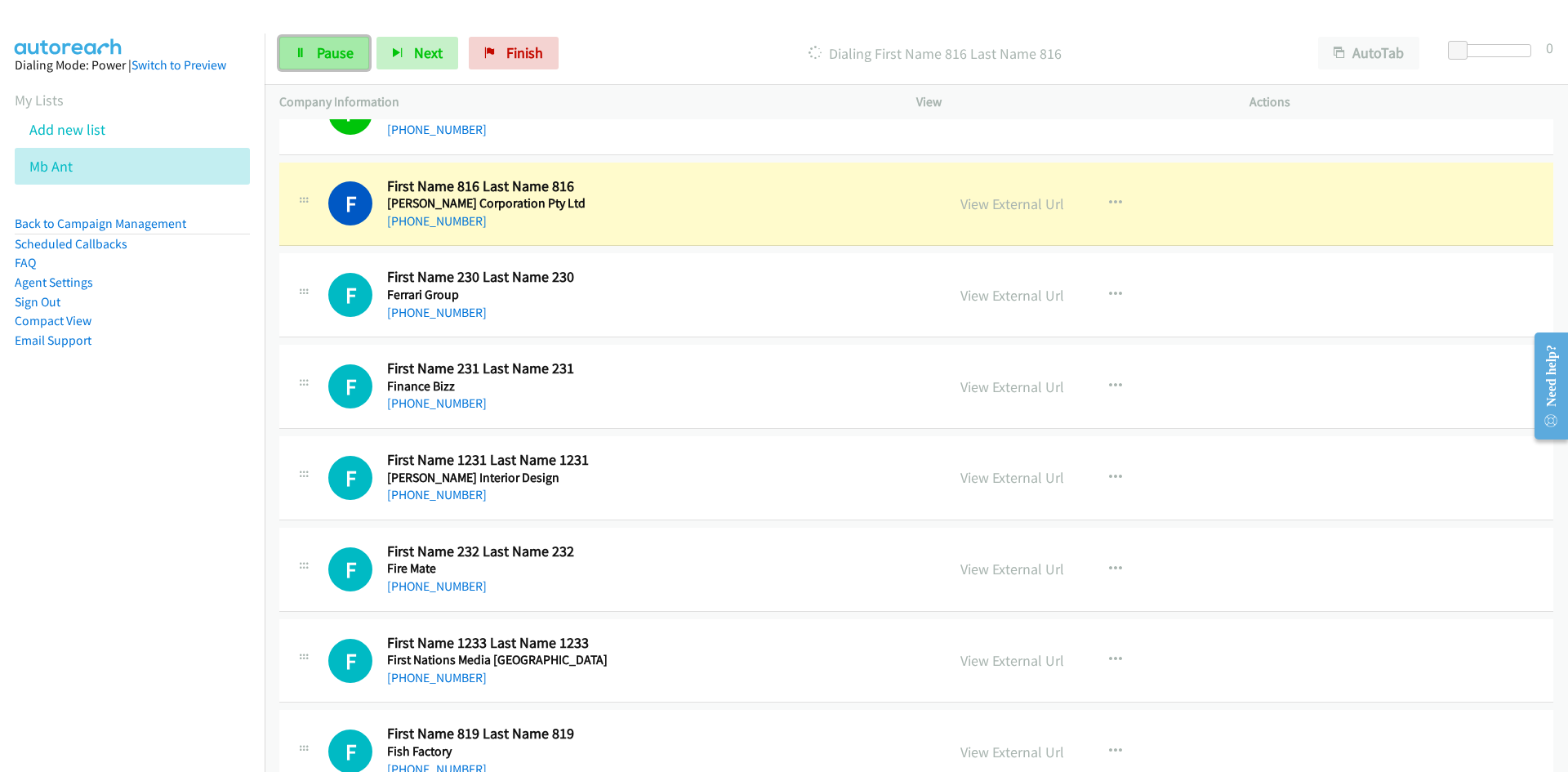
click at [350, 53] on span "Pause" at bounding box center [336, 53] width 37 height 19
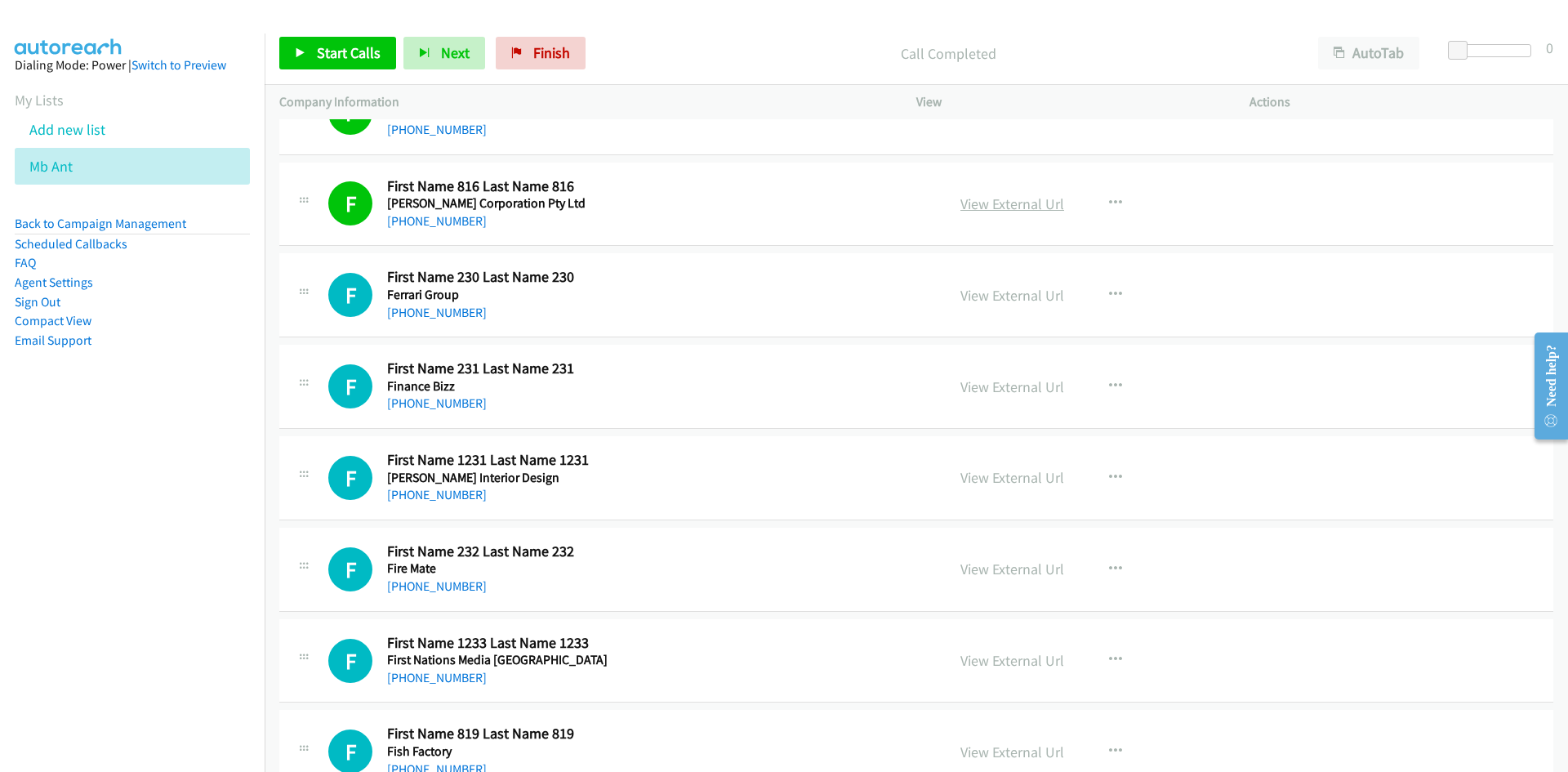
click at [1040, 211] on link "View External Url" at bounding box center [1012, 203] width 104 height 19
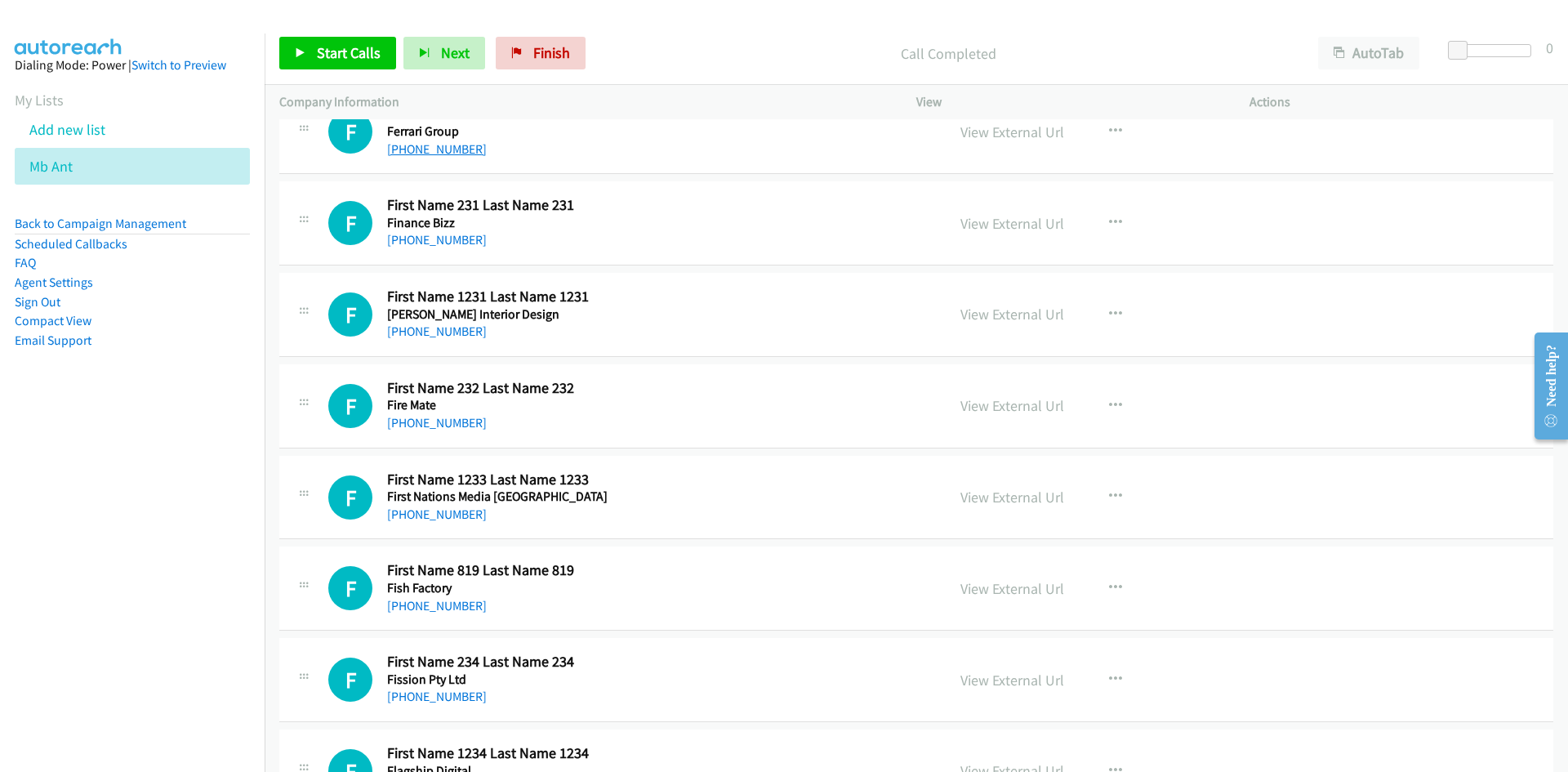
scroll to position [1961, 0]
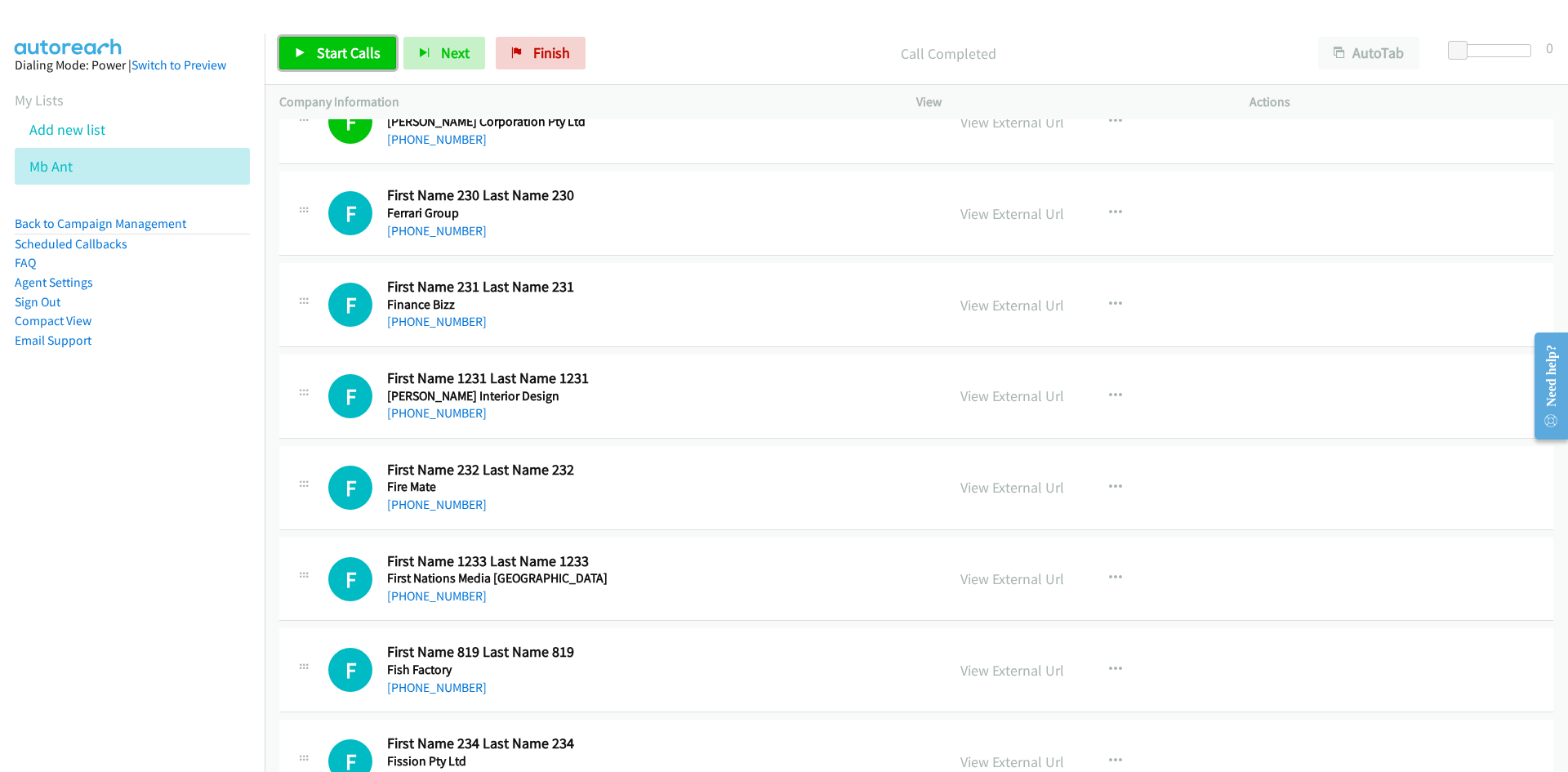
click at [376, 43] on link "Start Calls" at bounding box center [338, 53] width 117 height 32
click at [328, 57] on span "Pause" at bounding box center [336, 53] width 37 height 19
click at [1131, 201] on div "View External Url View External Url Schedule/Manage Callback Start Calls Here R…" at bounding box center [1119, 213] width 348 height 54
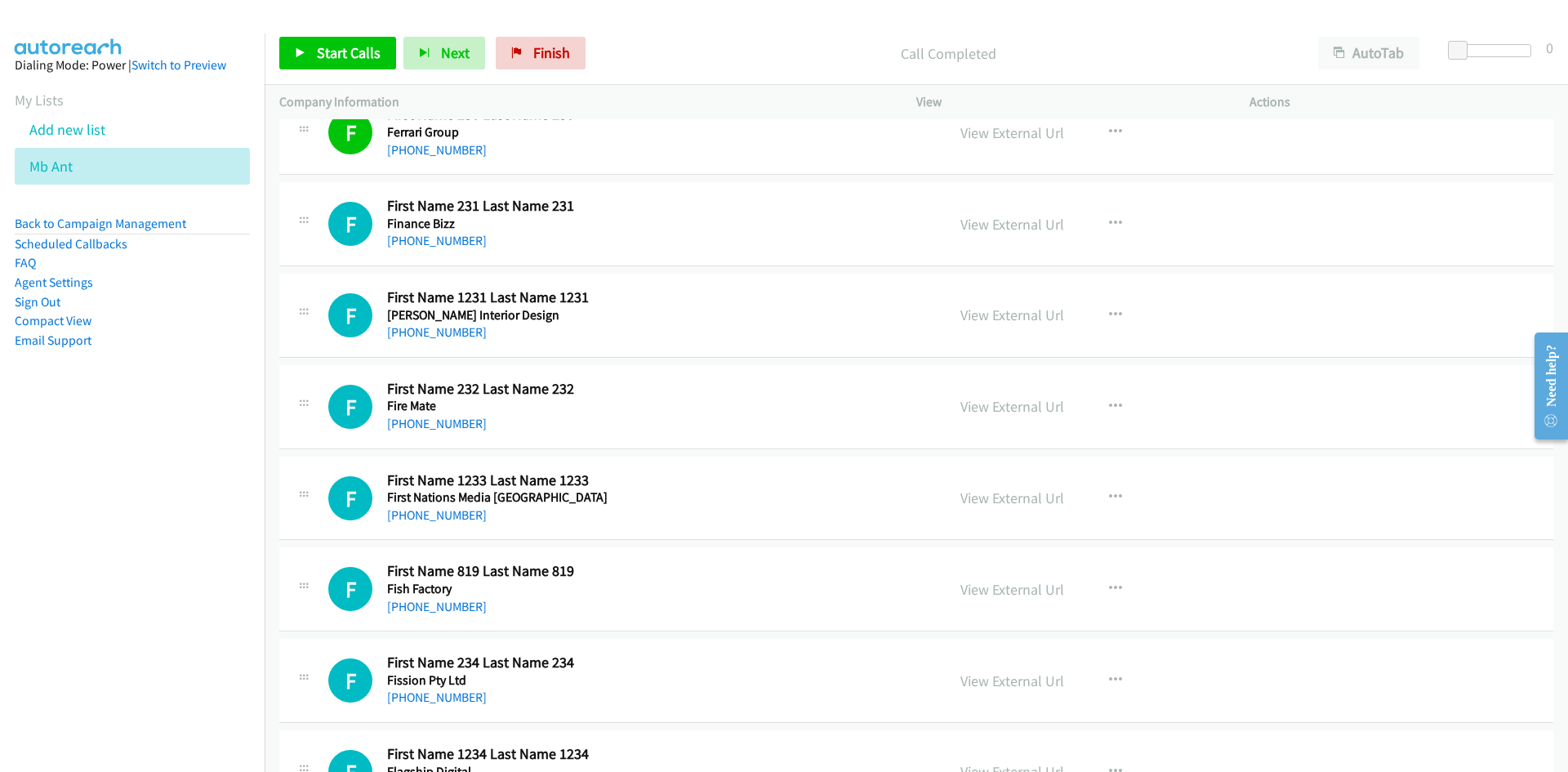
scroll to position [2042, 0]
click at [371, 38] on link "Start Calls" at bounding box center [338, 53] width 117 height 32
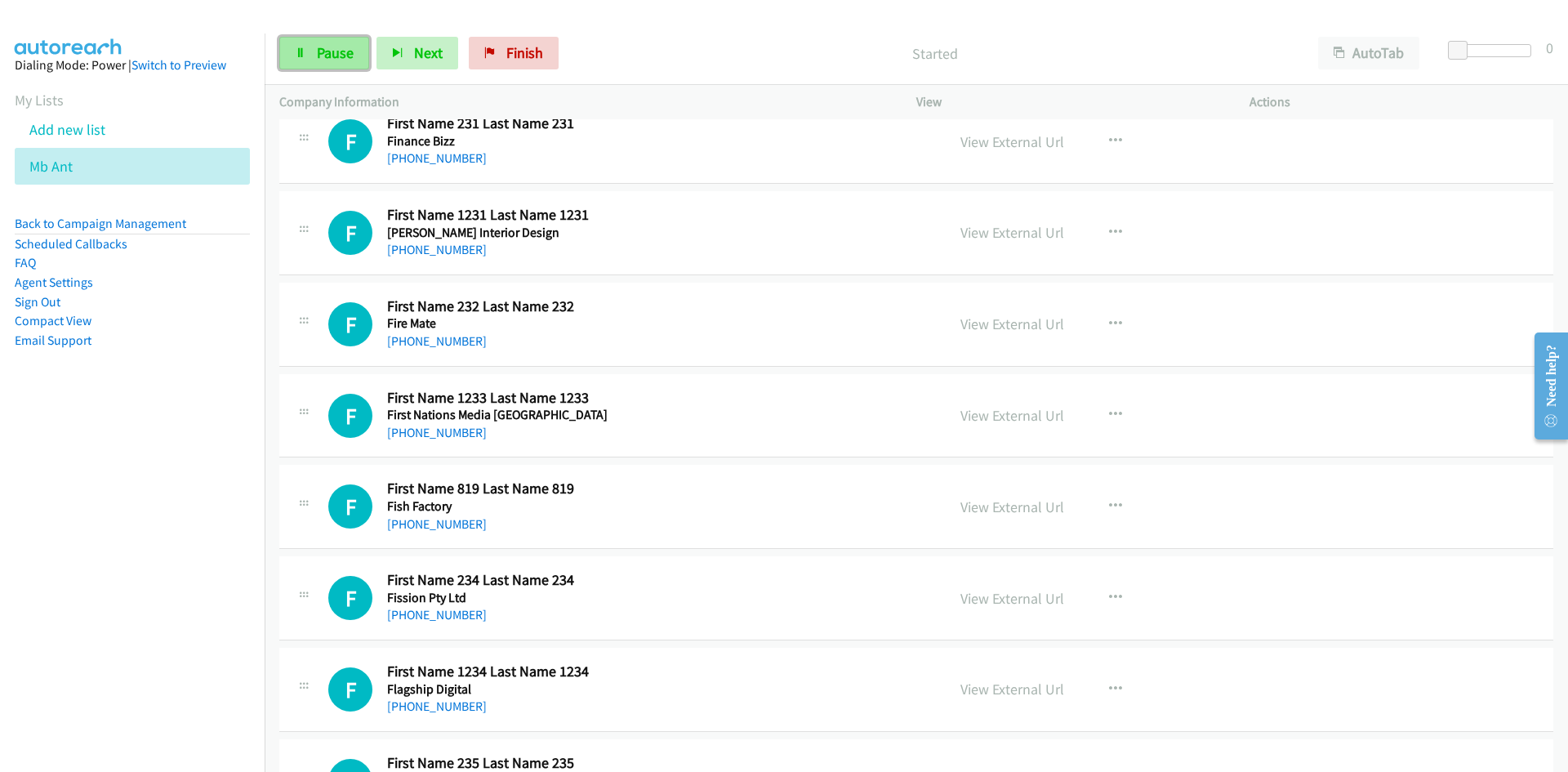
click at [356, 39] on link "Pause" at bounding box center [324, 53] width 90 height 32
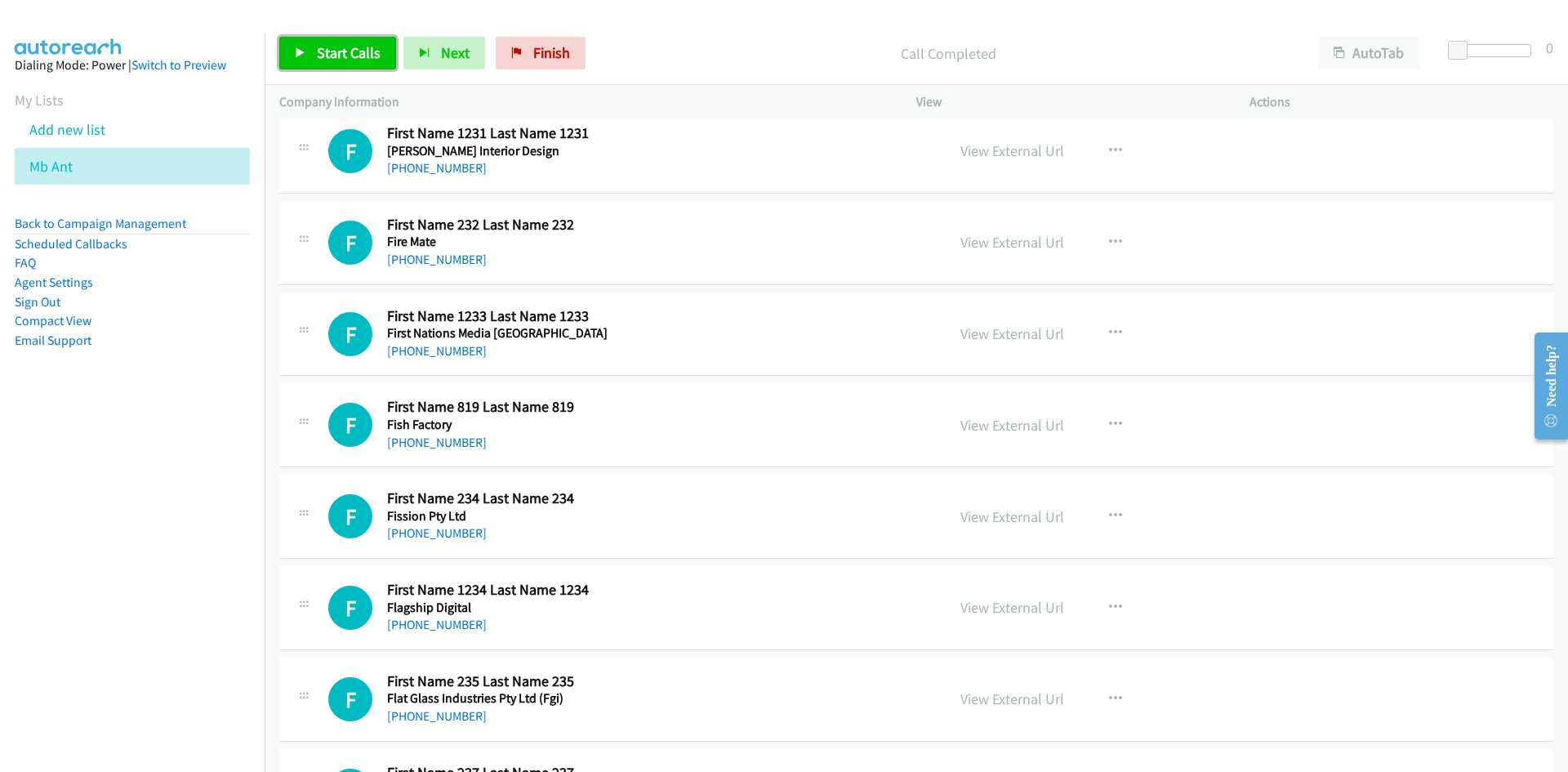
click at [392, 53] on link "Start Calls" at bounding box center [338, 53] width 117 height 32
click at [356, 50] on link "Pause" at bounding box center [324, 53] width 90 height 32
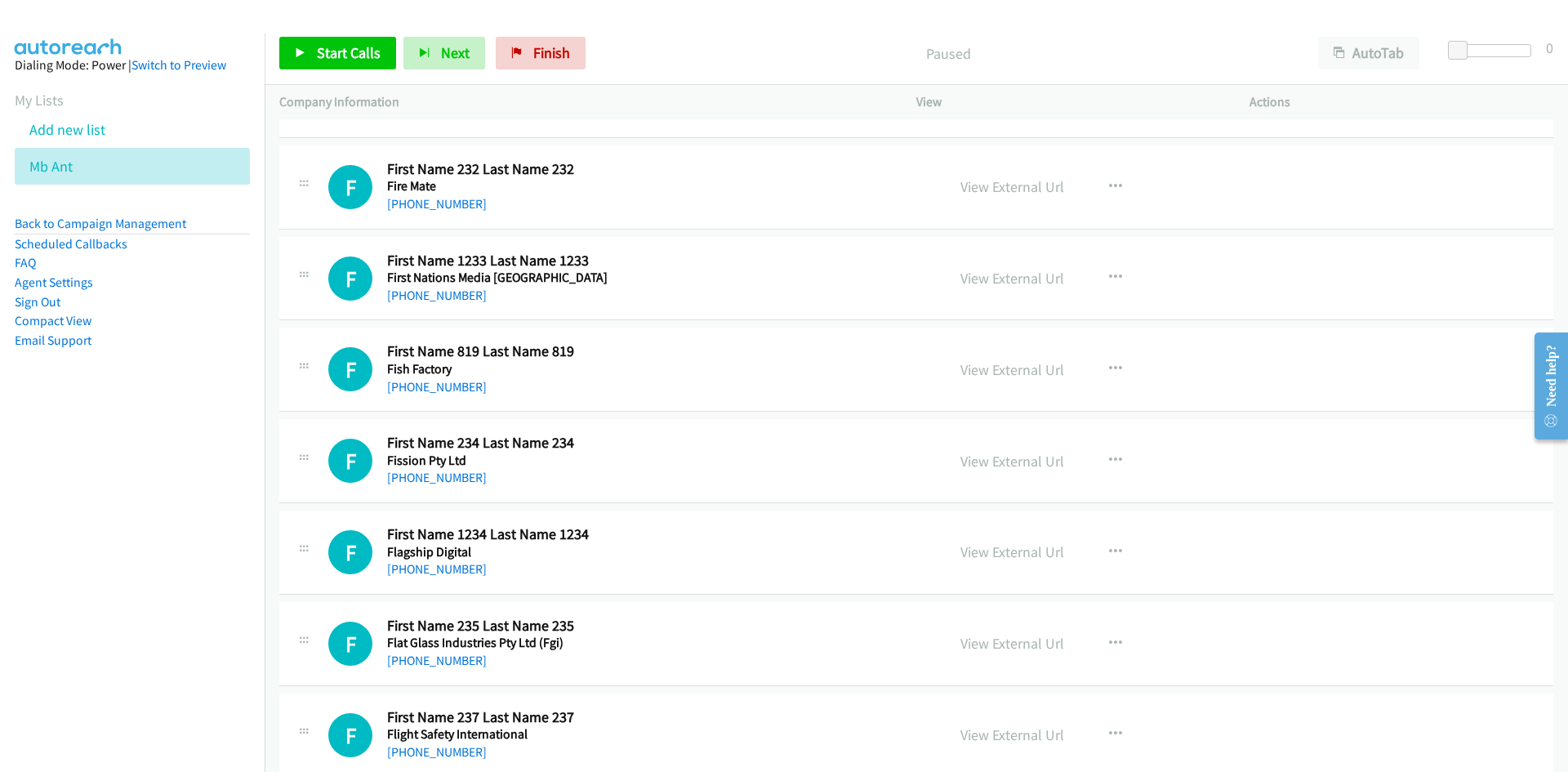
scroll to position [2287, 0]
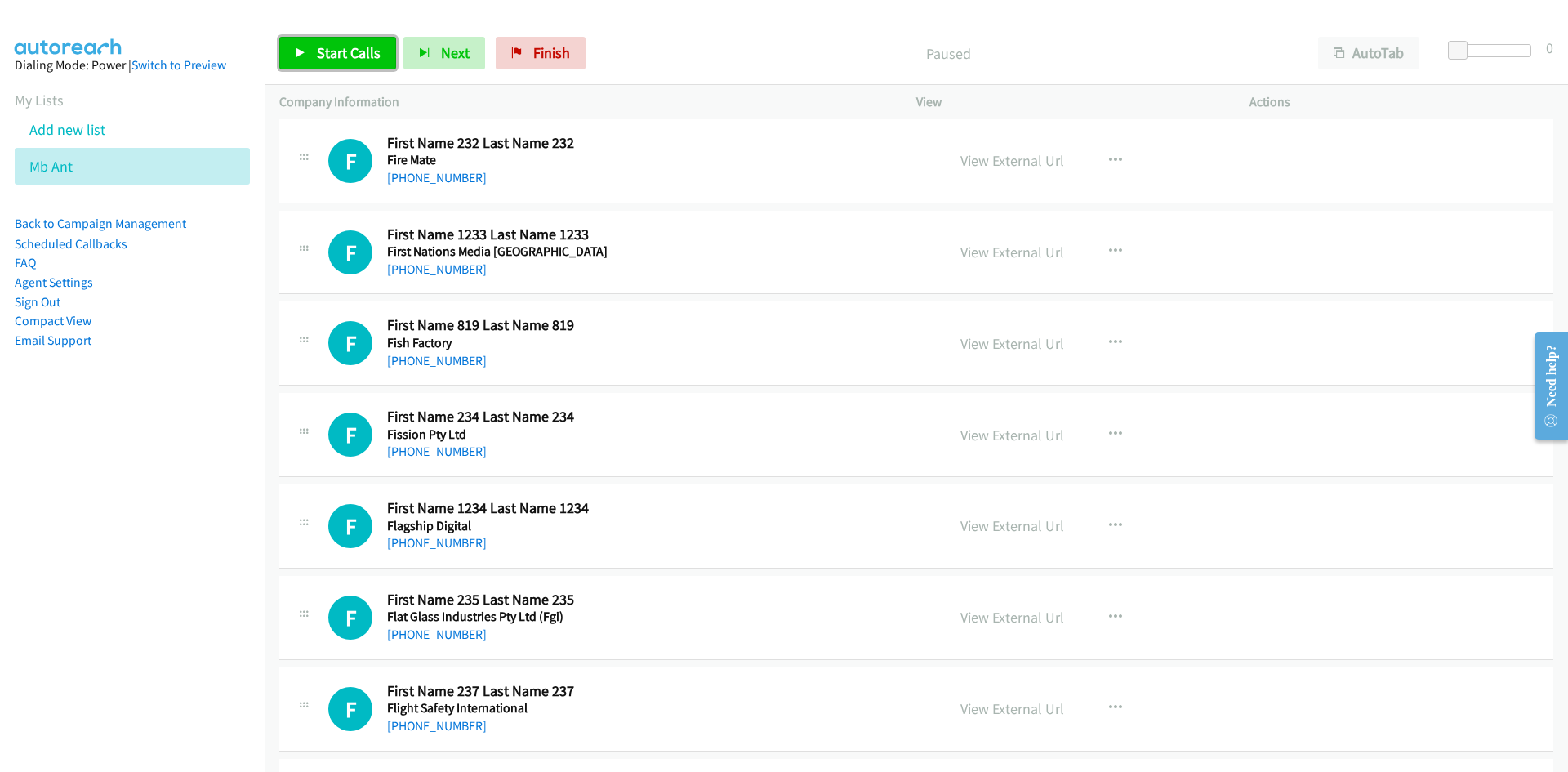
click at [383, 65] on link "Start Calls" at bounding box center [338, 53] width 117 height 32
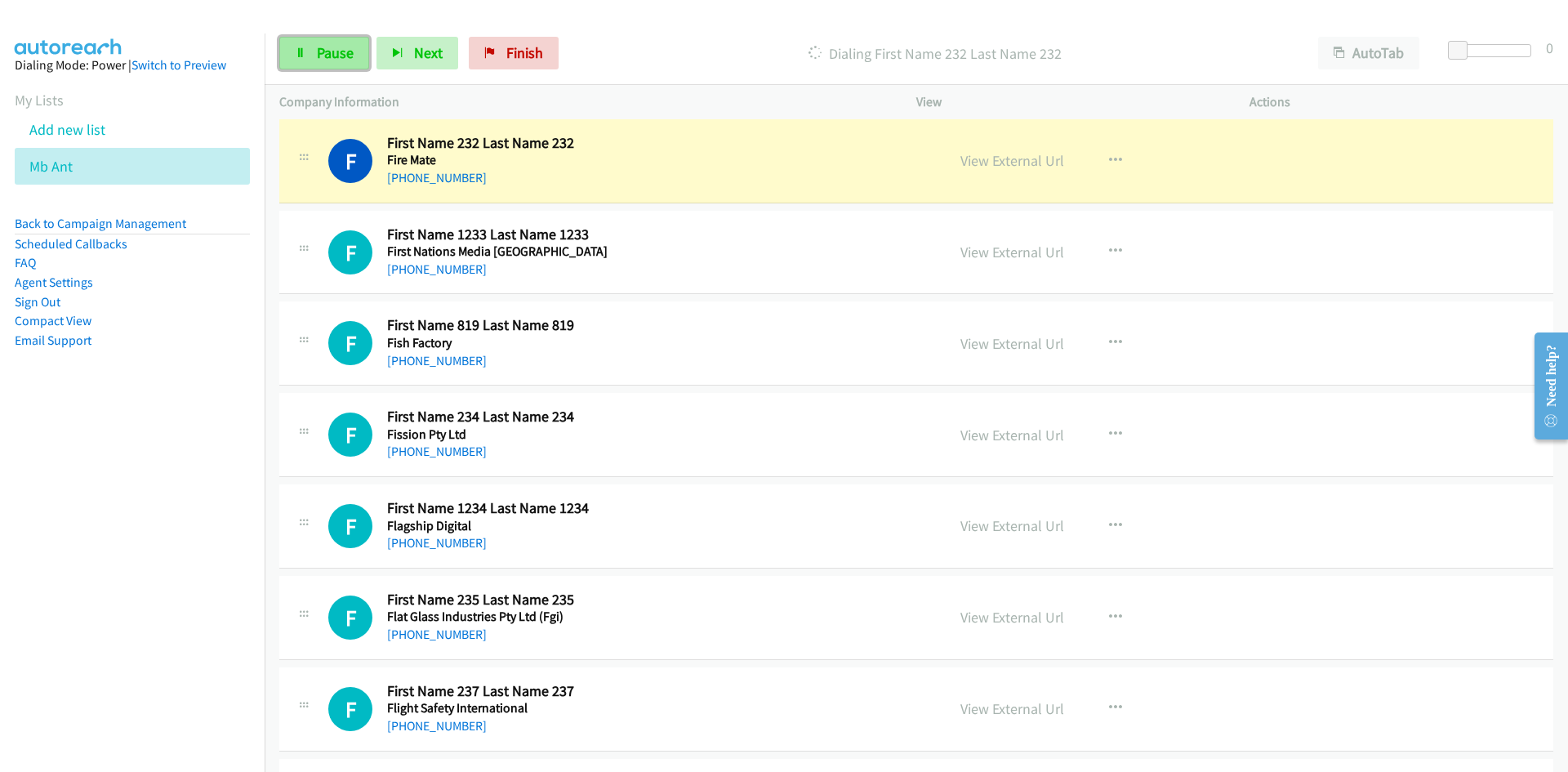
click at [362, 47] on link "Pause" at bounding box center [324, 53] width 90 height 32
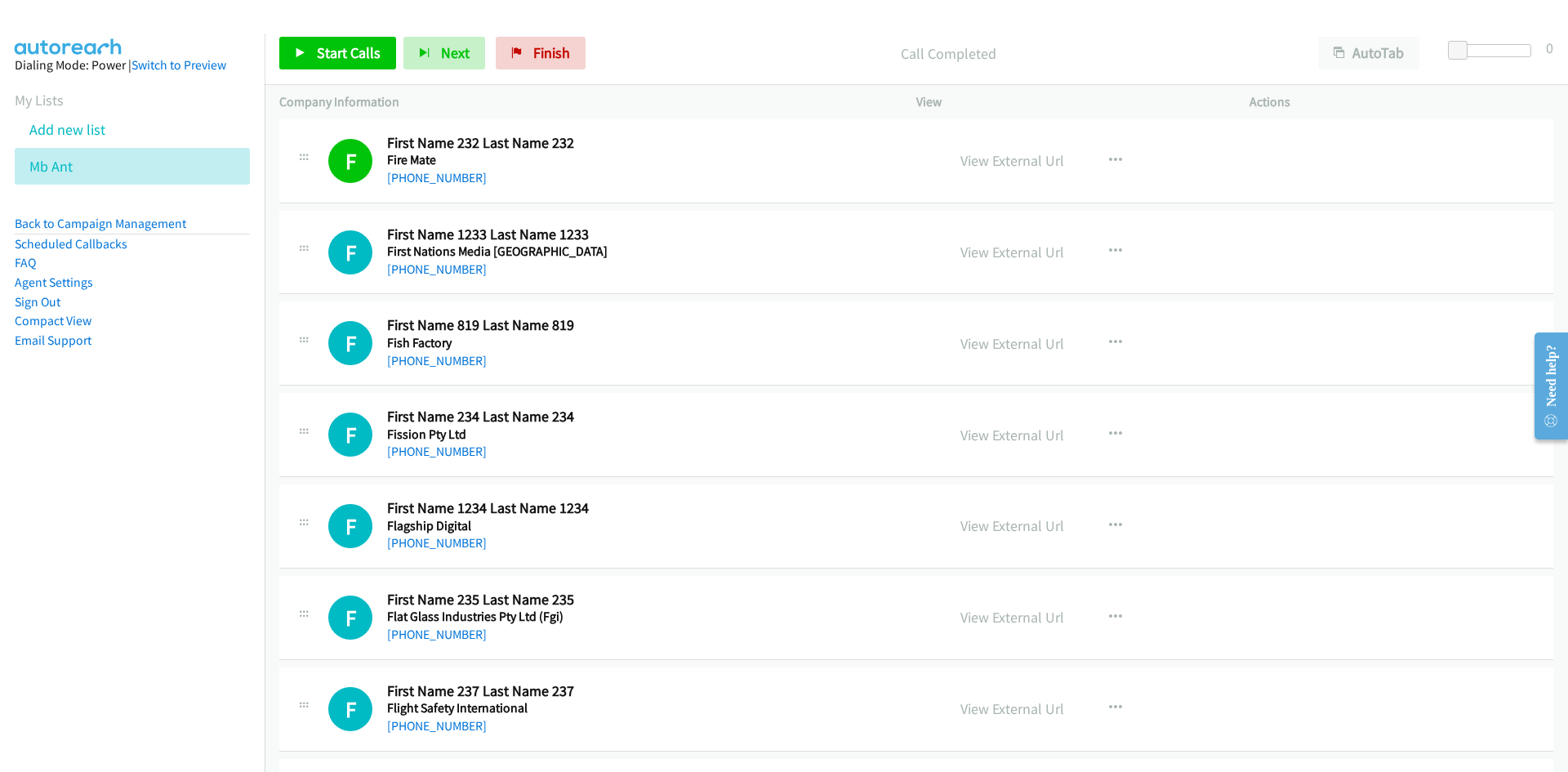
scroll to position [2369, 0]
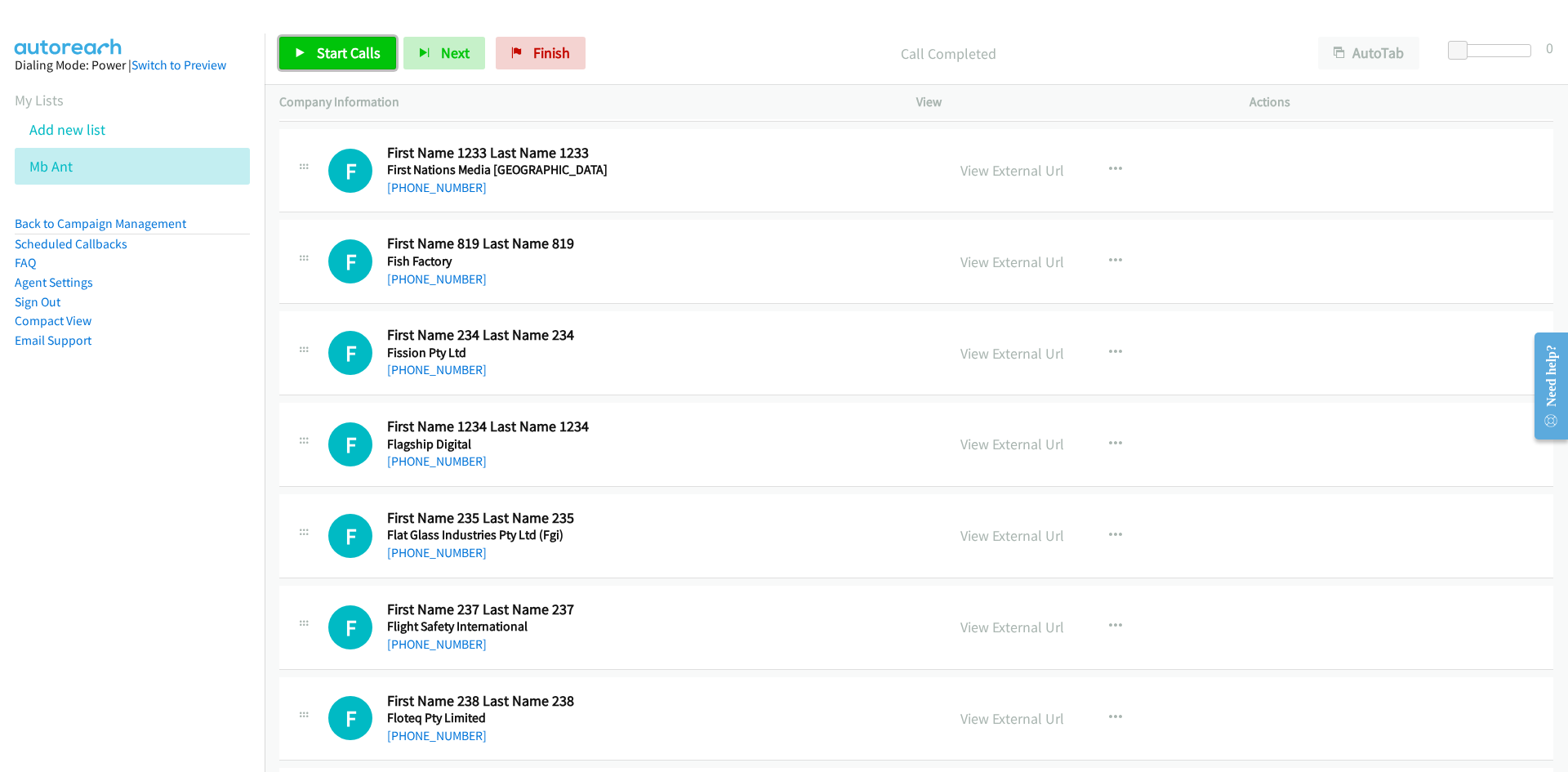
click at [349, 47] on span "Start Calls" at bounding box center [349, 53] width 64 height 19
click at [349, 47] on span "Pause" at bounding box center [336, 53] width 37 height 19
click at [293, 38] on link "Start Calls" at bounding box center [338, 53] width 117 height 32
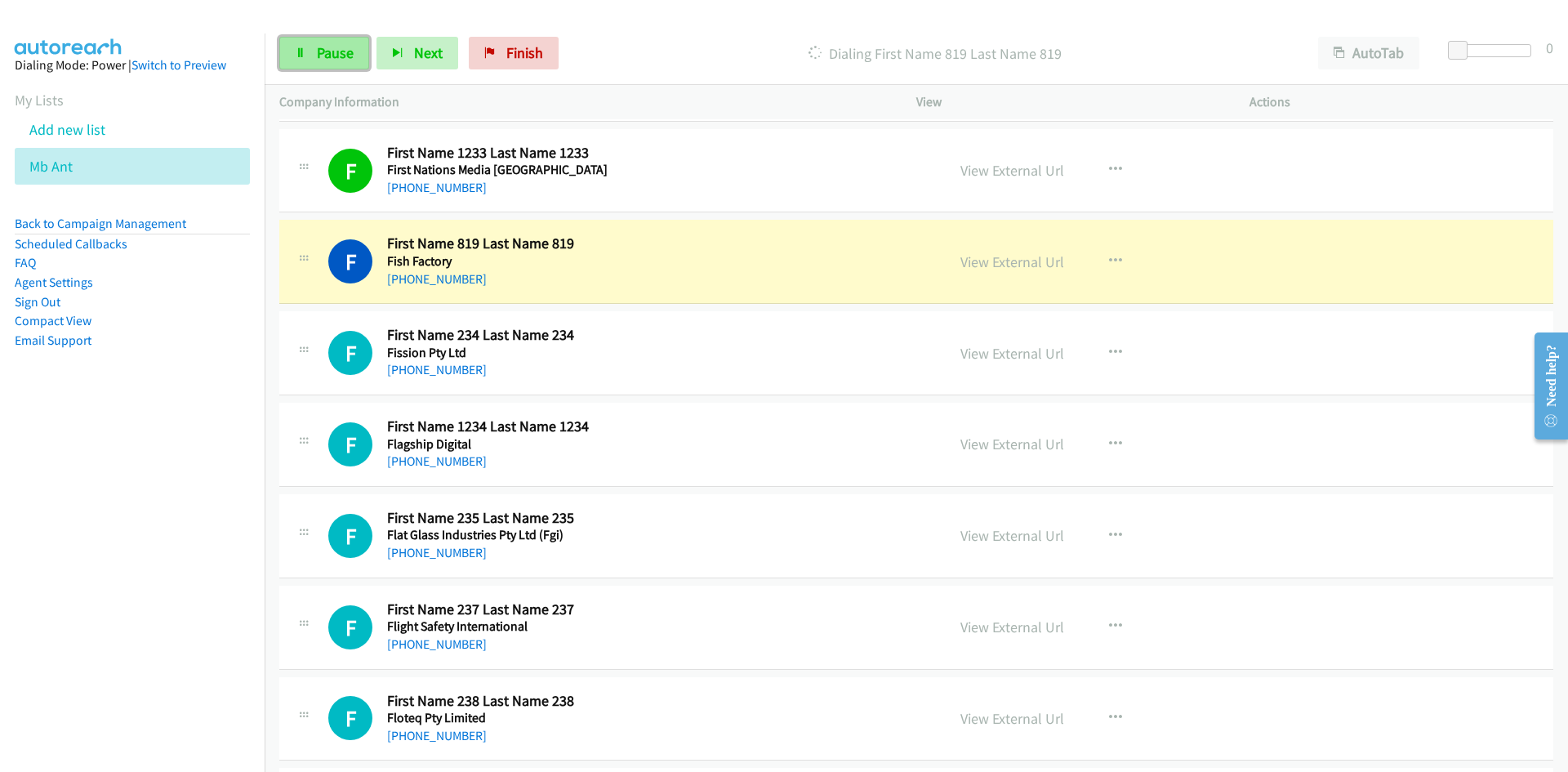
click at [293, 38] on link "Pause" at bounding box center [324, 53] width 90 height 32
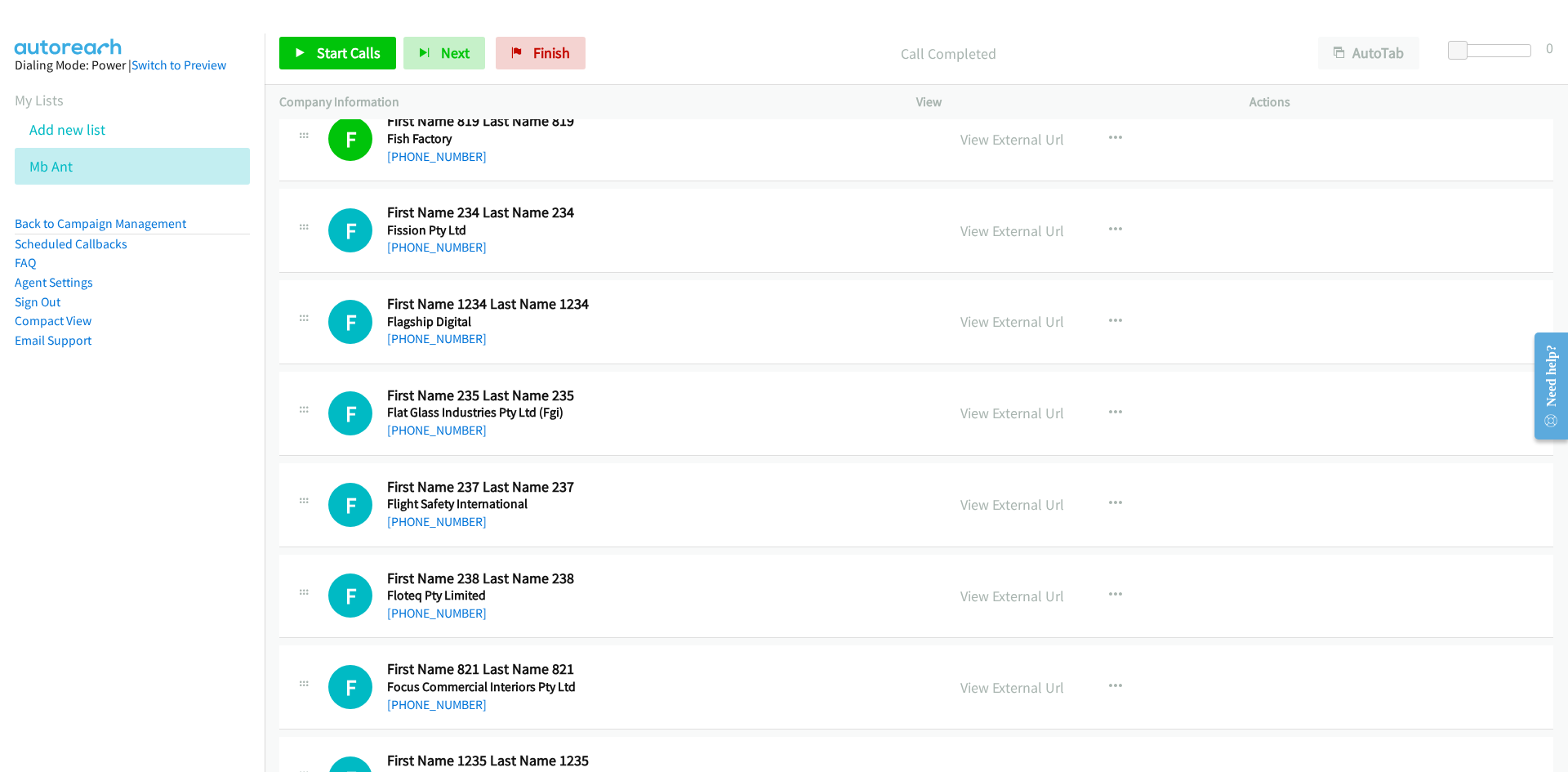
scroll to position [2532, 0]
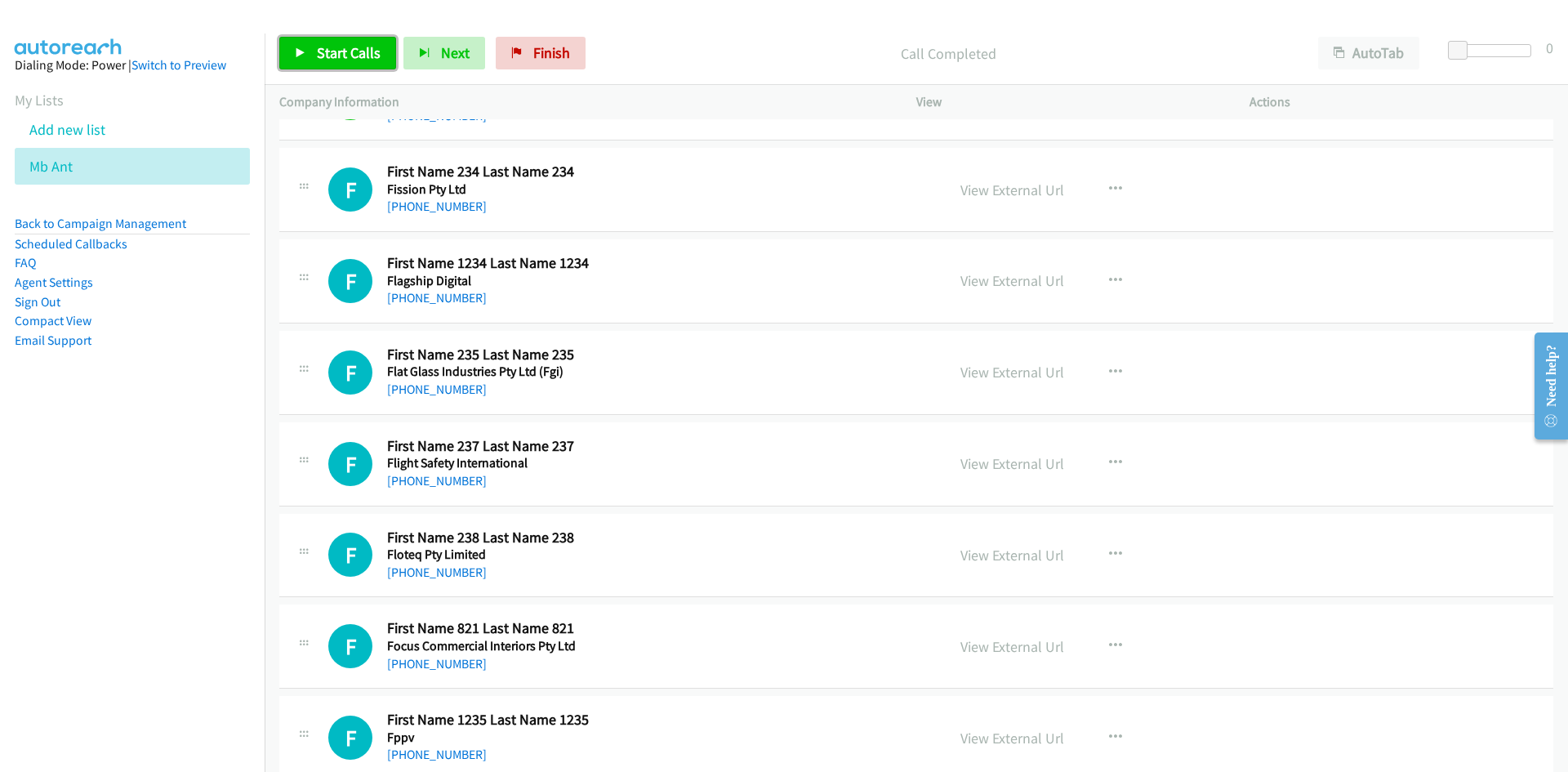
click at [354, 52] on span "Start Calls" at bounding box center [349, 53] width 64 height 19
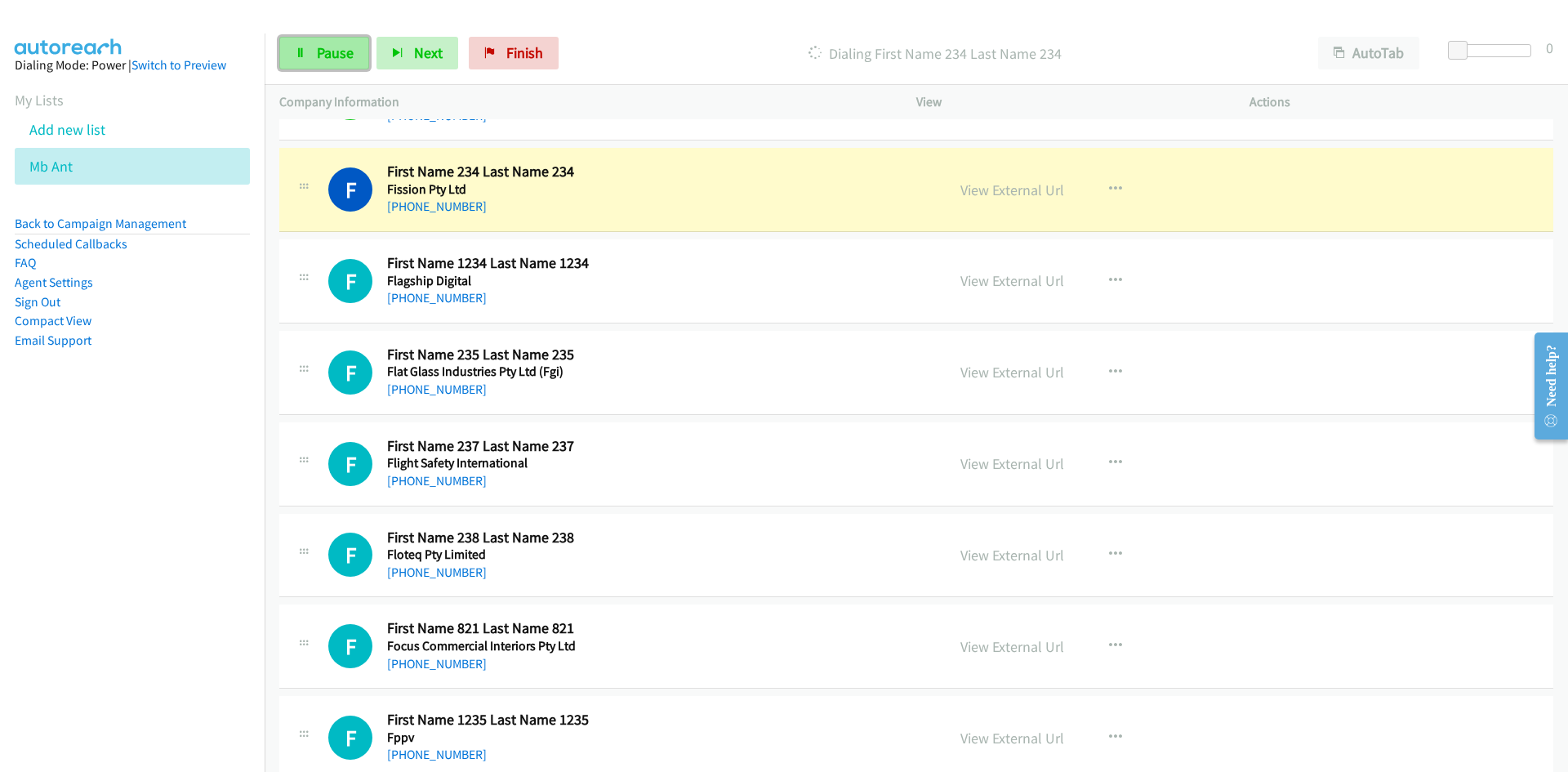
click at [354, 52] on link "Pause" at bounding box center [324, 53] width 90 height 32
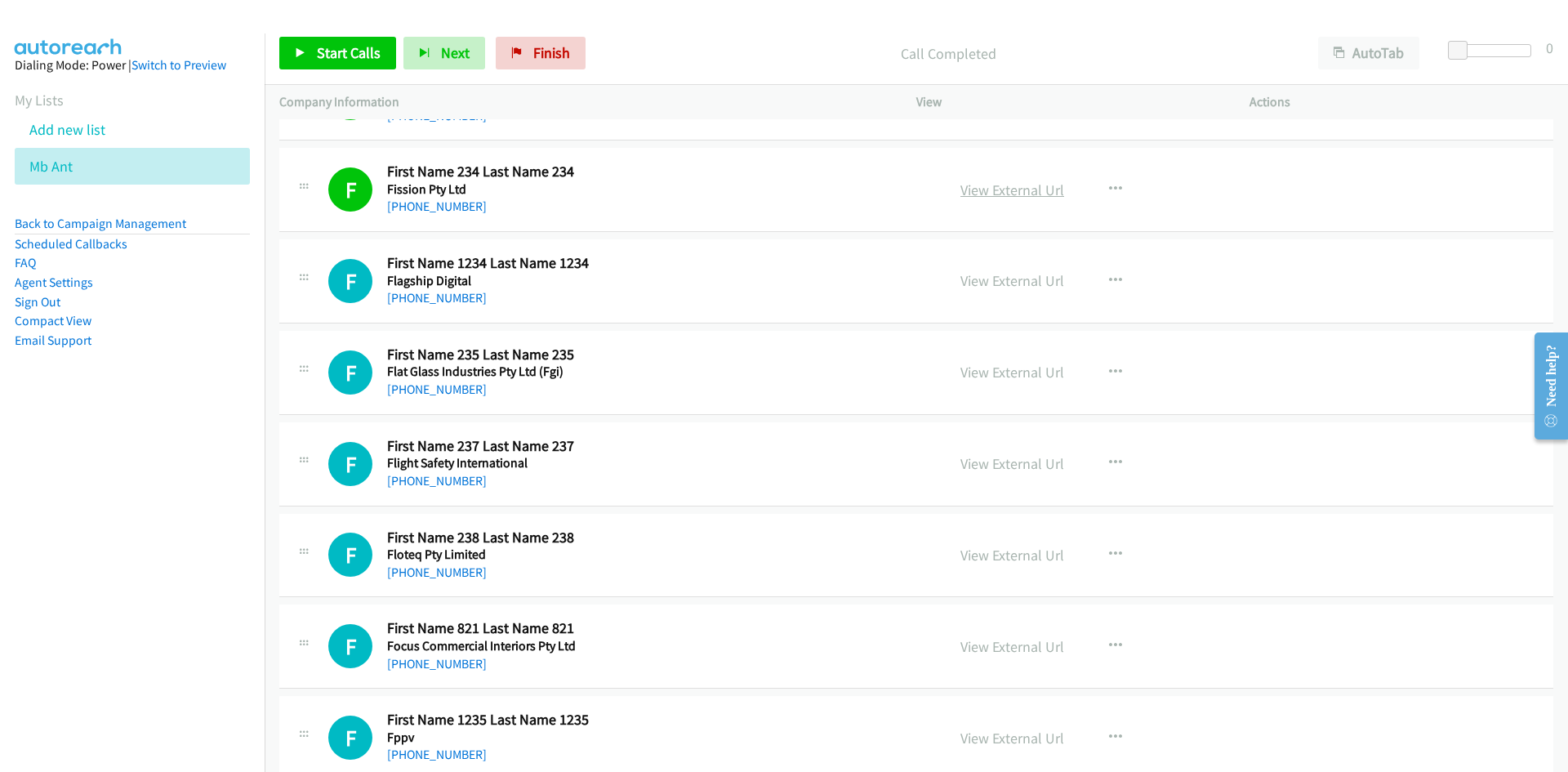
click at [1011, 196] on link "View External Url" at bounding box center [1012, 190] width 104 height 19
click at [673, 533] on h2 "First Name 238 Last Name 238" at bounding box center [533, 538] width 294 height 19
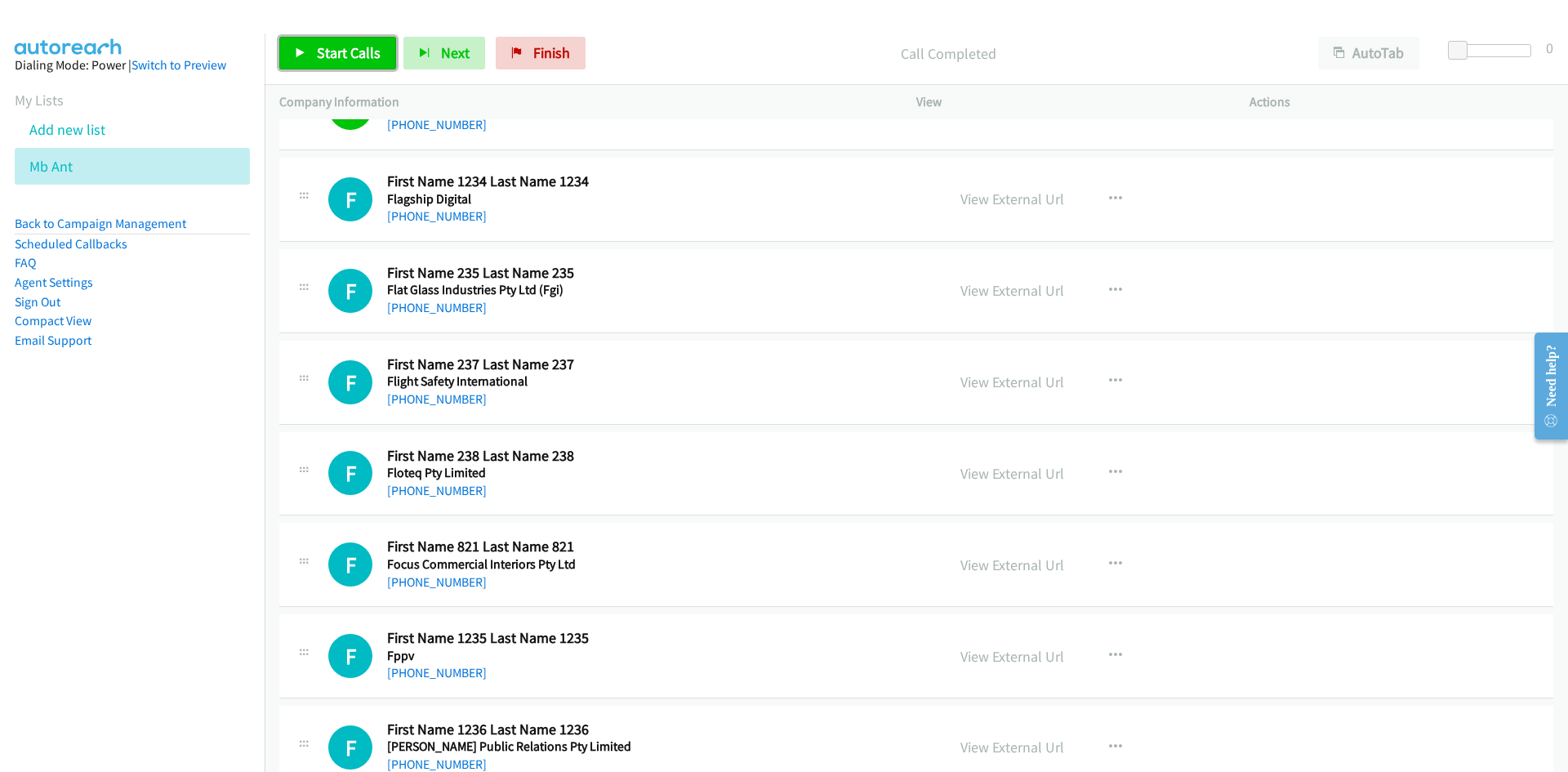
click at [297, 45] on link "Start Calls" at bounding box center [338, 53] width 117 height 32
click at [297, 45] on link "Pause" at bounding box center [324, 53] width 90 height 32
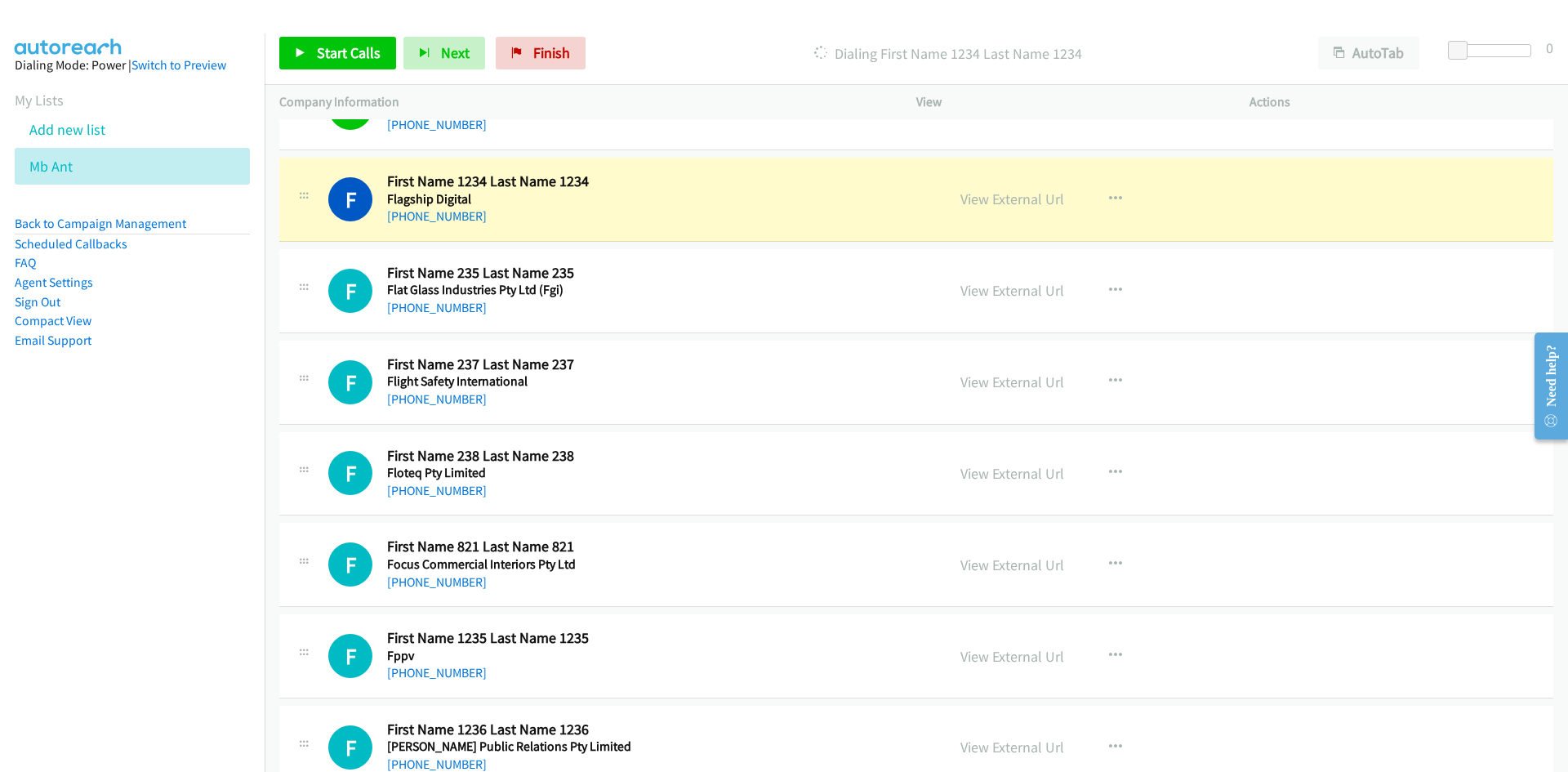
click at [717, 113] on div "Company Information" at bounding box center [583, 102] width 637 height 34
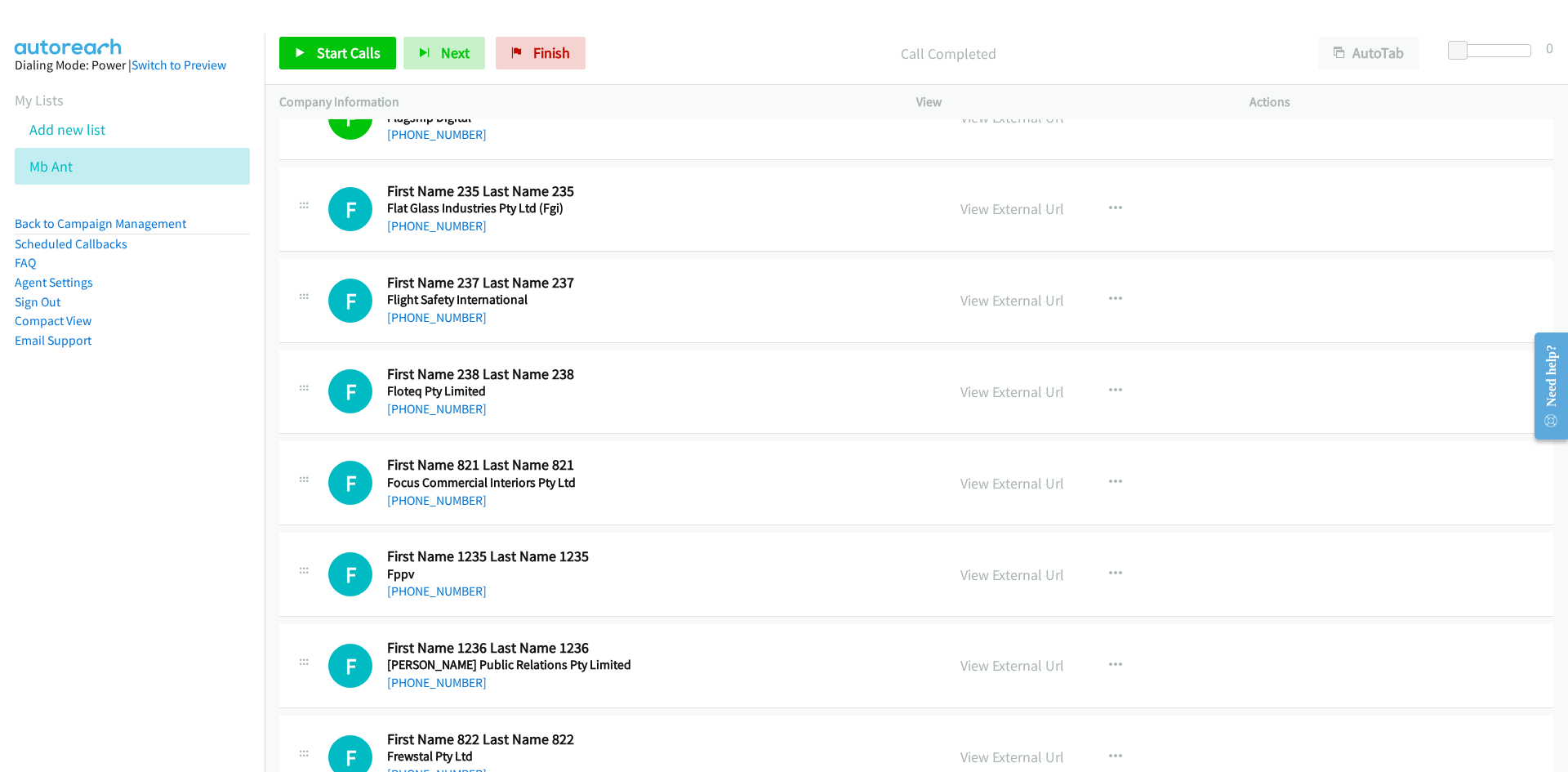
scroll to position [2777, 0]
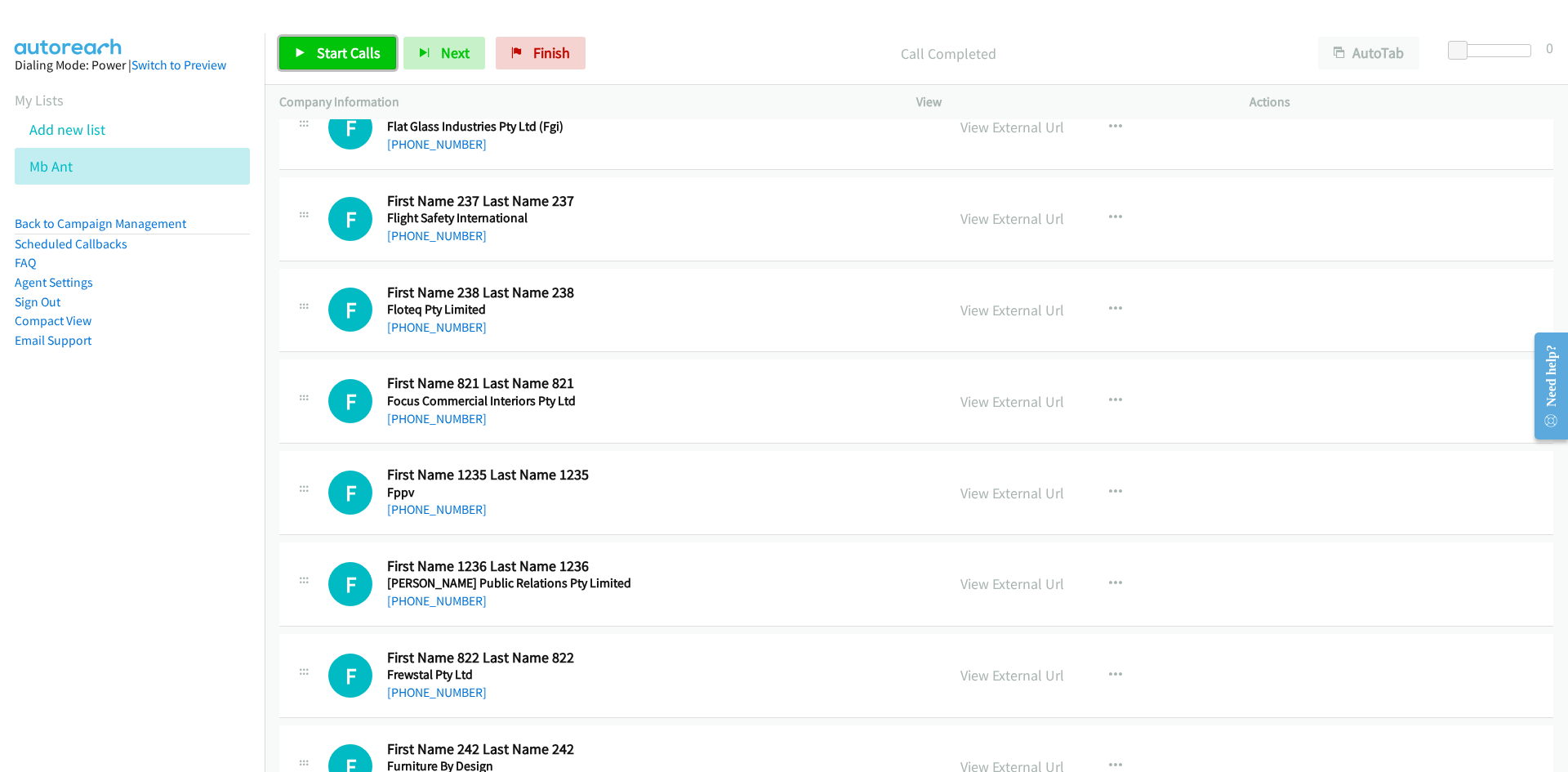
click at [330, 43] on link "Start Calls" at bounding box center [338, 53] width 117 height 32
click at [324, 43] on link "Pause" at bounding box center [324, 53] width 90 height 32
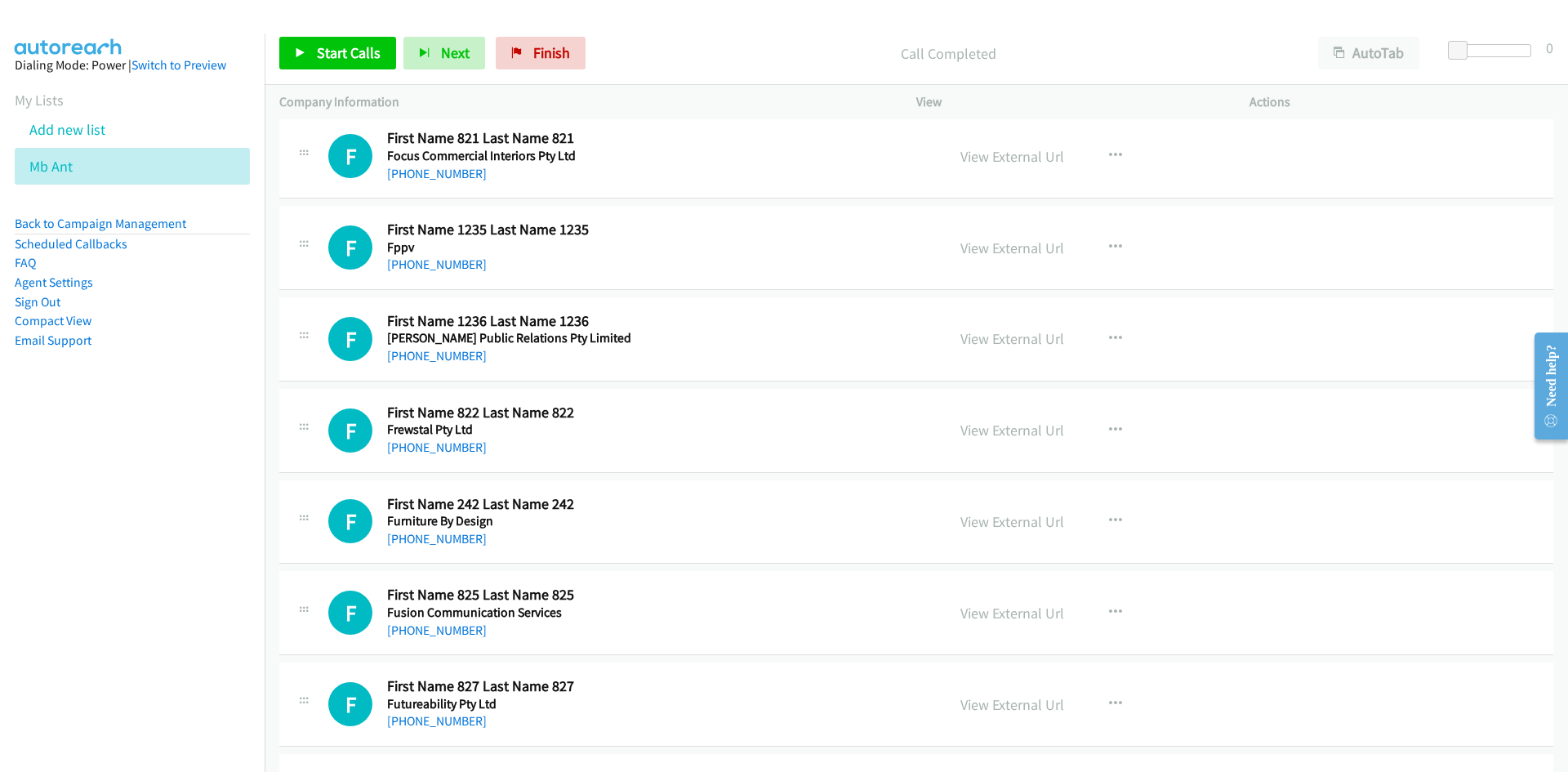
scroll to position [3104, 0]
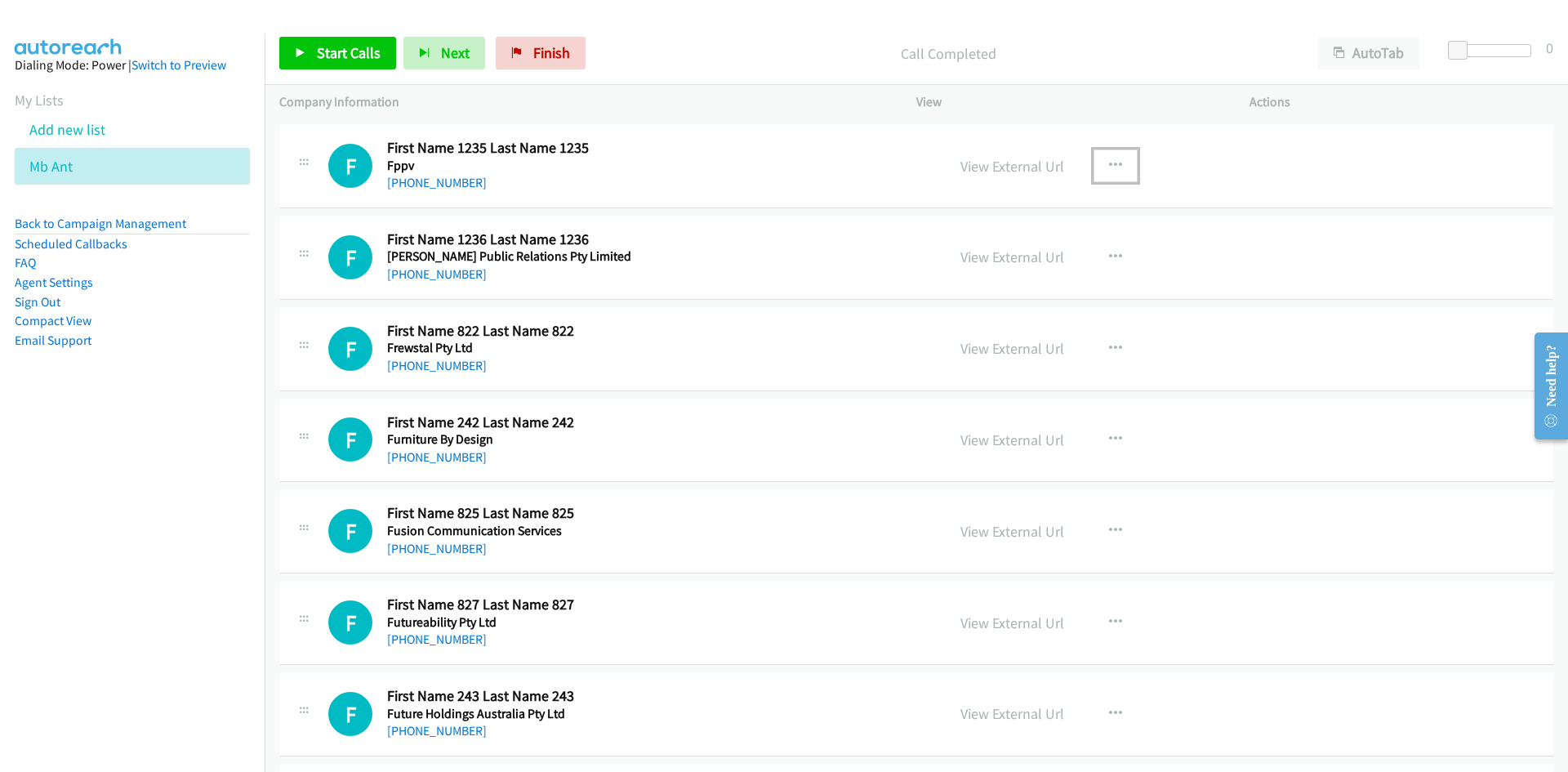
click at [1109, 165] on icon "button" at bounding box center [1115, 166] width 13 height 13
click at [919, 275] on link "Start Calls Here" at bounding box center [1028, 272] width 217 height 32
click at [335, 61] on span "Start Calls" at bounding box center [349, 53] width 64 height 19
click at [335, 61] on span "Pause" at bounding box center [336, 53] width 37 height 19
click at [616, 474] on div "F Callback Scheduled First Name 242 Last Name 242 Furniture By Design [GEOGRAPH…" at bounding box center [916, 441] width 1274 height 84
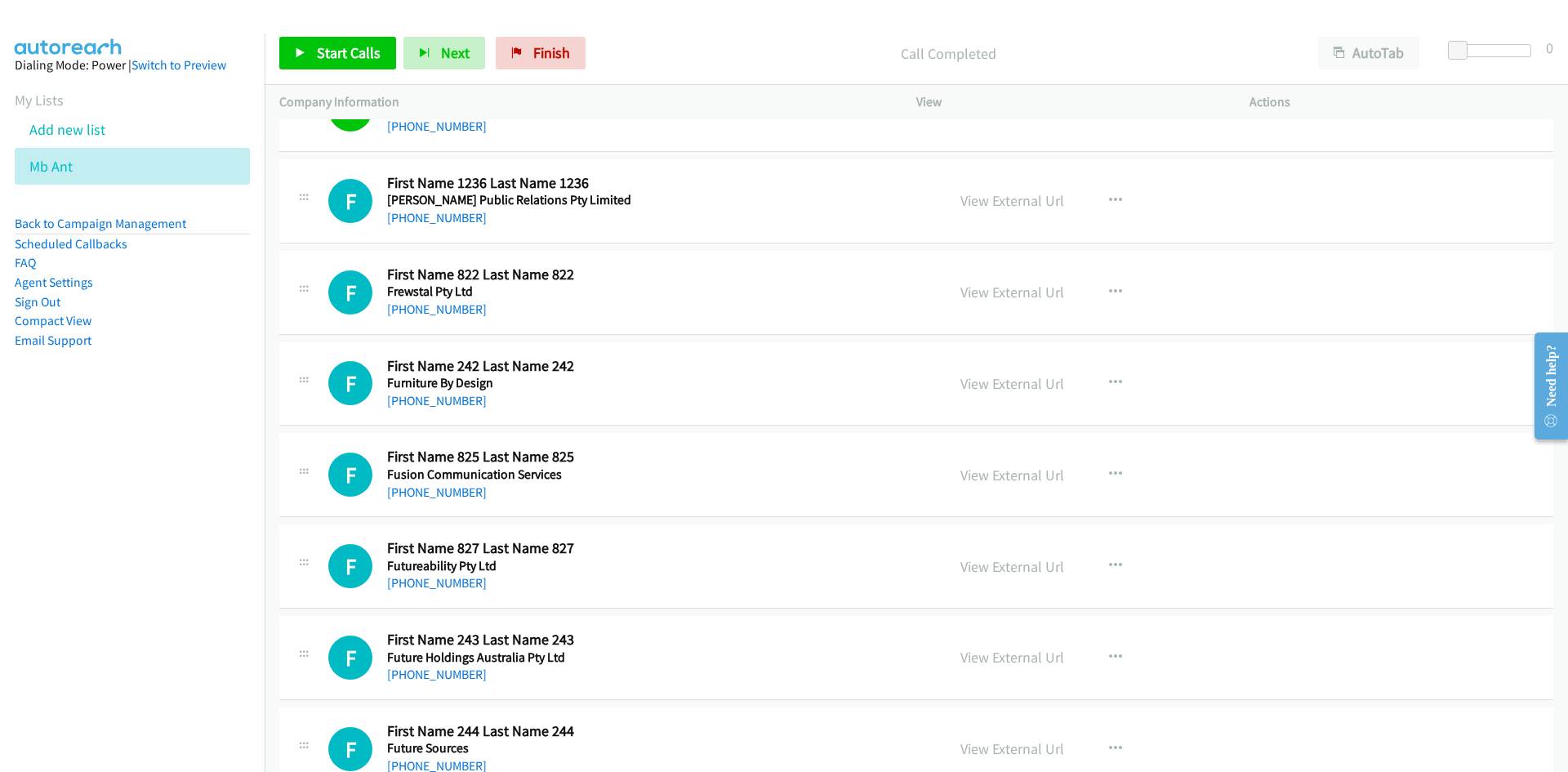
scroll to position [3185, 0]
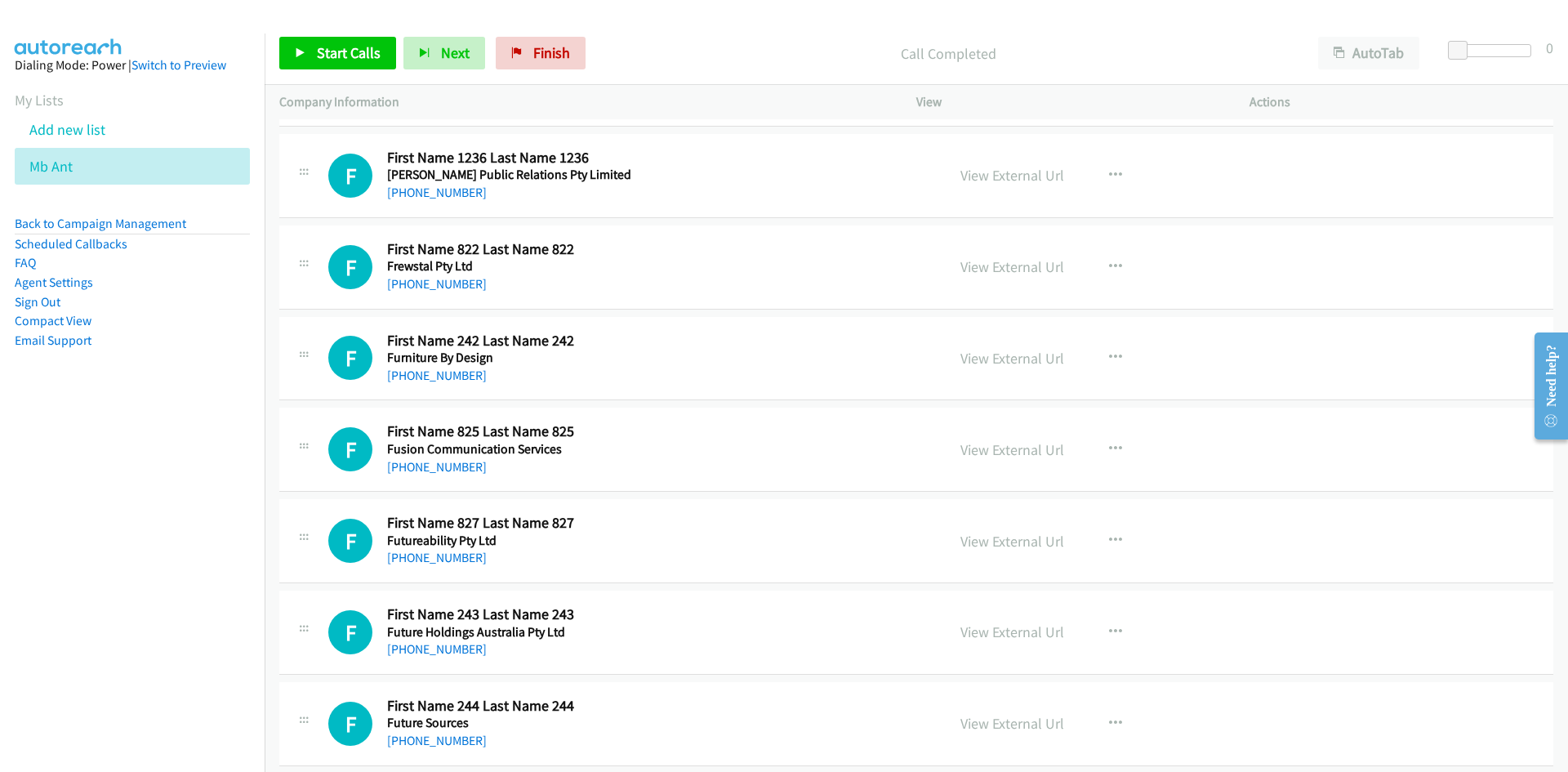
click at [369, 75] on div "Start Calls Pause Next Finish Call Completed AutoTab AutoTab 0" at bounding box center [916, 54] width 1304 height 63
click at [366, 71] on div "Start Calls Pause Next Finish Call Completed AutoTab AutoTab 0" at bounding box center [916, 54] width 1304 height 63
click at [366, 68] on link "Start Calls" at bounding box center [338, 53] width 117 height 32
click at [301, 48] on icon at bounding box center [301, 54] width 11 height 11
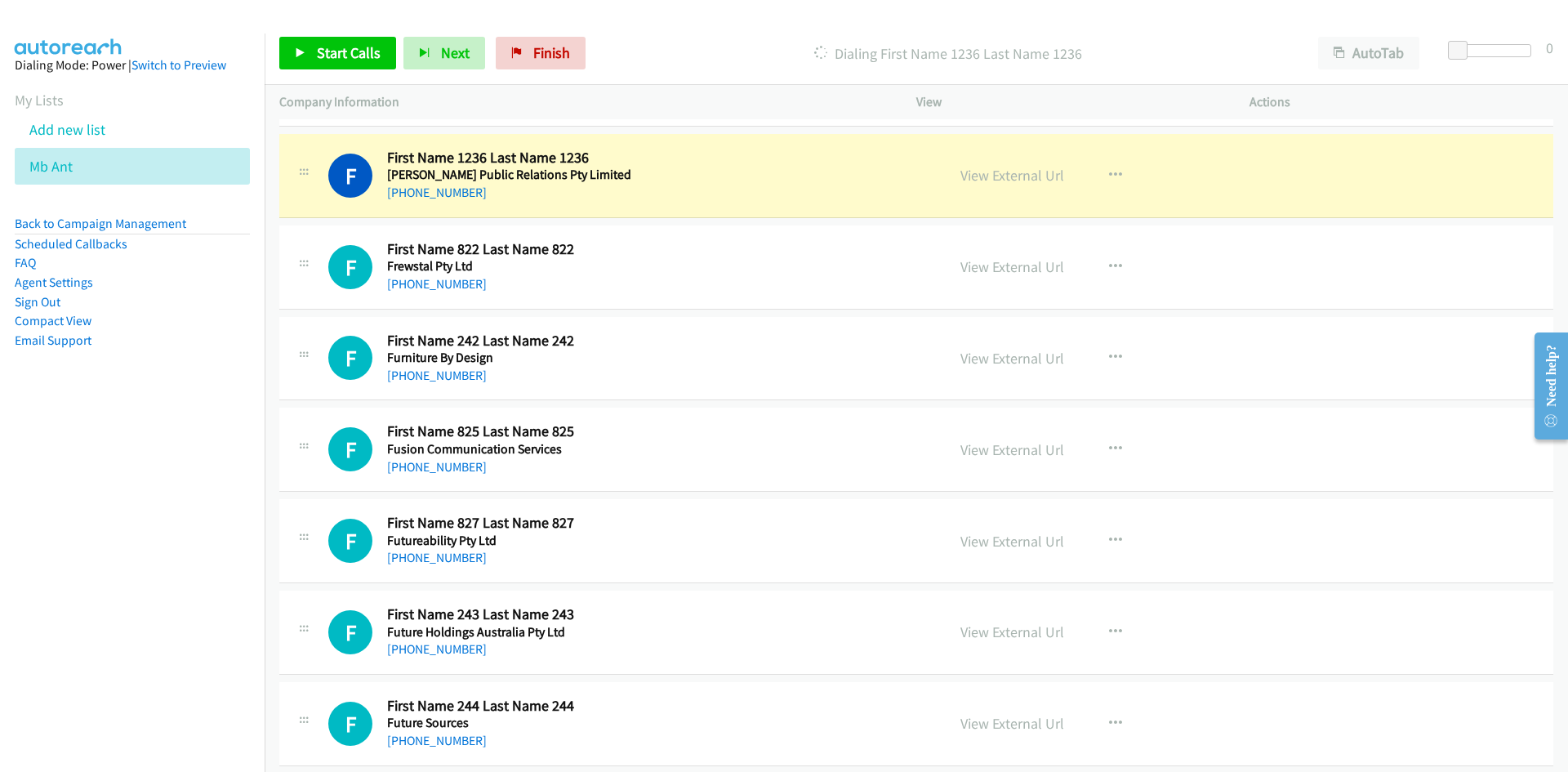
scroll to position [3267, 0]
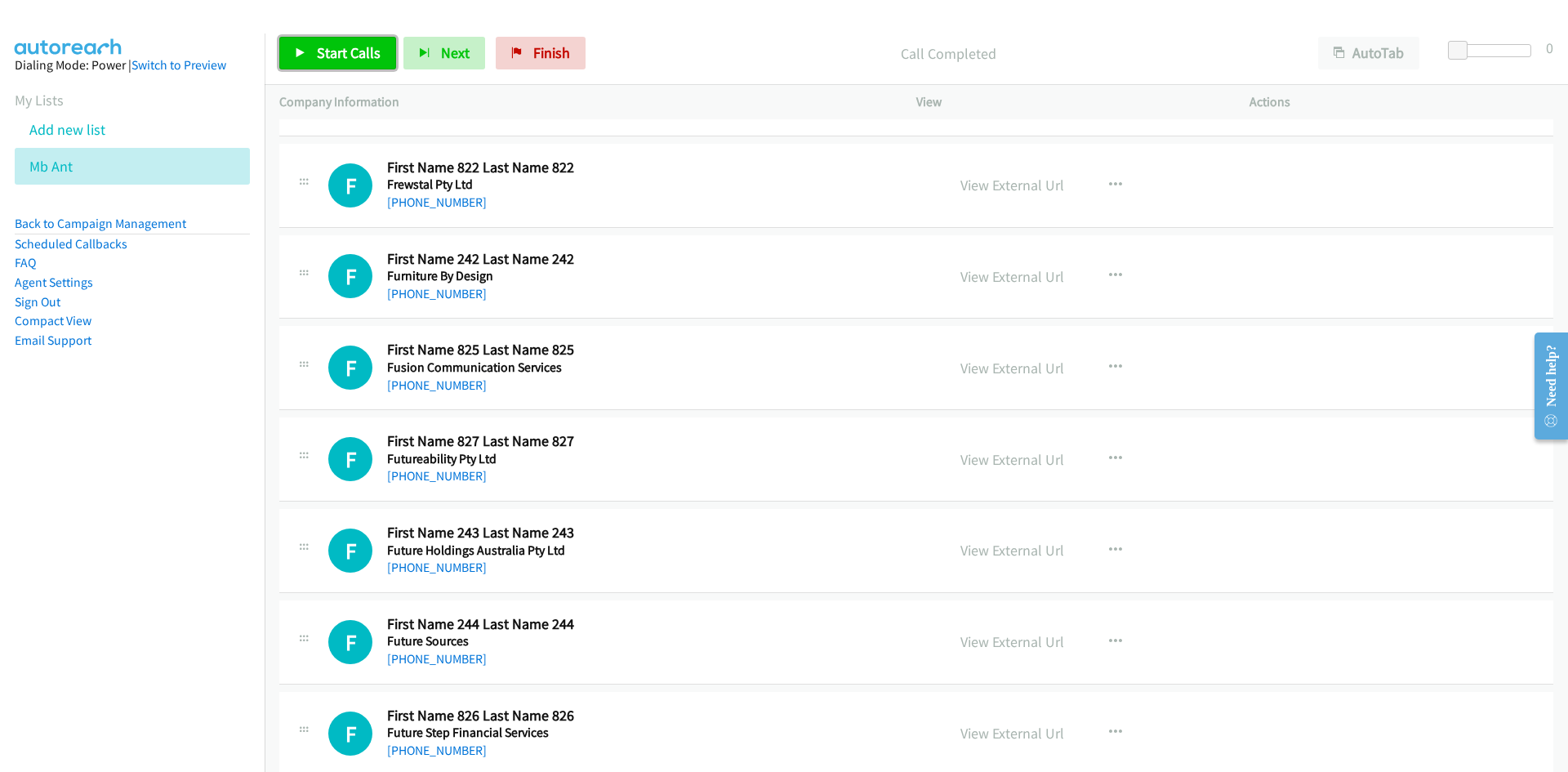
click at [338, 43] on link "Start Calls" at bounding box center [338, 53] width 117 height 32
click at [305, 45] on link "Pause" at bounding box center [324, 53] width 90 height 32
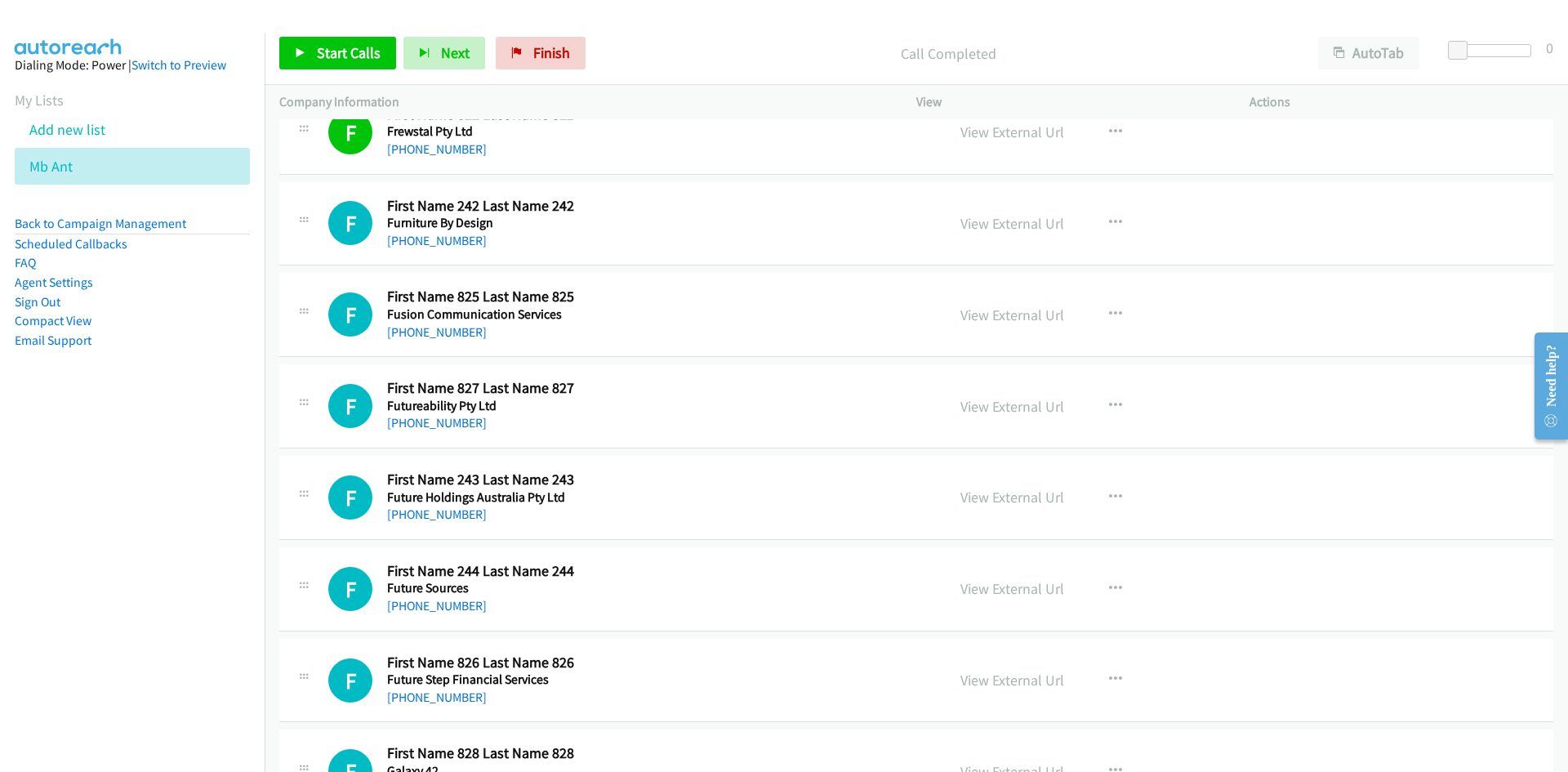
scroll to position [3349, 0]
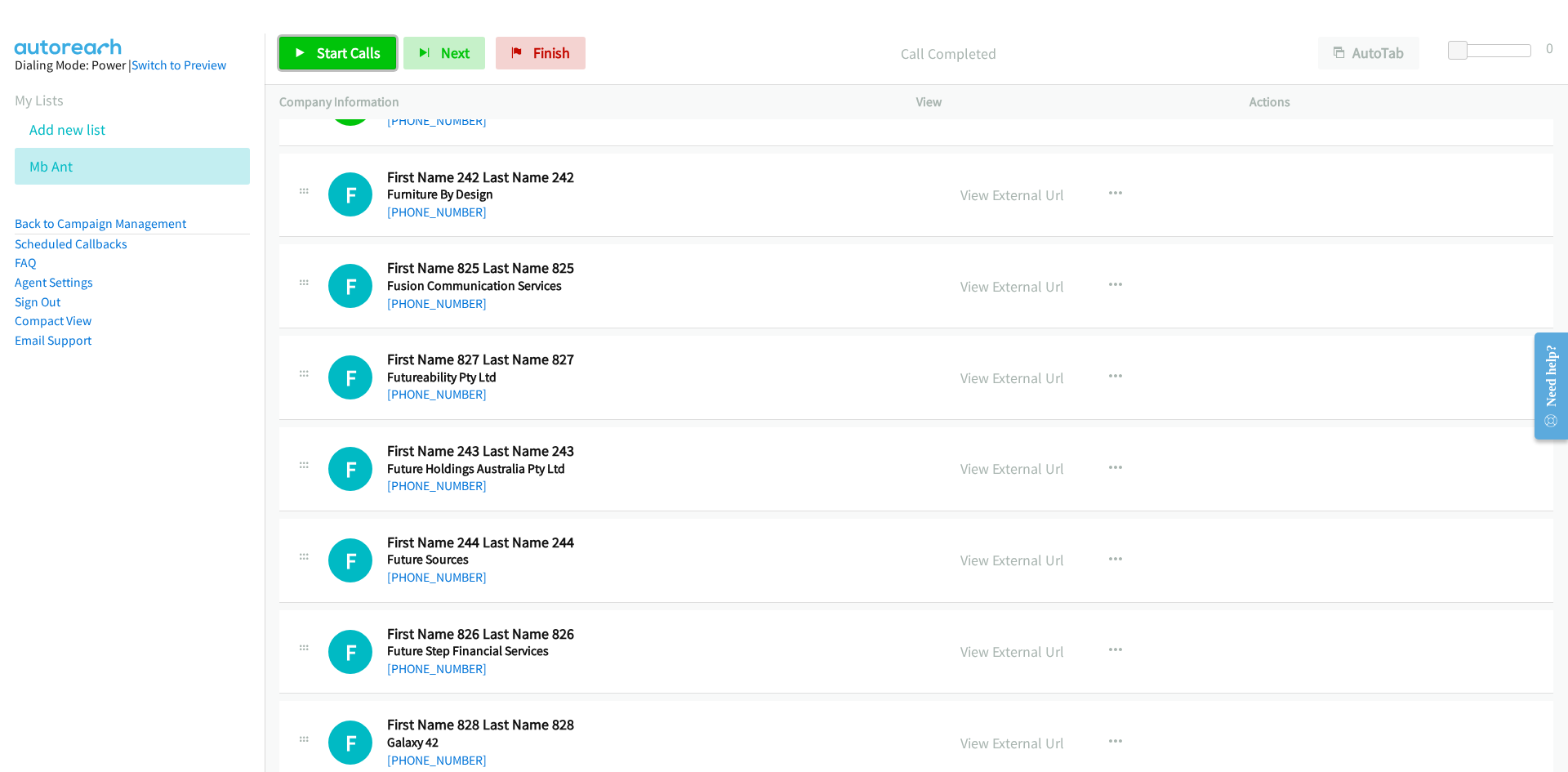
click at [369, 44] on span "Start Calls" at bounding box center [349, 53] width 64 height 19
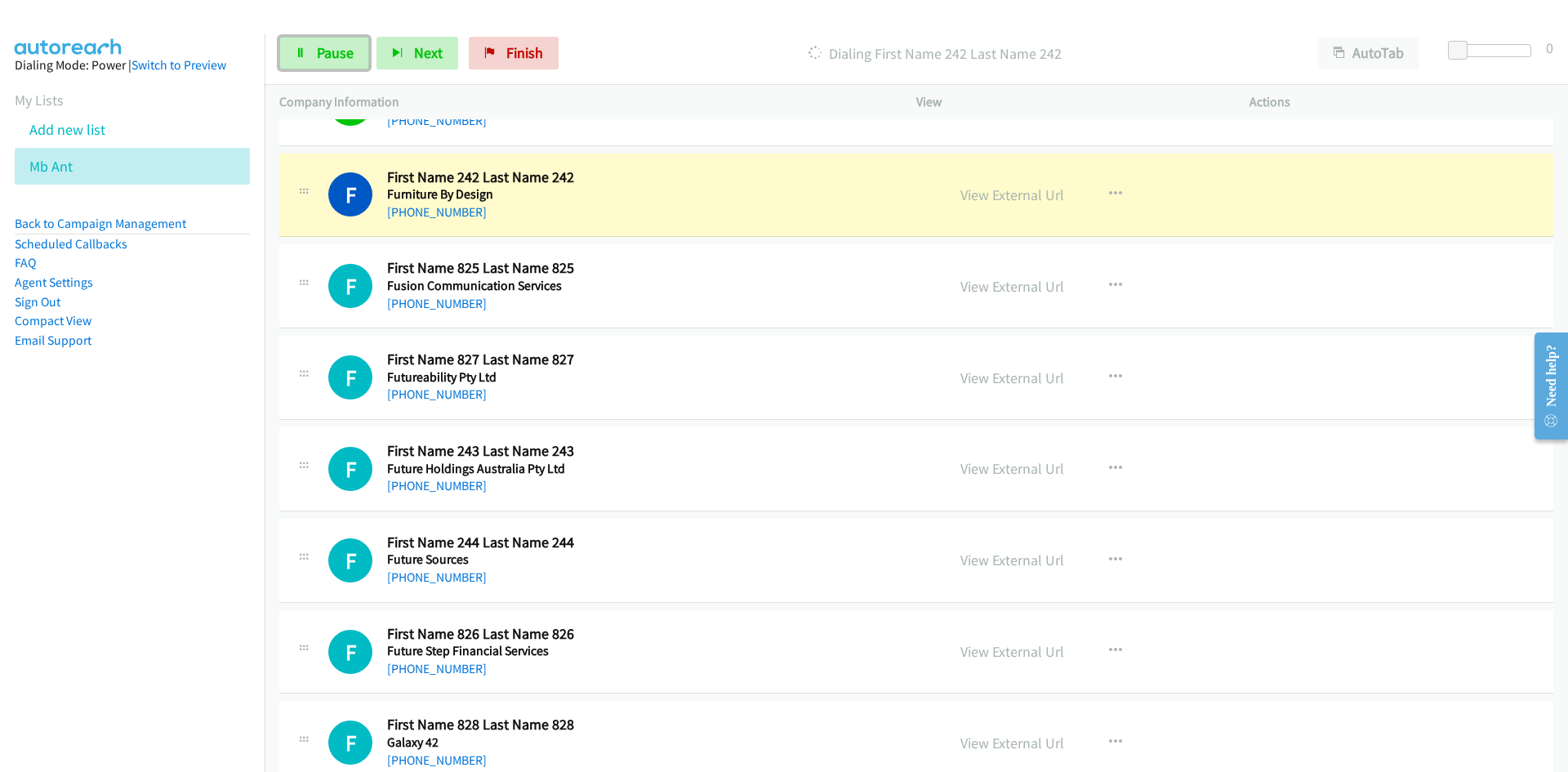
drag, startPoint x: 367, startPoint y: 58, endPoint x: 543, endPoint y: 185, distance: 217.0
click at [367, 59] on link "Pause" at bounding box center [324, 53] width 90 height 32
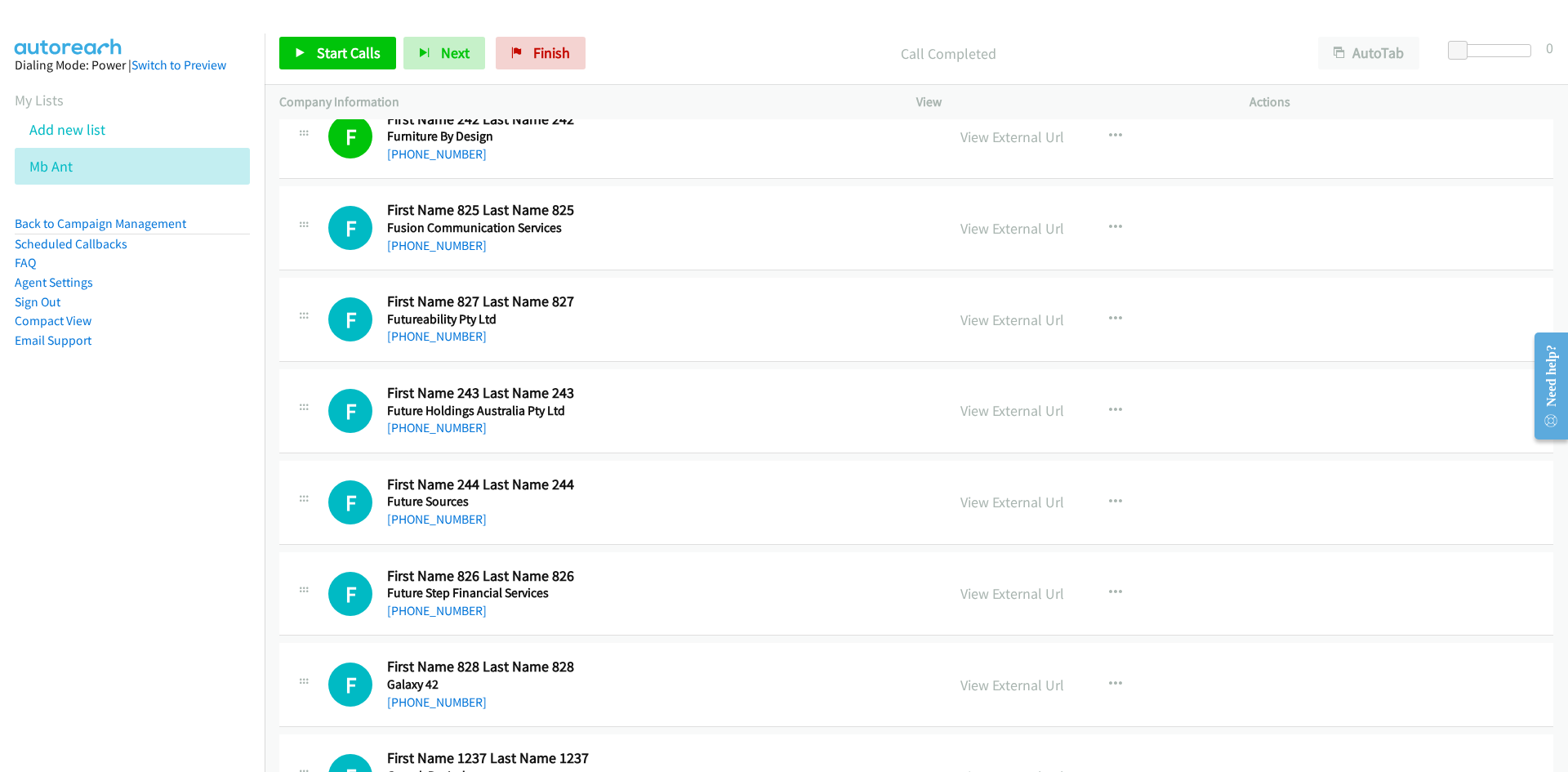
scroll to position [3430, 0]
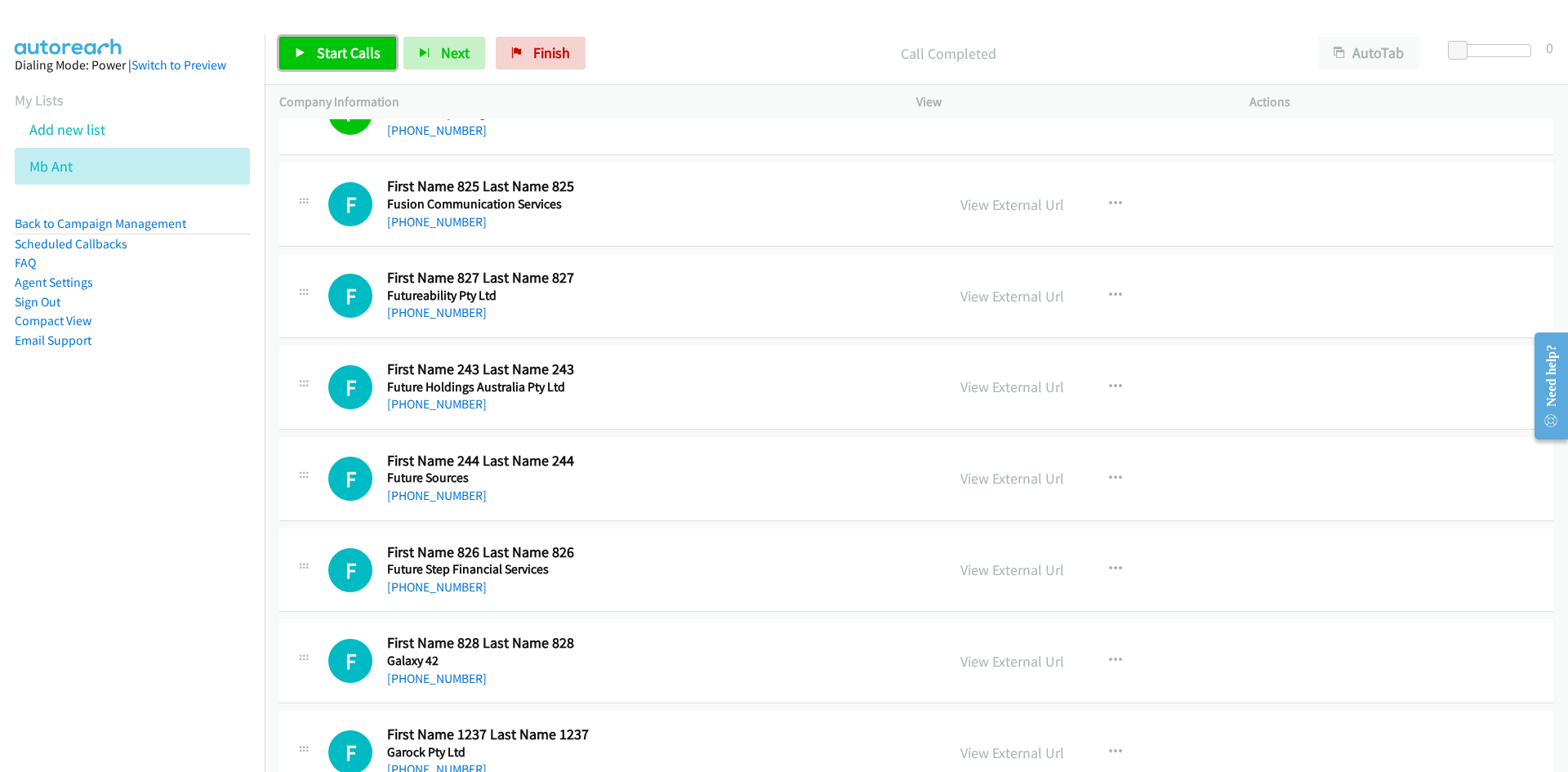
click at [356, 49] on span "Start Calls" at bounding box center [349, 53] width 64 height 19
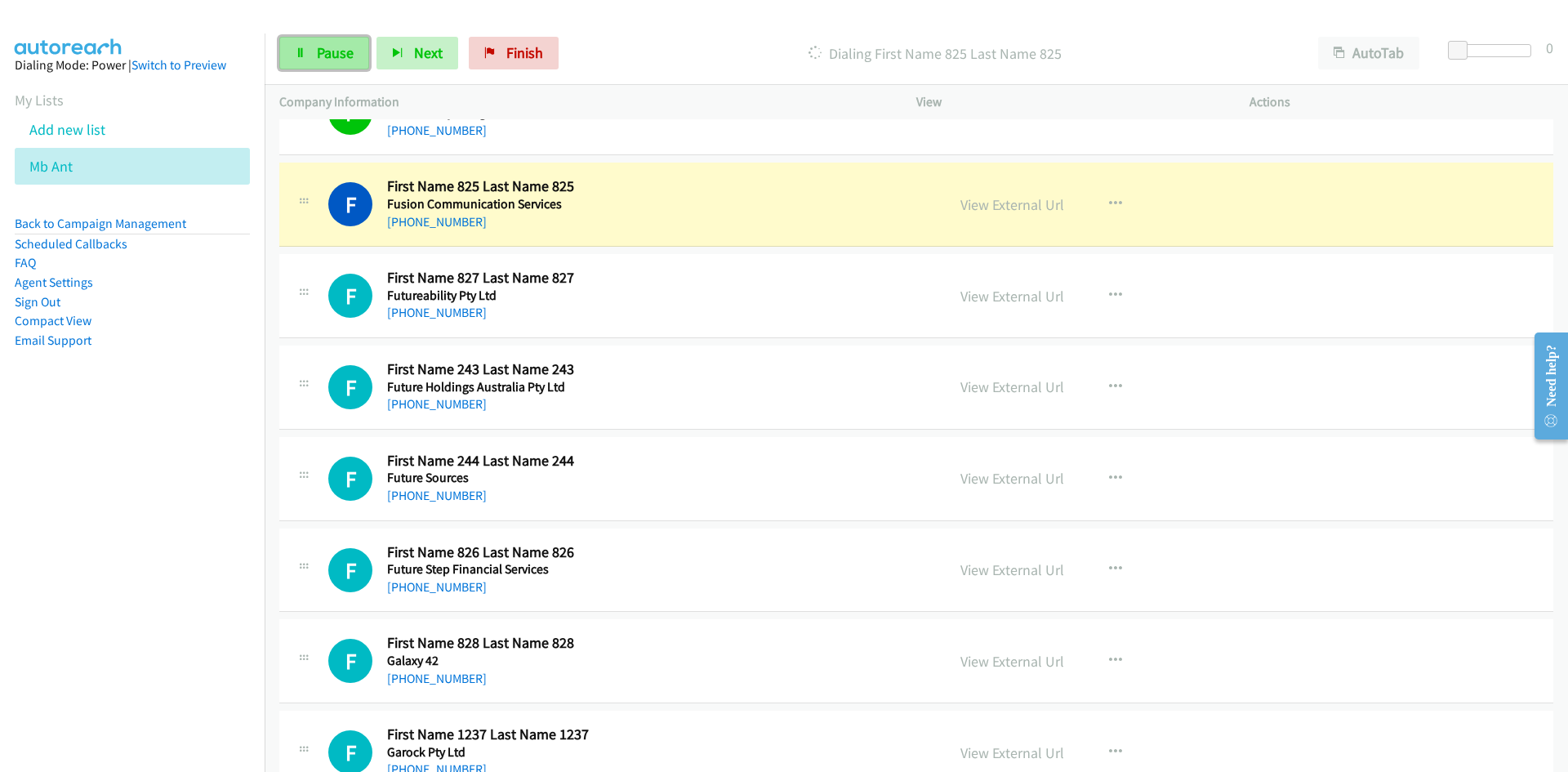
click at [358, 56] on link "Pause" at bounding box center [324, 53] width 90 height 32
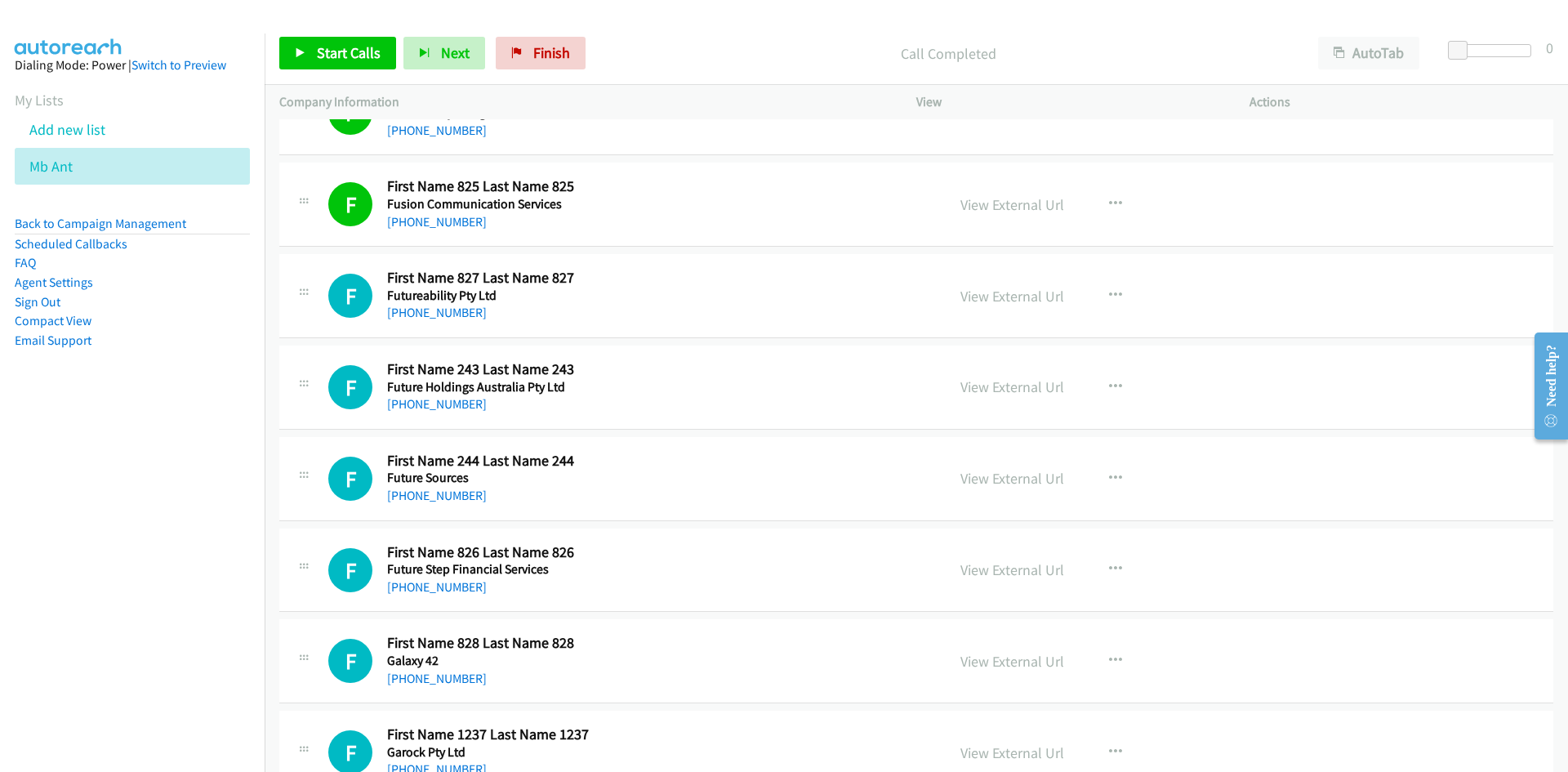
click at [1294, 207] on div "F Callback Scheduled First Name 825 Last Name 825 Fusion Communication Services…" at bounding box center [916, 204] width 1274 height 84
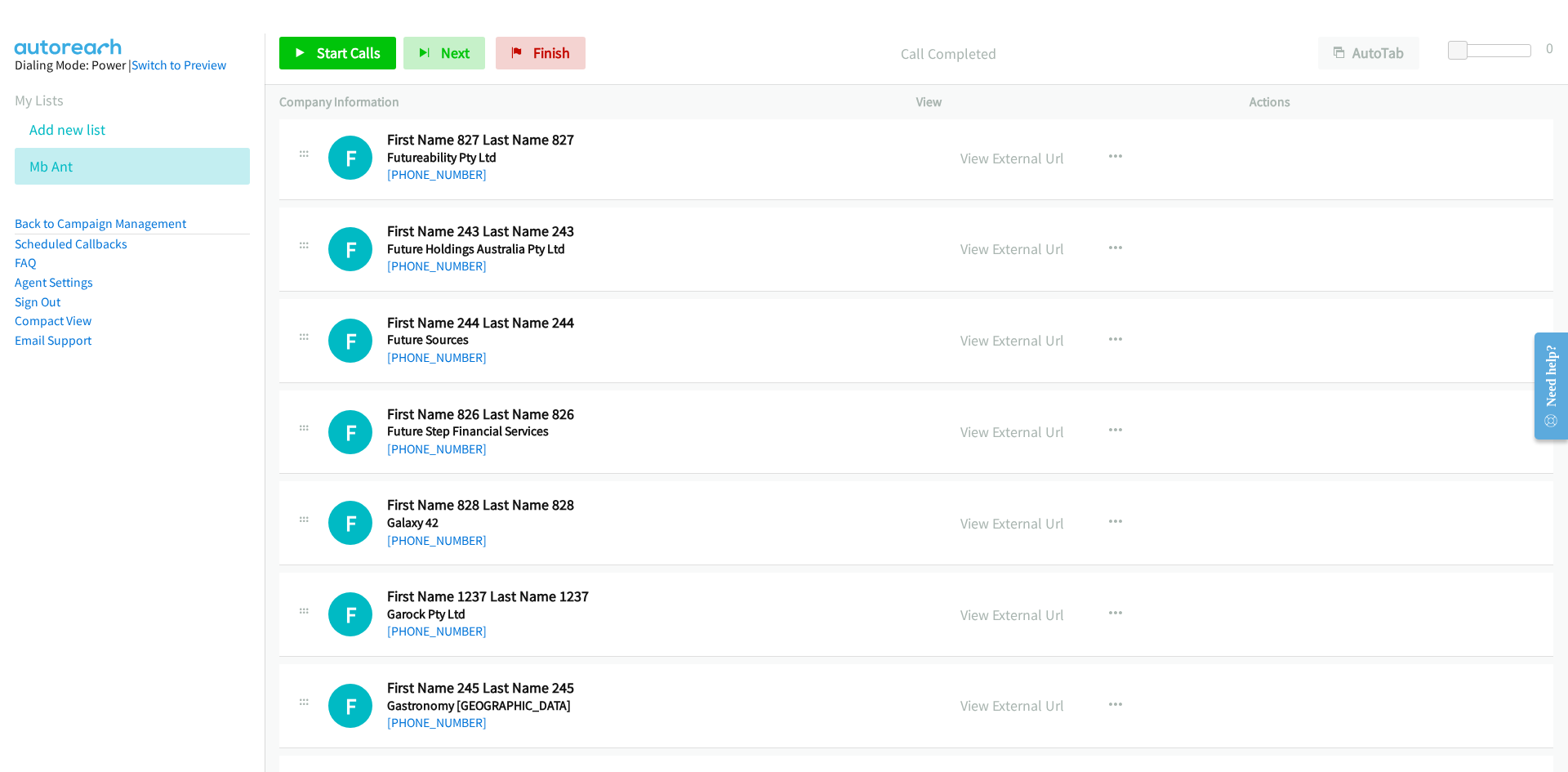
scroll to position [3594, 0]
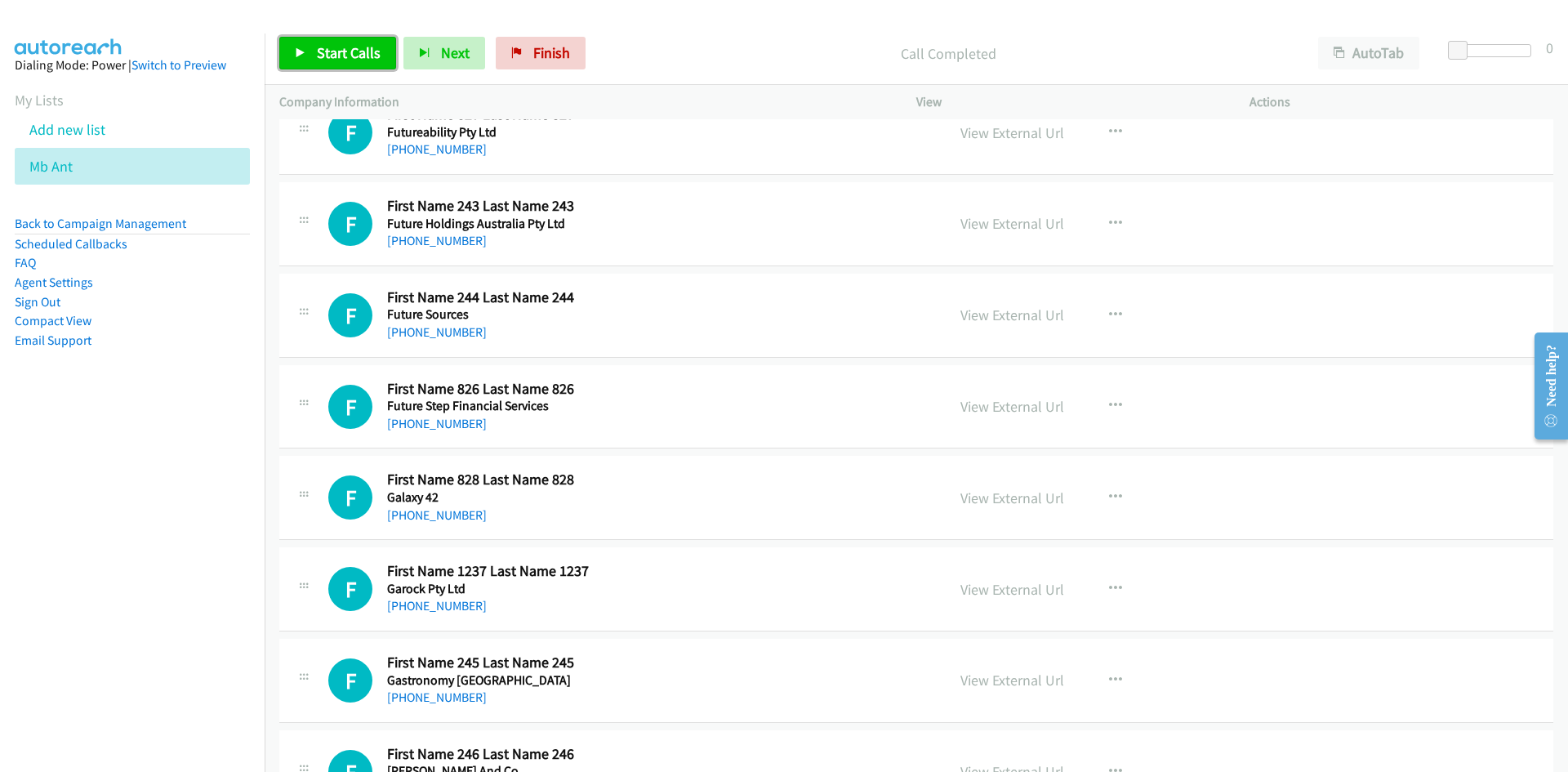
click at [347, 66] on link "Start Calls" at bounding box center [338, 53] width 117 height 32
click at [331, 60] on span "Pause" at bounding box center [336, 53] width 37 height 19
click at [366, 69] on link "Start Calls" at bounding box center [338, 53] width 117 height 32
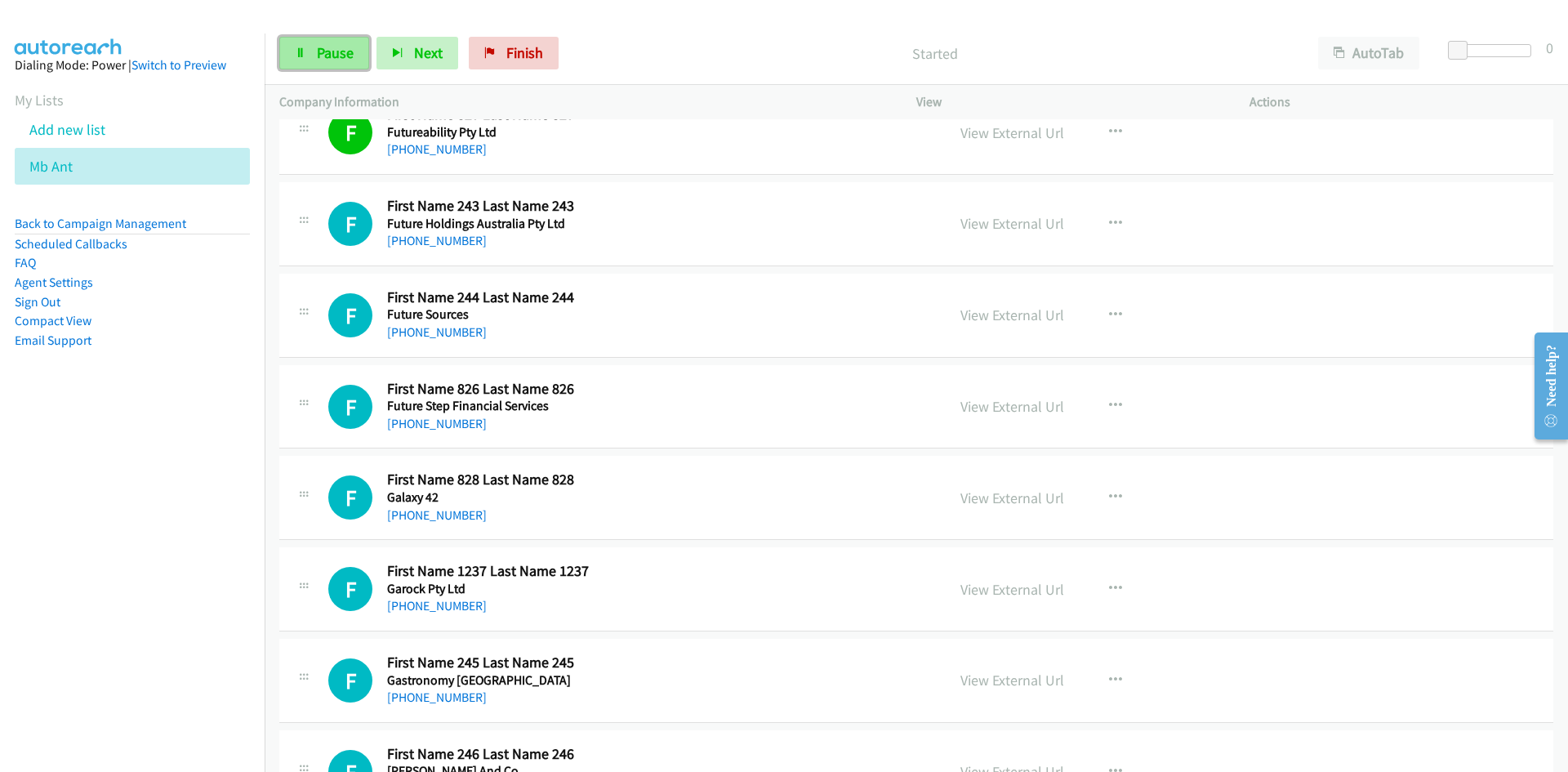
click at [341, 61] on span "Pause" at bounding box center [336, 53] width 37 height 19
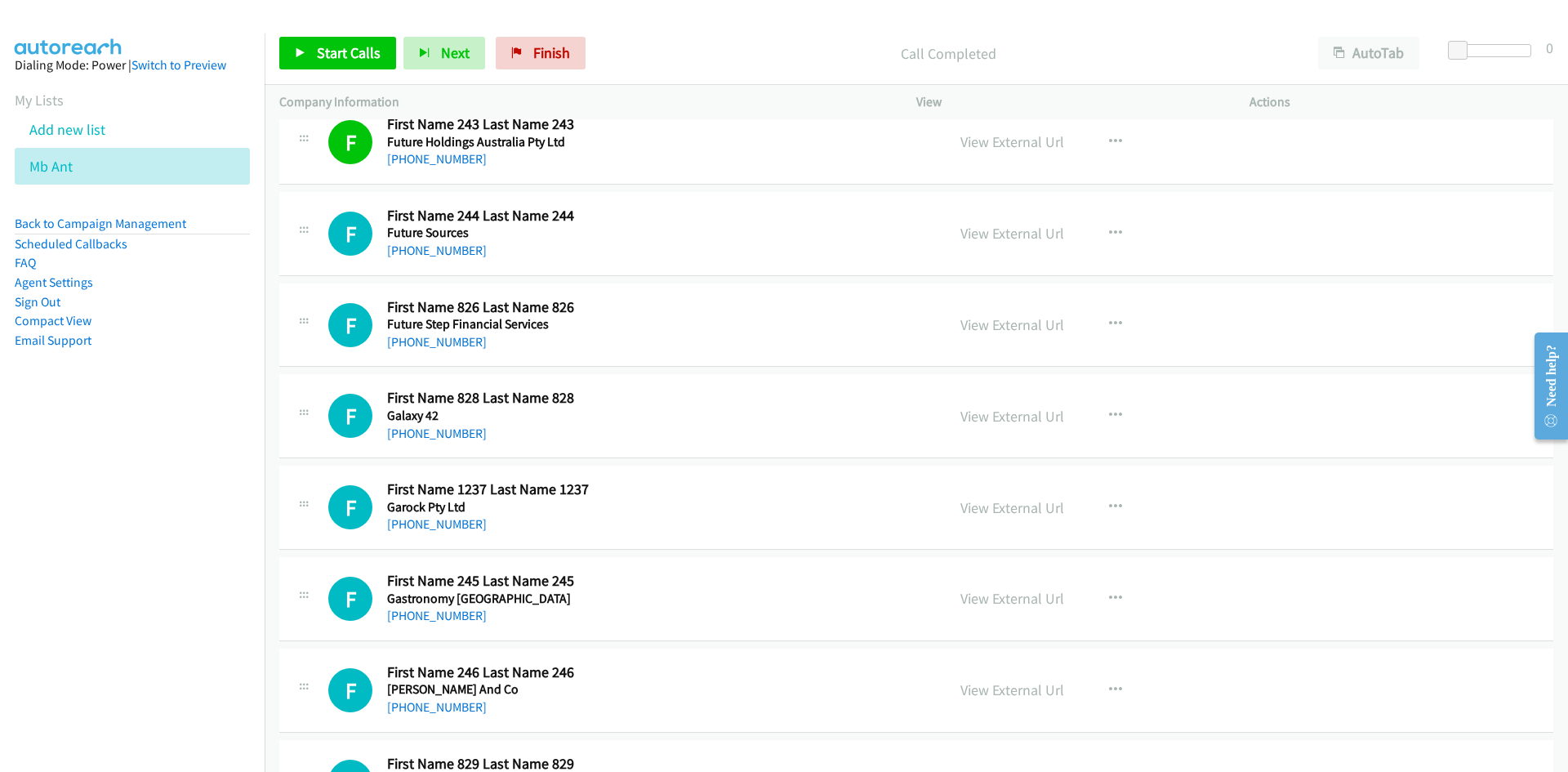
click at [317, 33] on div "Start Calls Pause Next Finish Call Completed AutoTab AutoTab 0" at bounding box center [916, 54] width 1304 height 63
click at [348, 61] on span "Start Calls" at bounding box center [349, 53] width 64 height 19
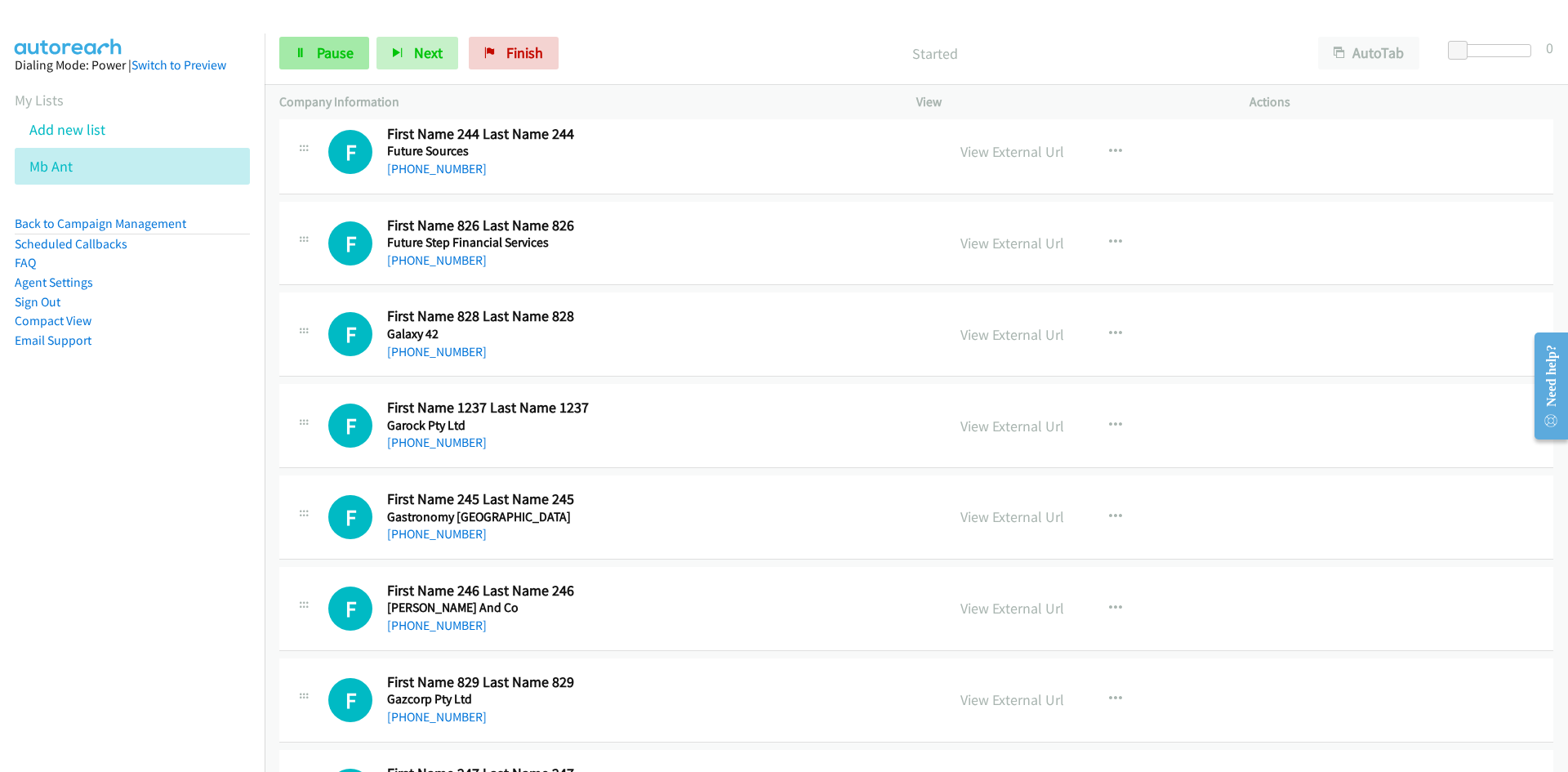
click at [334, 60] on span "Pause" at bounding box center [336, 53] width 37 height 19
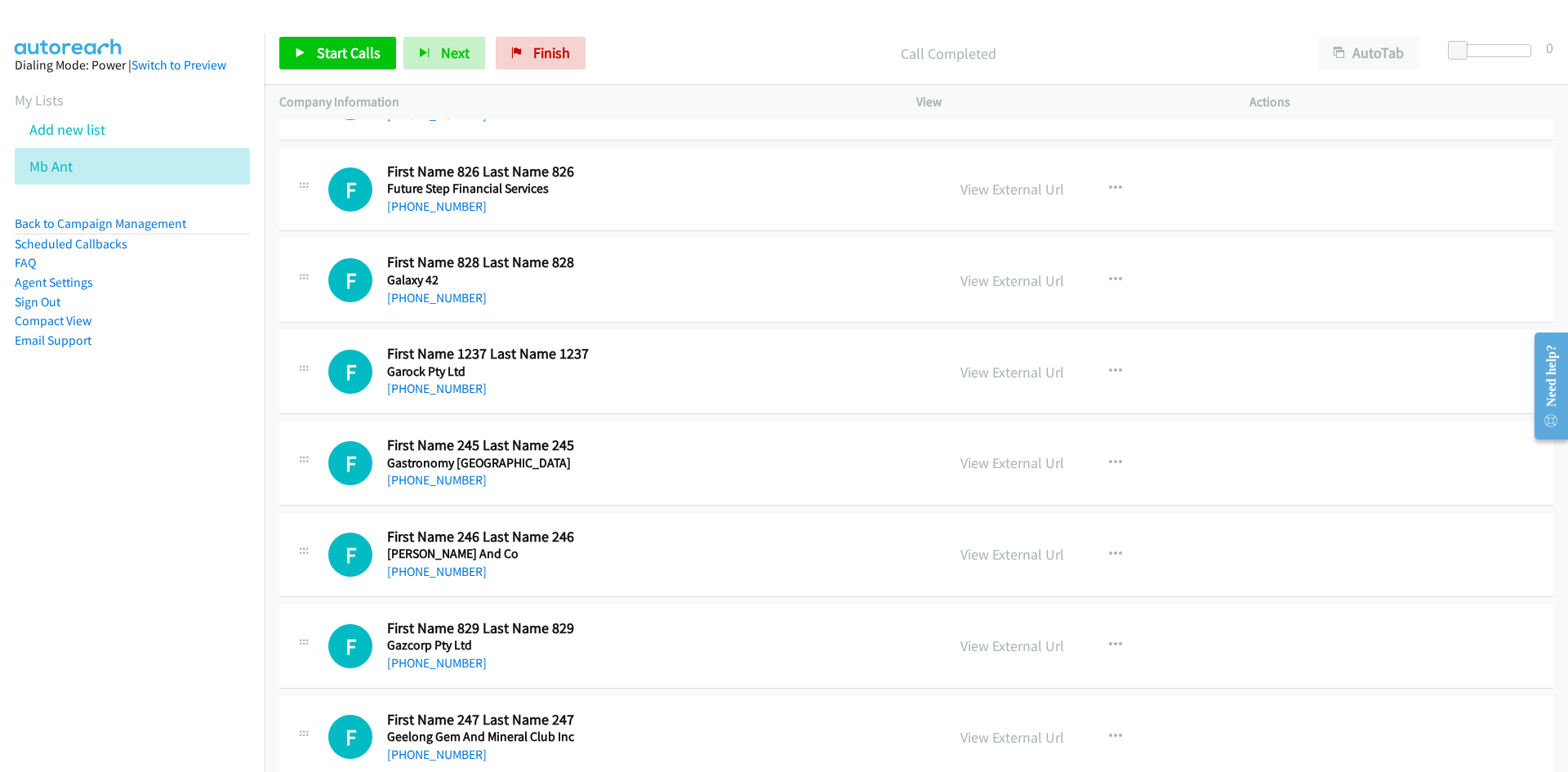
scroll to position [3839, 0]
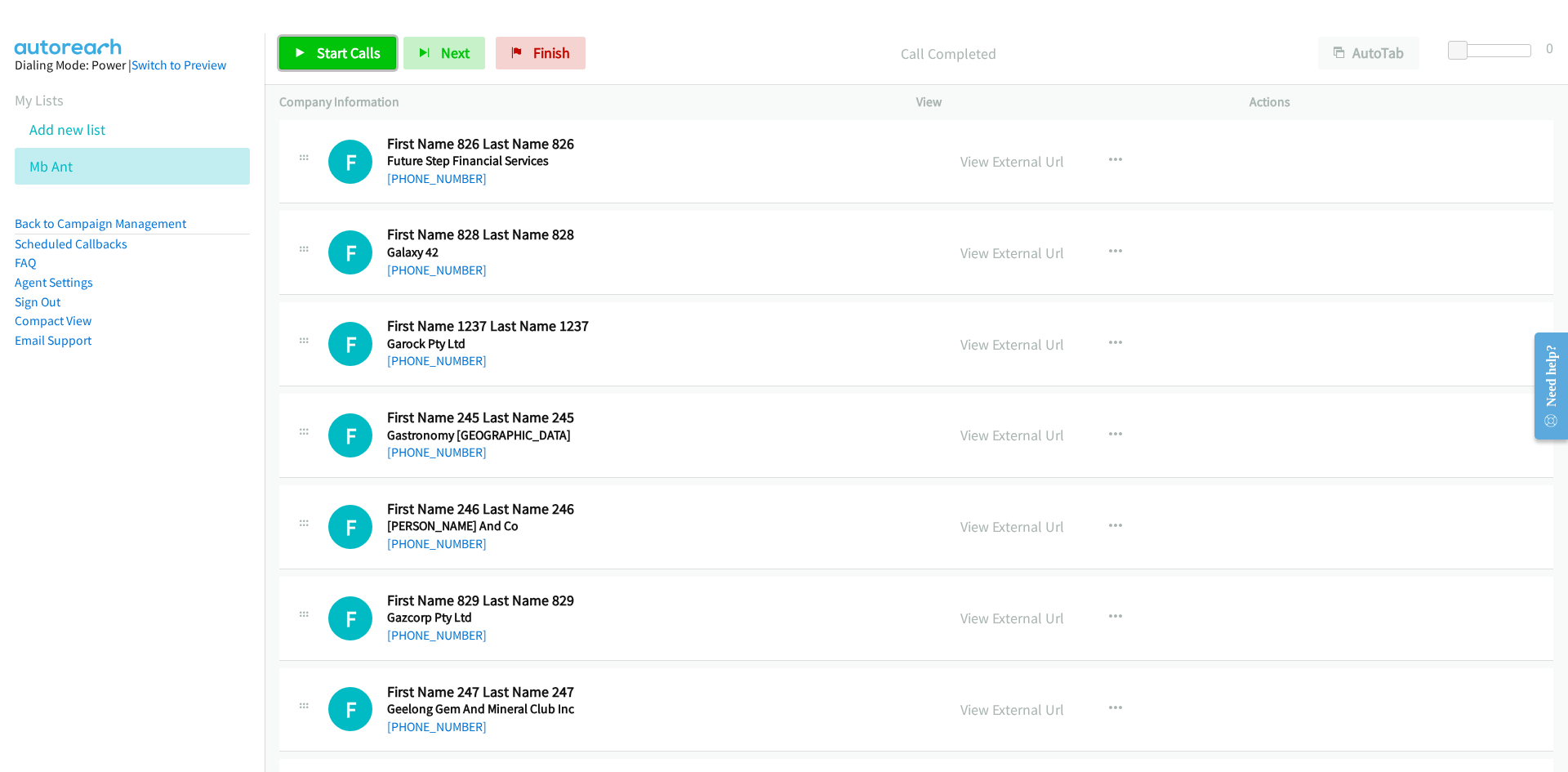
click at [326, 52] on span "Start Calls" at bounding box center [349, 53] width 64 height 19
click at [326, 52] on span "Pause" at bounding box center [336, 53] width 37 height 19
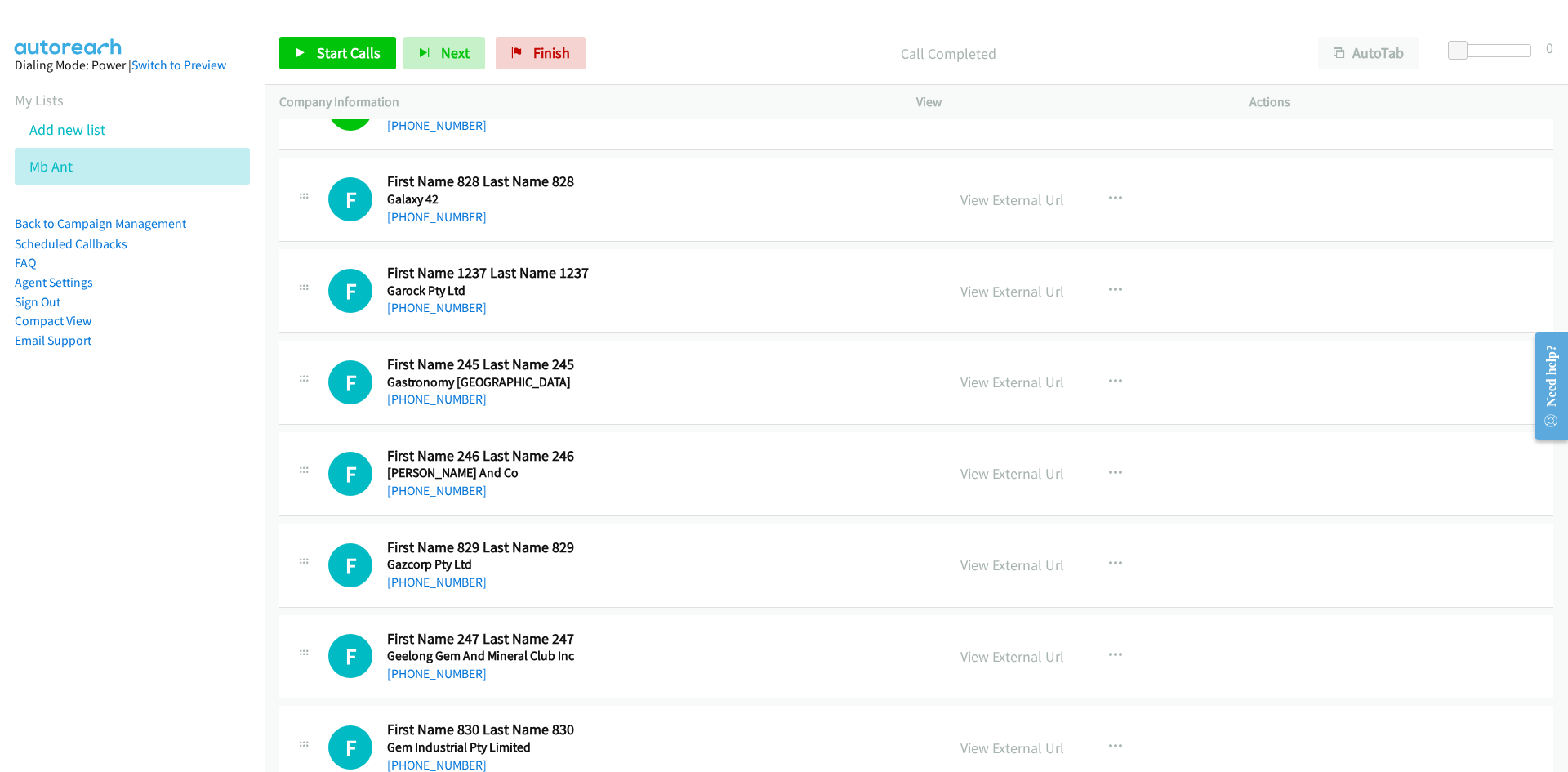
scroll to position [3920, 0]
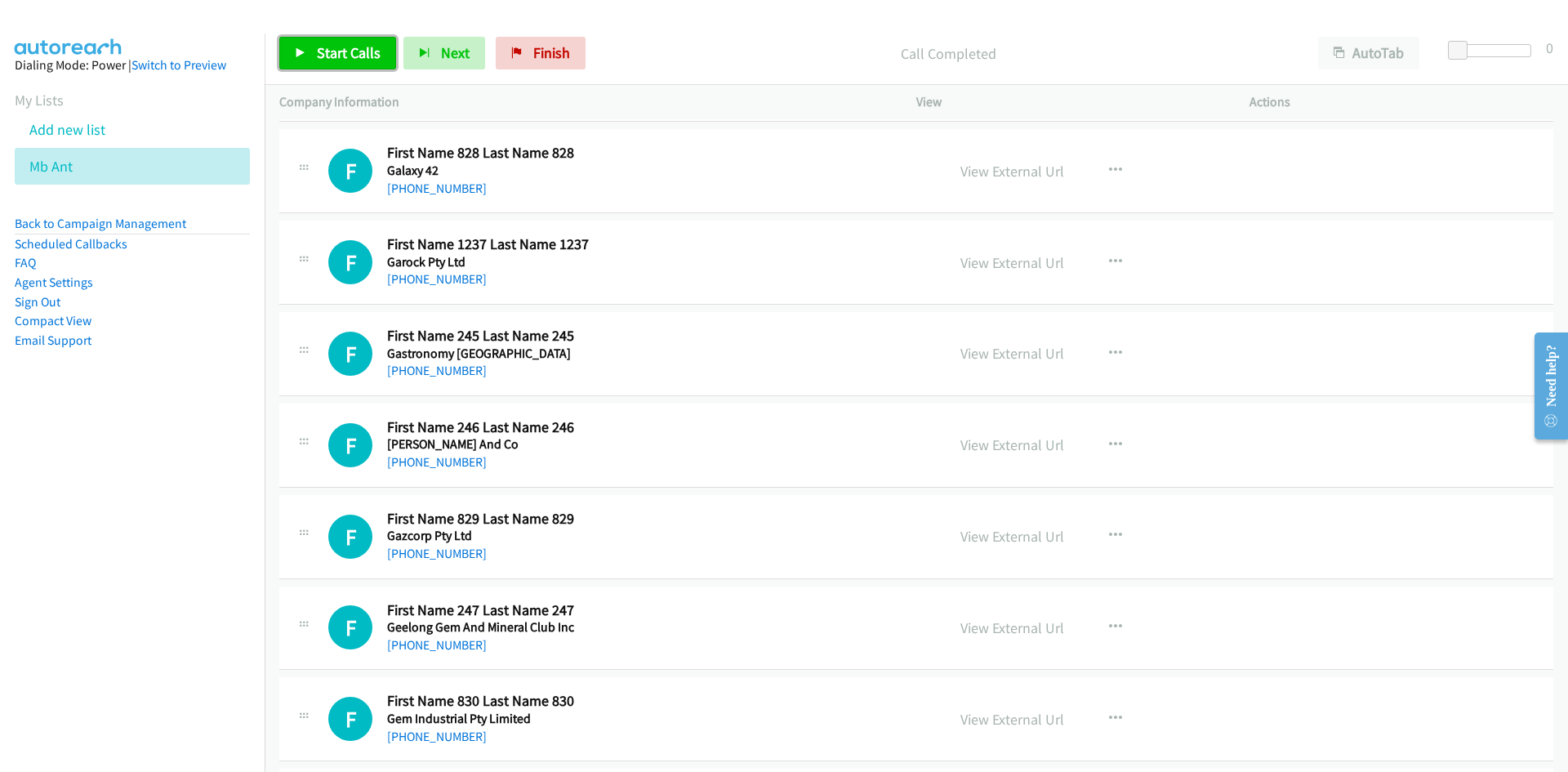
click at [376, 63] on link "Start Calls" at bounding box center [338, 53] width 117 height 32
click at [314, 44] on link "Pause" at bounding box center [324, 53] width 90 height 32
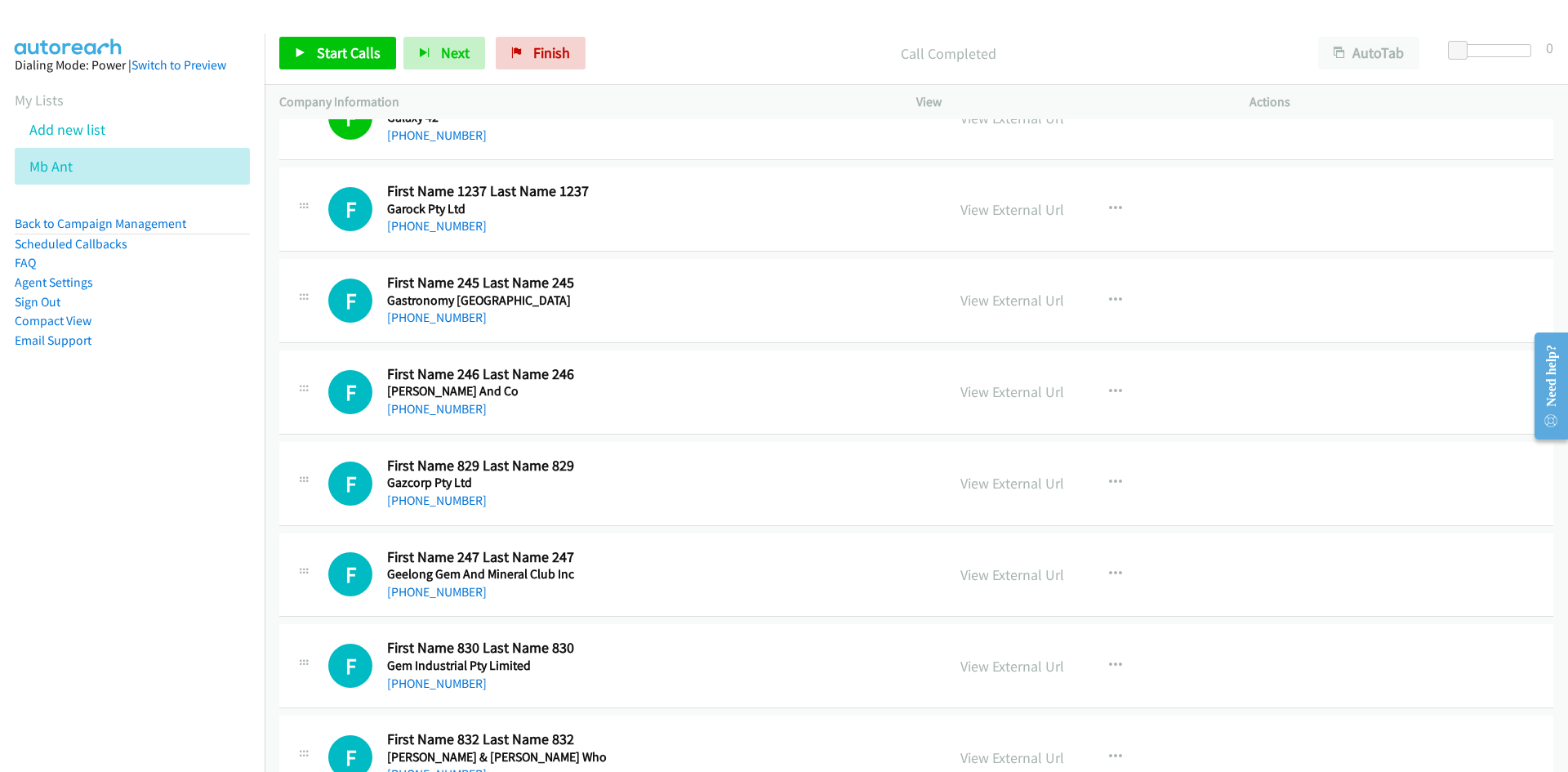
scroll to position [4002, 0]
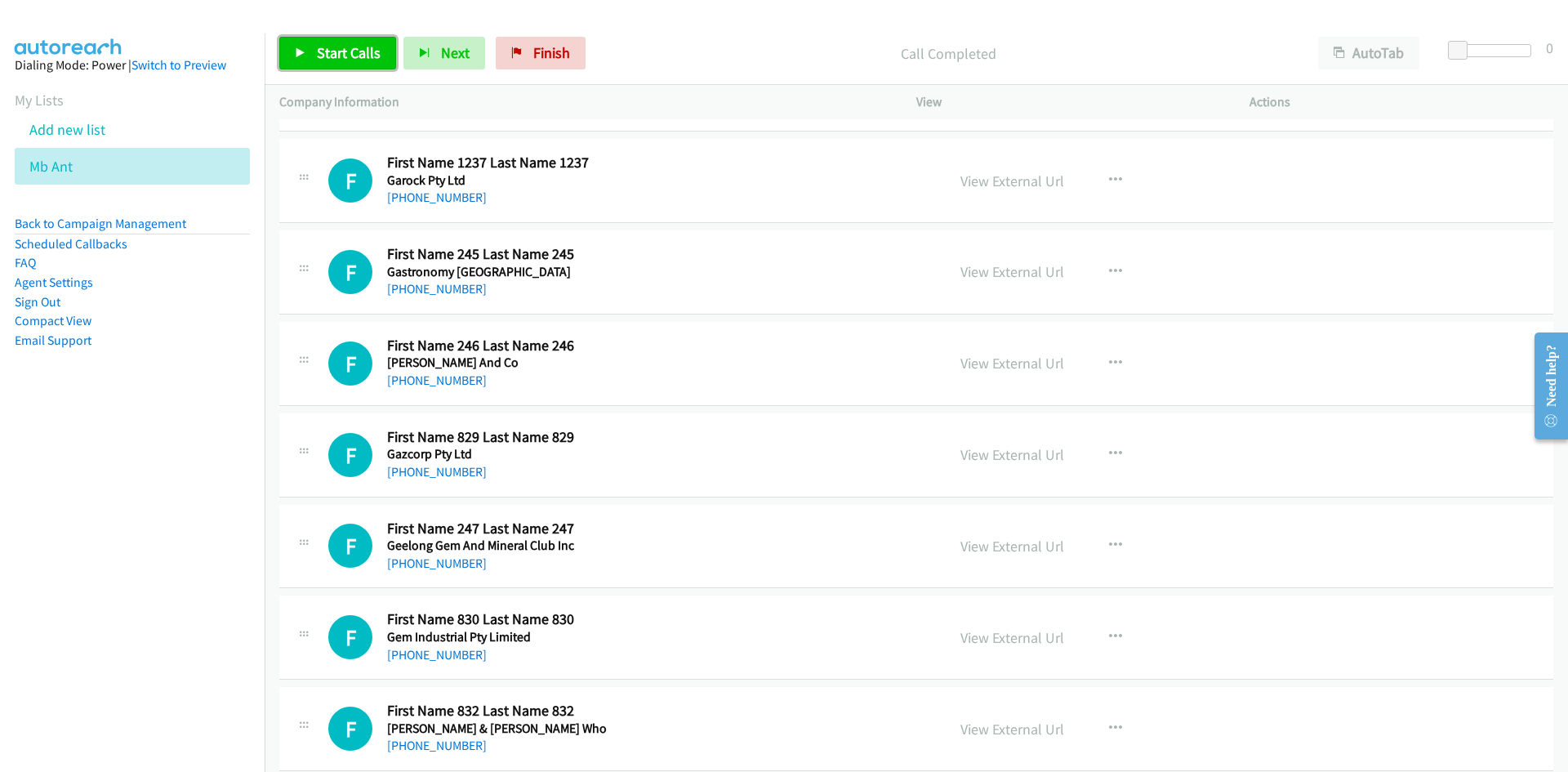
click at [330, 70] on link "Start Calls" at bounding box center [338, 53] width 117 height 32
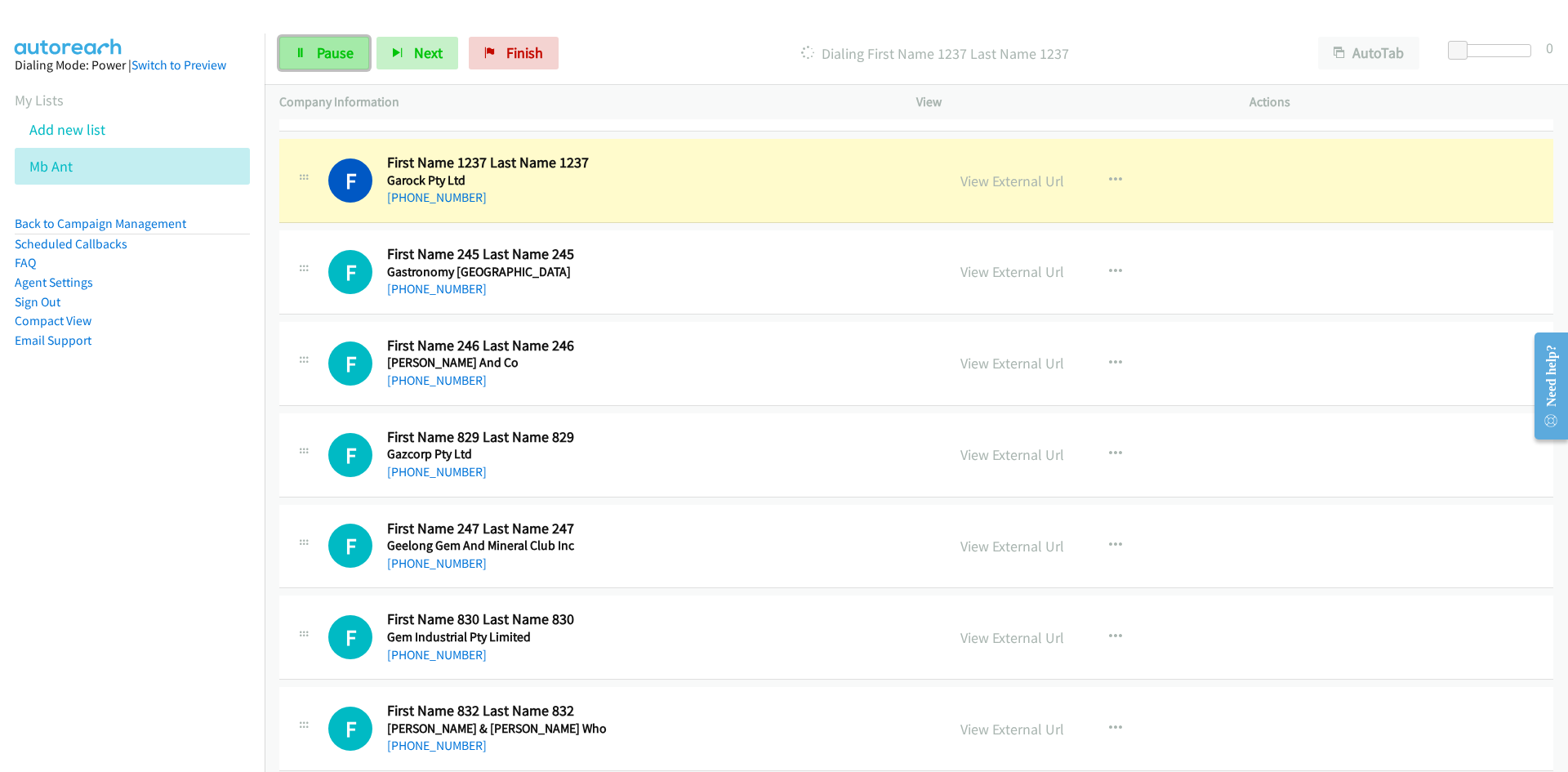
click at [310, 58] on link "Pause" at bounding box center [324, 53] width 90 height 32
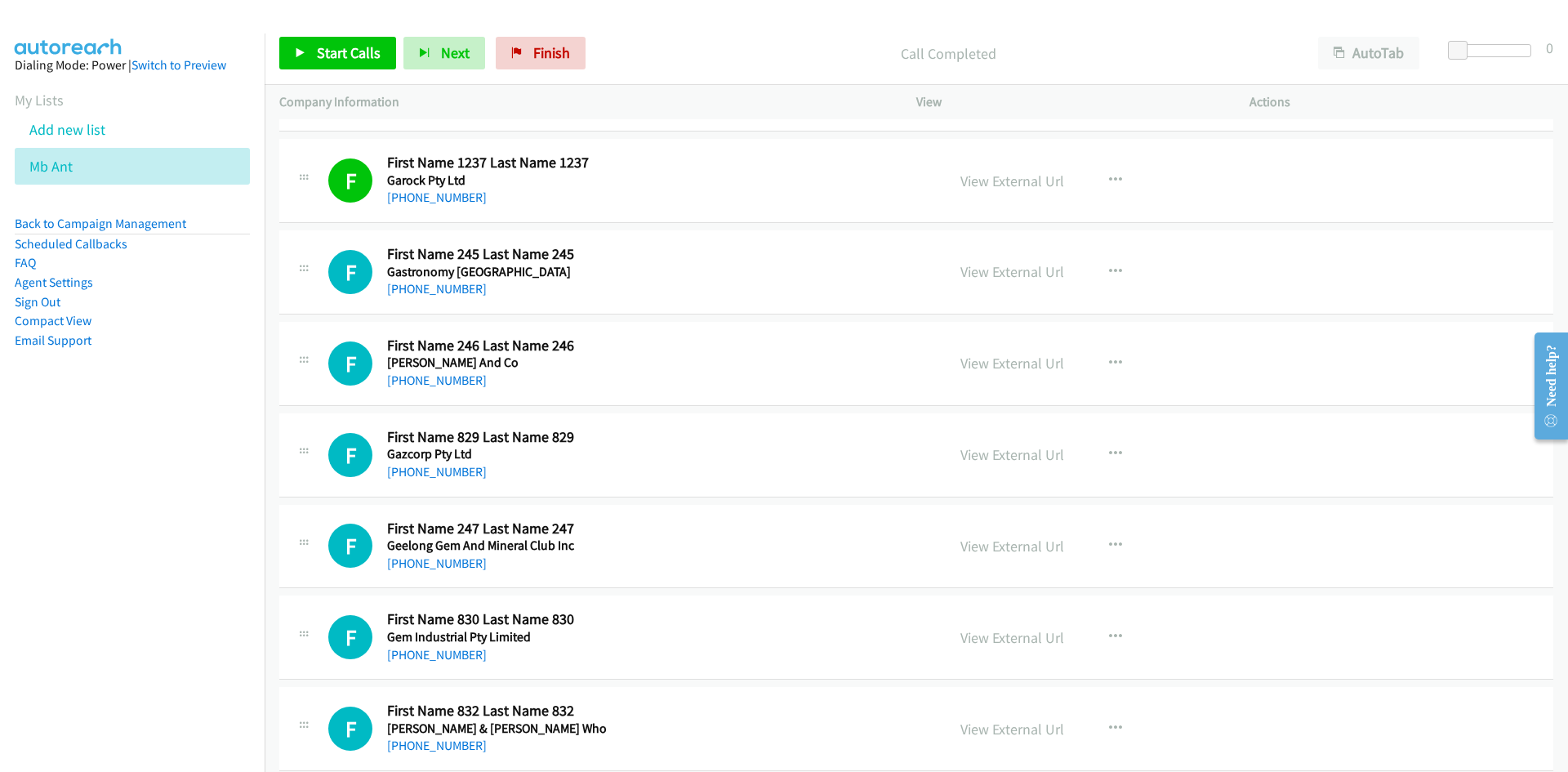
click at [700, 357] on div "F Callback Scheduled First Name 246 Last Name 246 [PERSON_NAME] And Co [GEOGRAP…" at bounding box center [630, 364] width 603 height 54
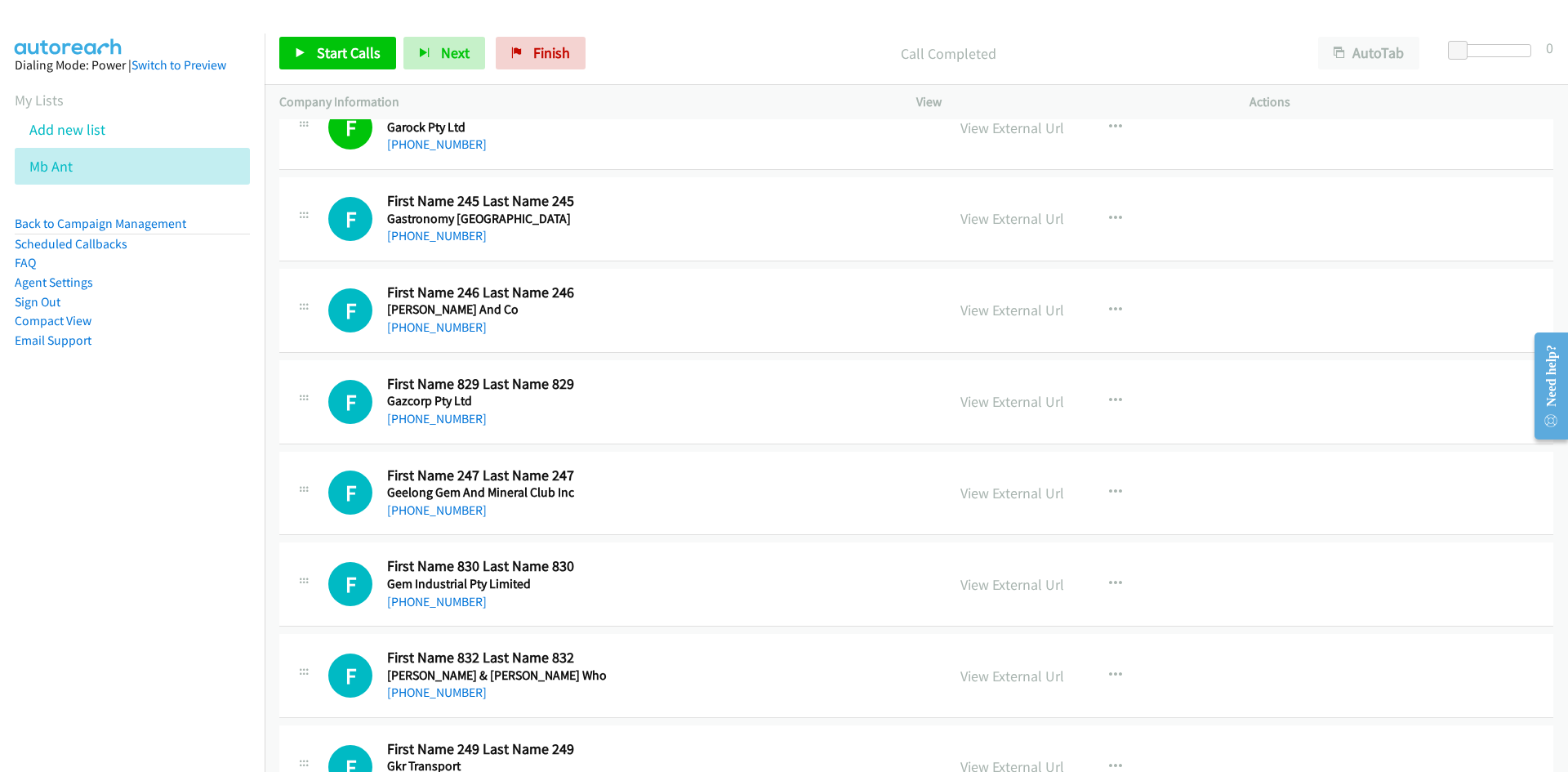
scroll to position [4084, 0]
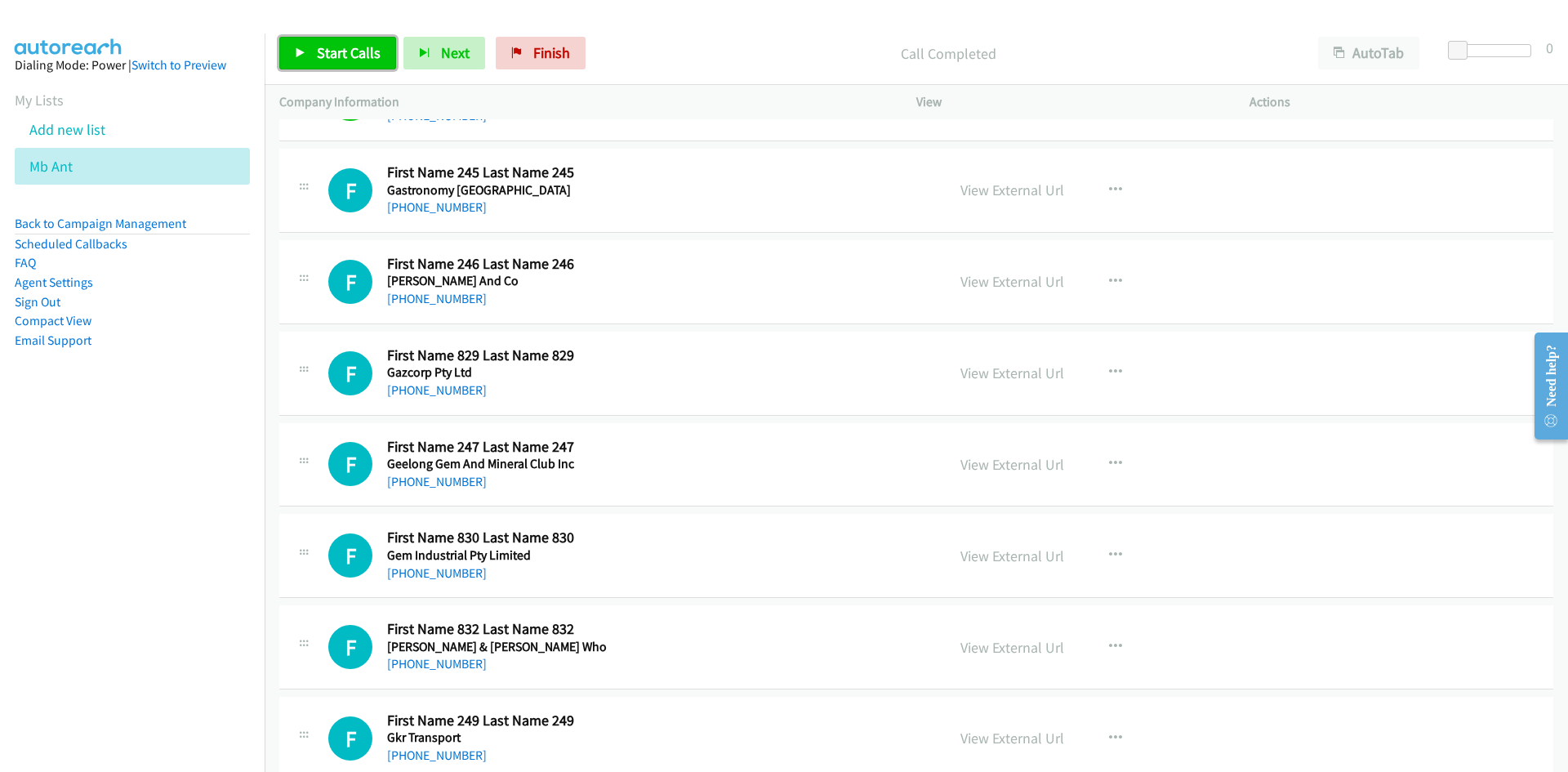
click at [289, 39] on link "Start Calls" at bounding box center [338, 53] width 117 height 32
click at [289, 39] on link "Pause" at bounding box center [324, 53] width 90 height 32
click at [991, 188] on link "View External Url" at bounding box center [1012, 190] width 104 height 19
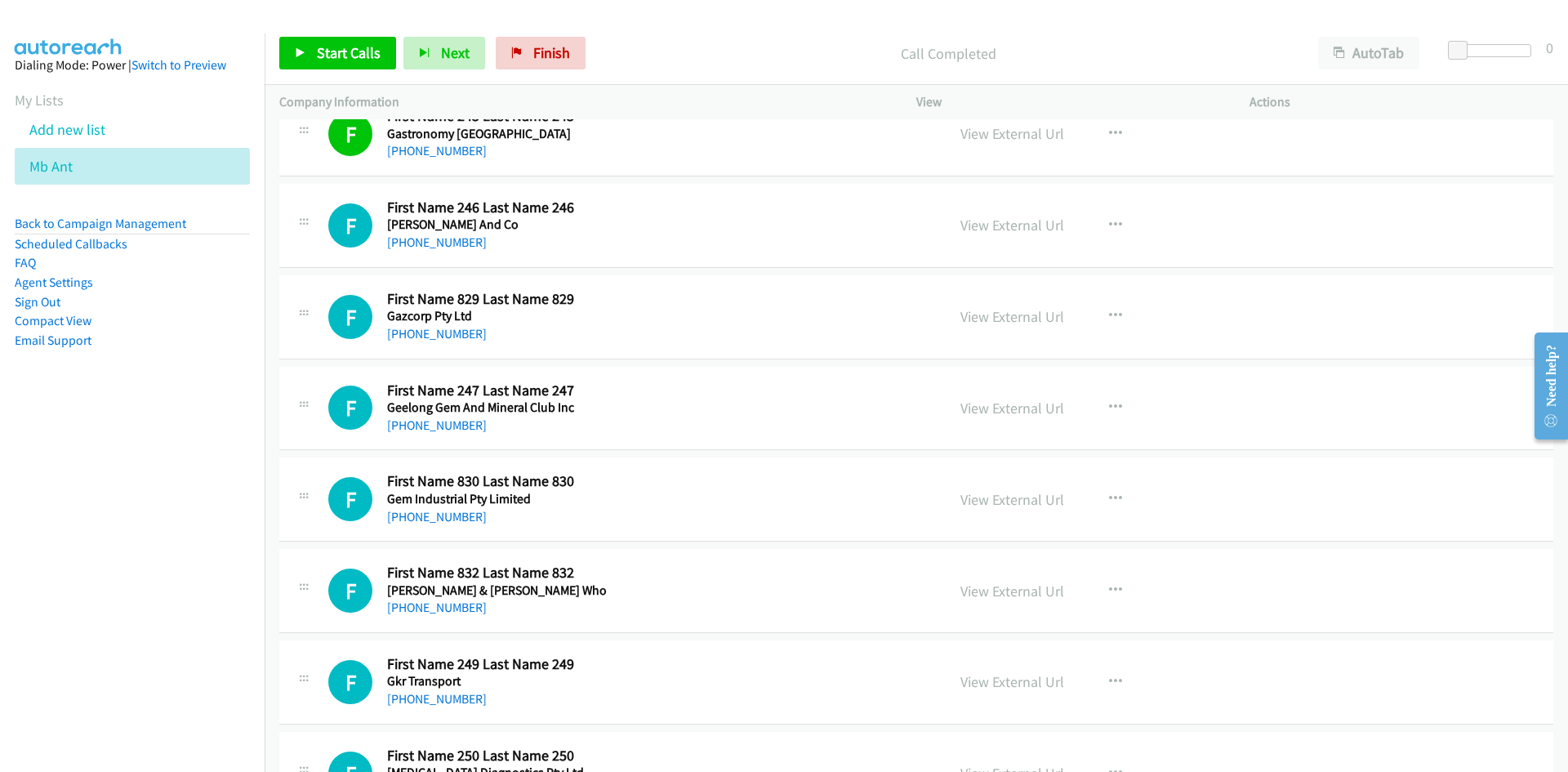
scroll to position [4165, 0]
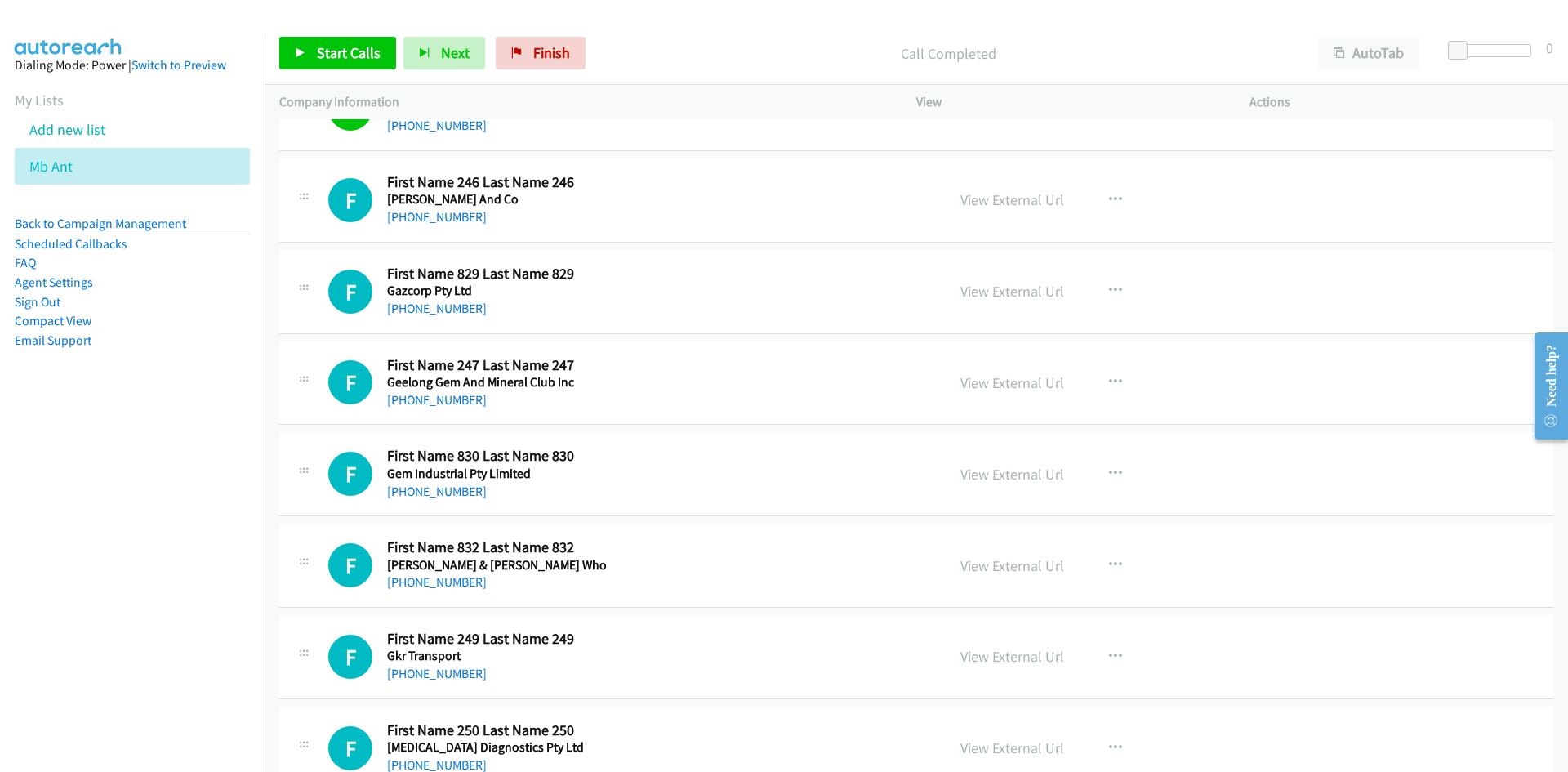
click at [361, 71] on div "Start Calls Pause Next Finish Call Completed AutoTab AutoTab 0" at bounding box center [916, 54] width 1304 height 63
click at [362, 66] on link "Start Calls" at bounding box center [338, 53] width 117 height 32
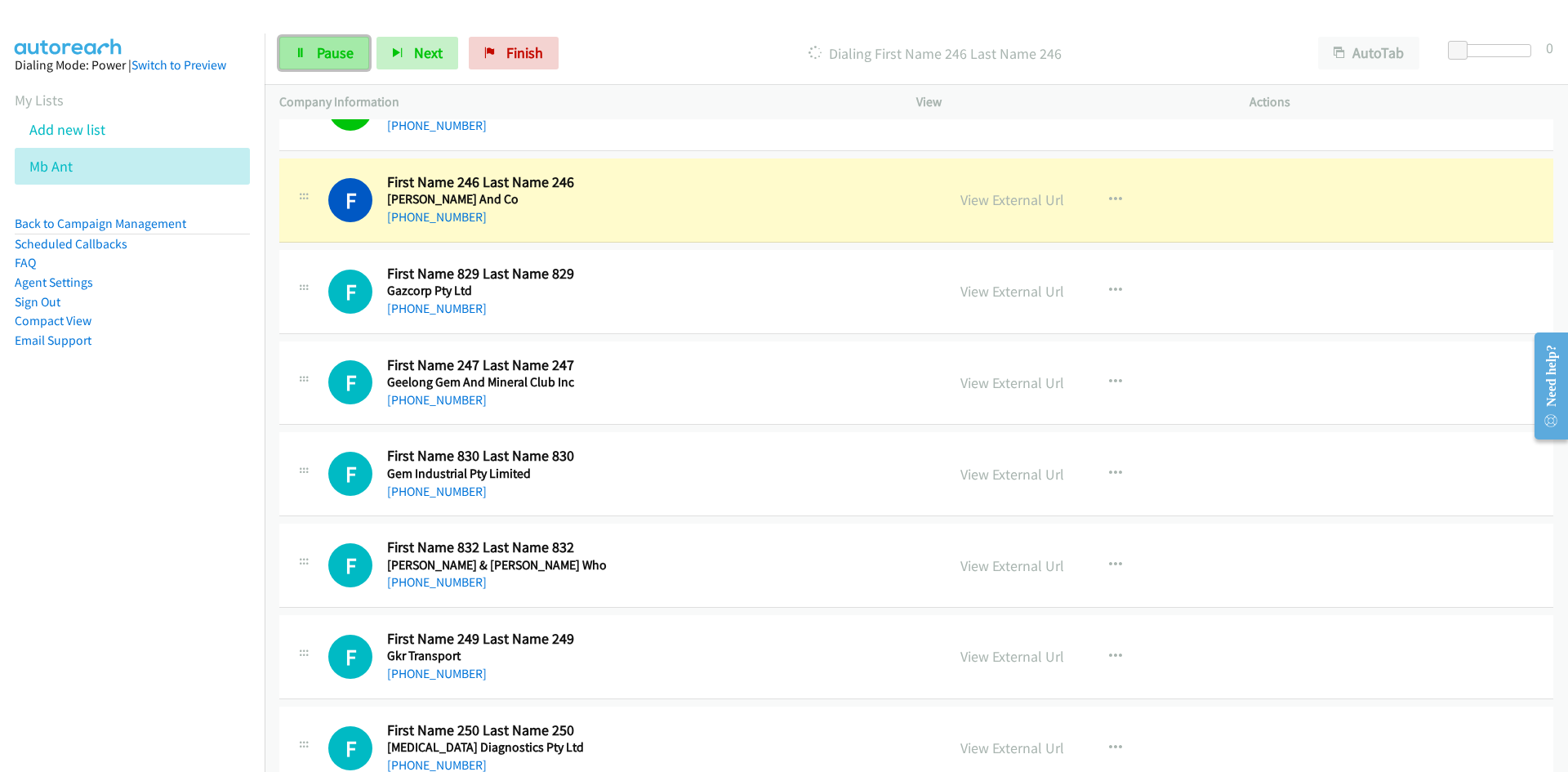
click at [362, 66] on link "Pause" at bounding box center [324, 53] width 90 height 32
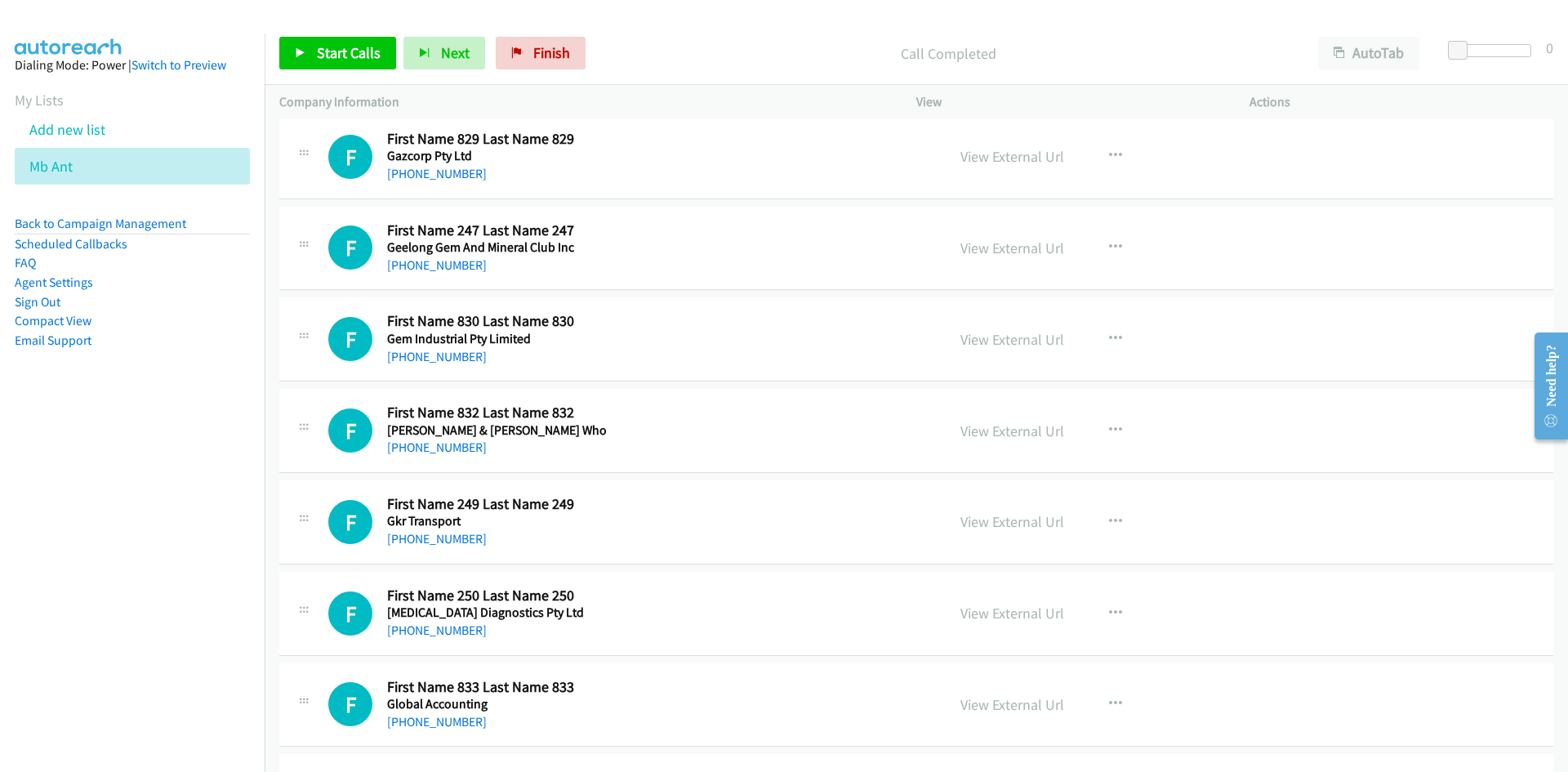
scroll to position [4329, 0]
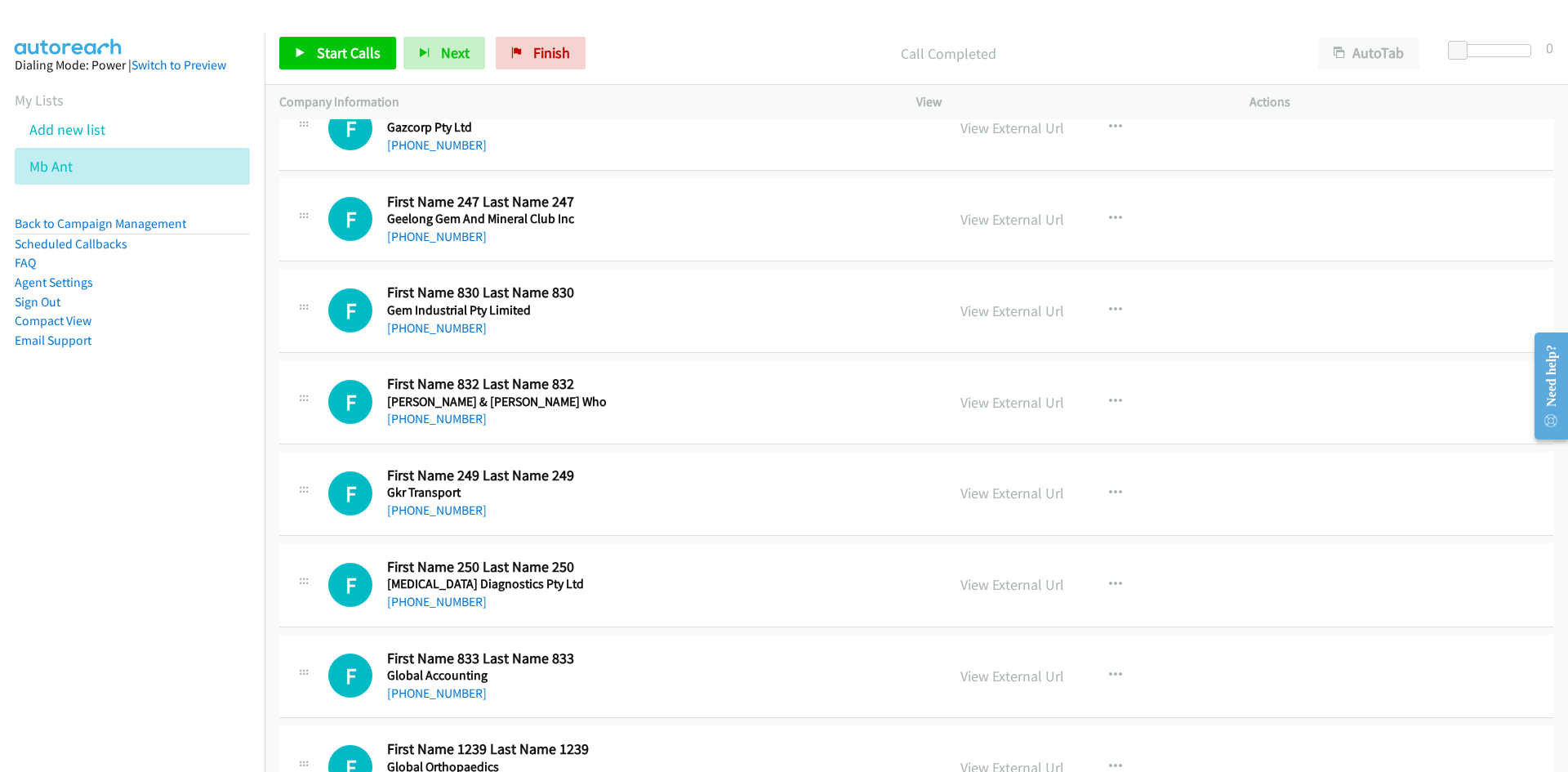
click at [382, 72] on div "Start Calls Pause Next Finish Call Completed AutoTab AutoTab 0" at bounding box center [916, 54] width 1304 height 63
click at [382, 65] on link "Start Calls" at bounding box center [338, 53] width 117 height 32
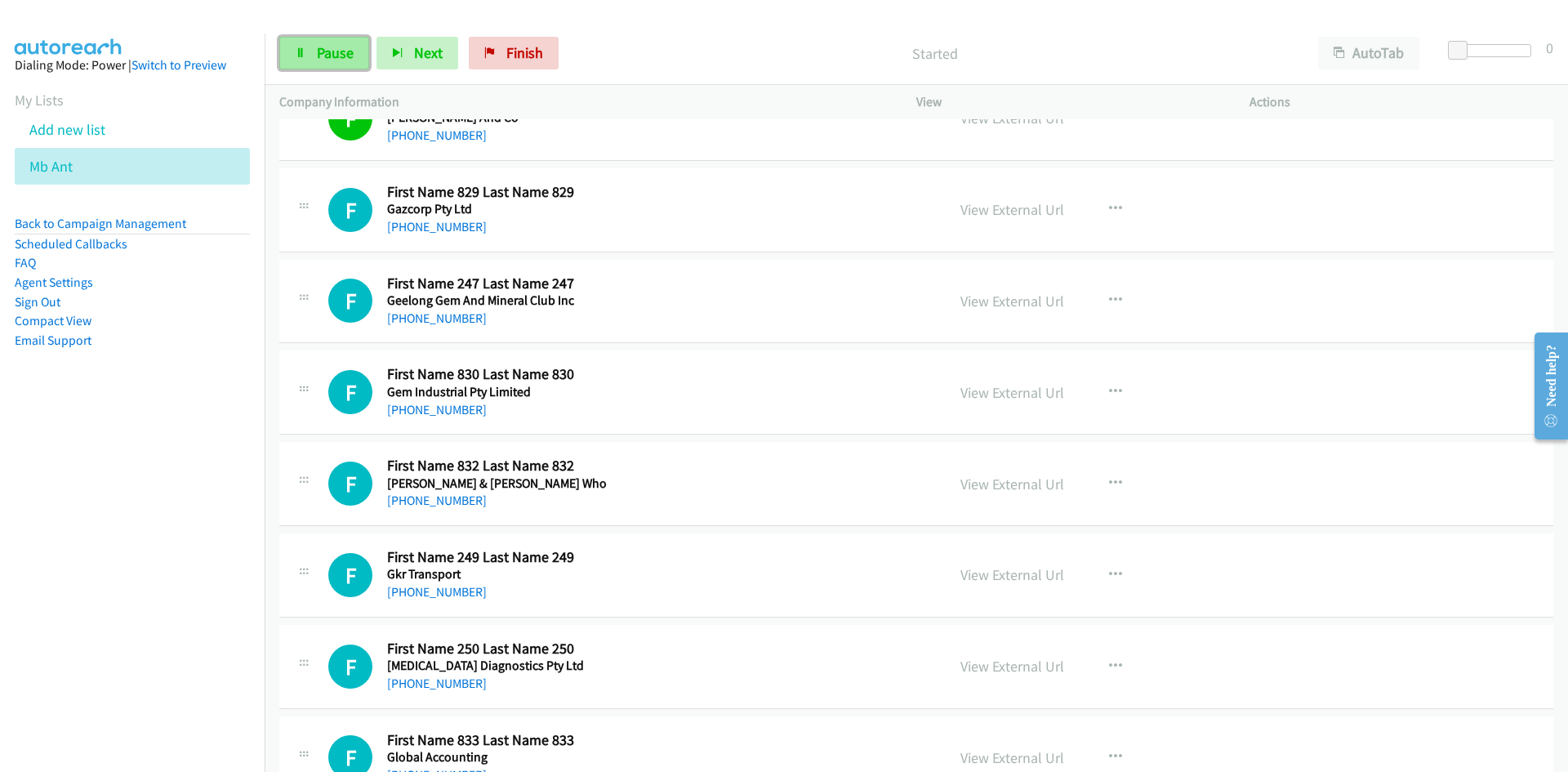
click at [364, 50] on link "Pause" at bounding box center [324, 53] width 90 height 32
click at [1043, 208] on link "View External Url" at bounding box center [1012, 210] width 104 height 19
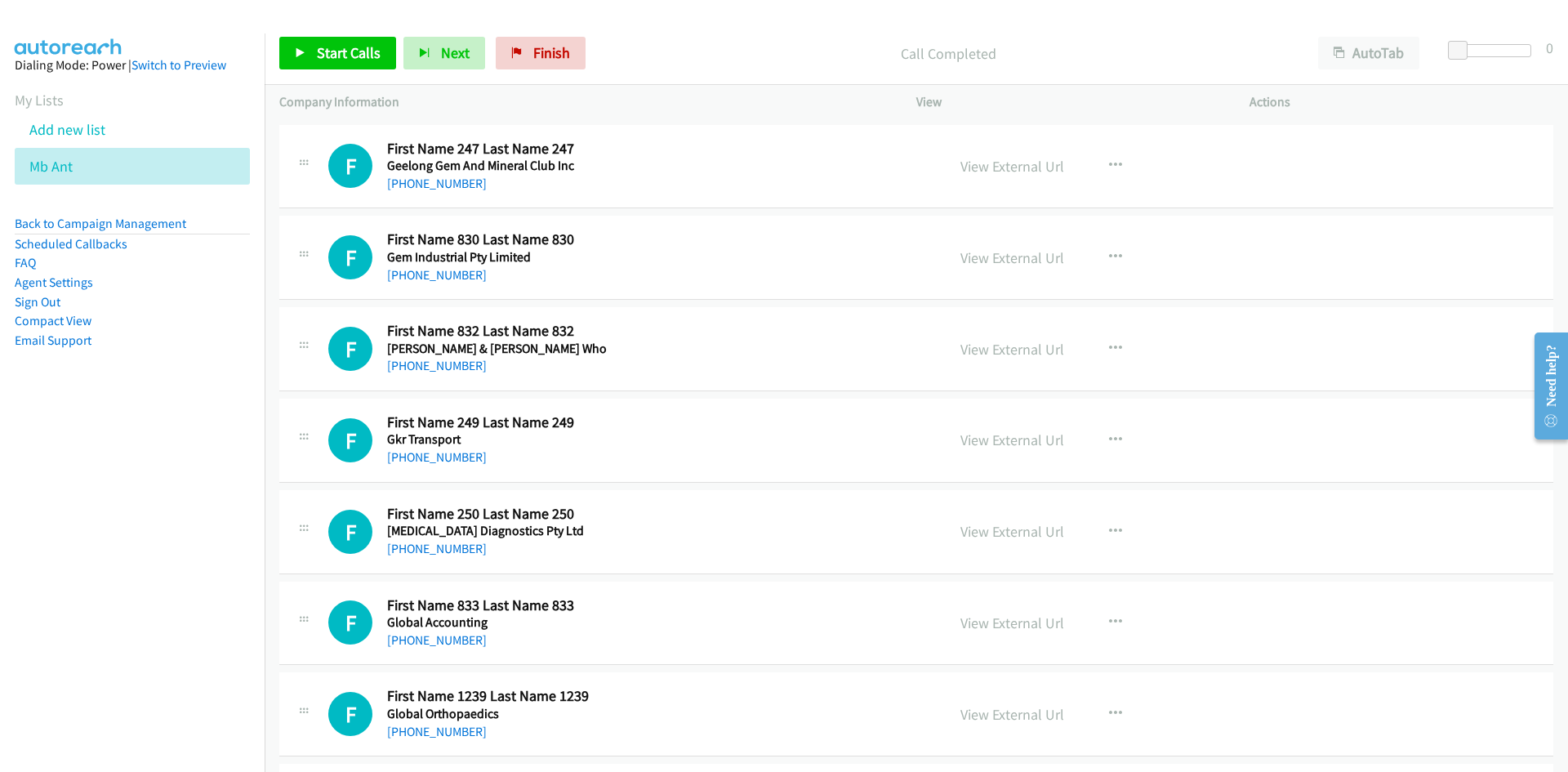
scroll to position [4410, 0]
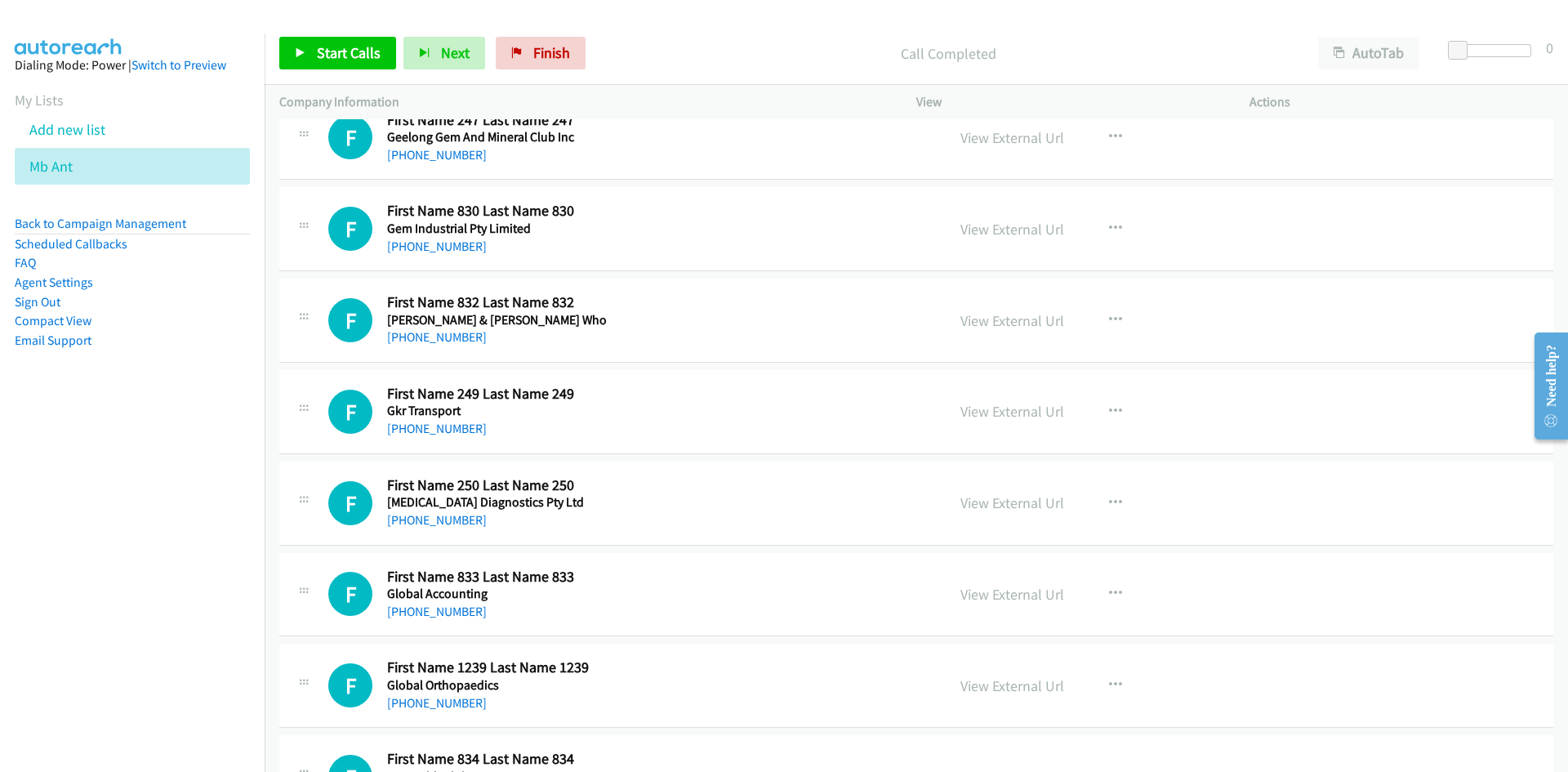
click at [323, 22] on div "Start Calls Pause Next Finish Call Completed AutoTab AutoTab 0" at bounding box center [916, 54] width 1304 height 63
click at [319, 43] on link "Start Calls" at bounding box center [338, 53] width 117 height 32
click at [300, 45] on link "Pause" at bounding box center [324, 53] width 90 height 32
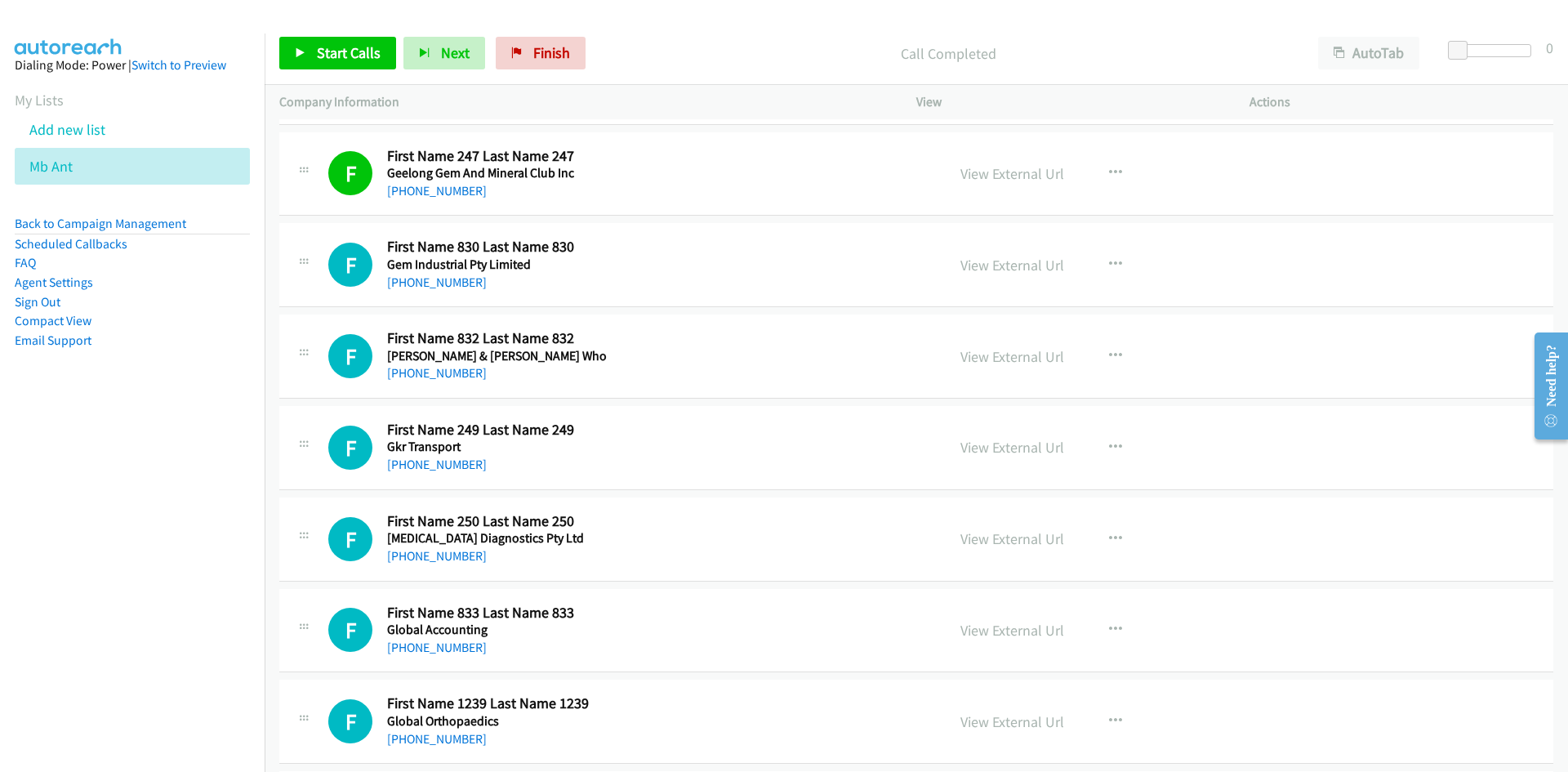
scroll to position [4492, 0]
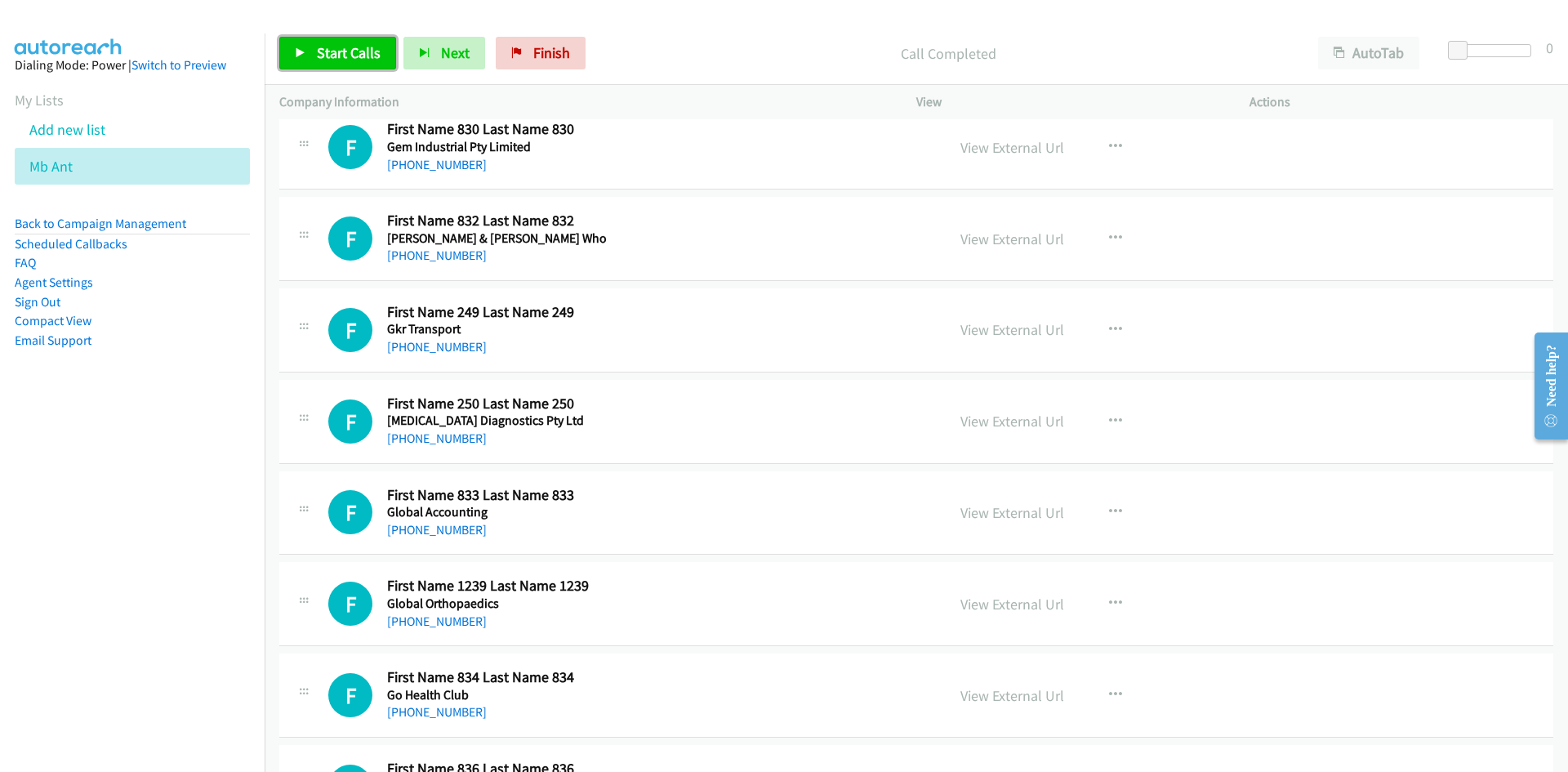
click at [330, 51] on span "Start Calls" at bounding box center [349, 53] width 64 height 19
click at [330, 51] on span "Pause" at bounding box center [336, 53] width 37 height 19
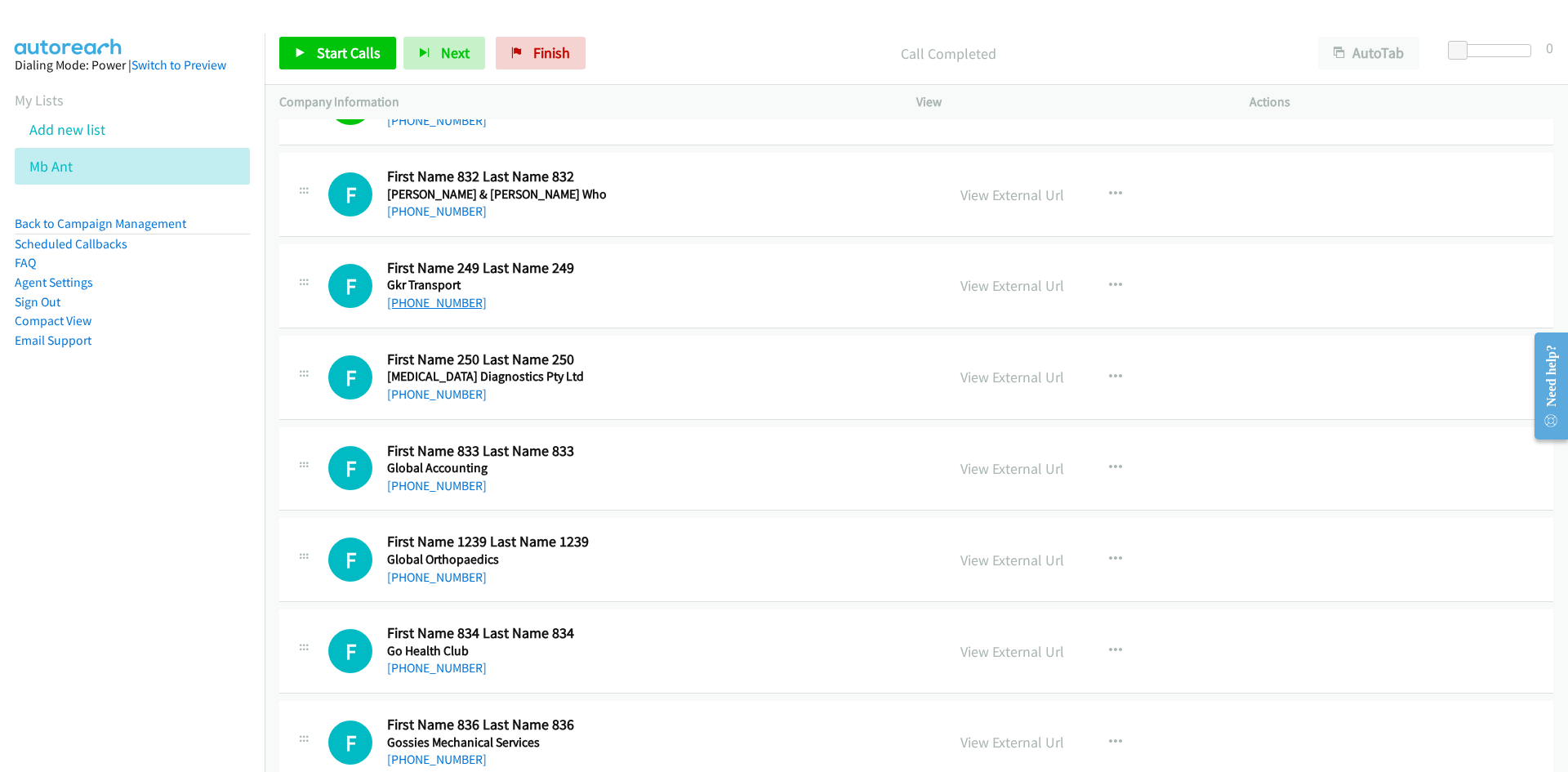
scroll to position [4574, 0]
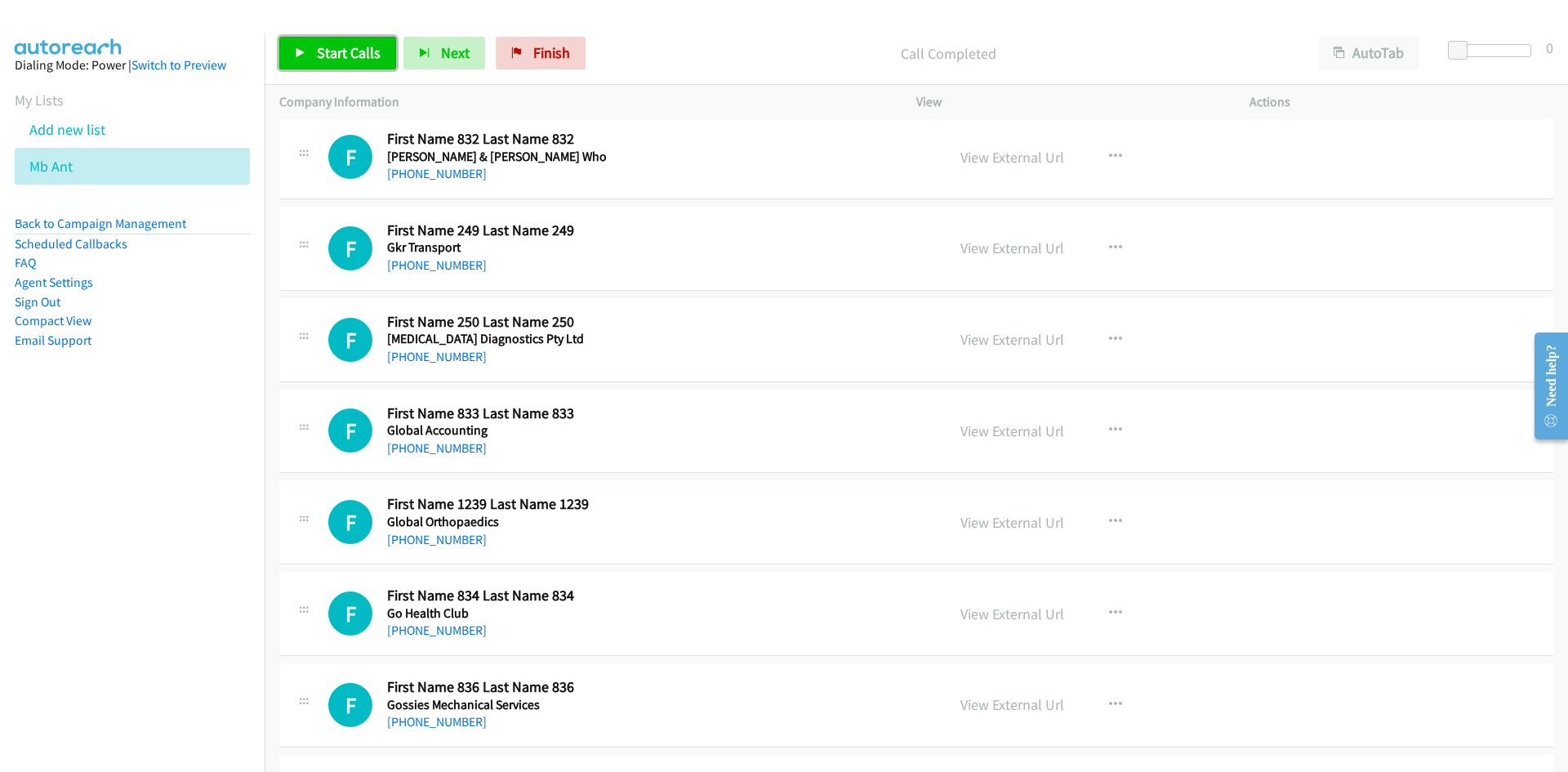
click at [348, 54] on span "Start Calls" at bounding box center [349, 53] width 64 height 19
click at [348, 54] on span "Pause" at bounding box center [336, 53] width 37 height 19
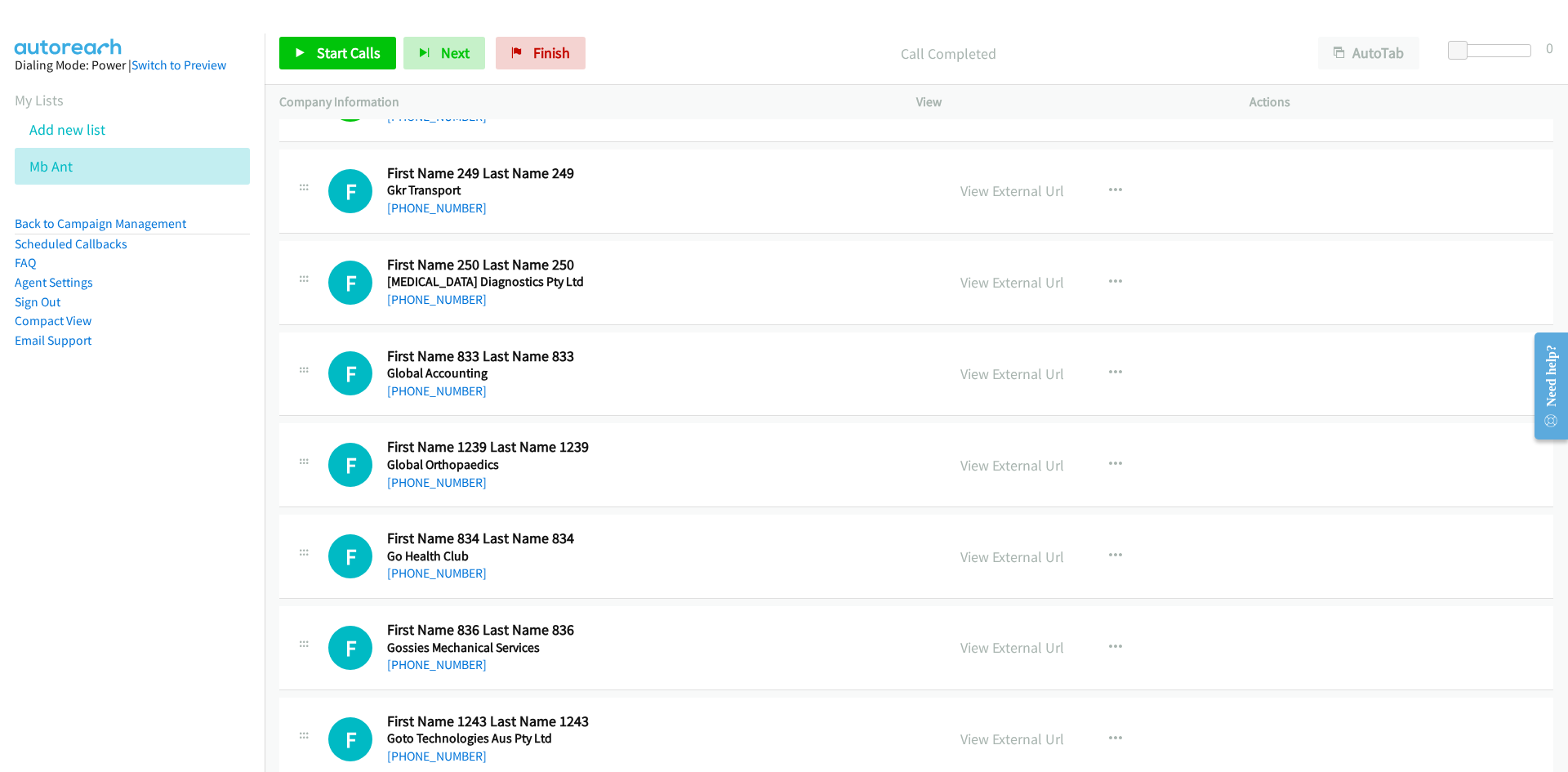
scroll to position [4655, 0]
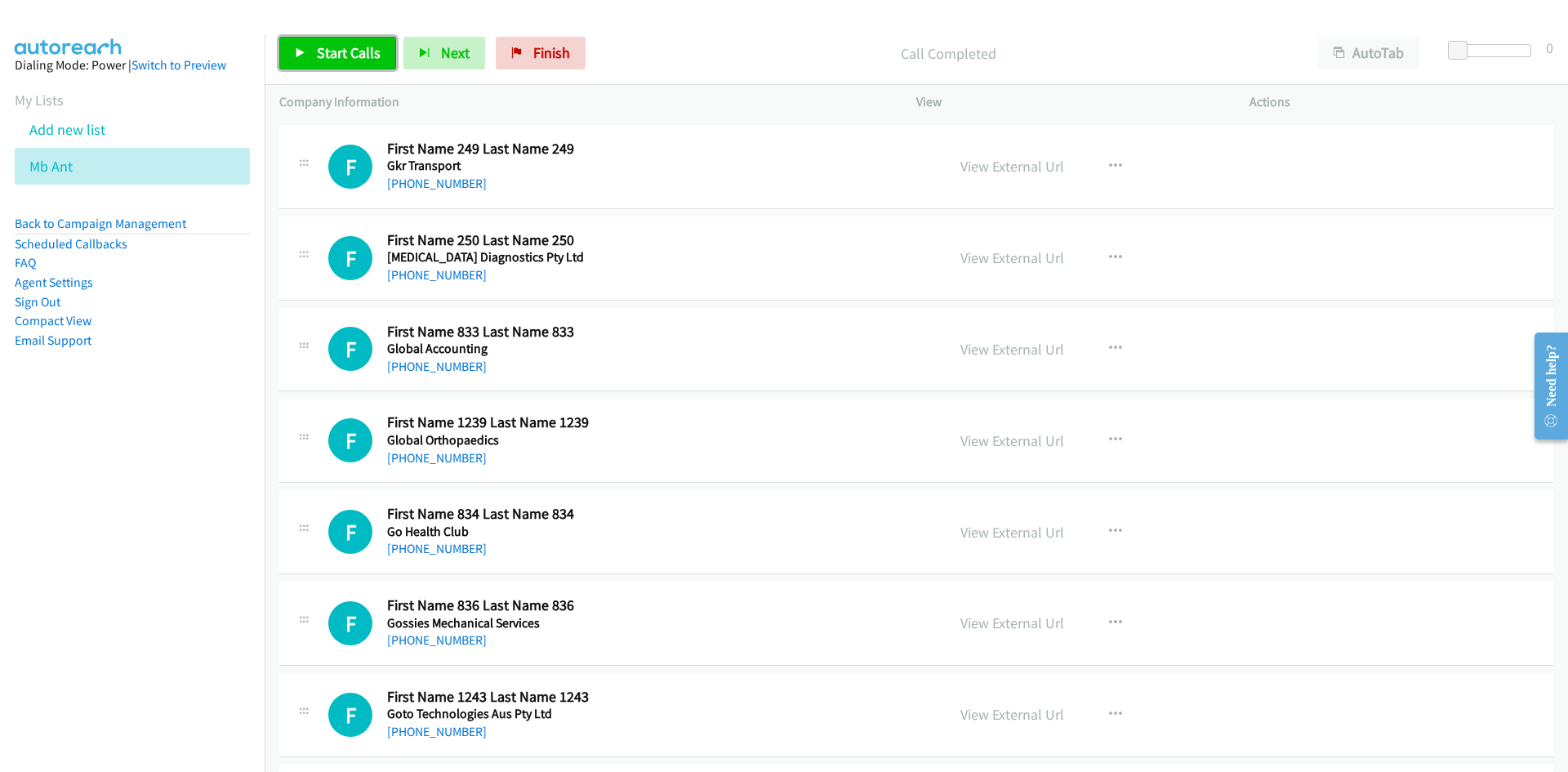
click at [363, 38] on link "Start Calls" at bounding box center [338, 53] width 117 height 32
click at [302, 45] on link "Pause" at bounding box center [324, 53] width 90 height 32
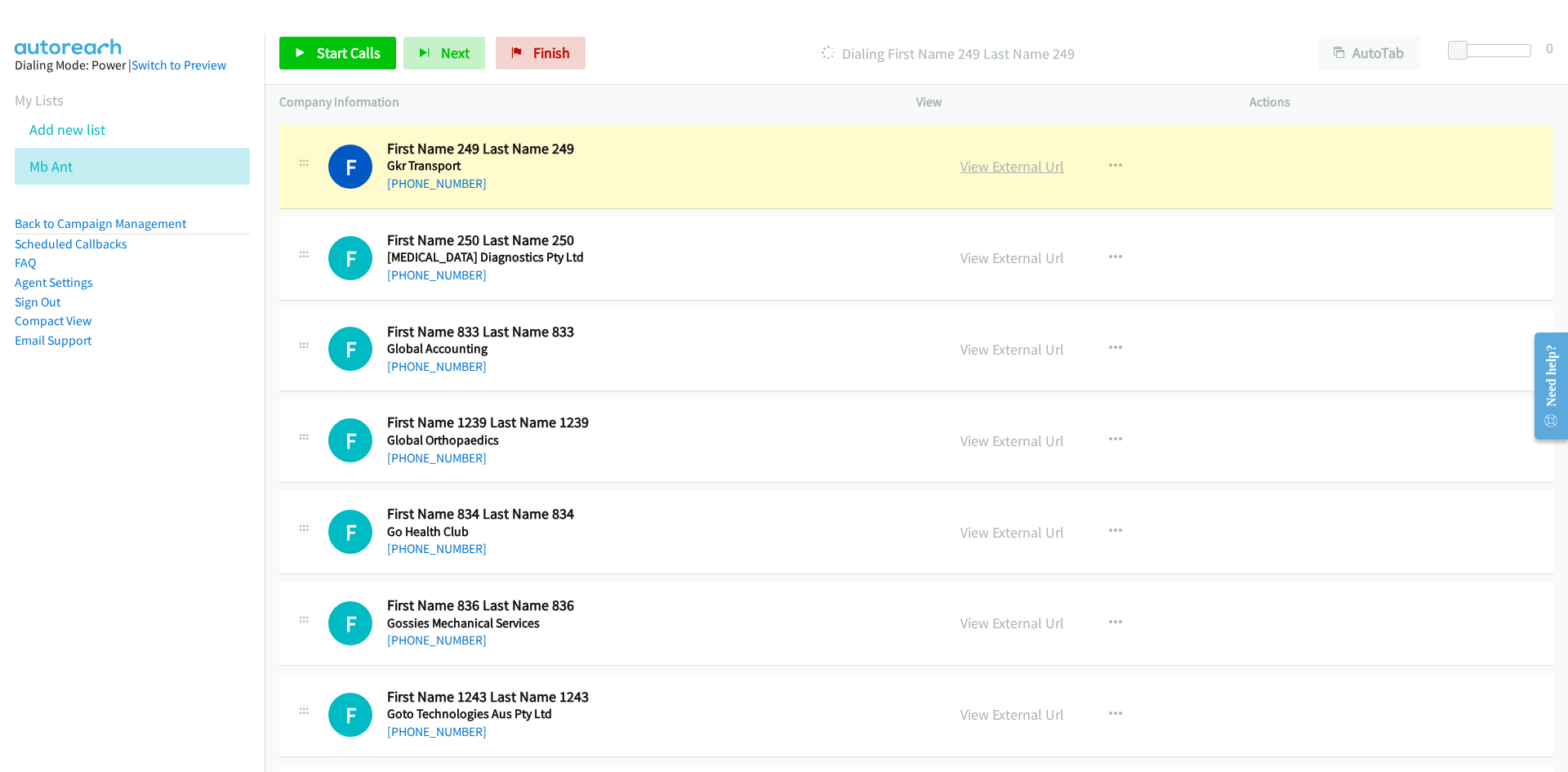
click at [1005, 161] on link "View External Url" at bounding box center [1012, 166] width 104 height 19
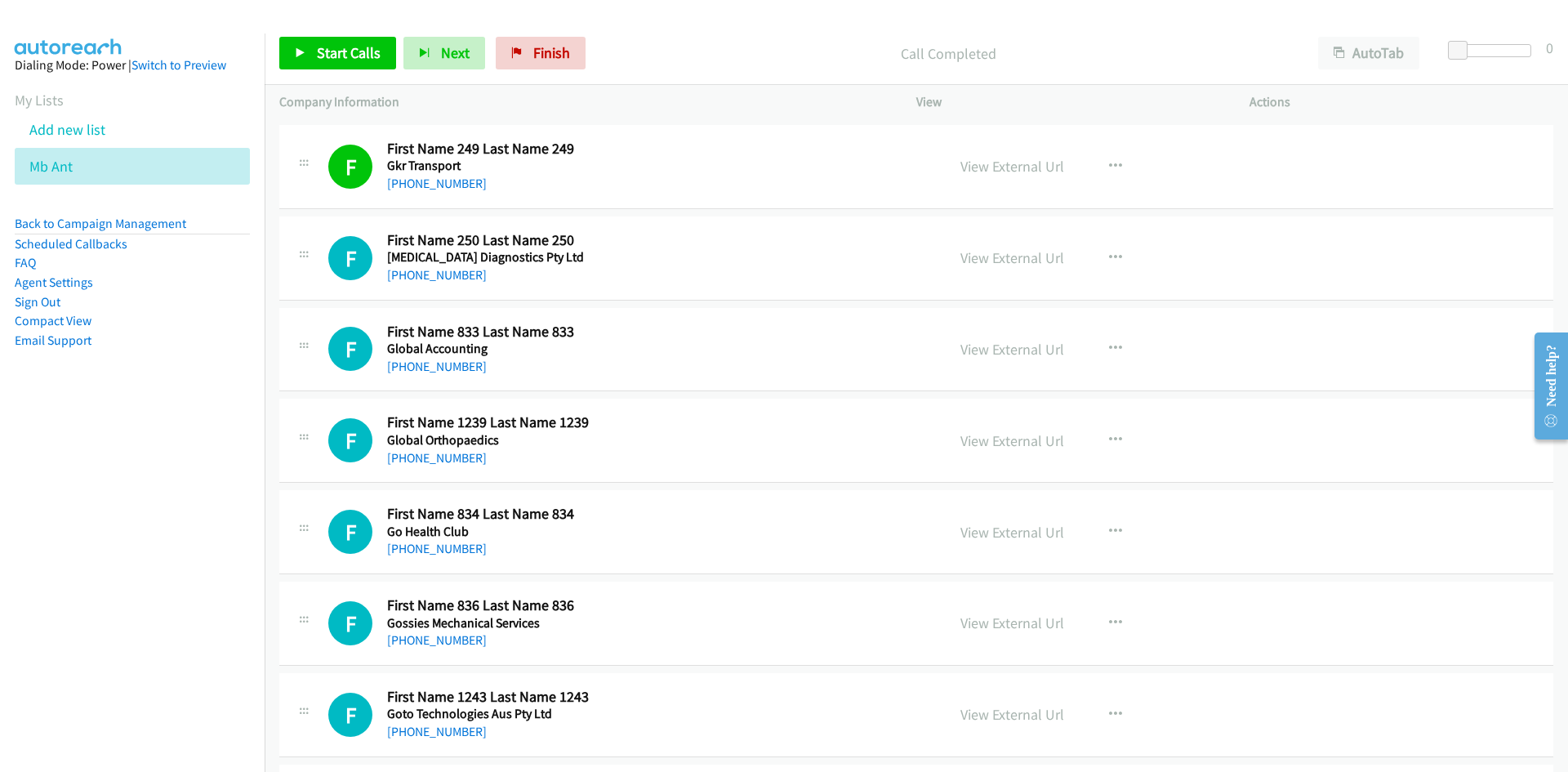
scroll to position [4737, 0]
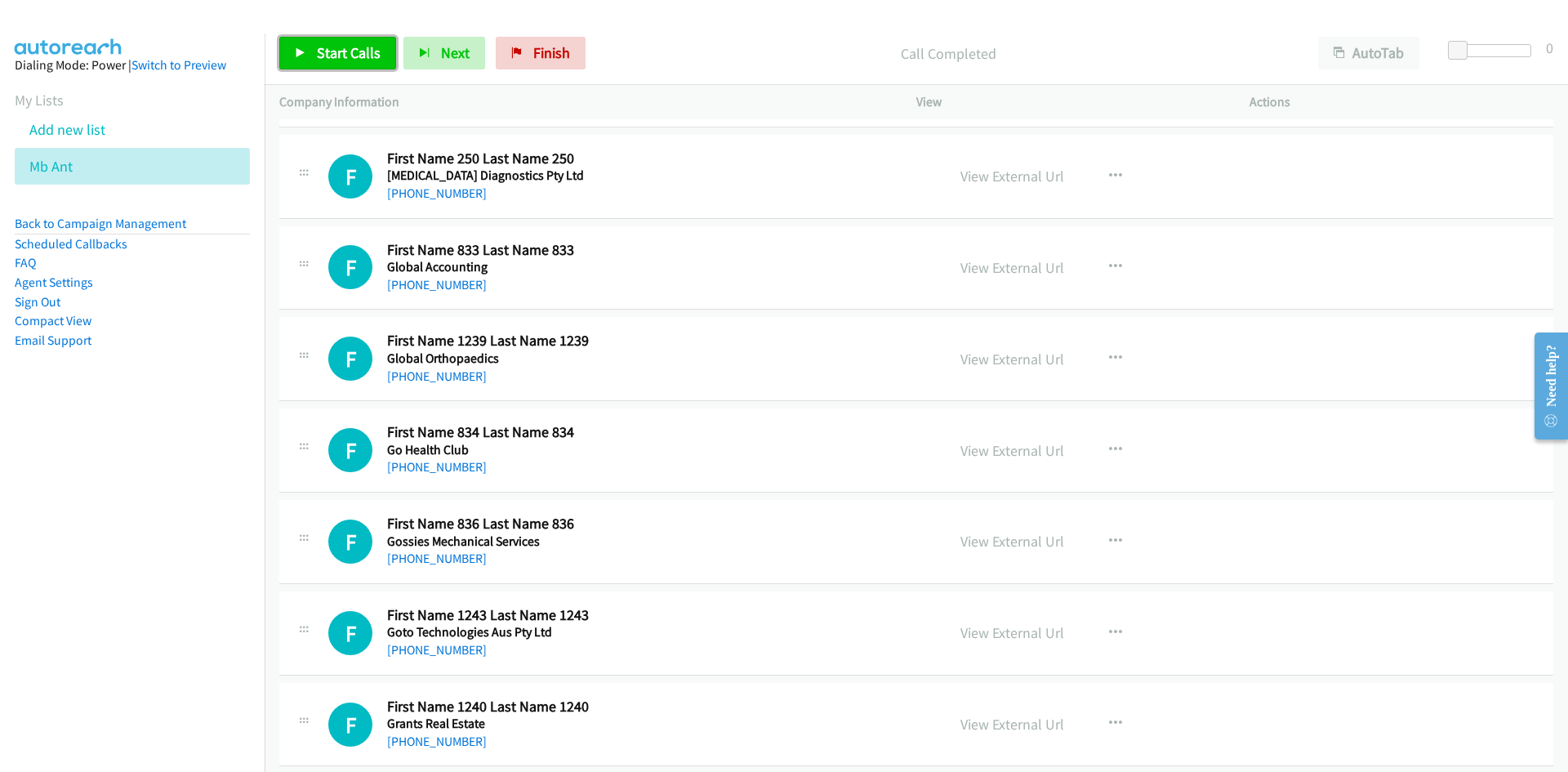
click at [350, 57] on span "Start Calls" at bounding box center [349, 53] width 64 height 19
click at [299, 45] on link "Pause" at bounding box center [324, 53] width 90 height 32
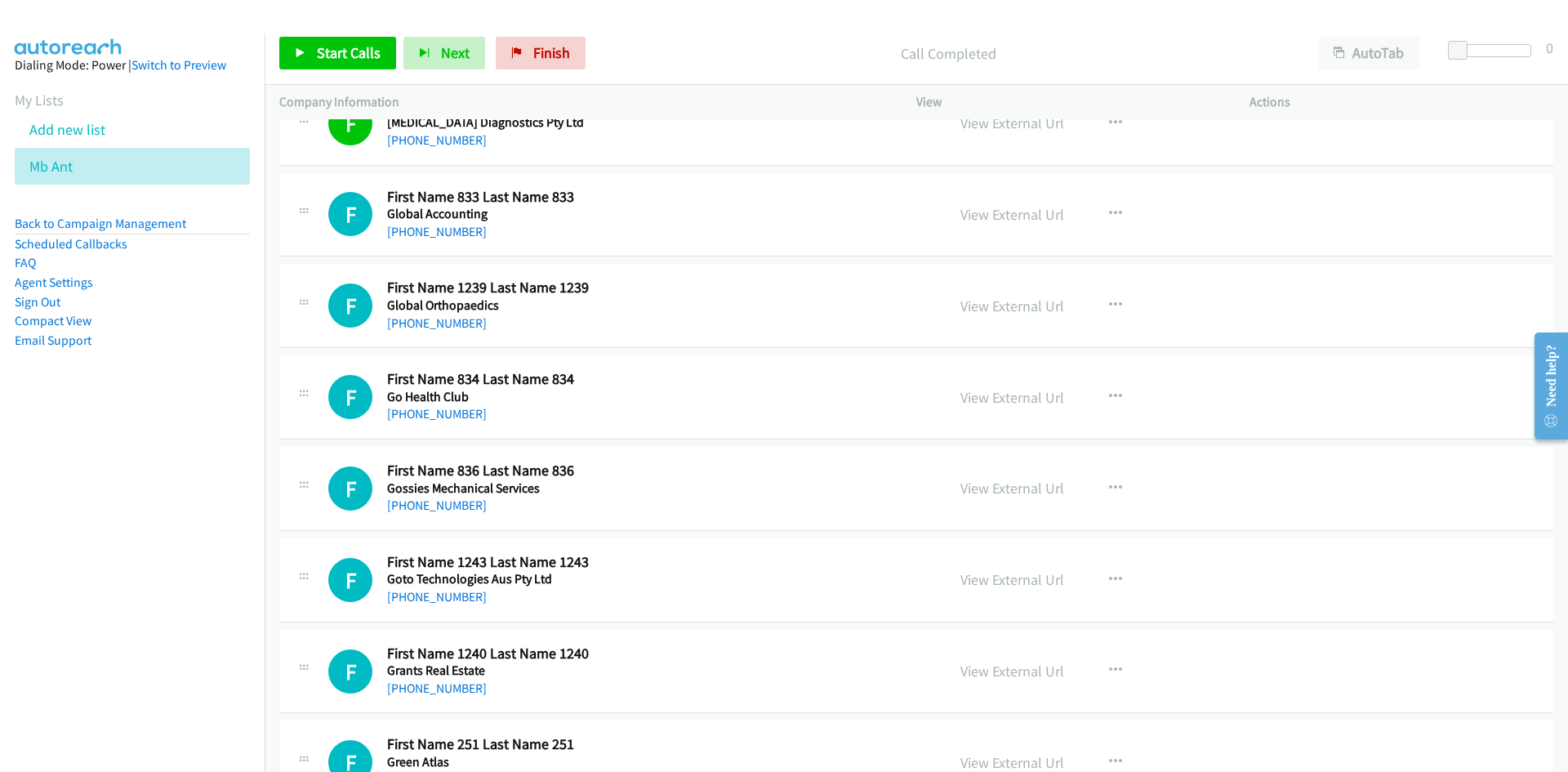
scroll to position [4819, 0]
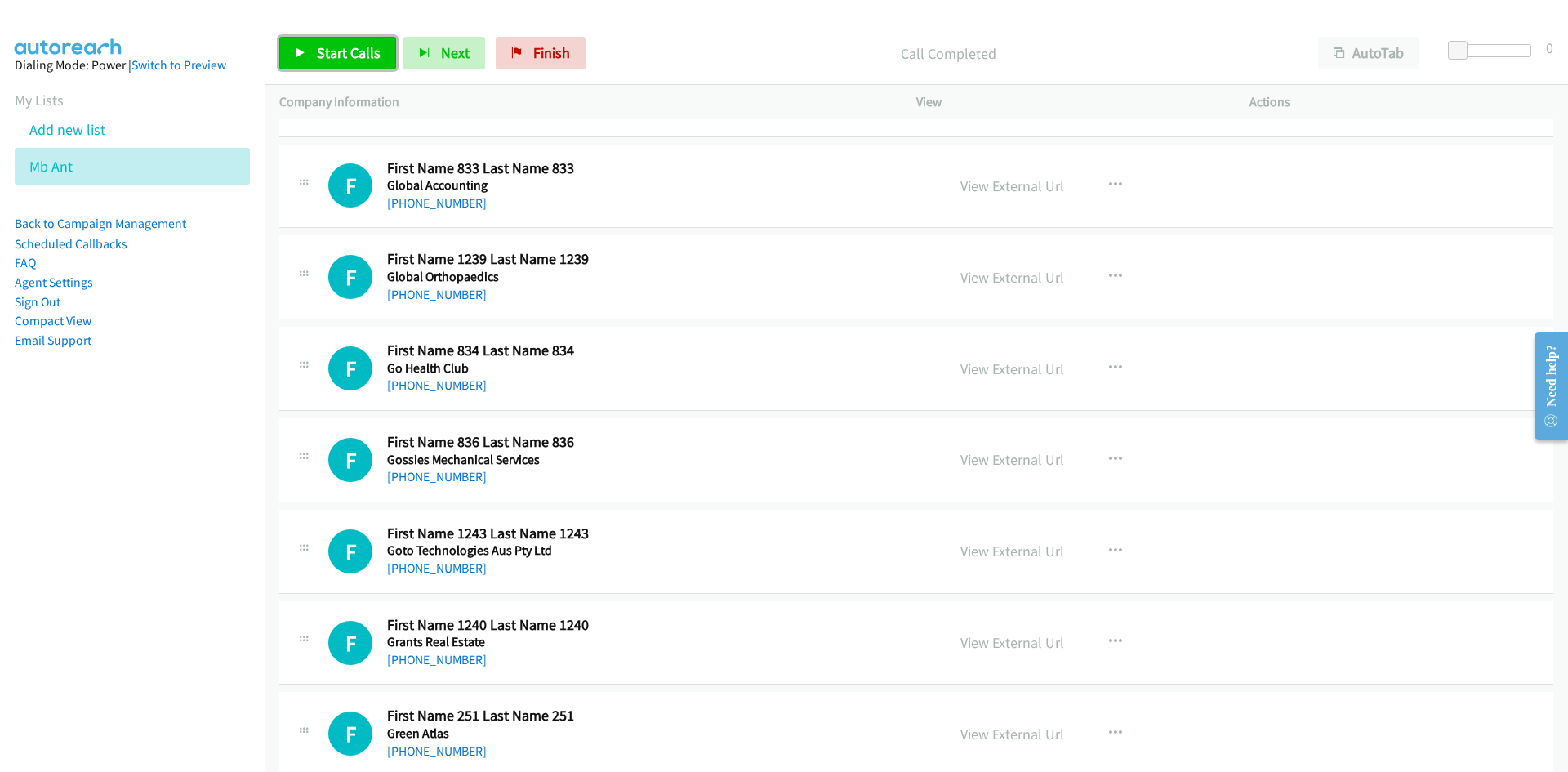
click at [379, 58] on span "Start Calls" at bounding box center [349, 53] width 64 height 19
click at [298, 50] on icon at bounding box center [301, 54] width 11 height 11
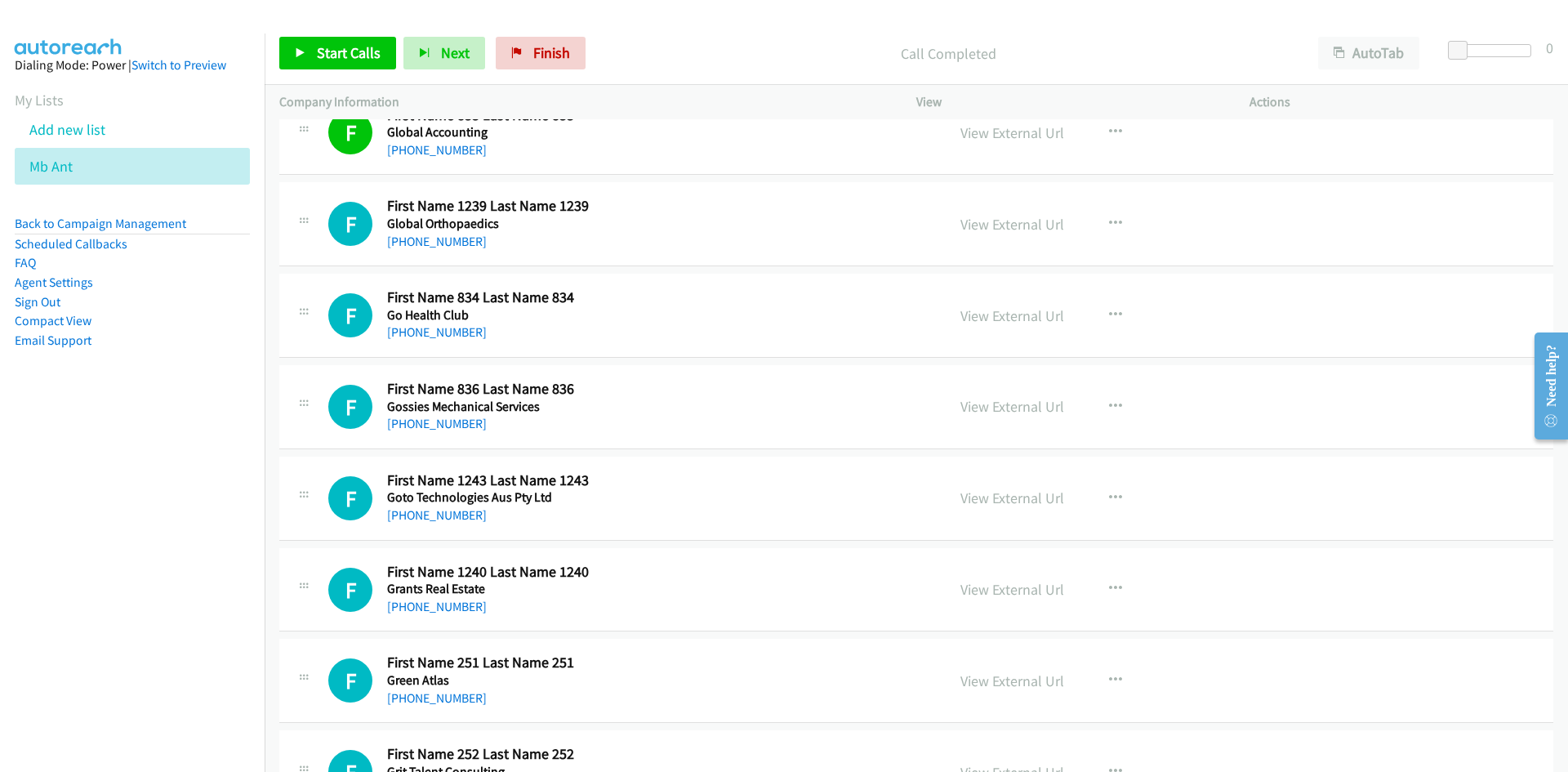
scroll to position [4900, 0]
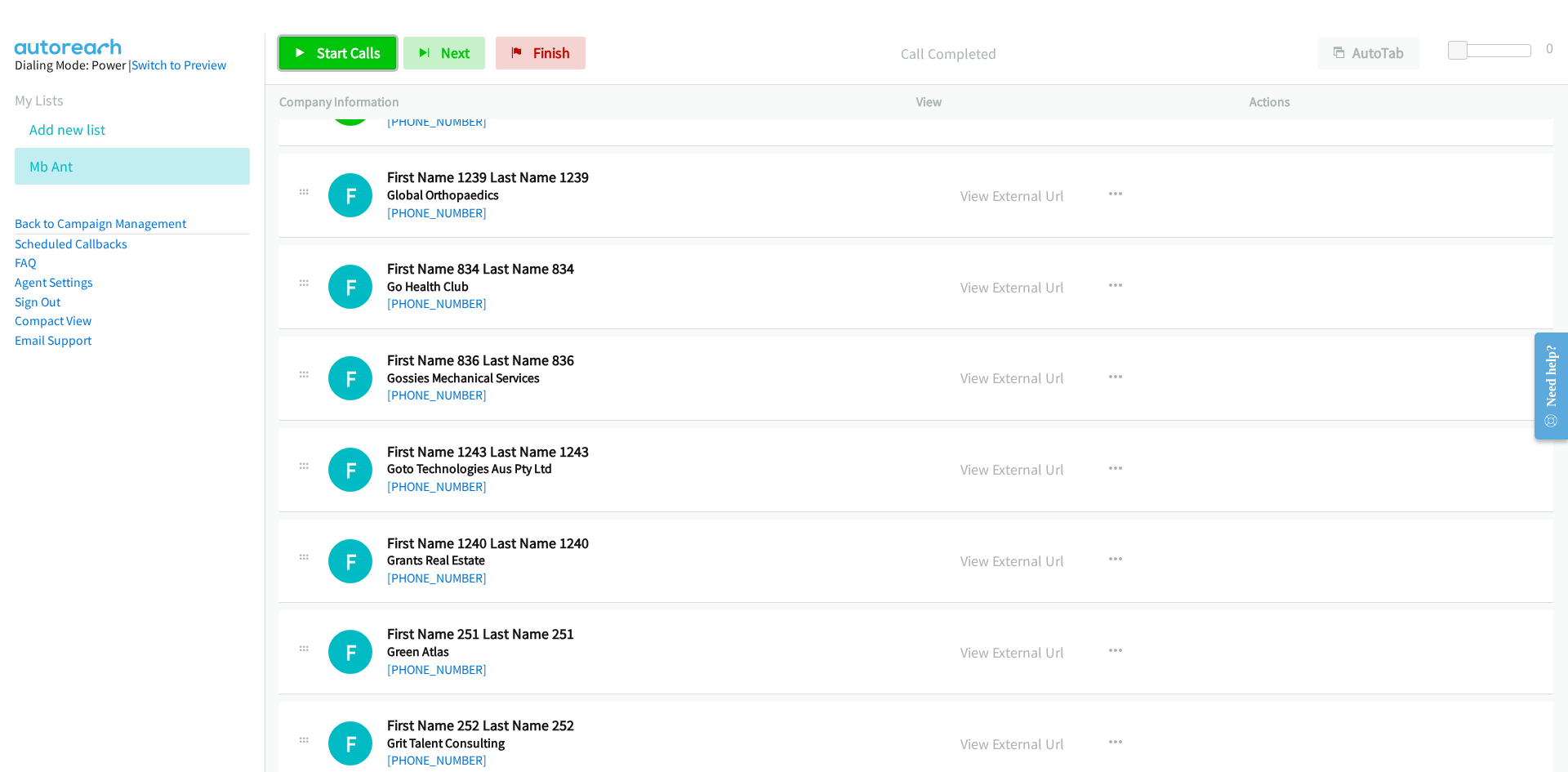
click at [379, 52] on link "Start Calls" at bounding box center [338, 53] width 117 height 32
click at [354, 61] on link "Pause" at bounding box center [324, 53] width 90 height 32
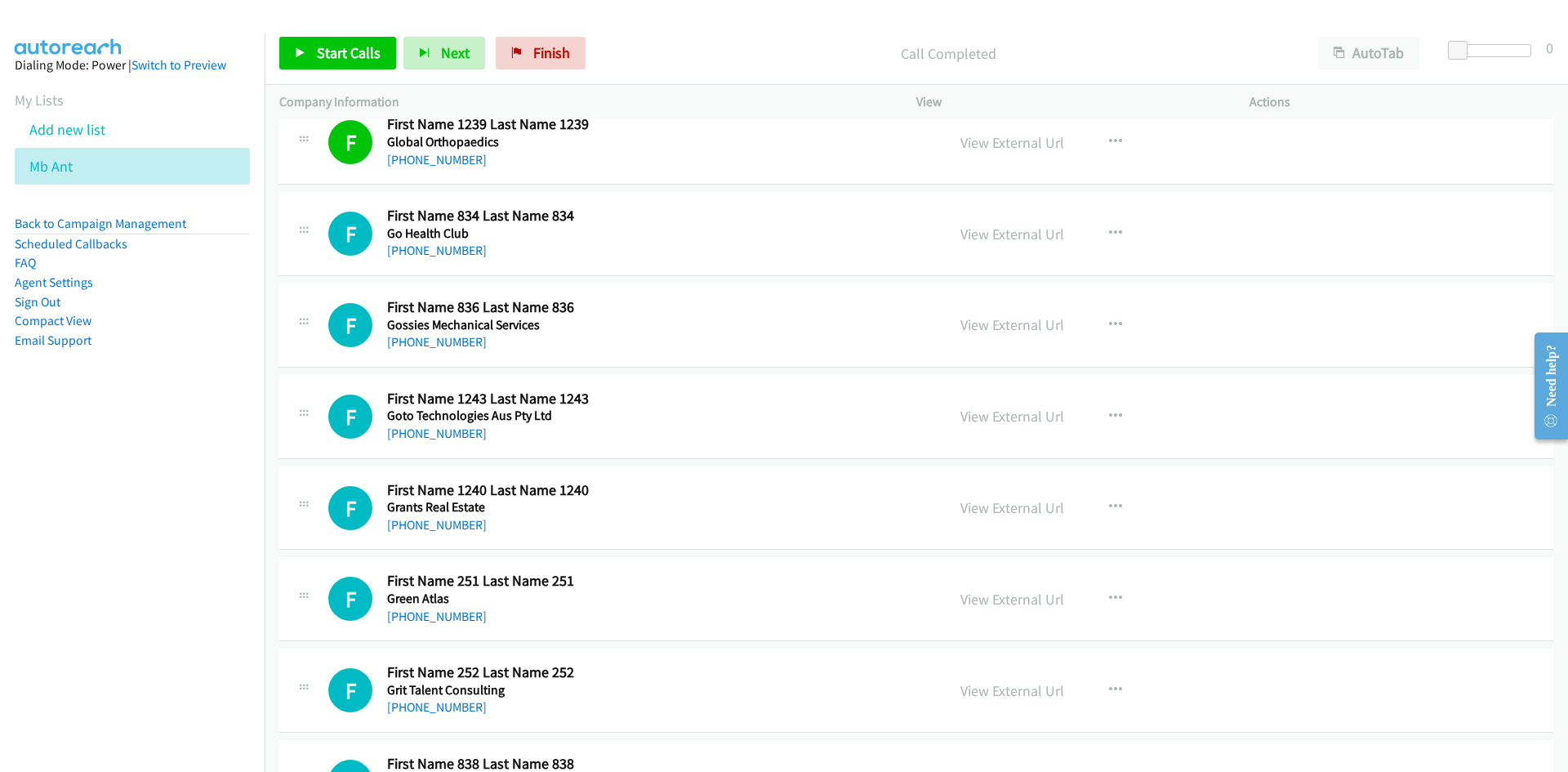
scroll to position [4982, 0]
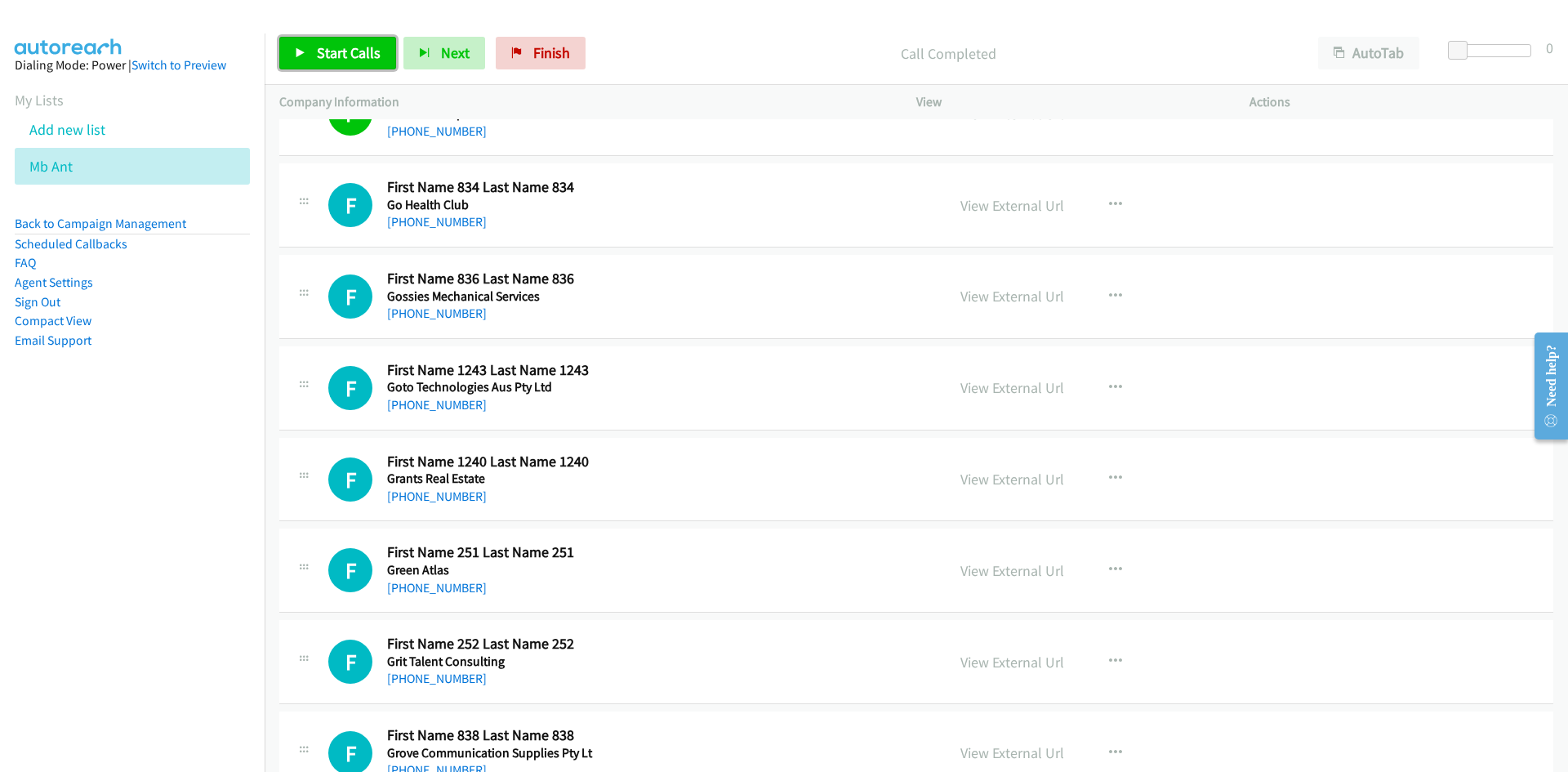
click at [379, 60] on span "Start Calls" at bounding box center [349, 53] width 64 height 19
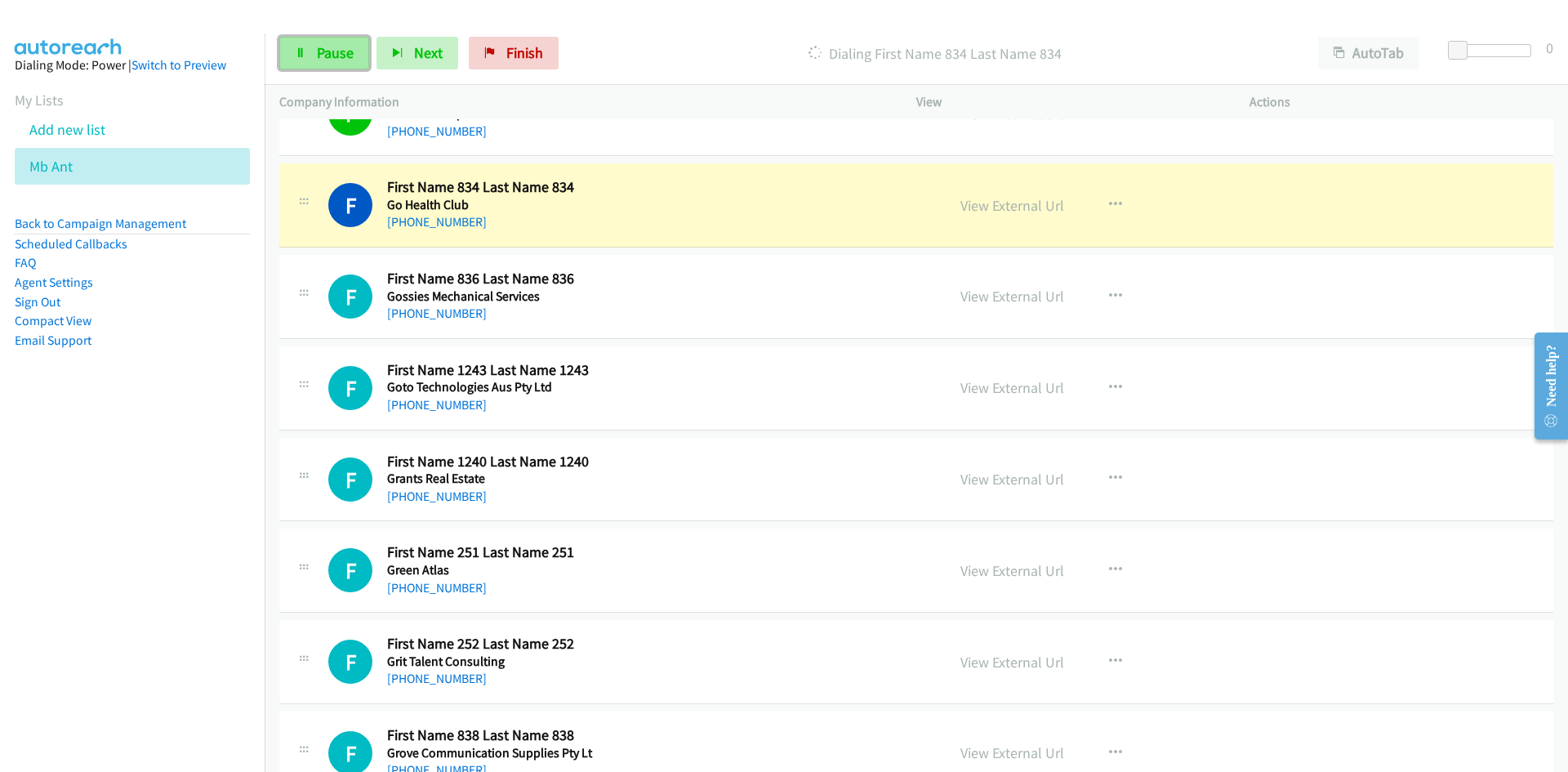
click at [307, 51] on link "Pause" at bounding box center [324, 53] width 90 height 32
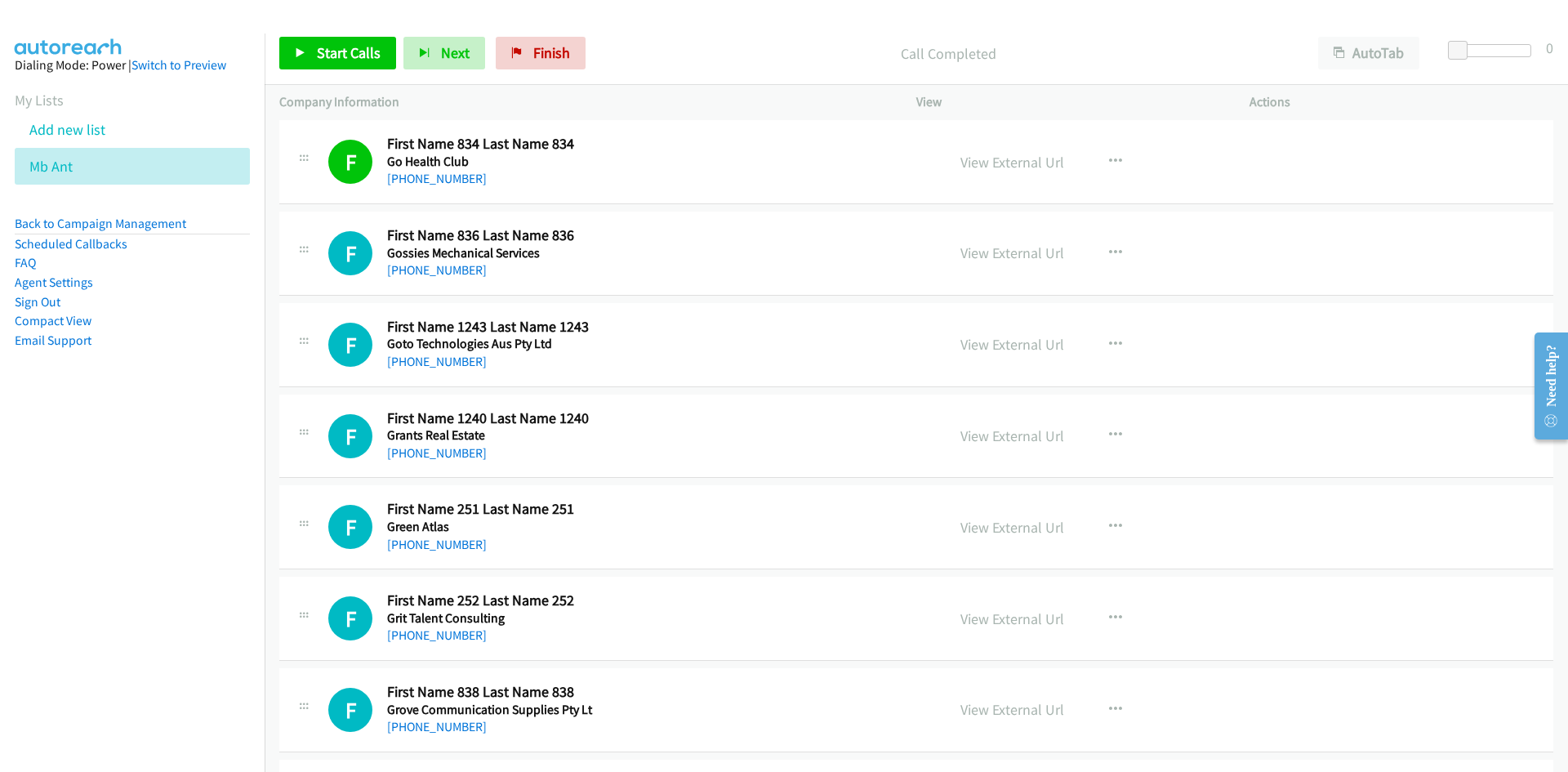
scroll to position [5063, 0]
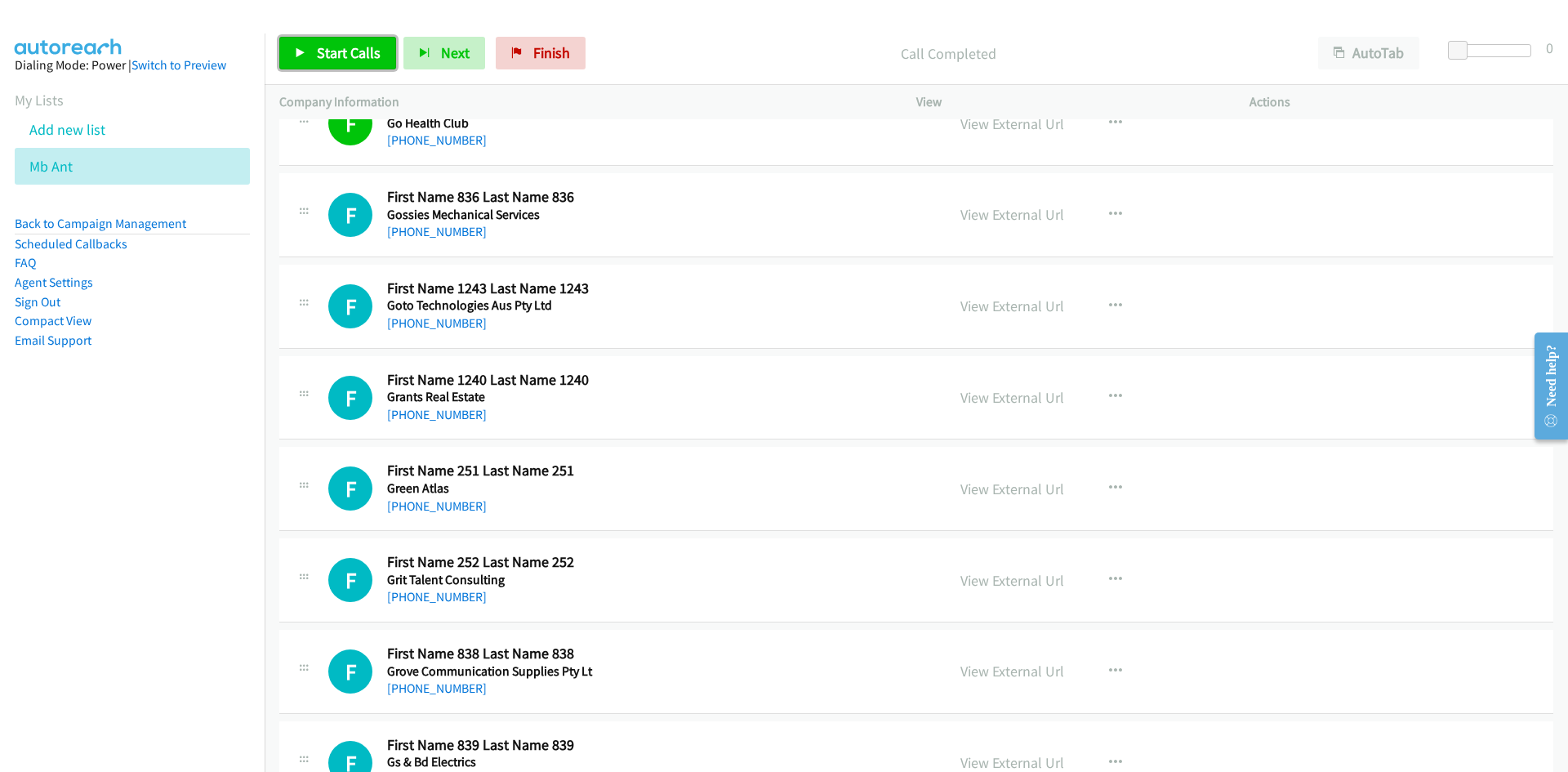
click at [385, 47] on link "Start Calls" at bounding box center [338, 53] width 117 height 32
click at [340, 69] on link "Pause" at bounding box center [324, 53] width 90 height 32
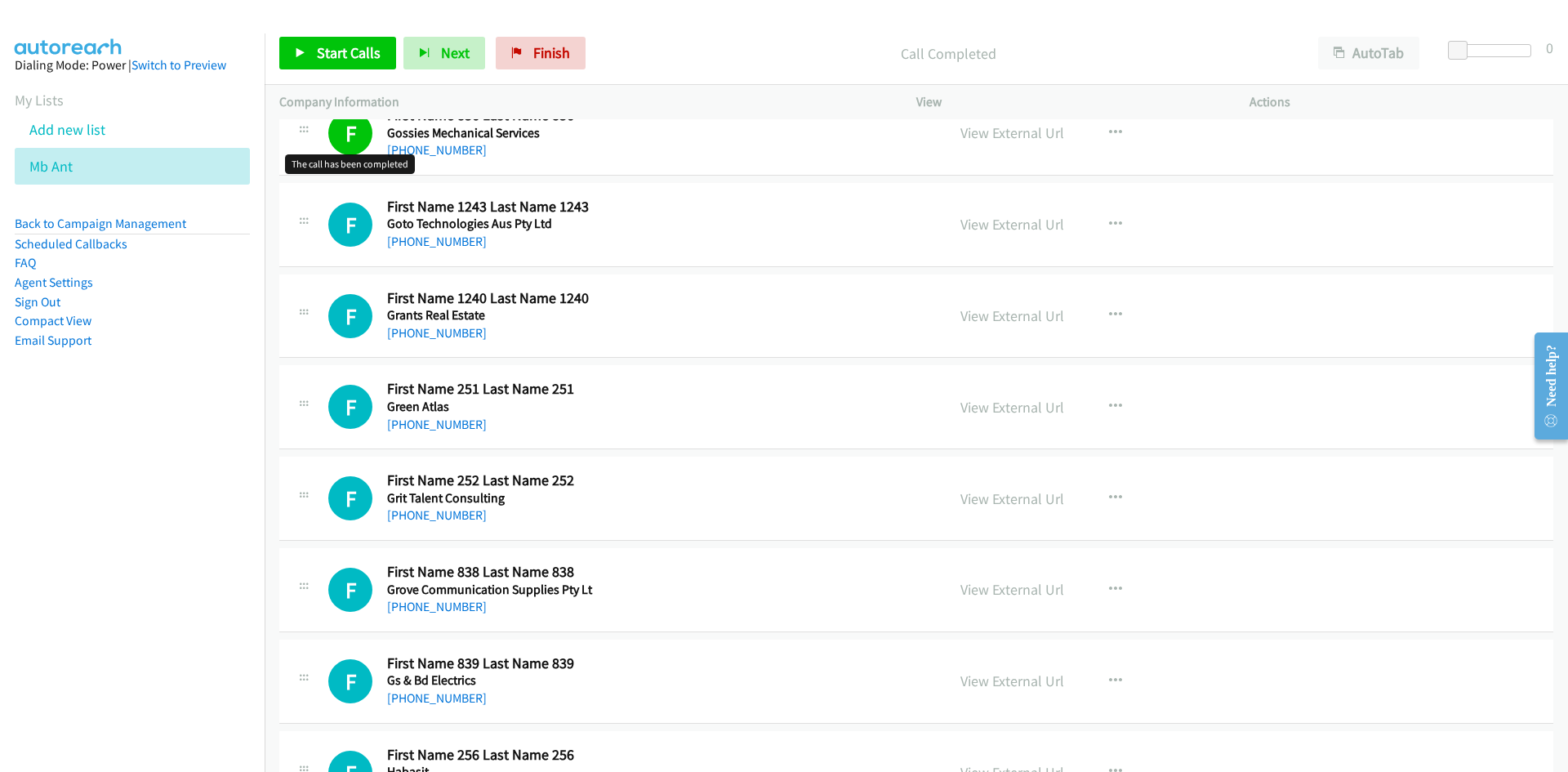
scroll to position [5228, 0]
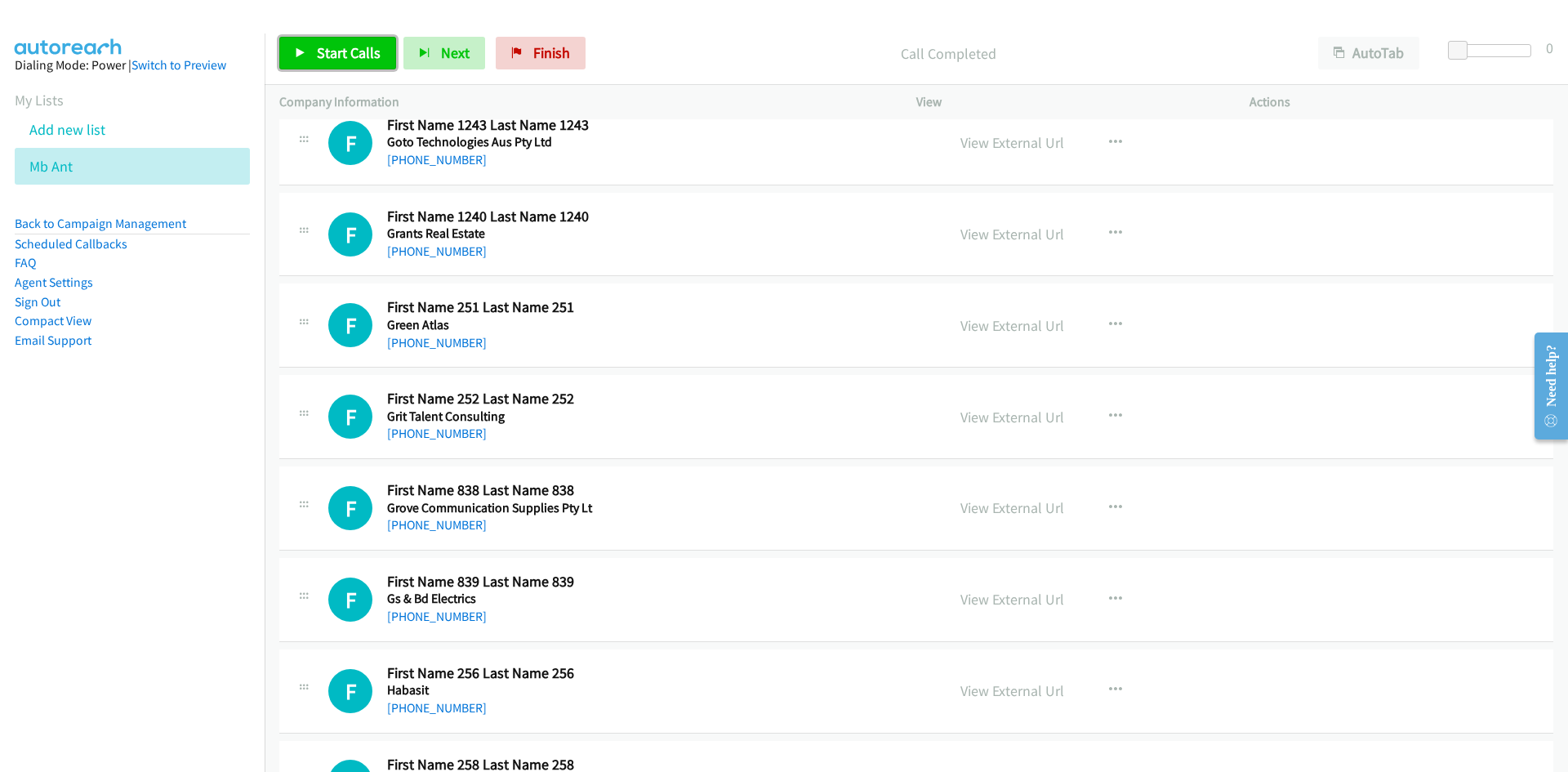
click at [319, 67] on link "Start Calls" at bounding box center [338, 53] width 117 height 32
click at [307, 51] on link "Pause" at bounding box center [324, 53] width 90 height 32
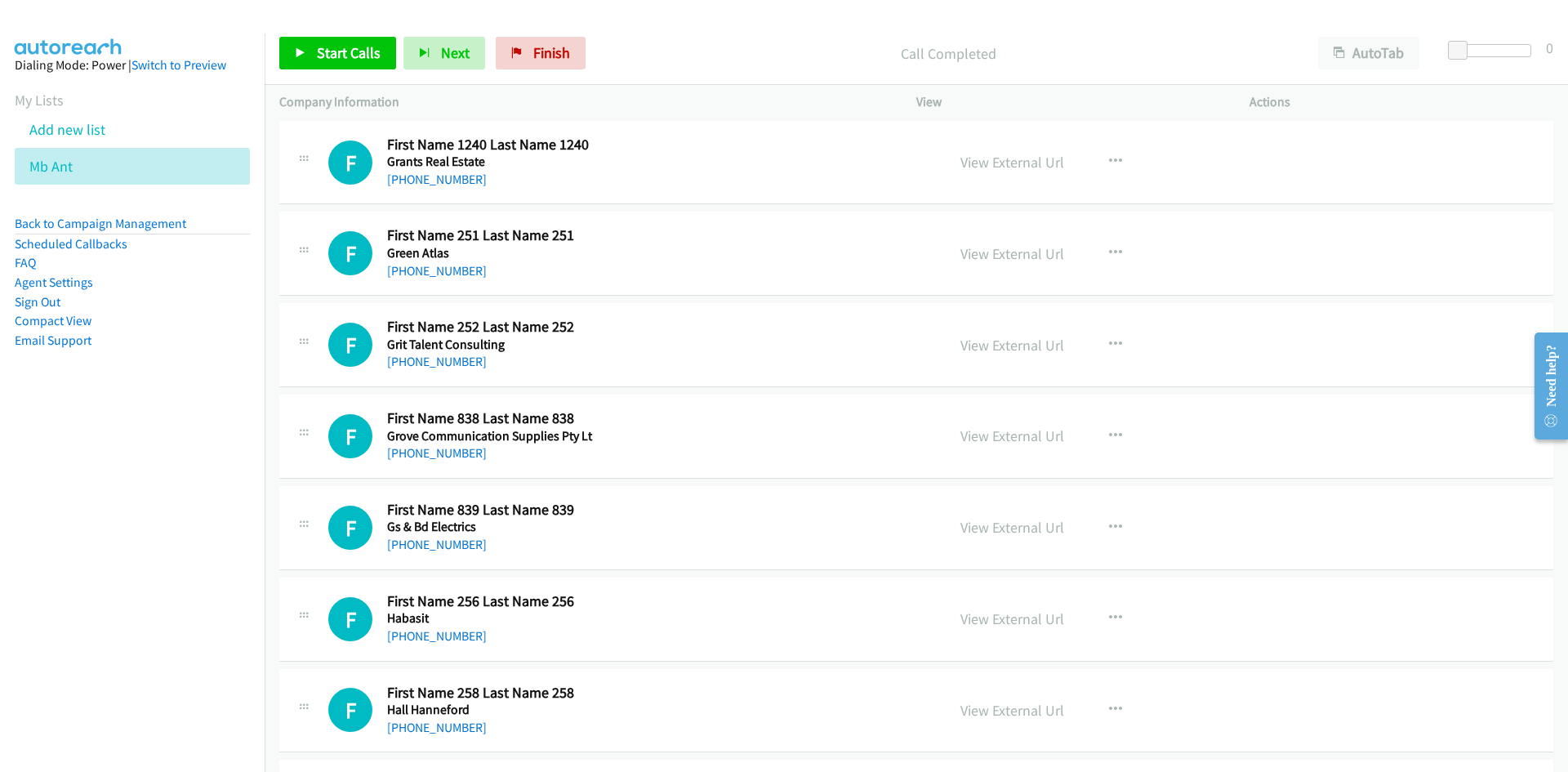
scroll to position [5309, 0]
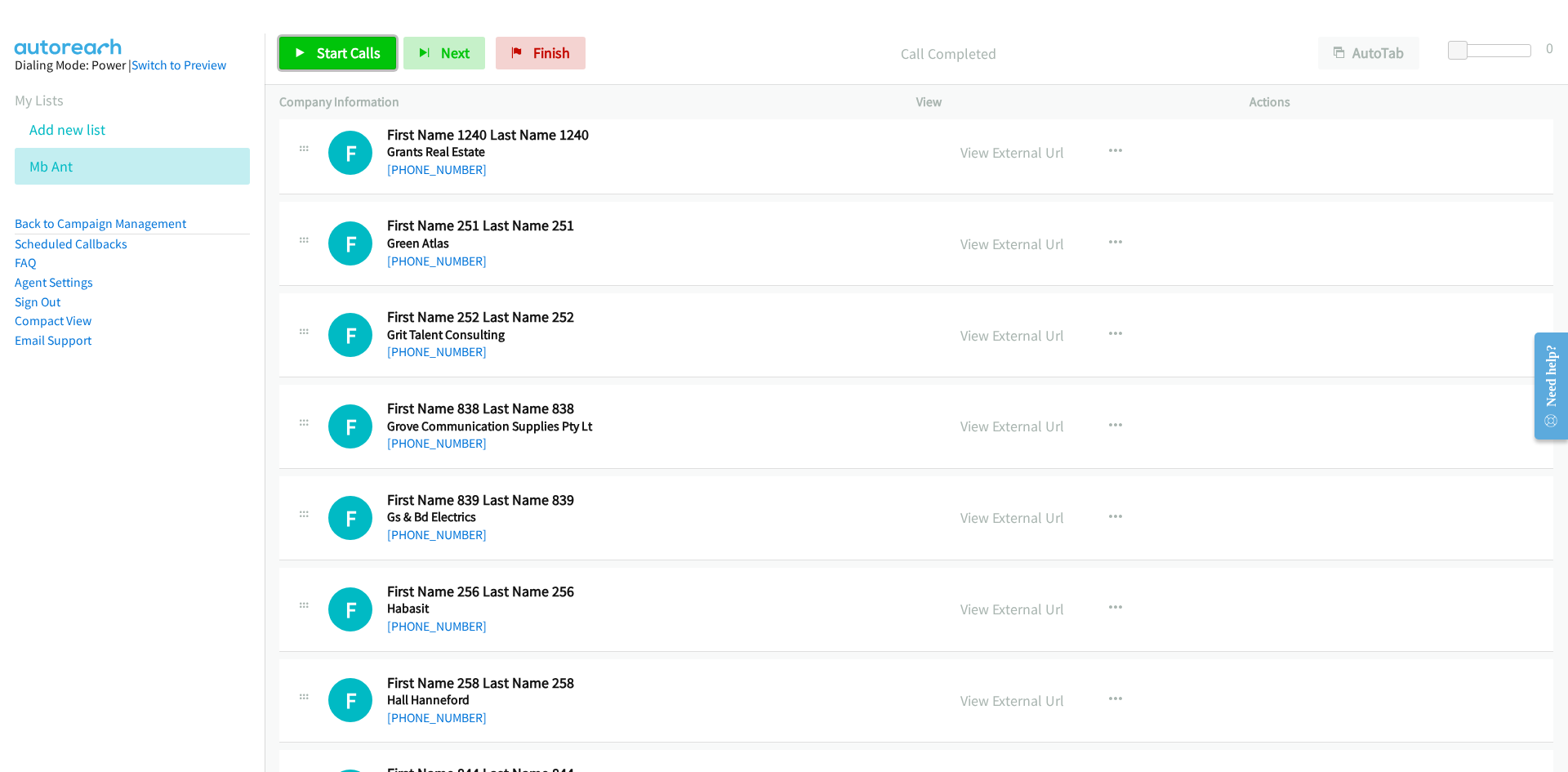
click at [304, 41] on link "Start Calls" at bounding box center [338, 53] width 117 height 32
click at [304, 41] on link "Pause" at bounding box center [324, 53] width 90 height 32
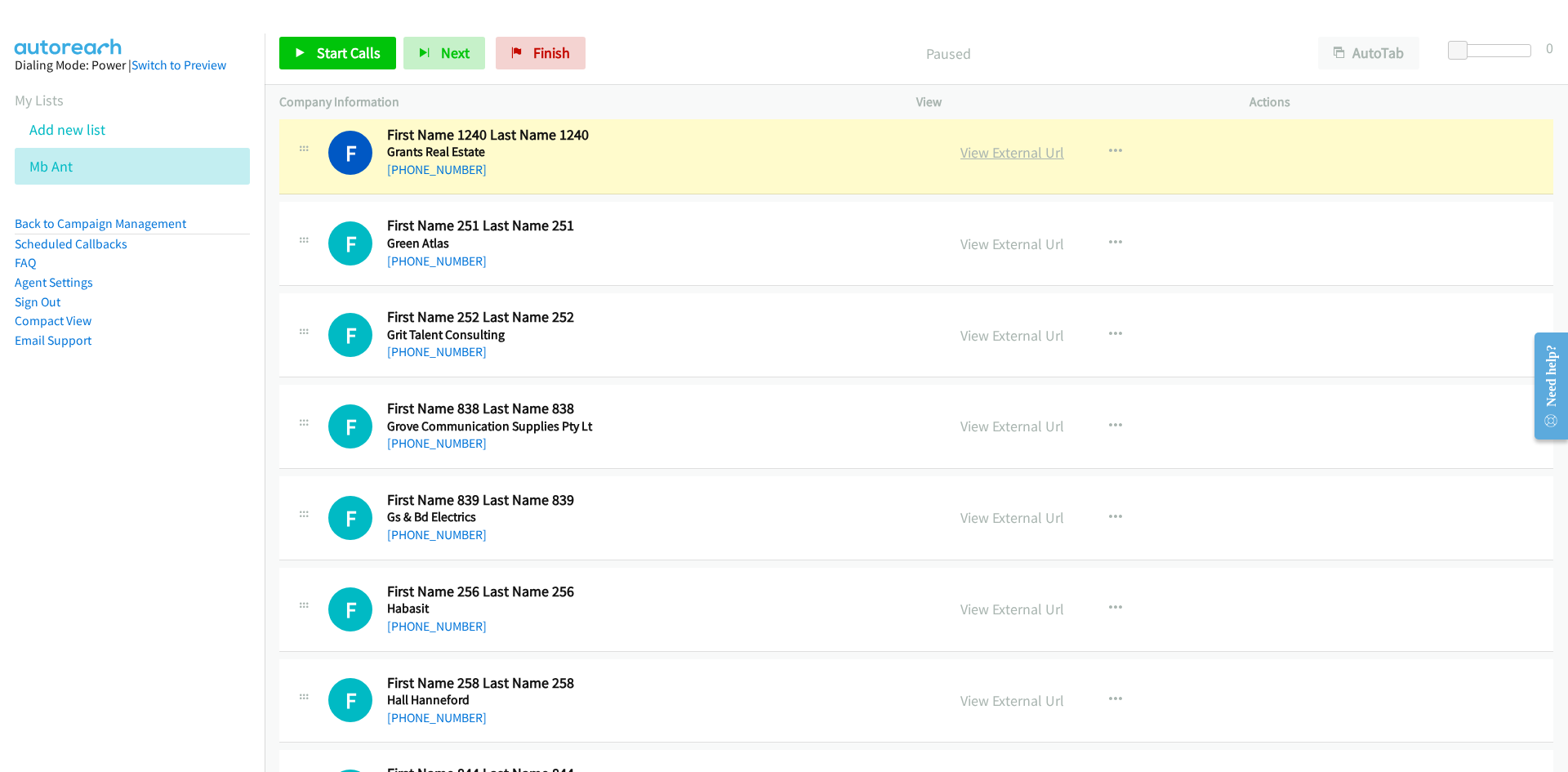
click at [1051, 151] on link "View External Url" at bounding box center [1012, 152] width 104 height 19
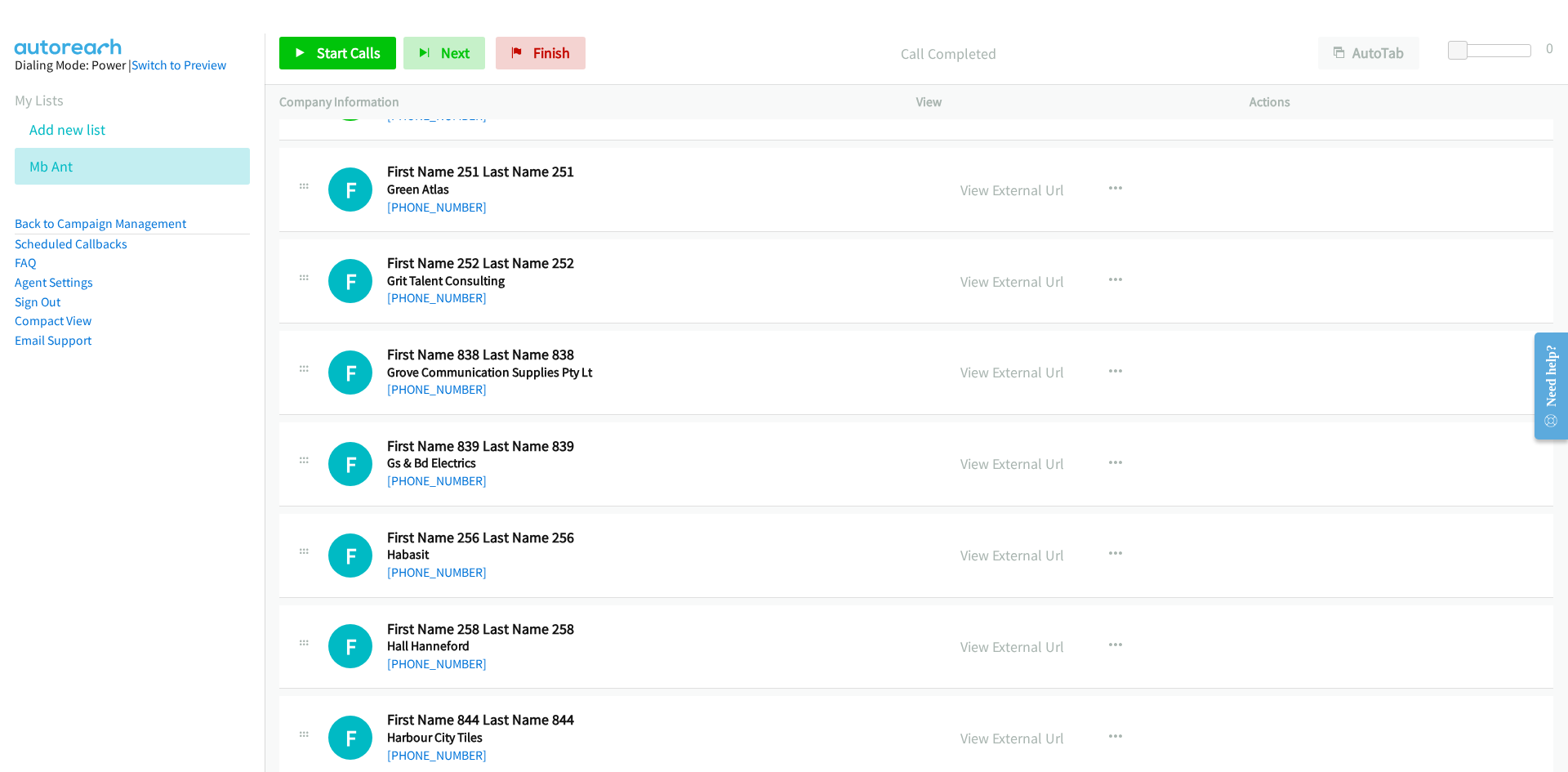
scroll to position [5391, 0]
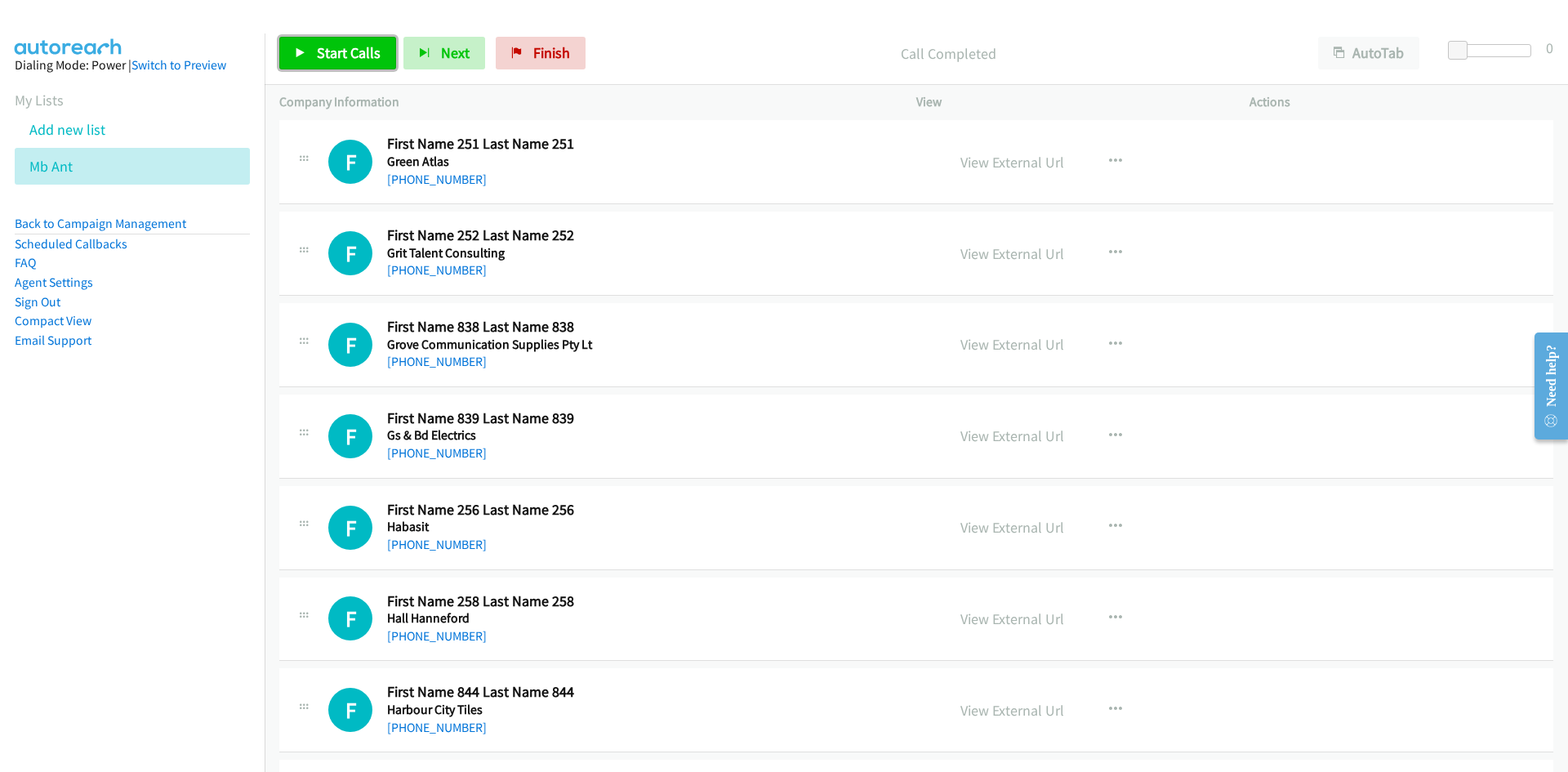
click at [358, 60] on span "Start Calls" at bounding box center [349, 53] width 64 height 19
click at [357, 59] on link "Pause" at bounding box center [324, 53] width 90 height 32
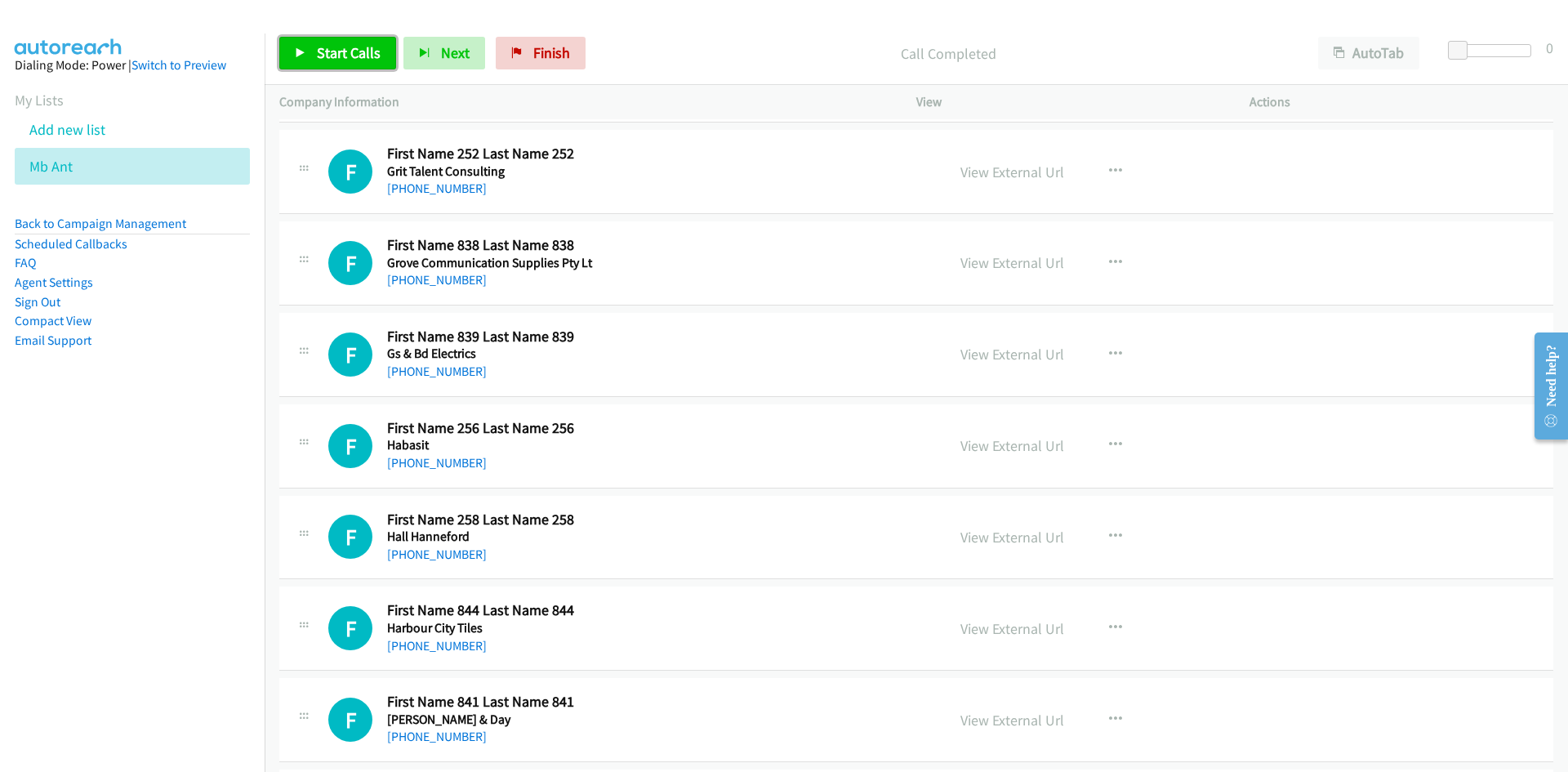
click at [386, 57] on link "Start Calls" at bounding box center [338, 53] width 117 height 32
click at [301, 45] on link "Pause" at bounding box center [324, 53] width 90 height 32
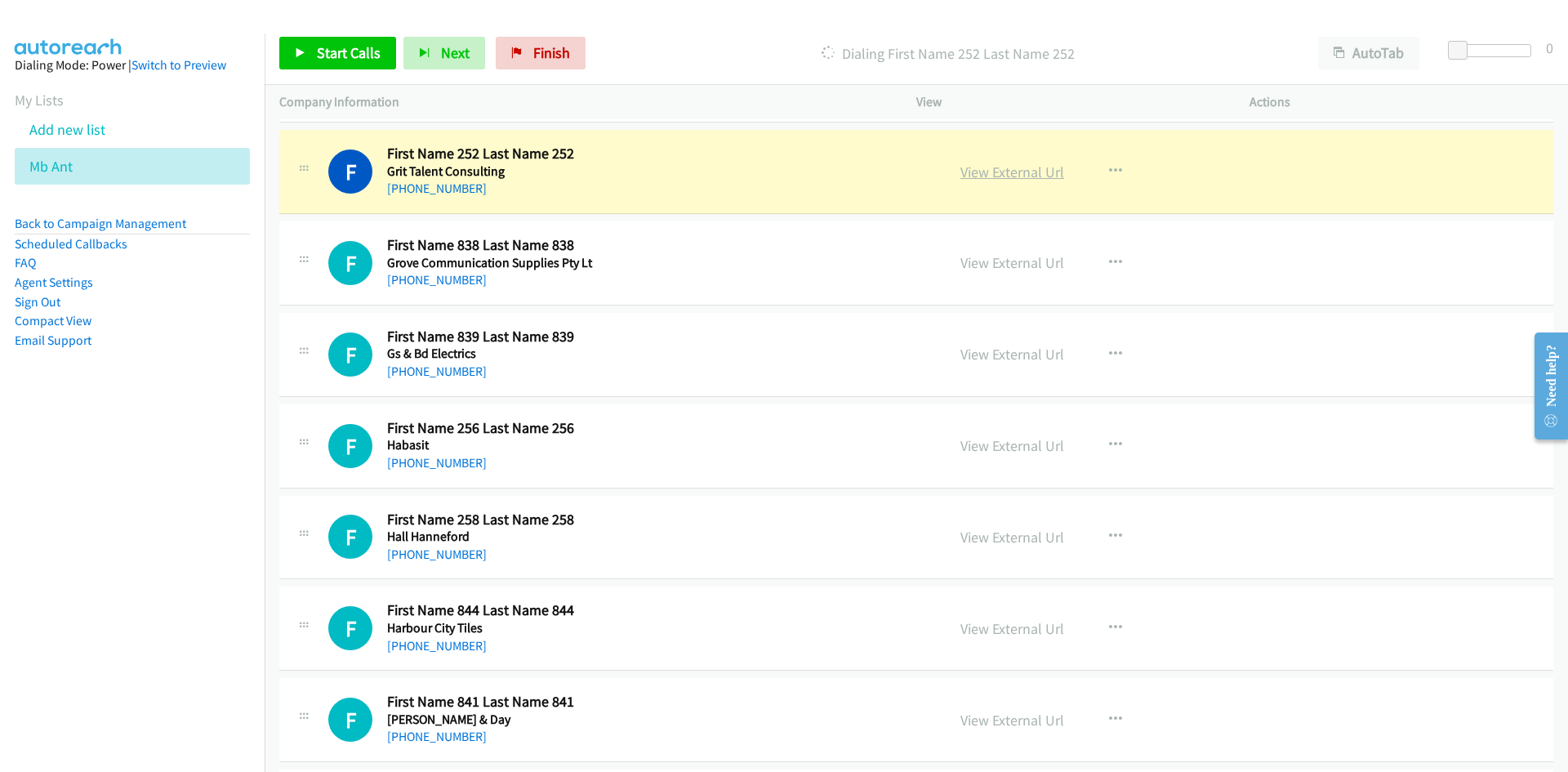
click at [1030, 170] on link "View External Url" at bounding box center [1012, 172] width 104 height 19
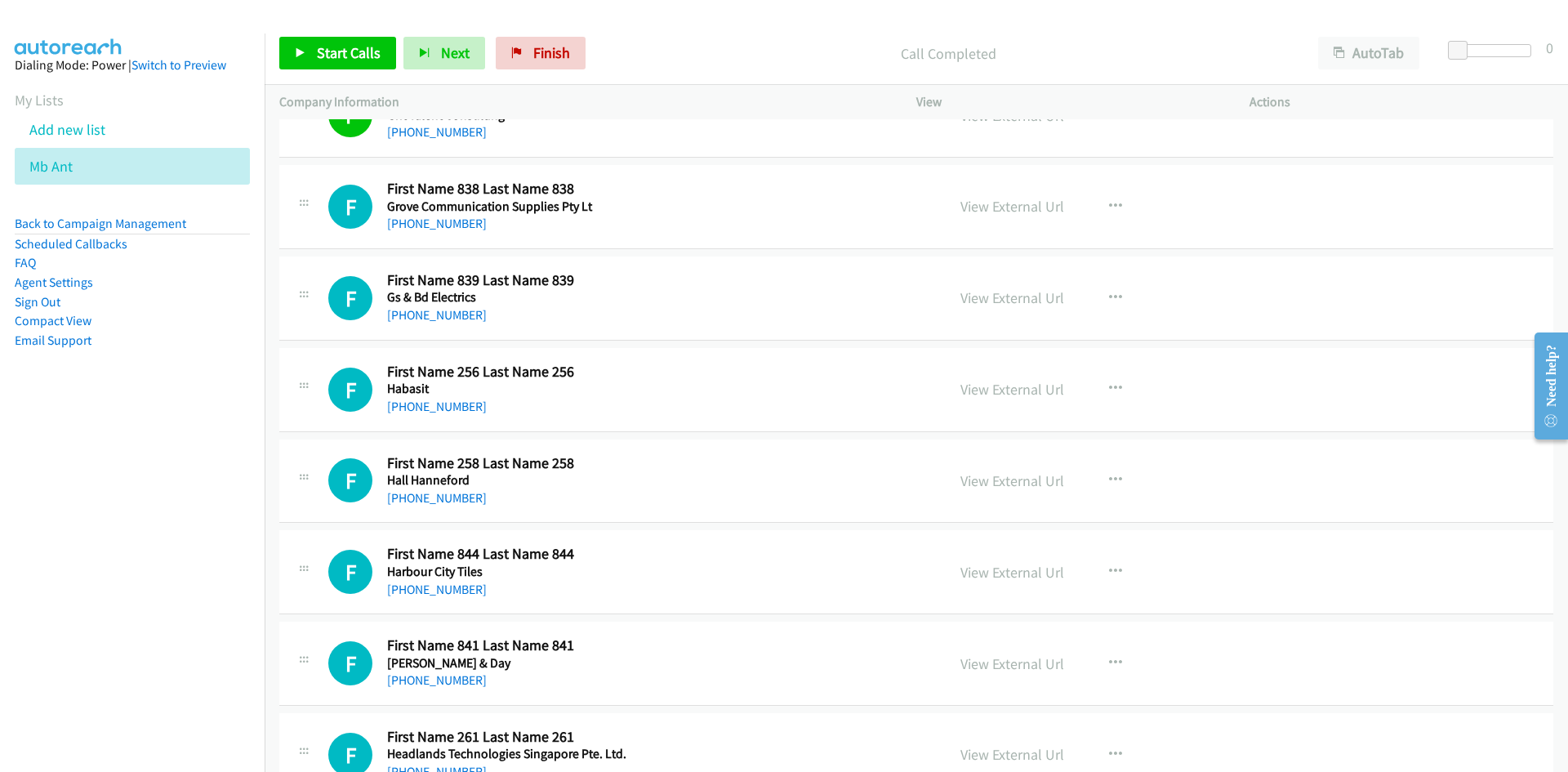
scroll to position [5554, 0]
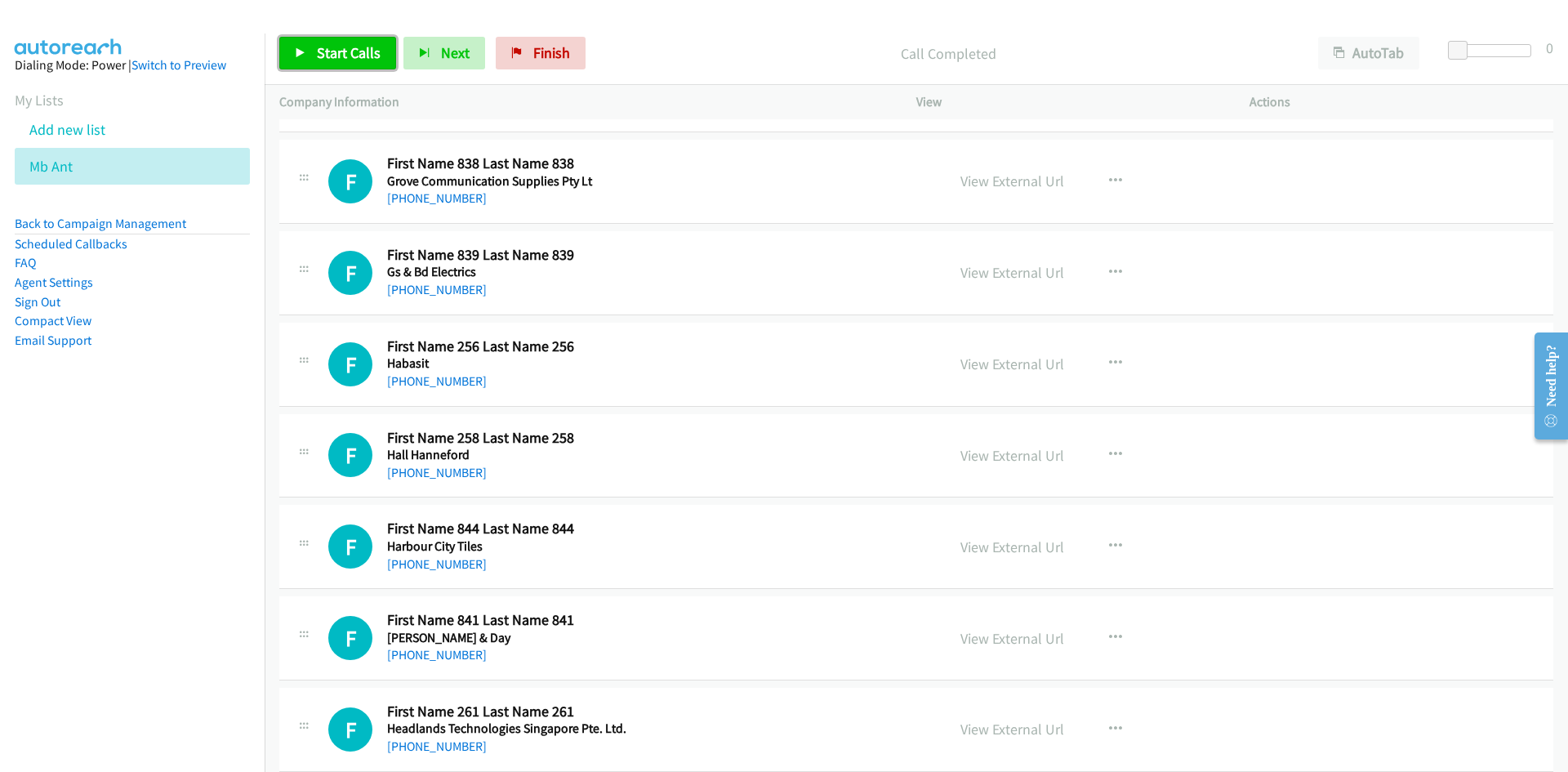
click at [310, 58] on link "Start Calls" at bounding box center [338, 53] width 117 height 32
click at [310, 58] on link "Pause" at bounding box center [324, 53] width 90 height 32
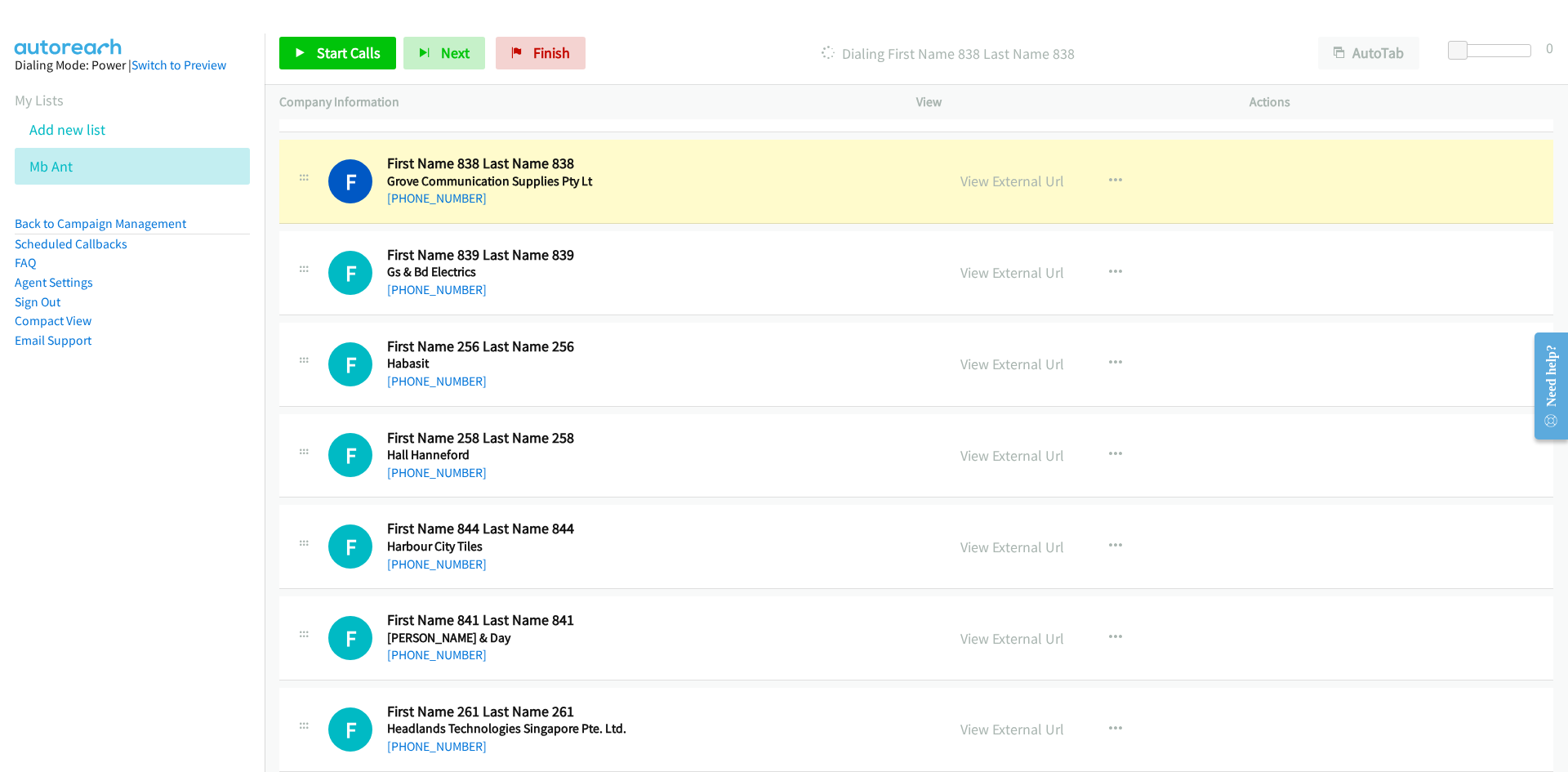
scroll to position [5636, 0]
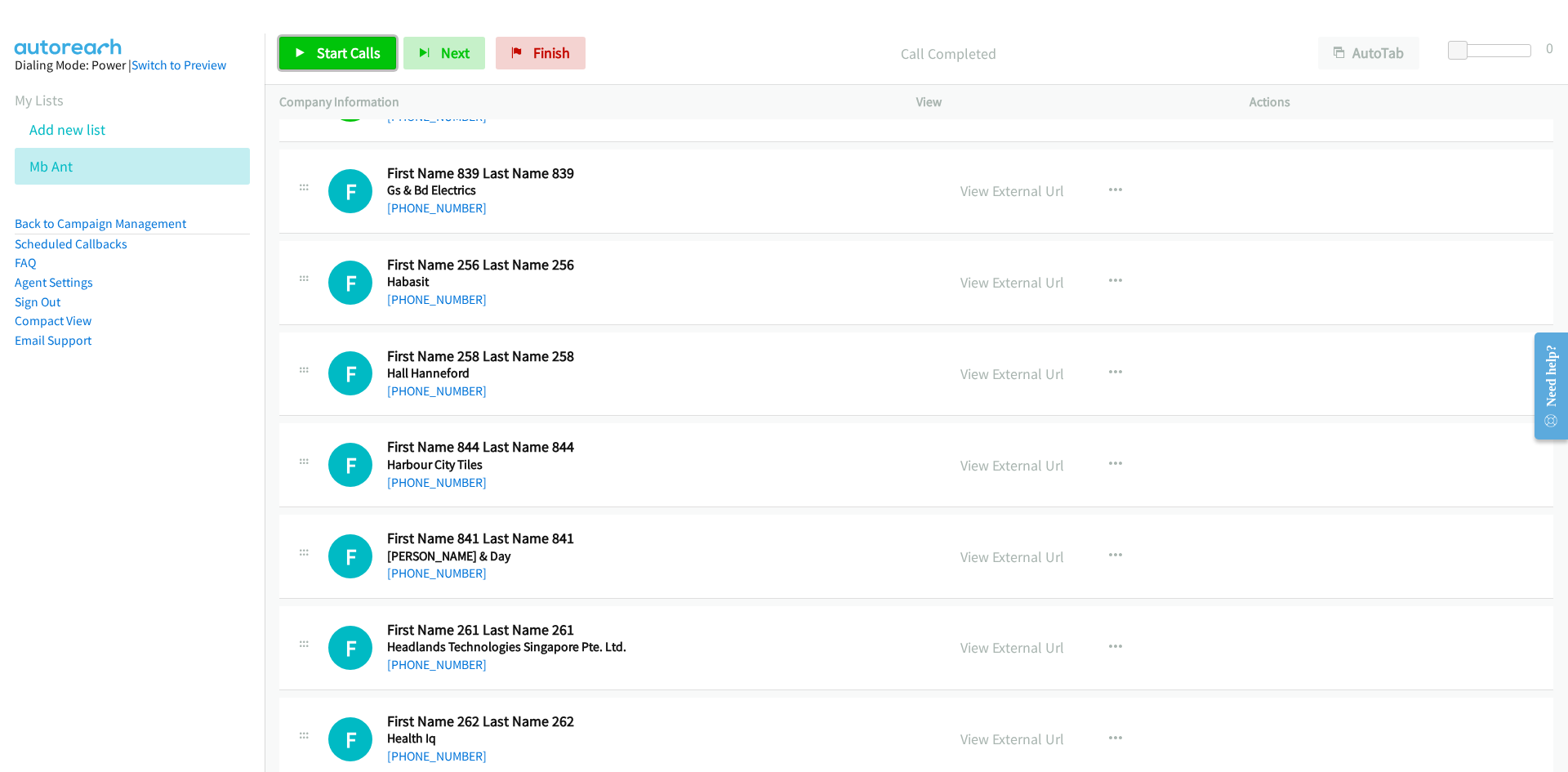
click at [331, 48] on span "Start Calls" at bounding box center [349, 53] width 64 height 19
click at [331, 48] on span "Pause" at bounding box center [336, 53] width 37 height 19
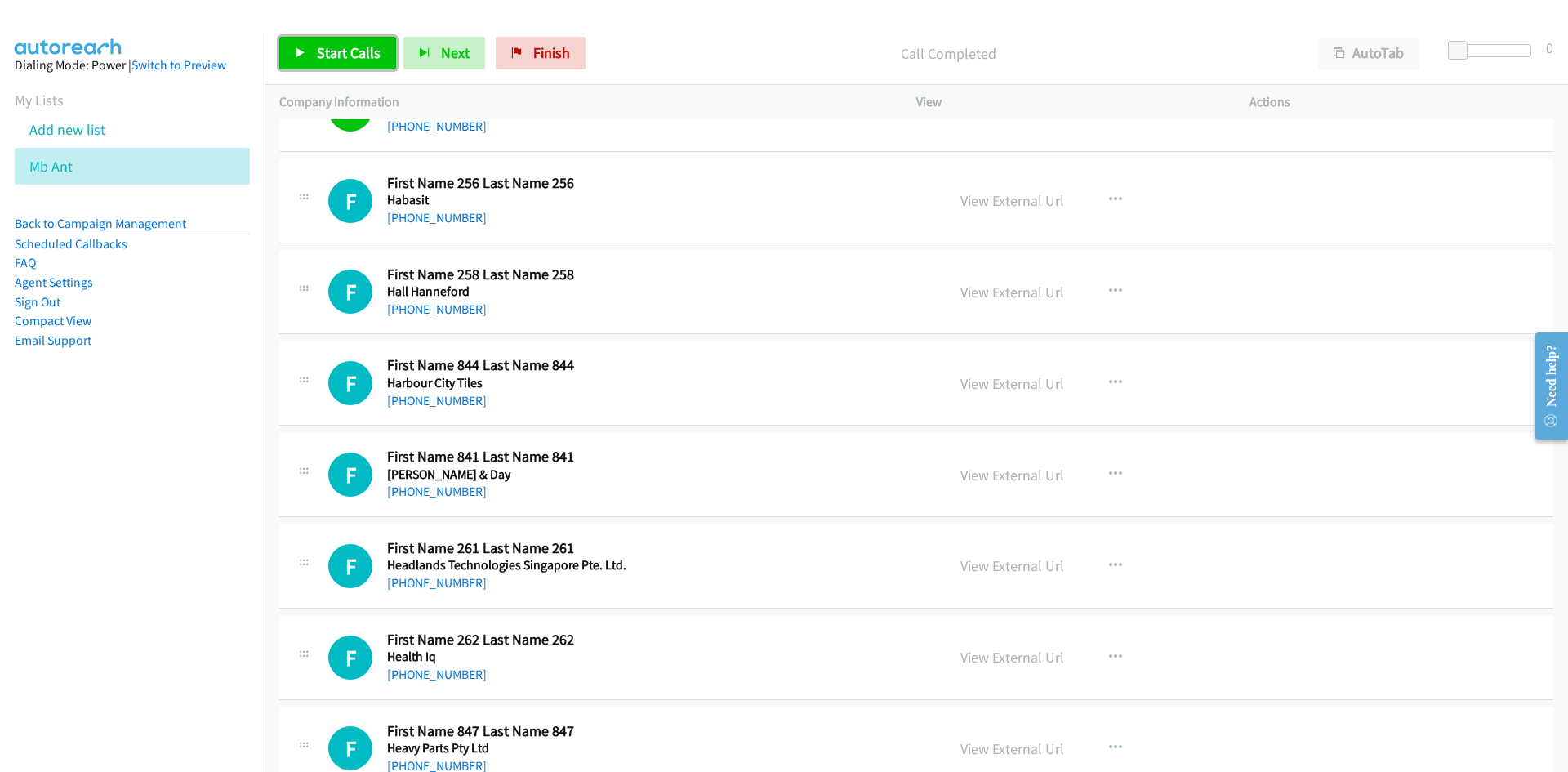
click at [298, 52] on icon at bounding box center [301, 54] width 11 height 11
click at [997, 197] on link "View External Url" at bounding box center [1012, 200] width 104 height 19
click at [367, 45] on span "Start Calls" at bounding box center [349, 53] width 64 height 19
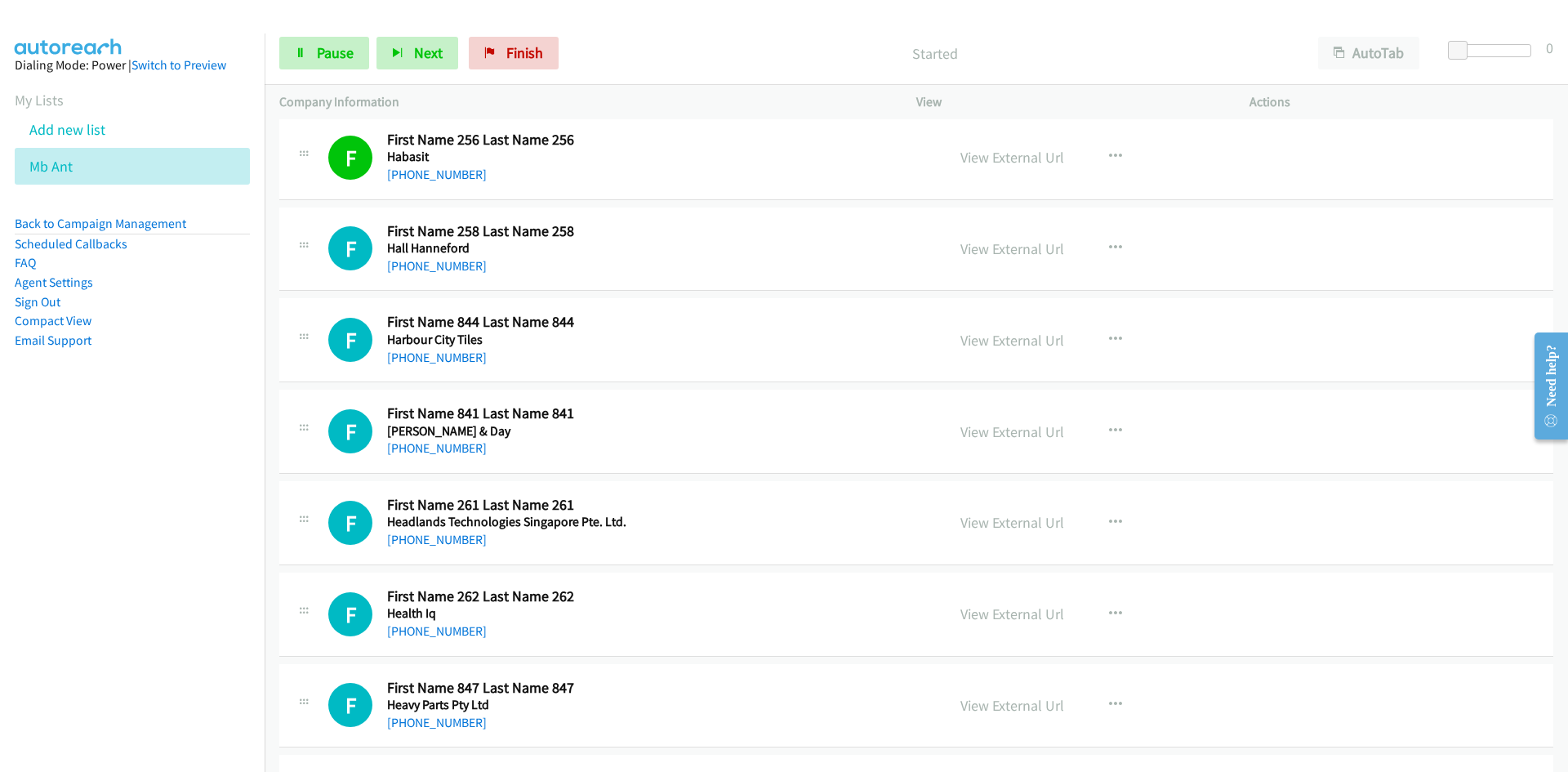
scroll to position [5799, 0]
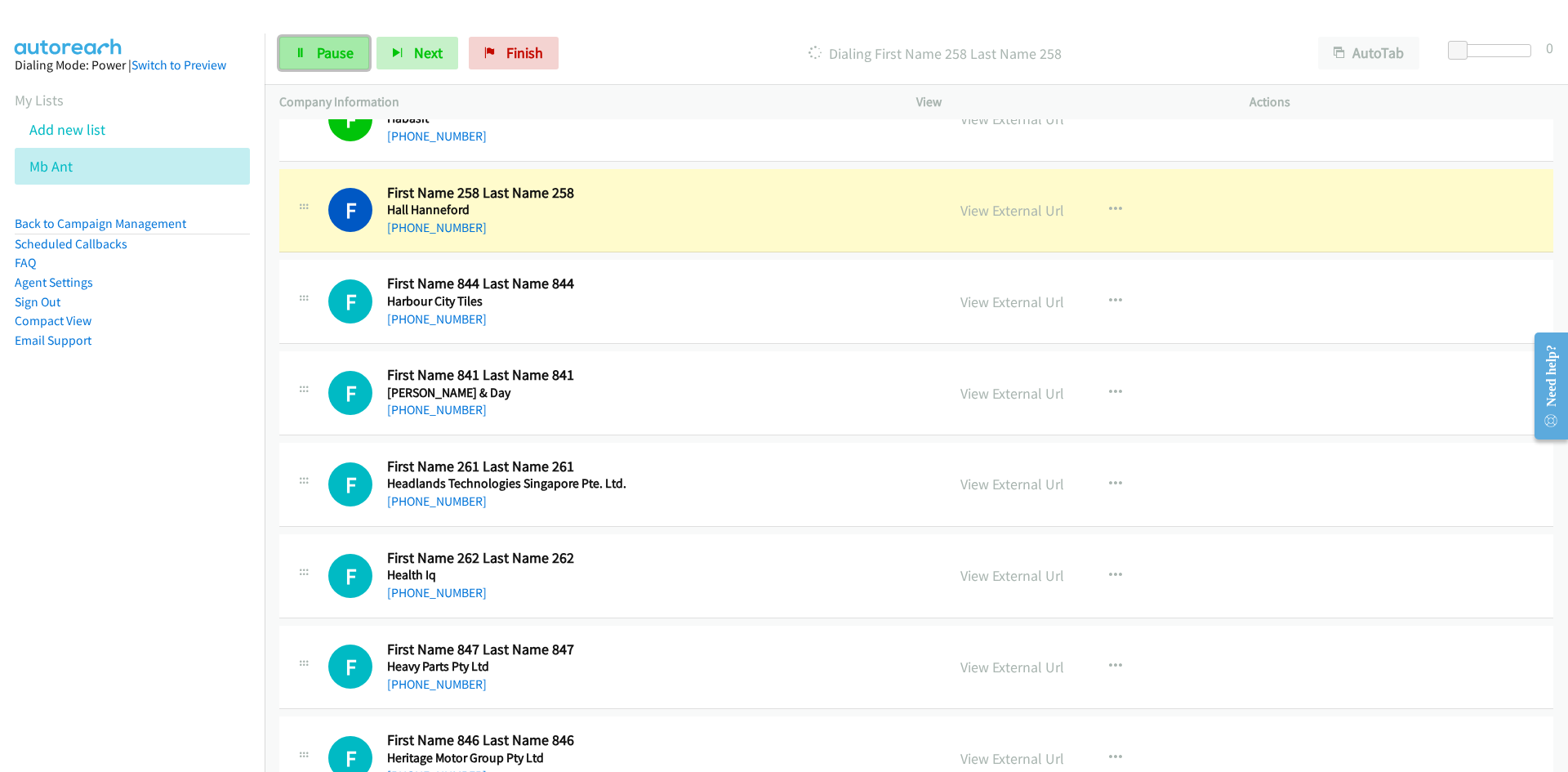
click at [346, 65] on link "Pause" at bounding box center [324, 53] width 90 height 32
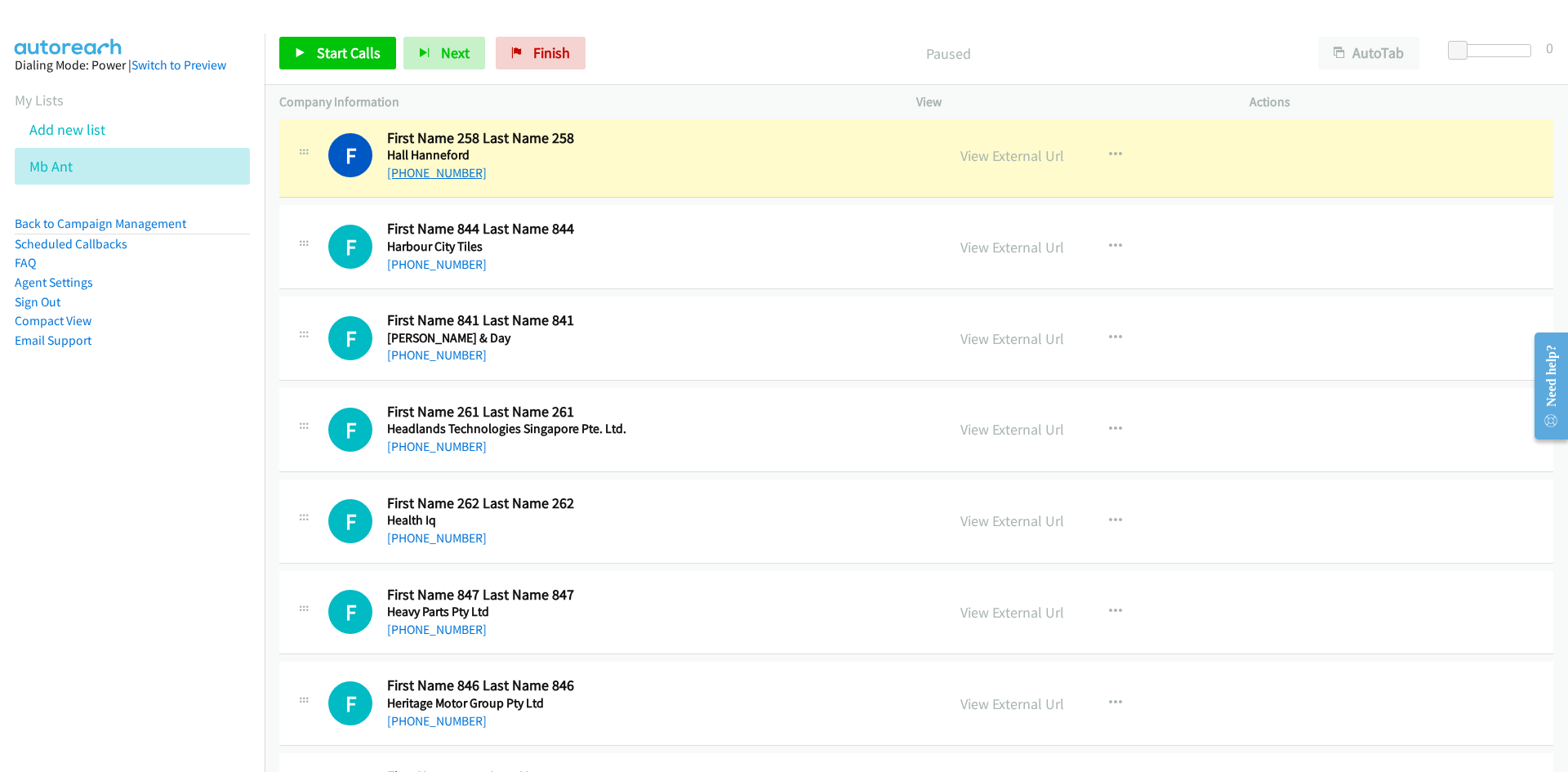
scroll to position [5881, 0]
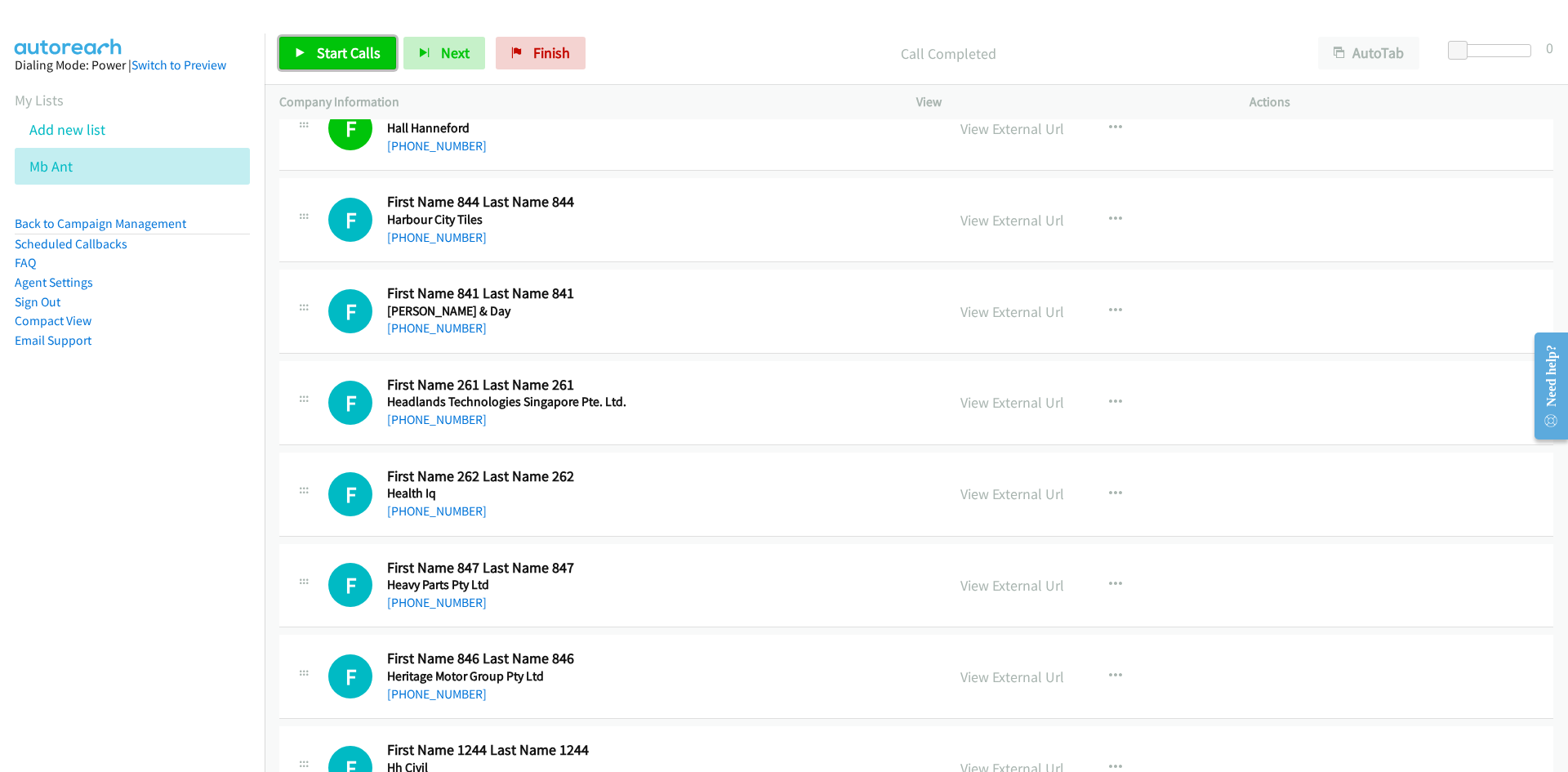
click at [340, 55] on span "Start Calls" at bounding box center [349, 53] width 64 height 19
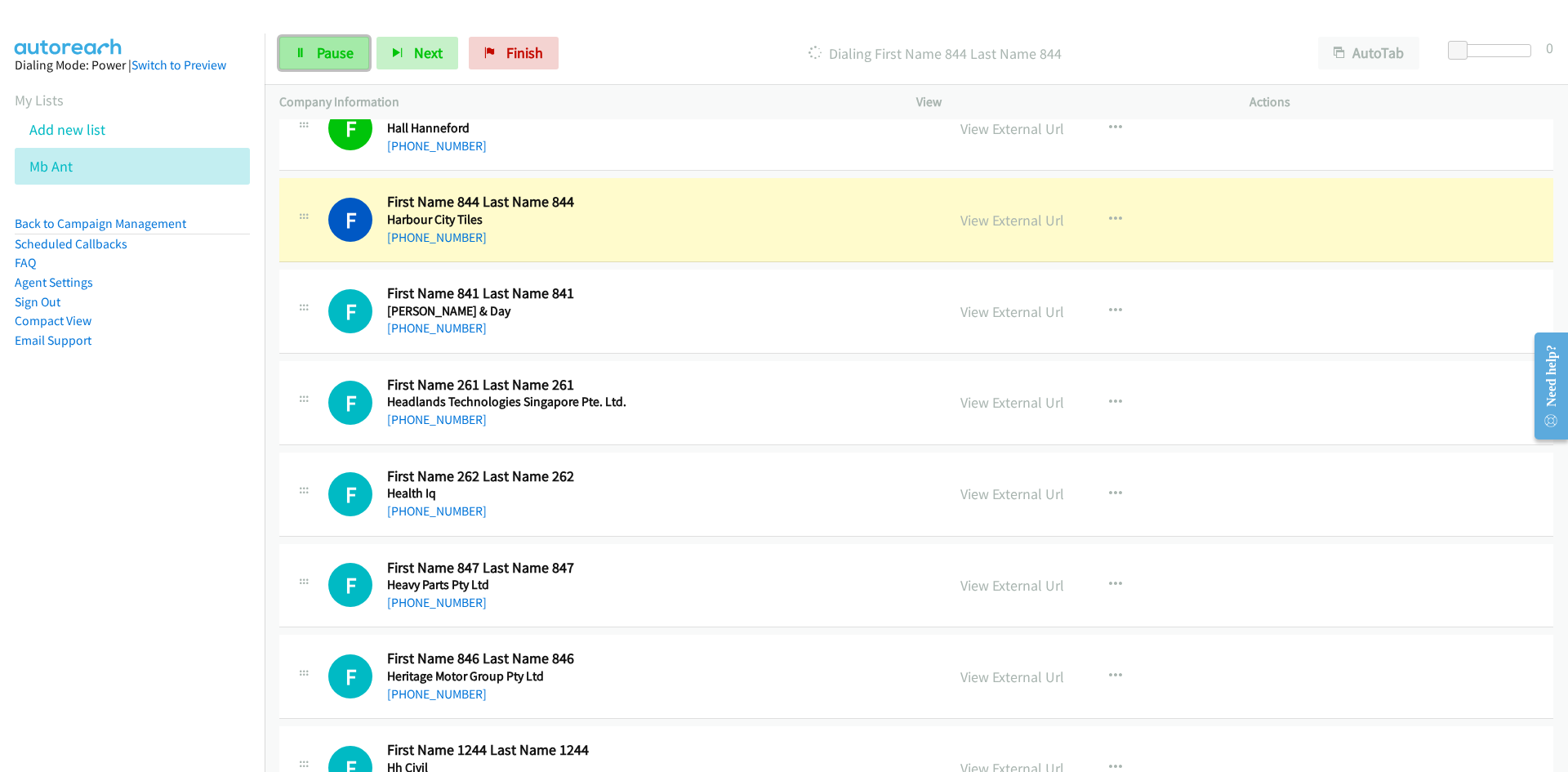
click at [349, 50] on span "Pause" at bounding box center [336, 53] width 37 height 19
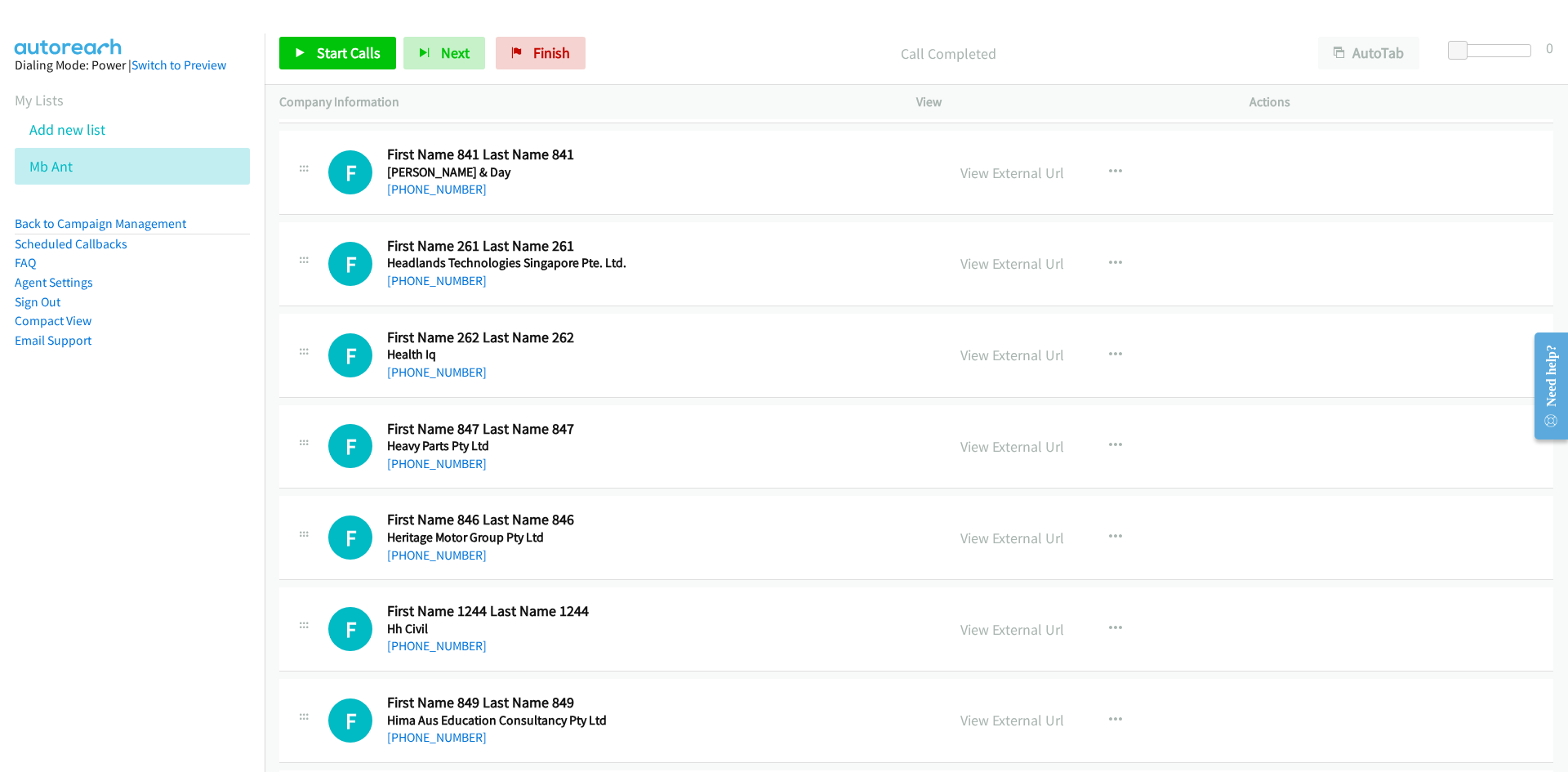
scroll to position [6044, 0]
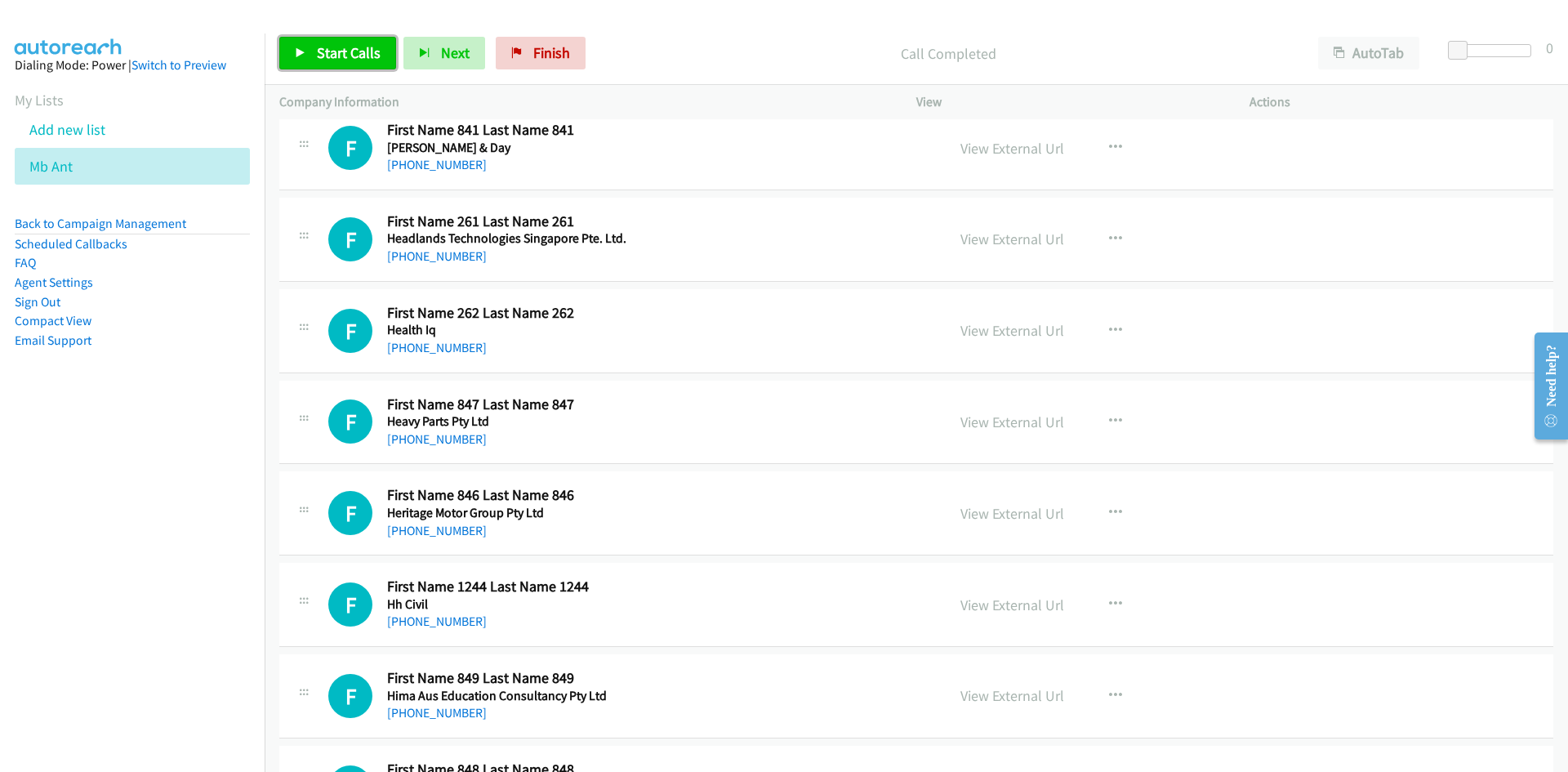
click at [377, 55] on span "Start Calls" at bounding box center [349, 53] width 64 height 19
click at [355, 49] on link "Pause" at bounding box center [324, 53] width 90 height 32
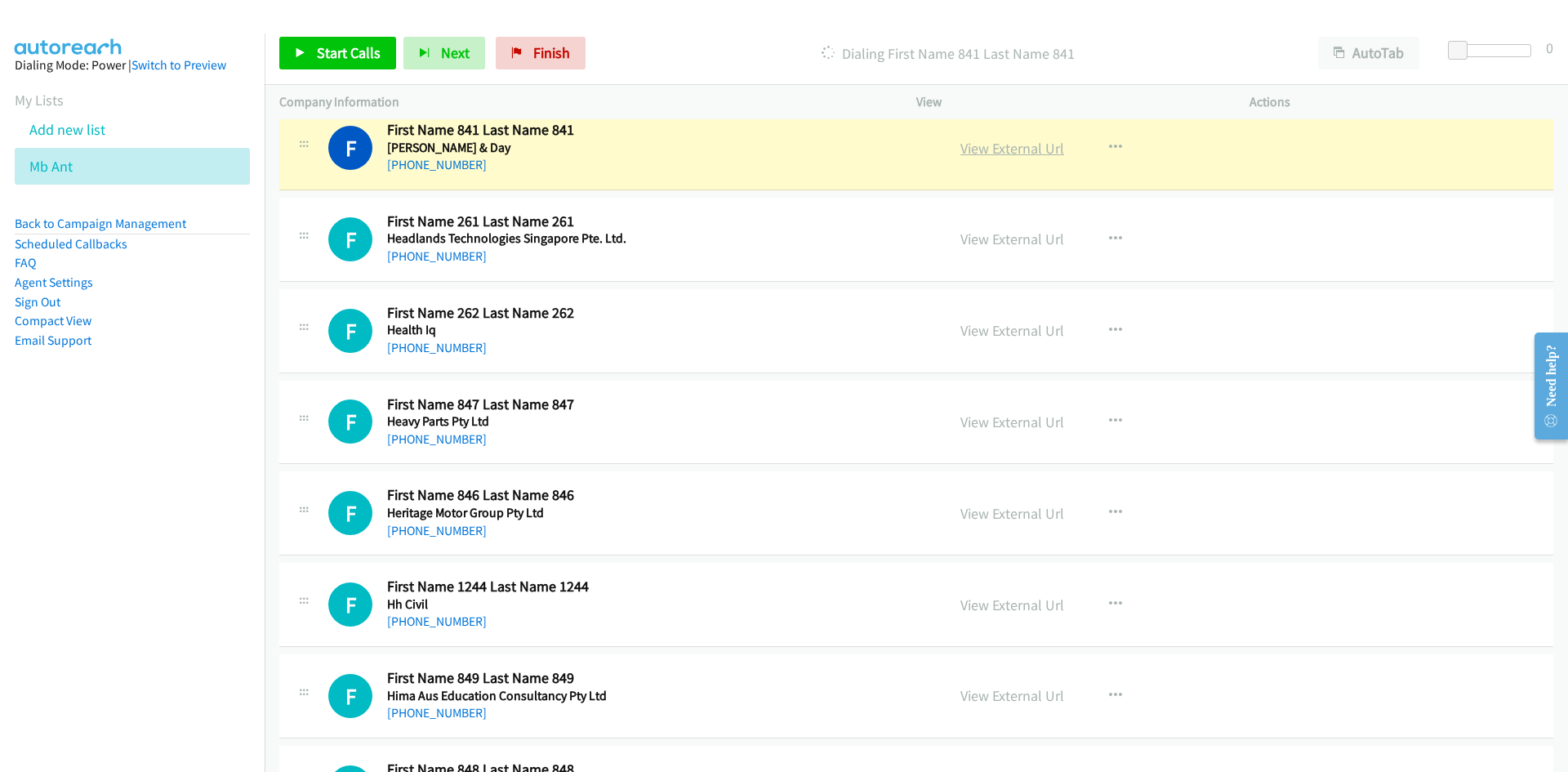
click at [1040, 150] on link "View External Url" at bounding box center [1012, 148] width 104 height 19
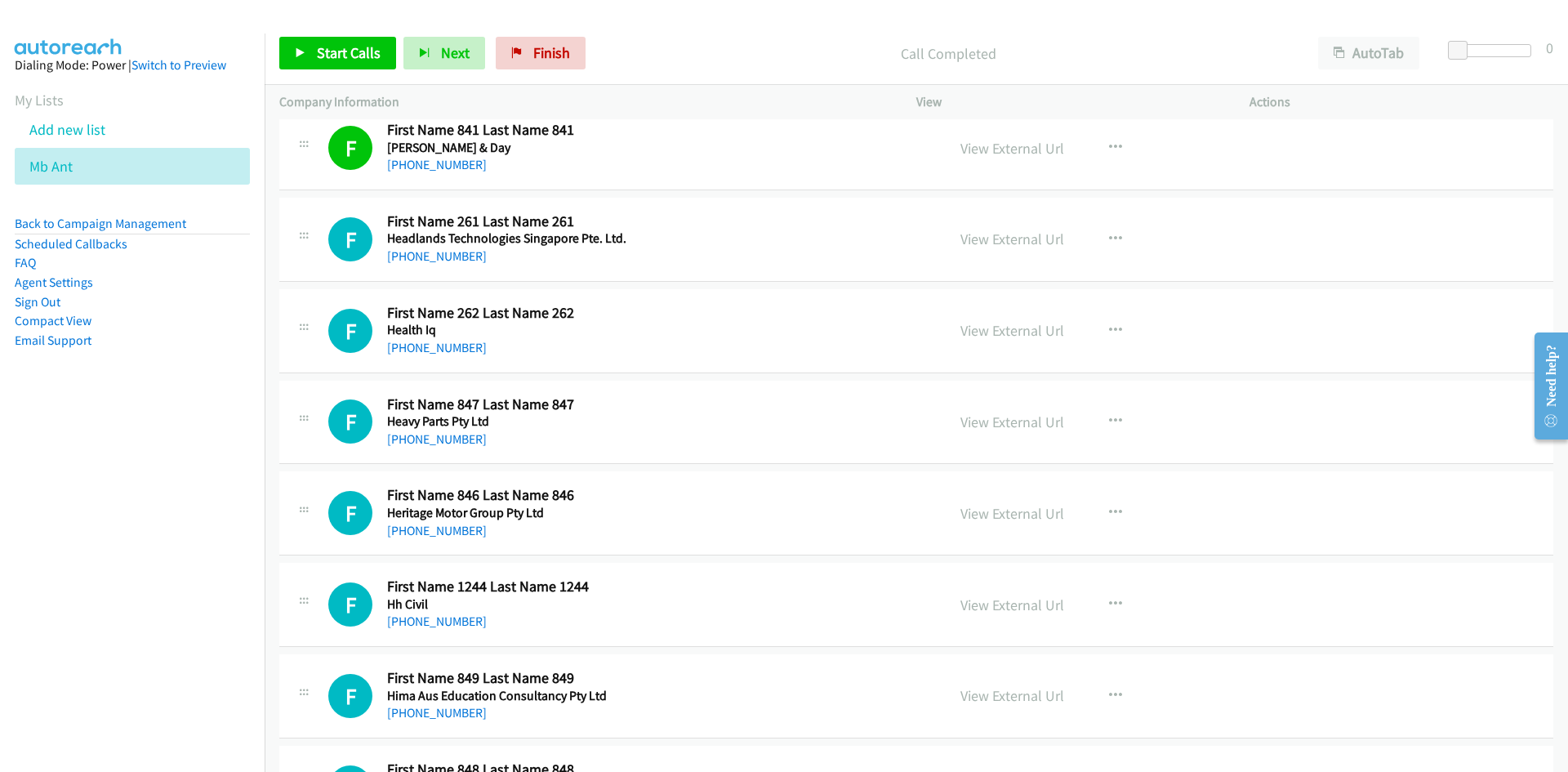
click at [375, 32] on div "Start Calls Pause Next Finish Call Completed AutoTab AutoTab 0" at bounding box center [916, 54] width 1304 height 63
click at [337, 70] on link "Start Calls" at bounding box center [338, 53] width 117 height 32
click at [329, 57] on span "Pause" at bounding box center [336, 53] width 37 height 19
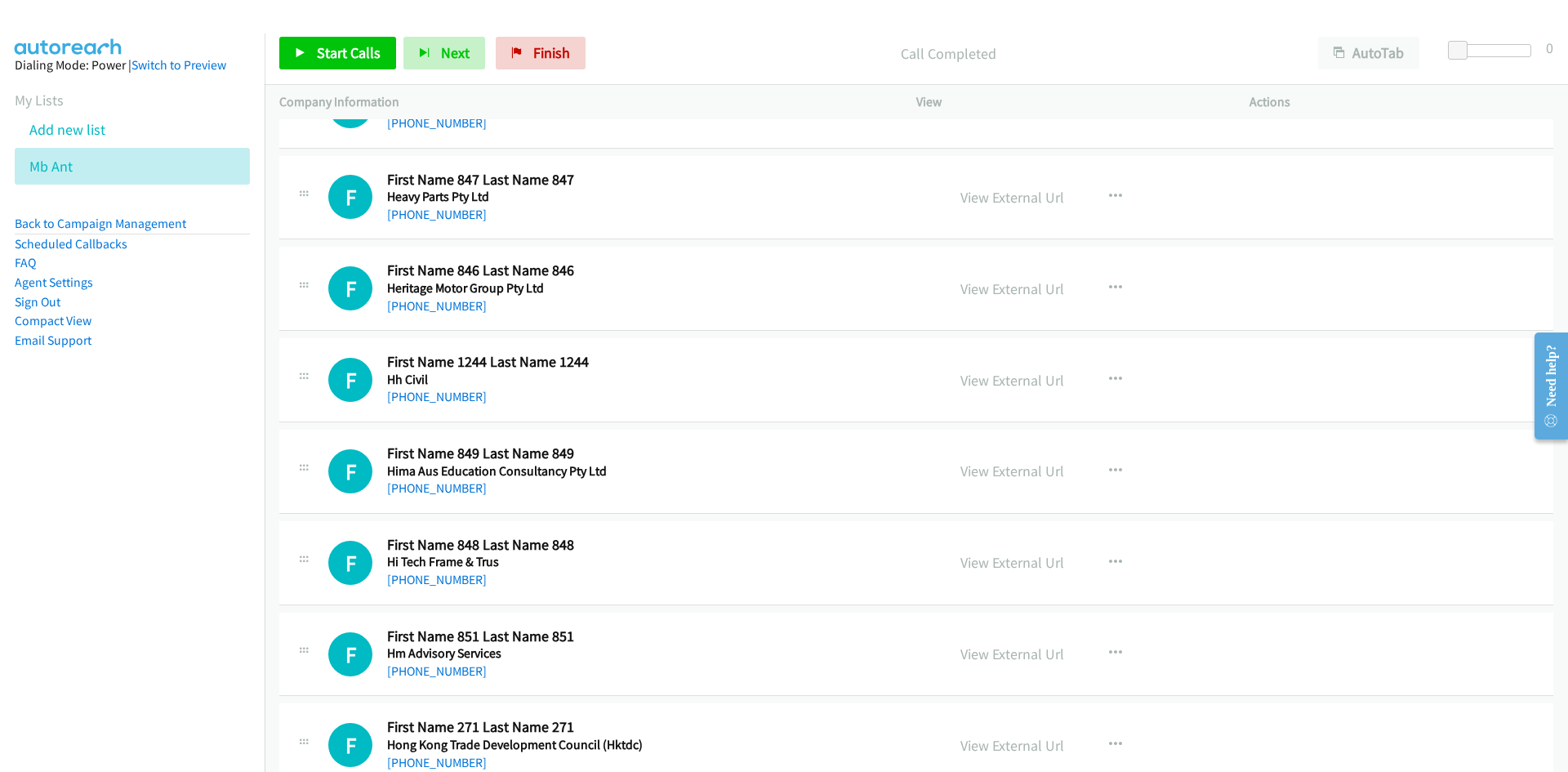
scroll to position [6289, 0]
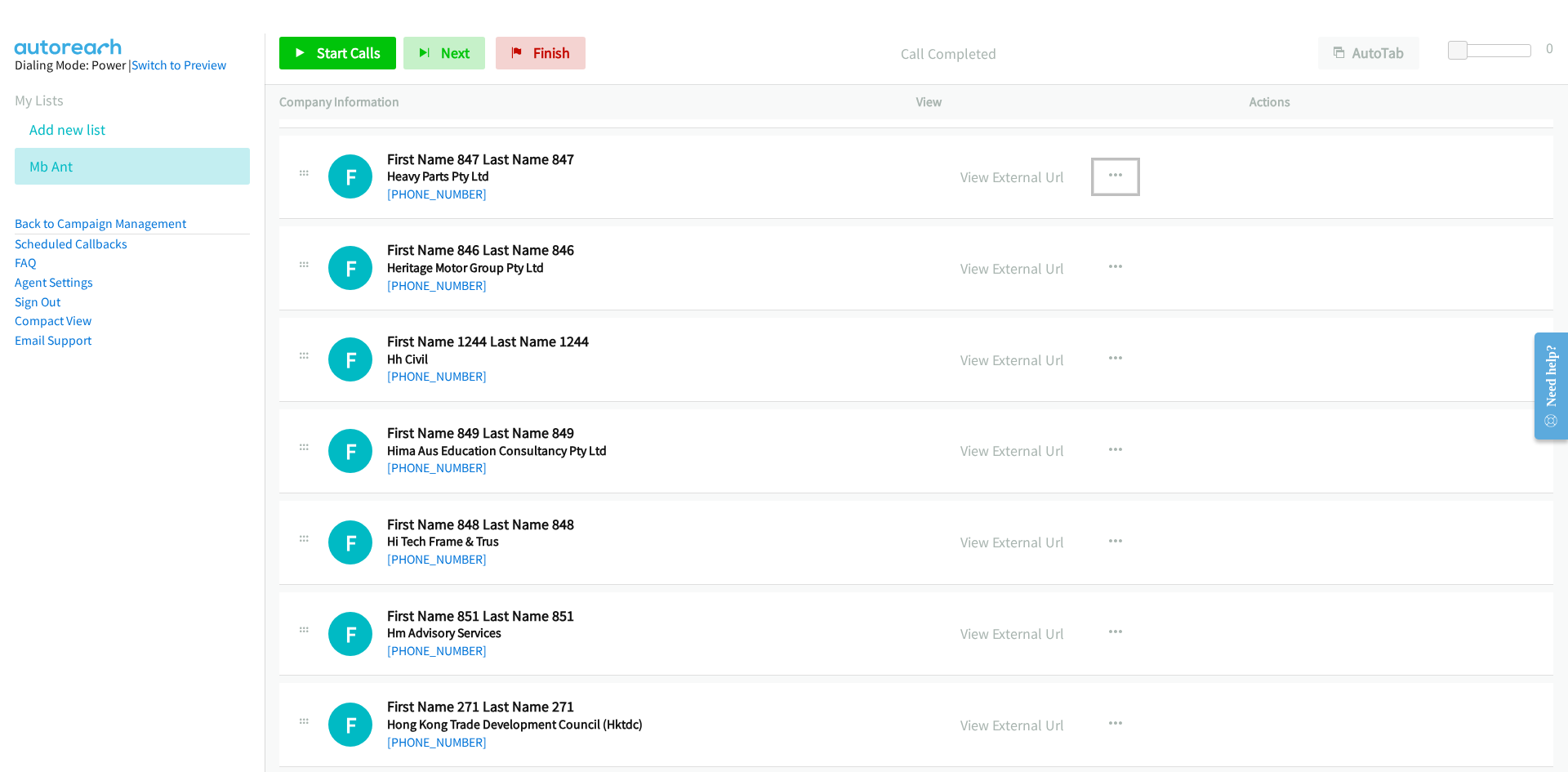
click at [1112, 182] on icon "button" at bounding box center [1115, 176] width 13 height 13
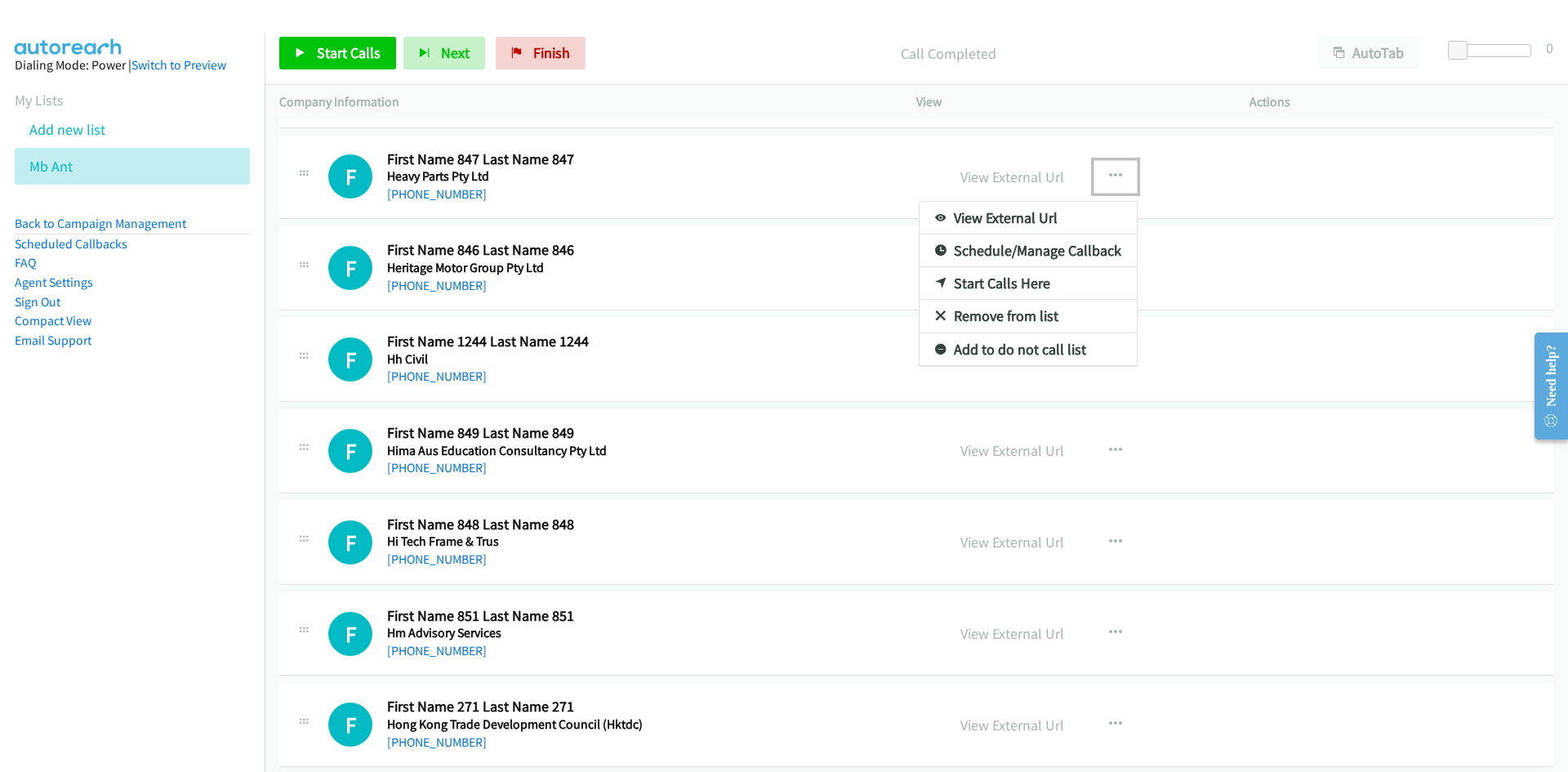
click at [924, 284] on link "Start Calls Here" at bounding box center [1028, 283] width 217 height 32
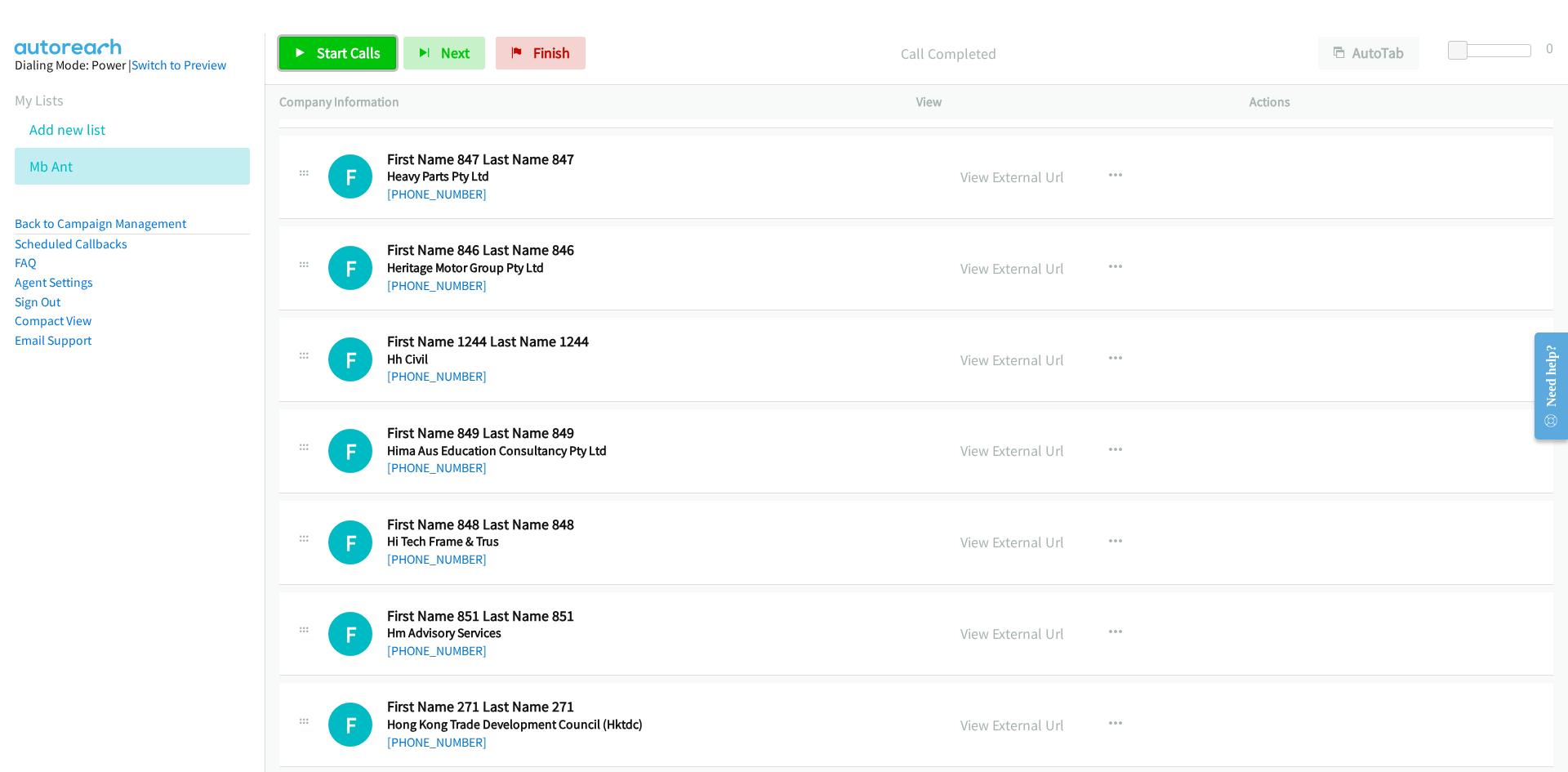
click at [366, 51] on span "Start Calls" at bounding box center [349, 53] width 64 height 19
click at [296, 48] on icon at bounding box center [301, 54] width 11 height 11
click at [366, 60] on span "Start Calls" at bounding box center [349, 53] width 64 height 19
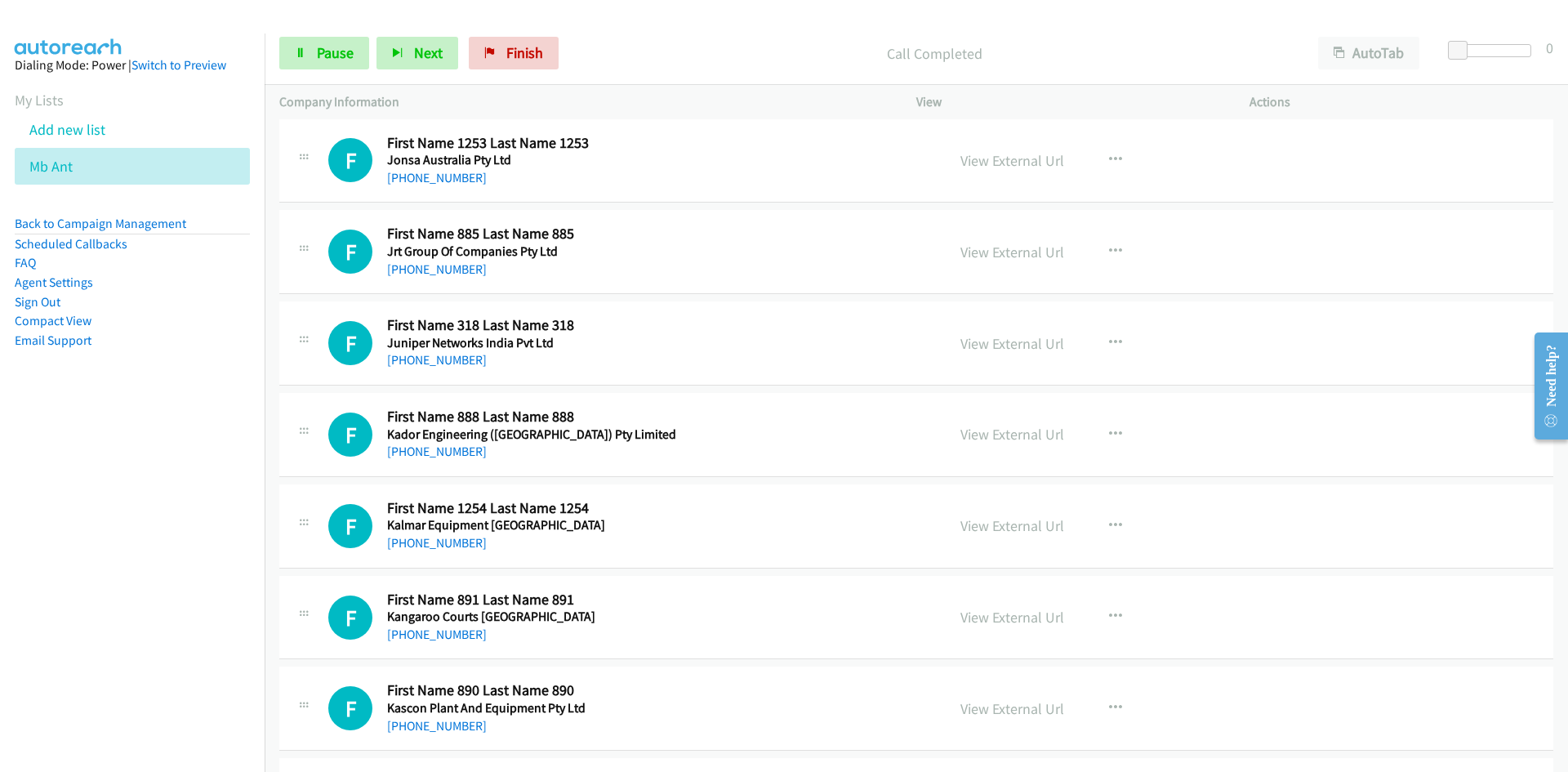
scroll to position [10709, 0]
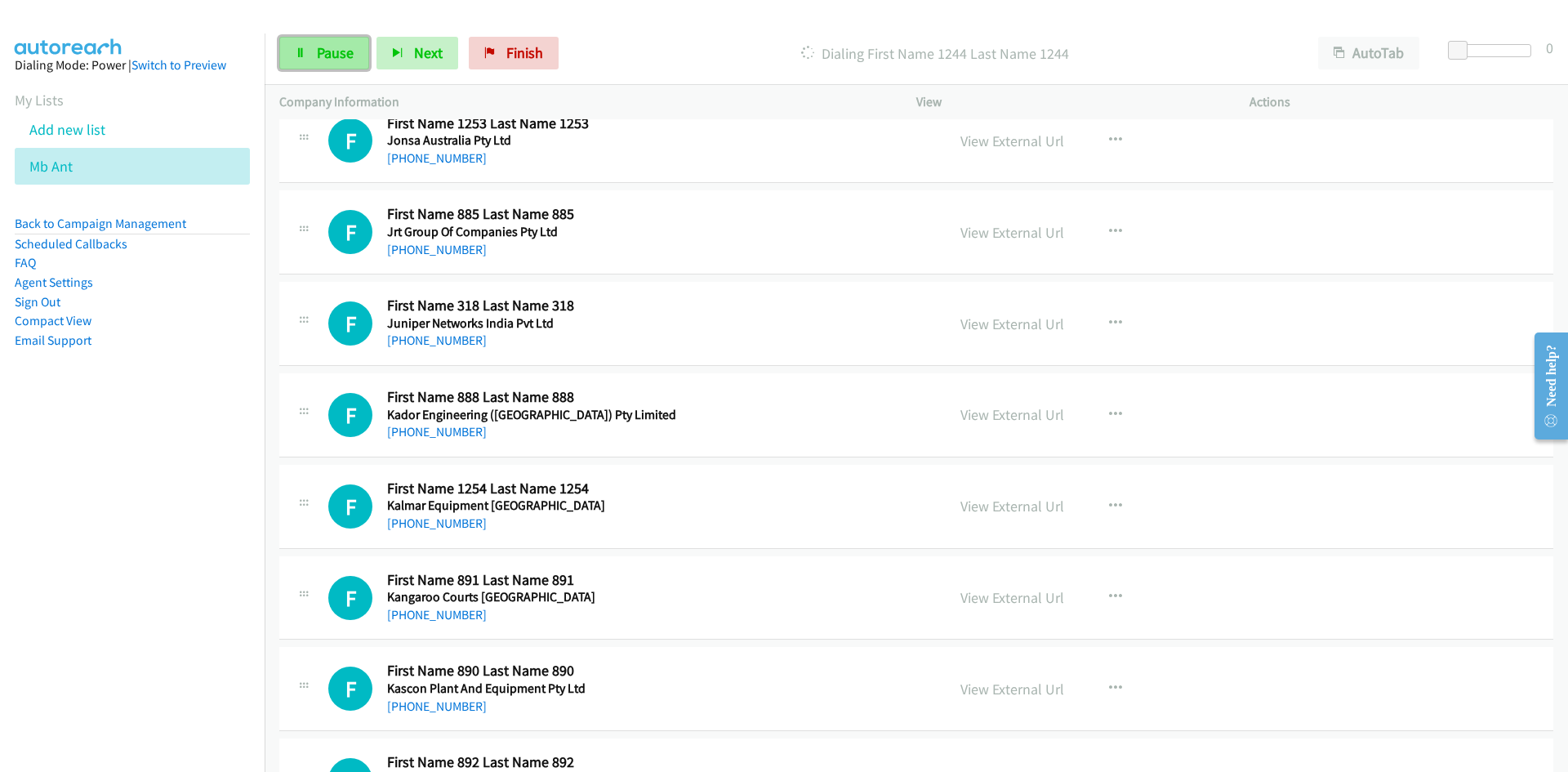
click at [331, 46] on span "Pause" at bounding box center [336, 53] width 37 height 19
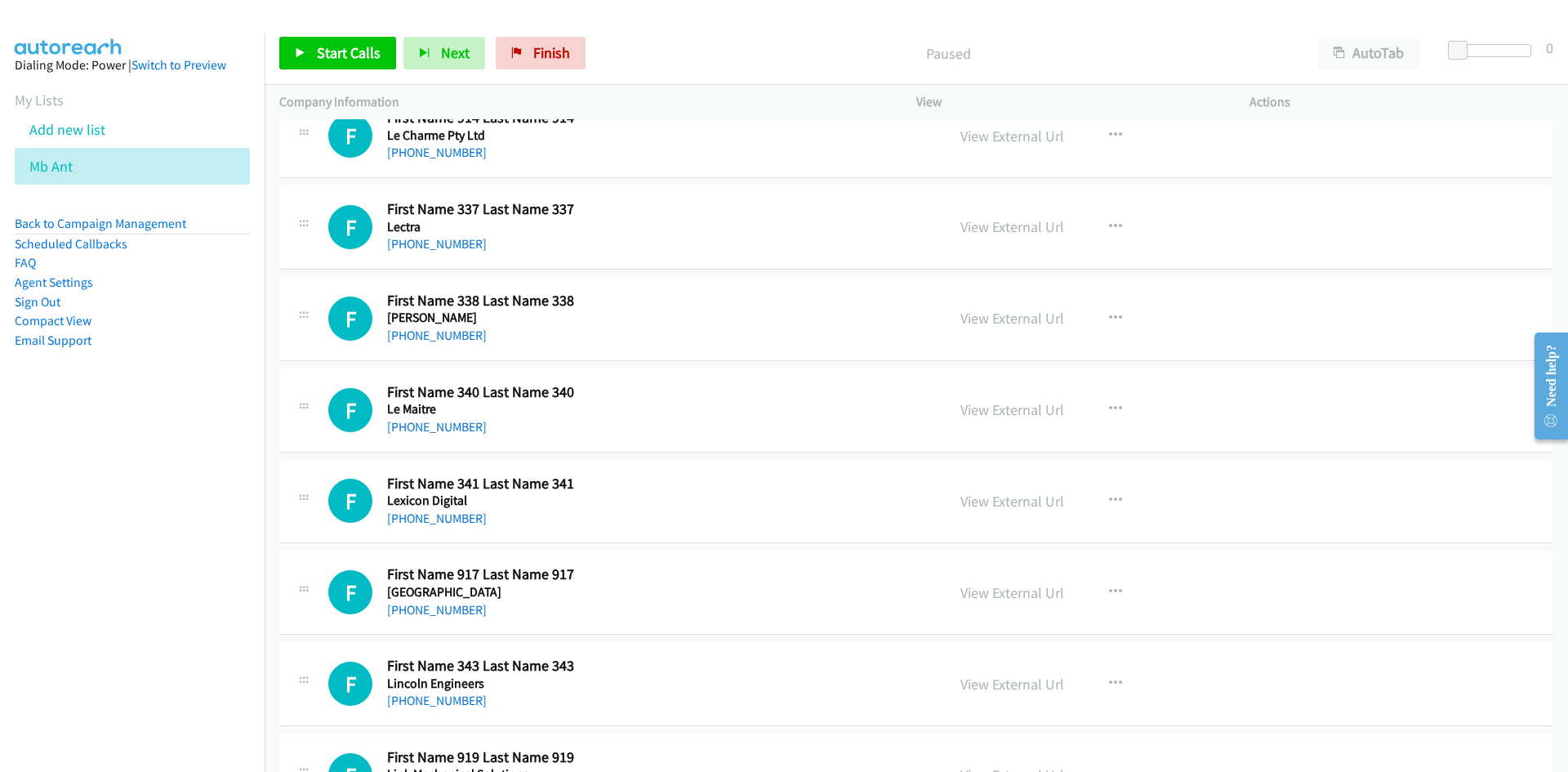
scroll to position [14345, 0]
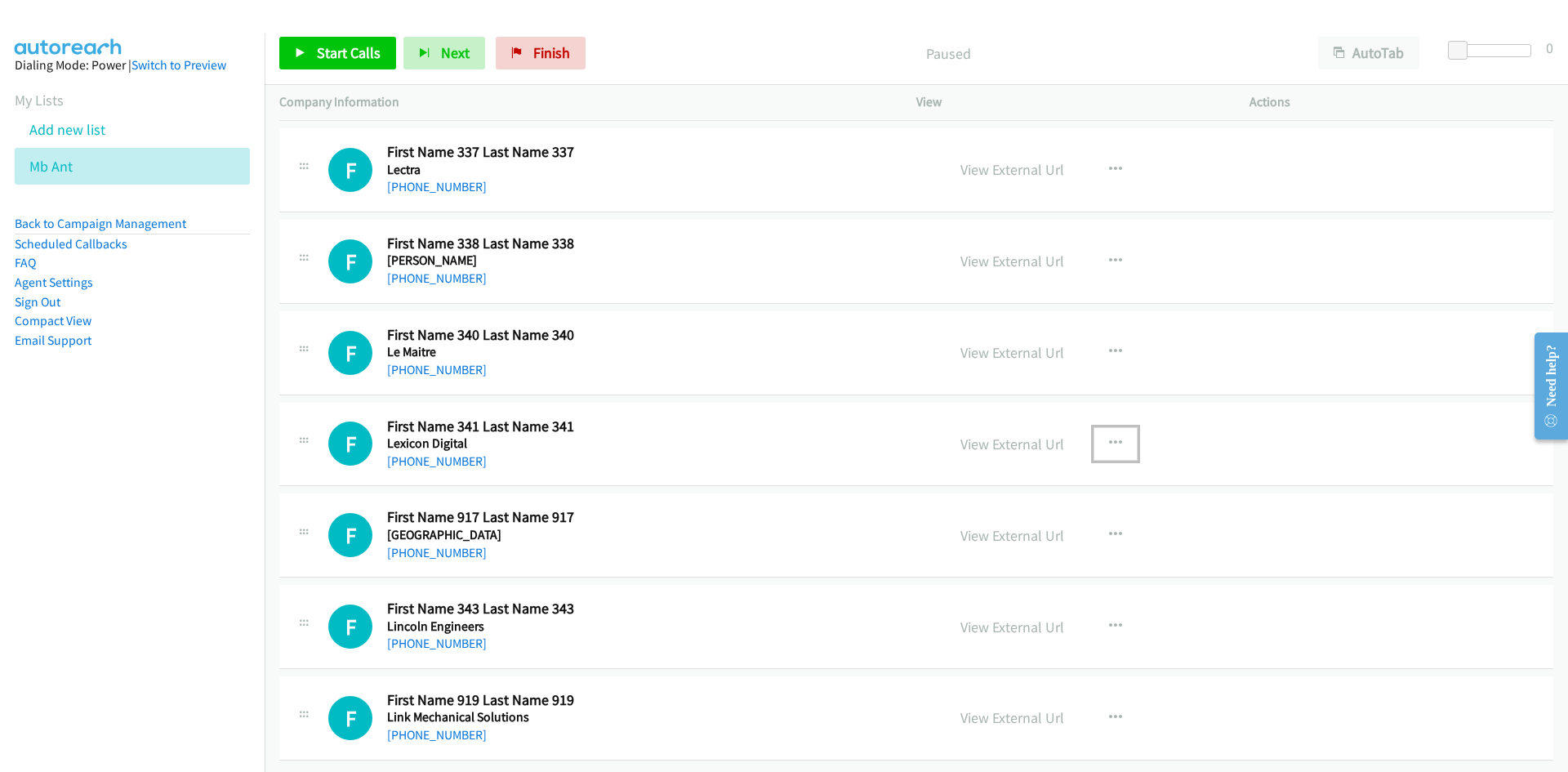
click at [1101, 427] on button "button" at bounding box center [1116, 443] width 45 height 32
click at [935, 546] on icon at bounding box center [941, 551] width 11 height 11
click at [318, 47] on span "Start Calls" at bounding box center [349, 53] width 64 height 19
click at [317, 54] on span "Pause" at bounding box center [336, 53] width 37 height 19
